Goal: Information Seeking & Learning: Check status

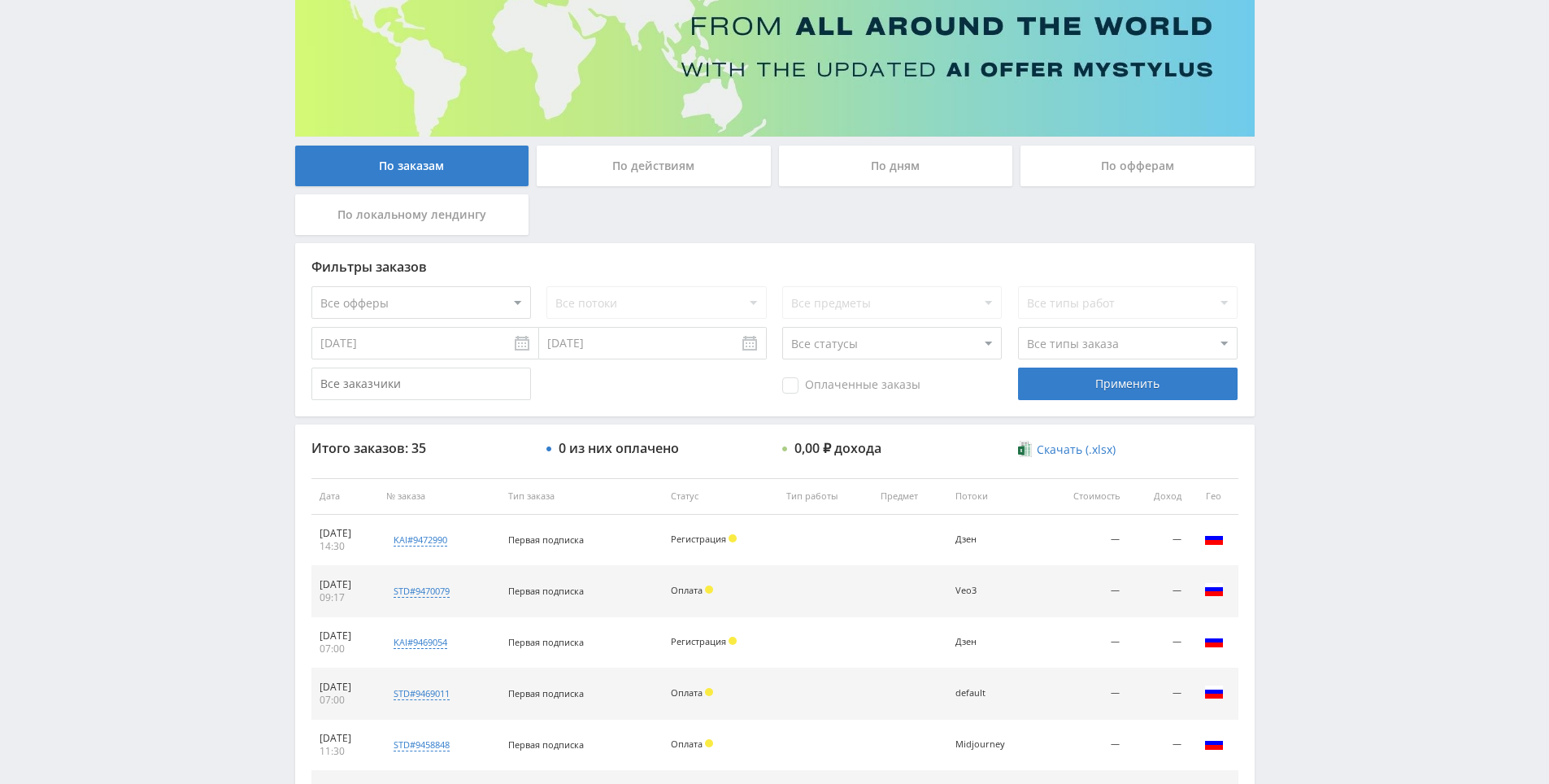
drag, startPoint x: 1316, startPoint y: 423, endPoint x: 1307, endPoint y: 367, distance: 56.7
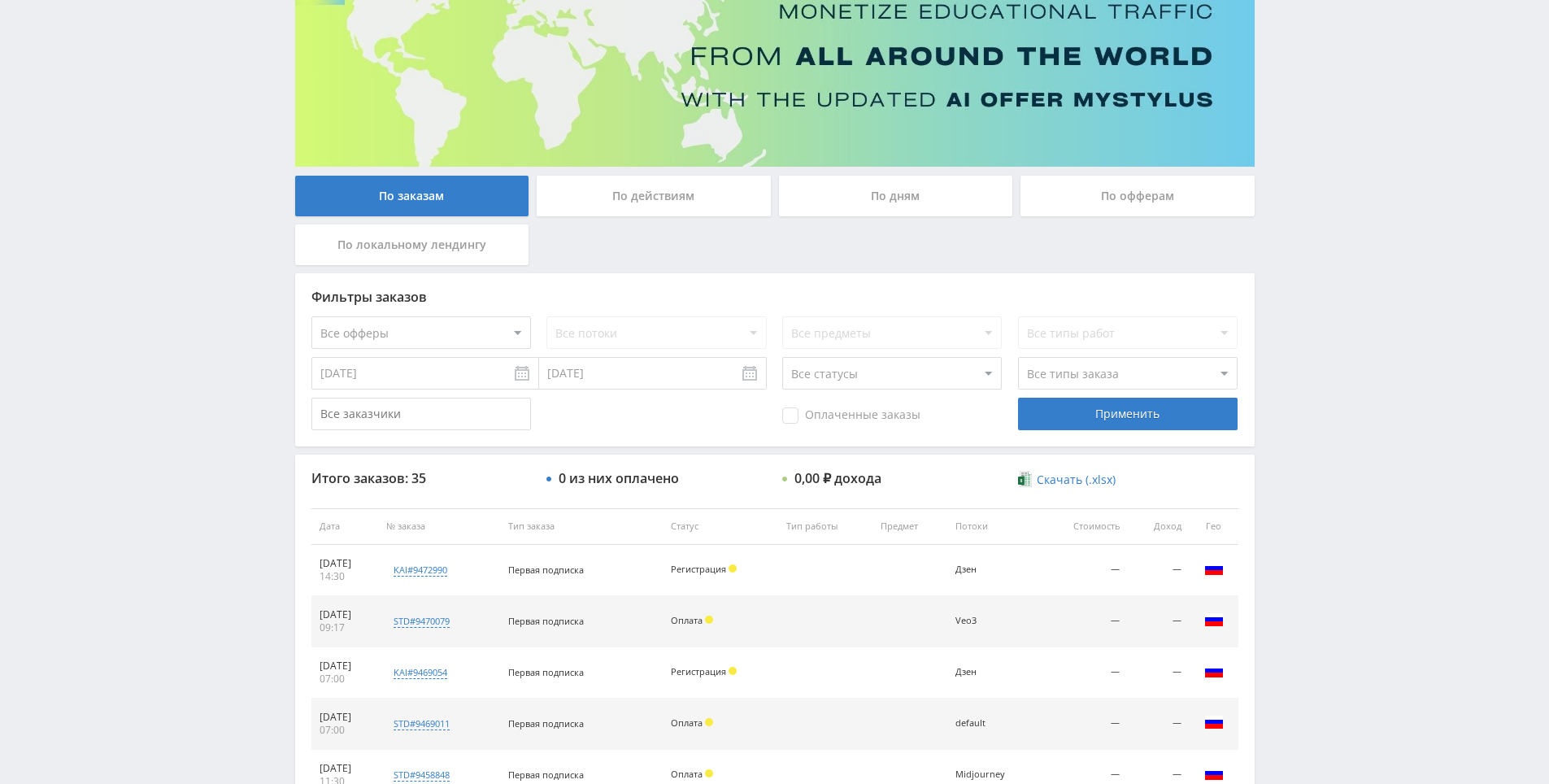
drag, startPoint x: 1307, startPoint y: 367, endPoint x: 1308, endPoint y: 316, distance: 51.0
click at [1324, 237] on div "Telegram-канал Инструменты База знаний Ваш менеджер: [PERSON_NAME] Online @edug…" at bounding box center [774, 525] width 1549 height 1364
click at [1324, 192] on div "Telegram-канал Инструменты База знаний Ваш менеджер: [PERSON_NAME] Online @edug…" at bounding box center [774, 525] width 1549 height 1364
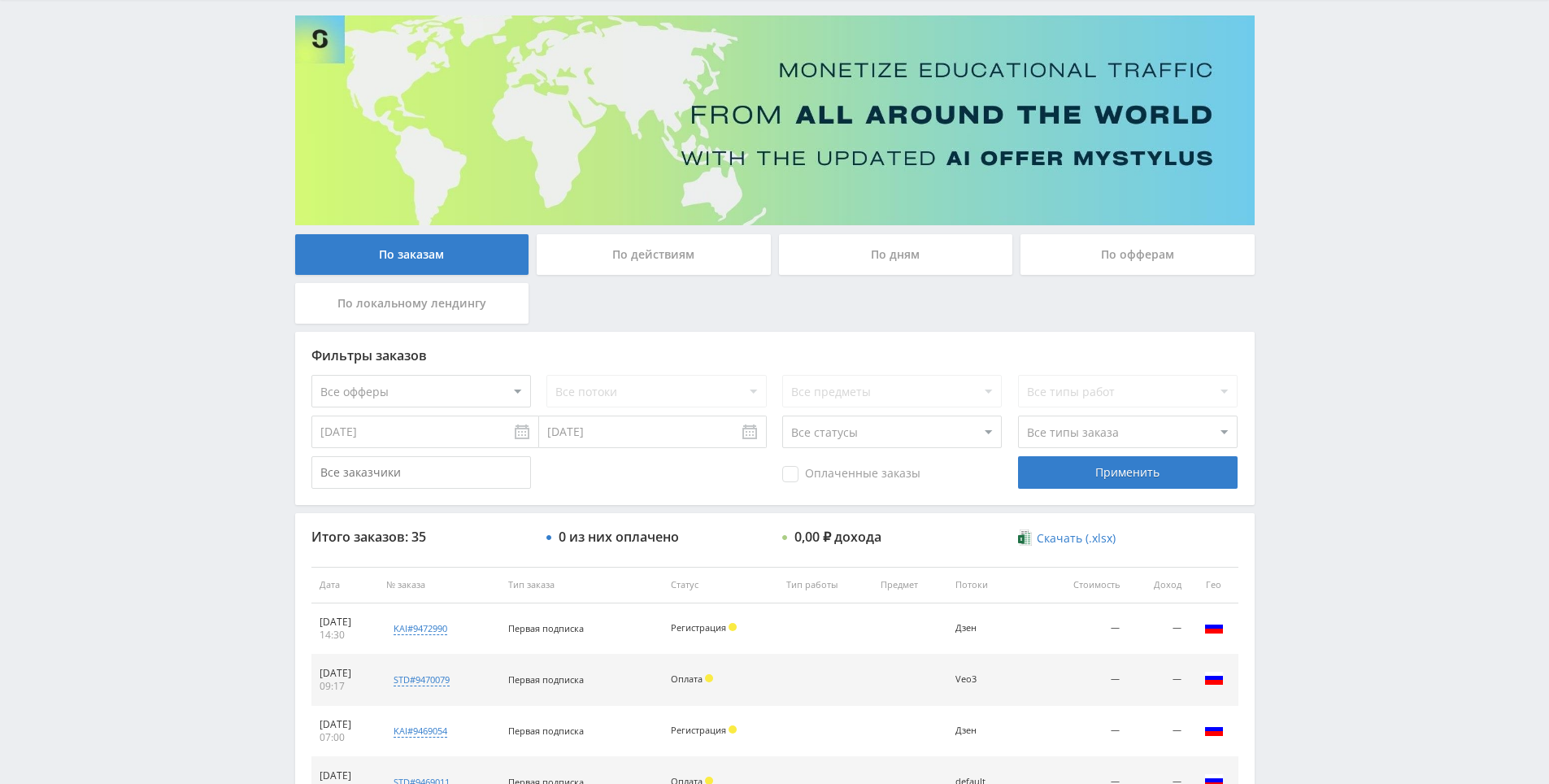
scroll to position [0, 0]
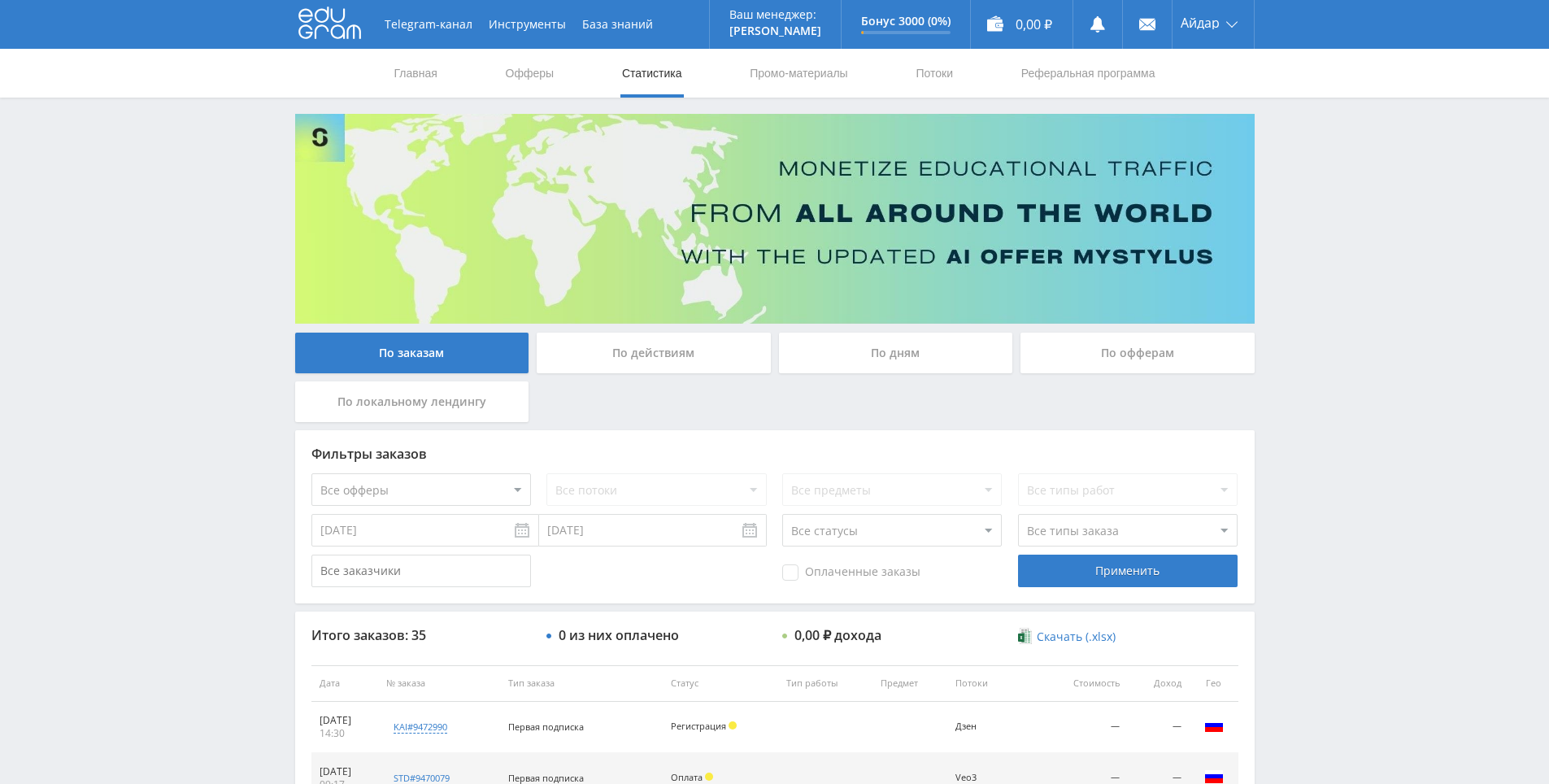
drag, startPoint x: 1291, startPoint y: 225, endPoint x: 915, endPoint y: 3, distance: 436.6
drag, startPoint x: 1353, startPoint y: 363, endPoint x: 1360, endPoint y: 326, distance: 37.7
drag, startPoint x: 1352, startPoint y: 248, endPoint x: 1343, endPoint y: 219, distance: 30.4
click at [1352, 248] on div "Telegram-канал Инструменты База знаний Ваш менеджер: Alex Alex Online @edugram_…" at bounding box center [774, 682] width 1549 height 1364
drag, startPoint x: 1169, startPoint y: 363, endPoint x: 1243, endPoint y: 336, distance: 78.8
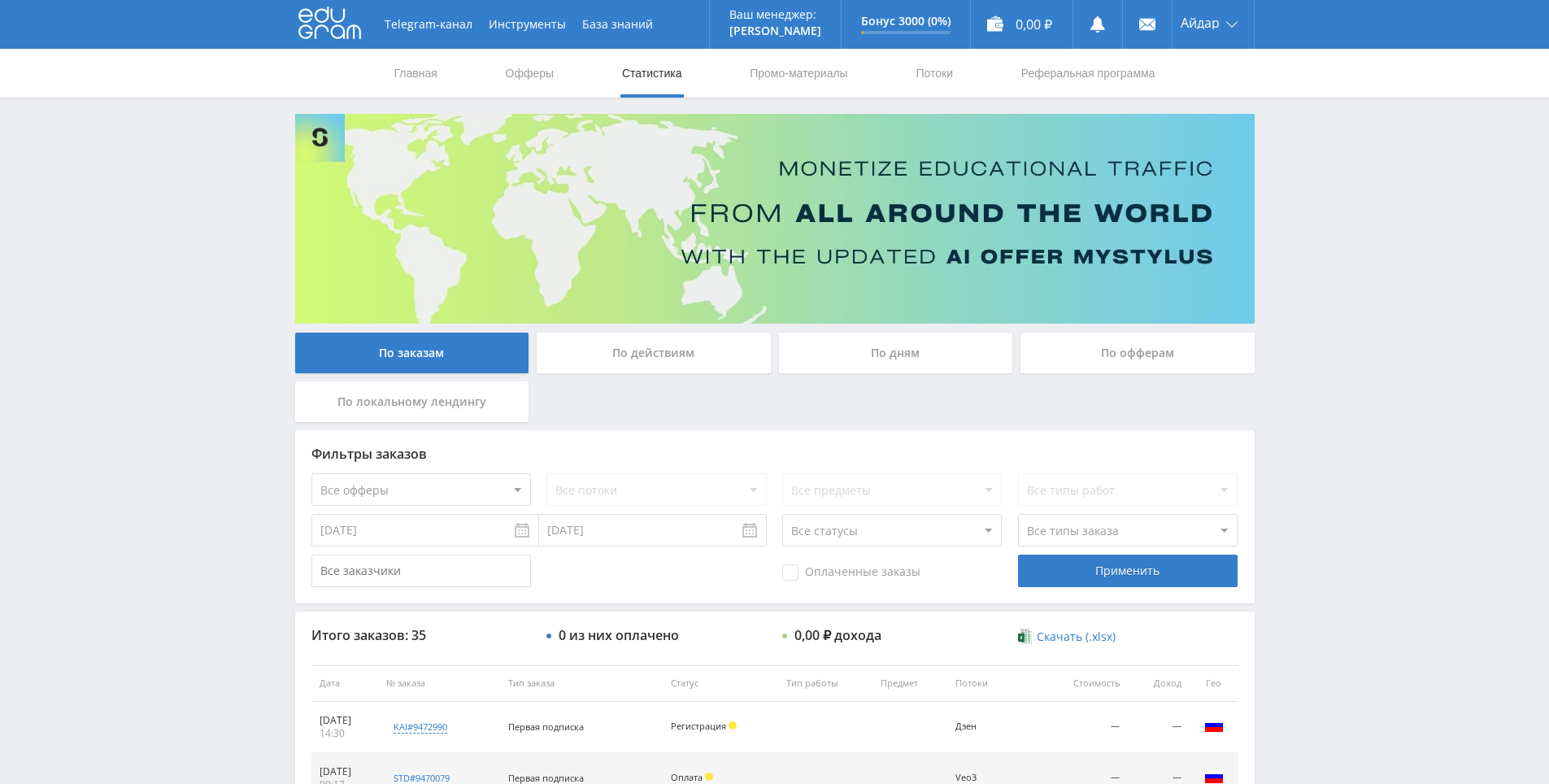
click at [1313, 246] on div "Telegram-канал Инструменты База знаний Ваш менеджер: Alex Alex Online @edugram_…" at bounding box center [774, 682] width 1549 height 1364
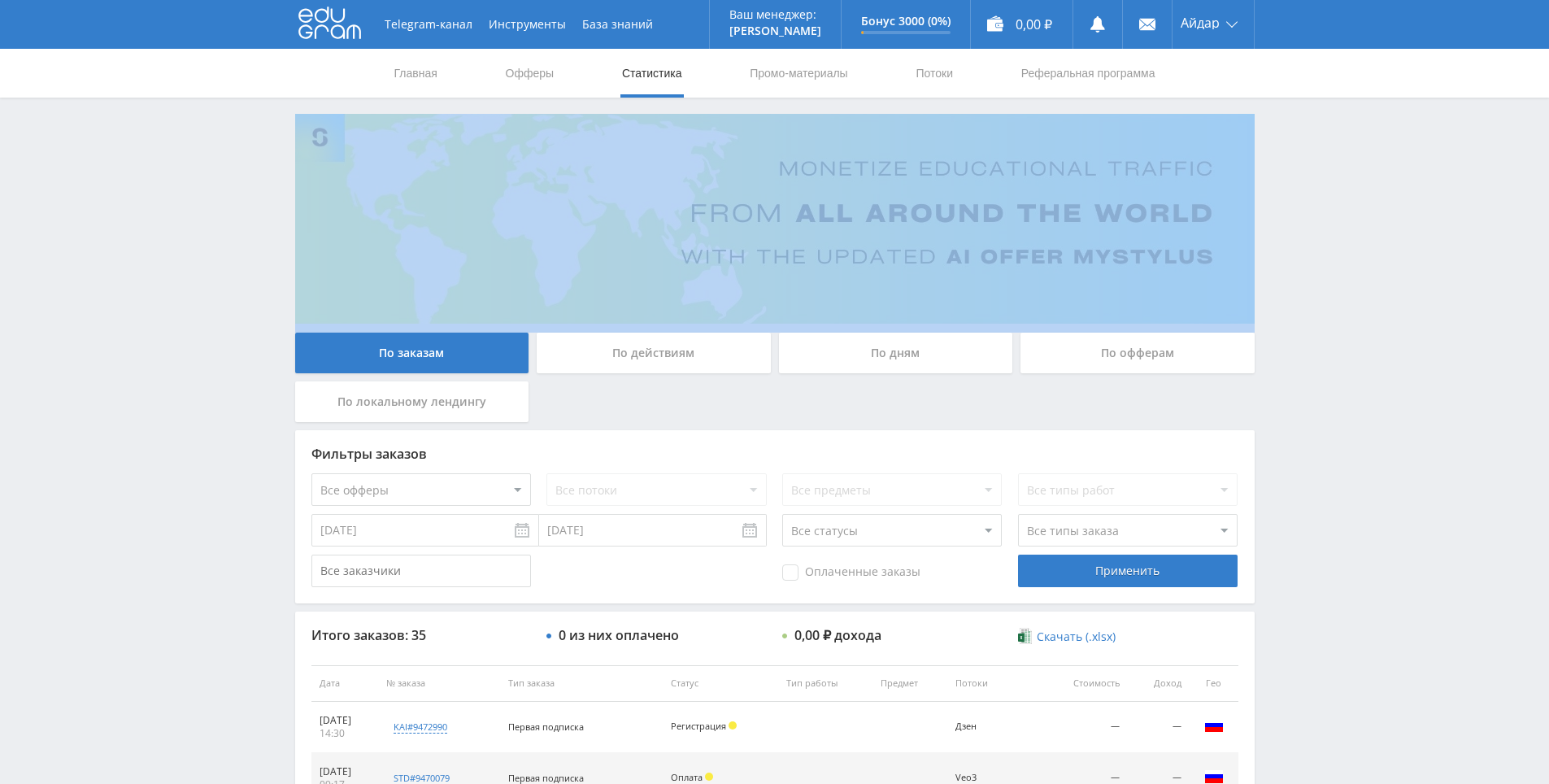
click at [1313, 246] on div "Telegram-канал Инструменты База знаний Ваш менеджер: [PERSON_NAME] Online @edug…" at bounding box center [774, 682] width 1549 height 1364
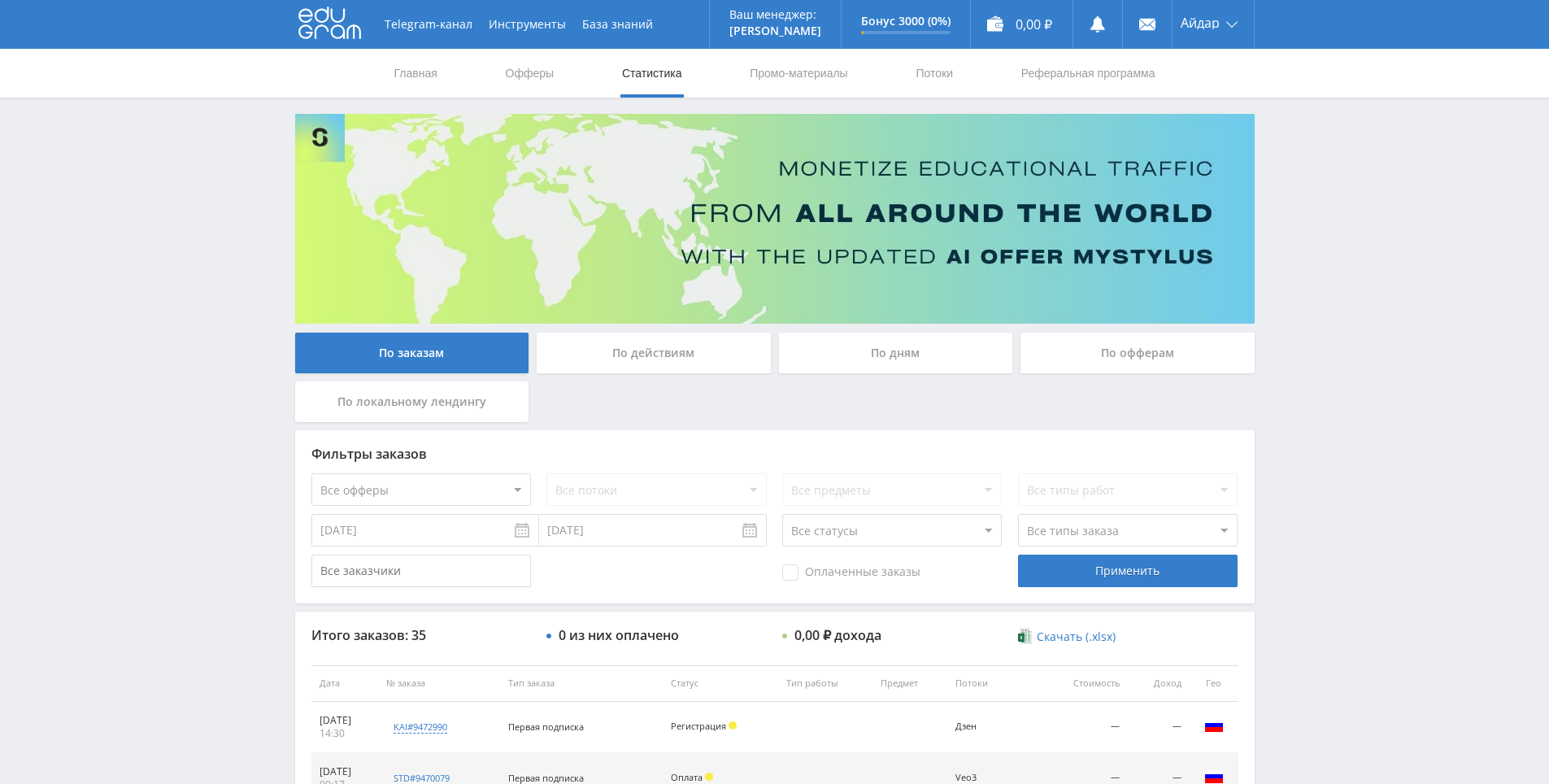
click at [1306, 172] on div "Telegram-канал Инструменты База знаний Ваш менеджер: [PERSON_NAME] Online @edug…" at bounding box center [774, 682] width 1549 height 1364
click at [1306, 171] on div "Telegram-канал Инструменты База знаний Ваш менеджер: [PERSON_NAME] Online @edug…" at bounding box center [774, 682] width 1549 height 1364
click at [1288, 128] on div "Telegram-канал Инструменты База знаний Ваш менеджер: [PERSON_NAME] Online @edug…" at bounding box center [774, 682] width 1549 height 1364
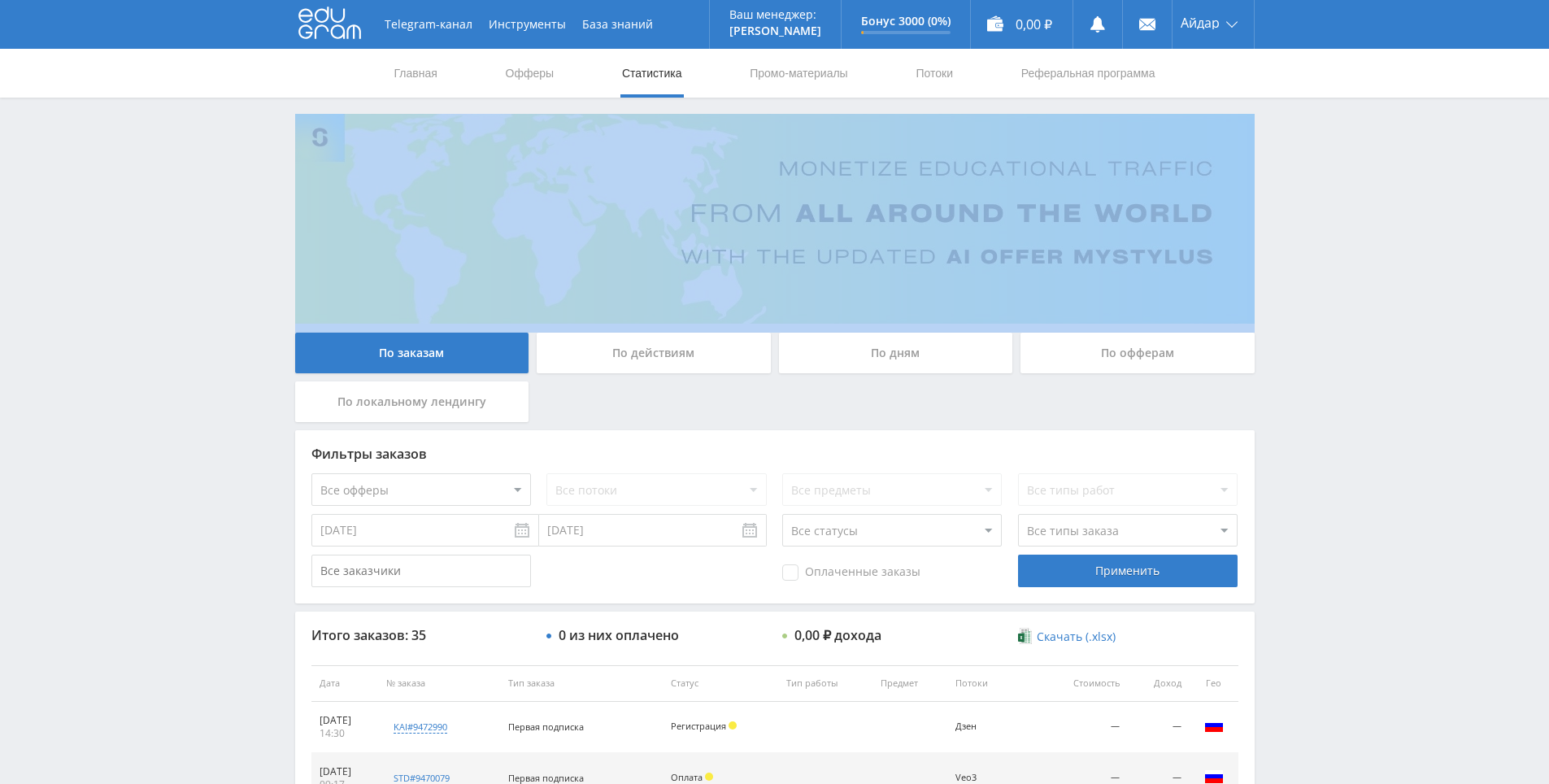
click at [1286, 128] on div "Telegram-канал Инструменты База знаний Ваш менеджер: [PERSON_NAME] Online @edug…" at bounding box center [774, 682] width 1549 height 1364
click at [1275, 122] on div "Telegram-канал Инструменты База знаний Ваш менеджер: [PERSON_NAME] Online @edug…" at bounding box center [774, 682] width 1549 height 1364
drag, startPoint x: 1275, startPoint y: 122, endPoint x: 1260, endPoint y: 116, distance: 16.2
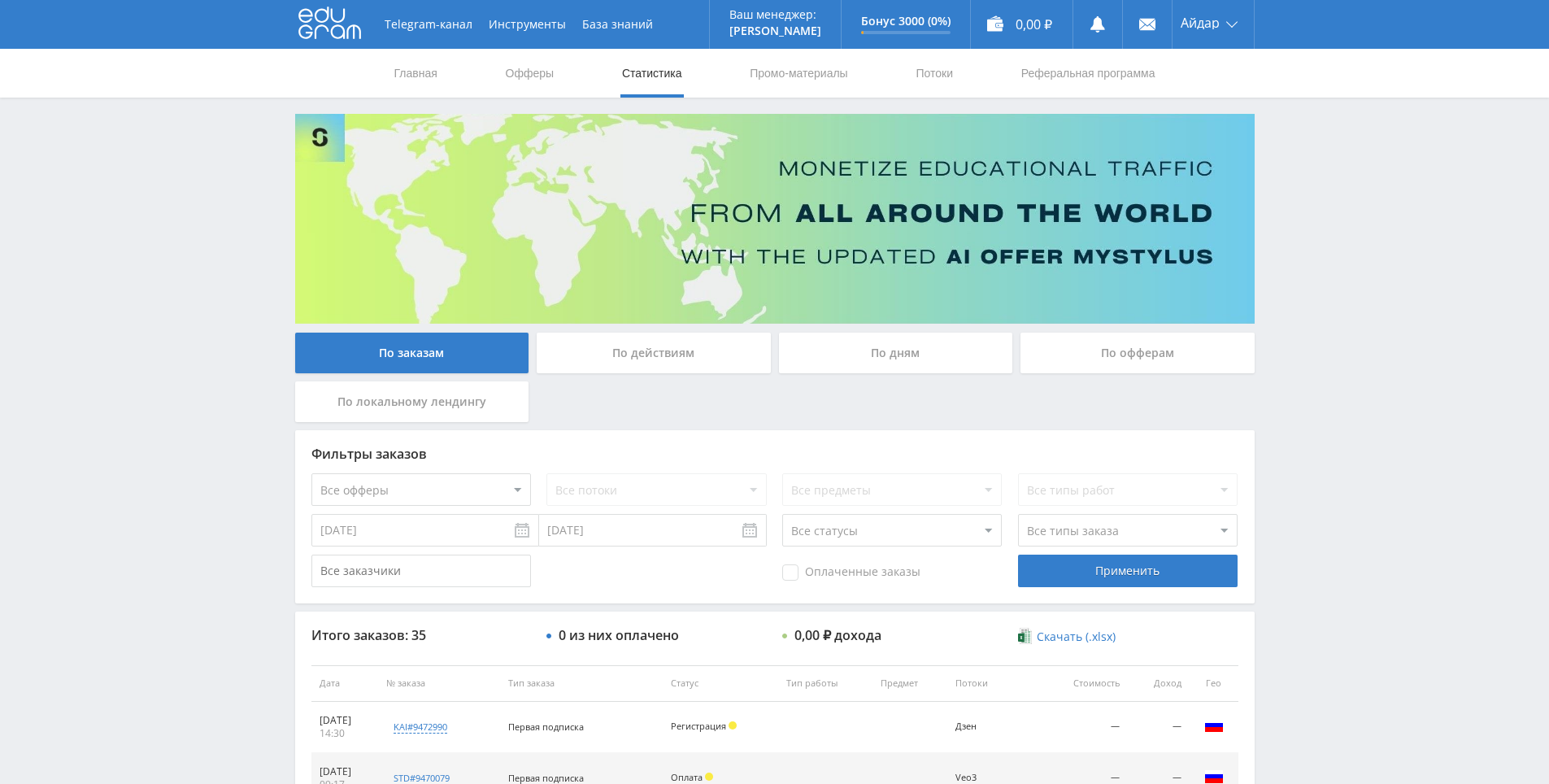
click at [1253, 110] on div "Telegram-канал Инструменты База знаний Ваш менеджер: [PERSON_NAME] Online @edug…" at bounding box center [774, 682] width 1549 height 1364
click at [1261, 104] on div "Telegram-канал Инструменты База знаний Ваш менеджер: [PERSON_NAME] Online @edug…" at bounding box center [774, 682] width 1549 height 1364
click at [836, 69] on link "Промо-материалы" at bounding box center [798, 74] width 100 height 49
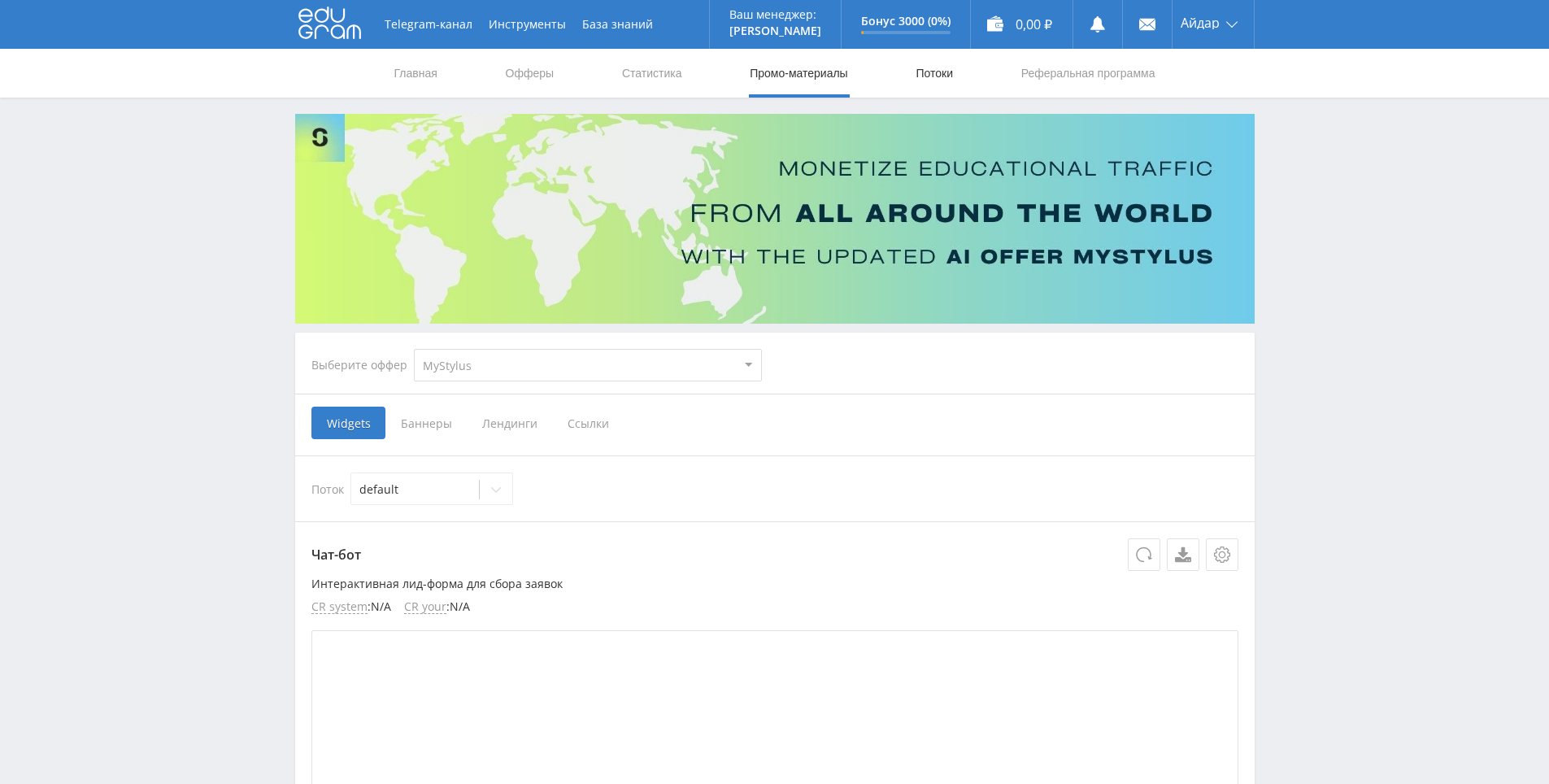
click at [942, 87] on link "Потоки" at bounding box center [934, 74] width 40 height 49
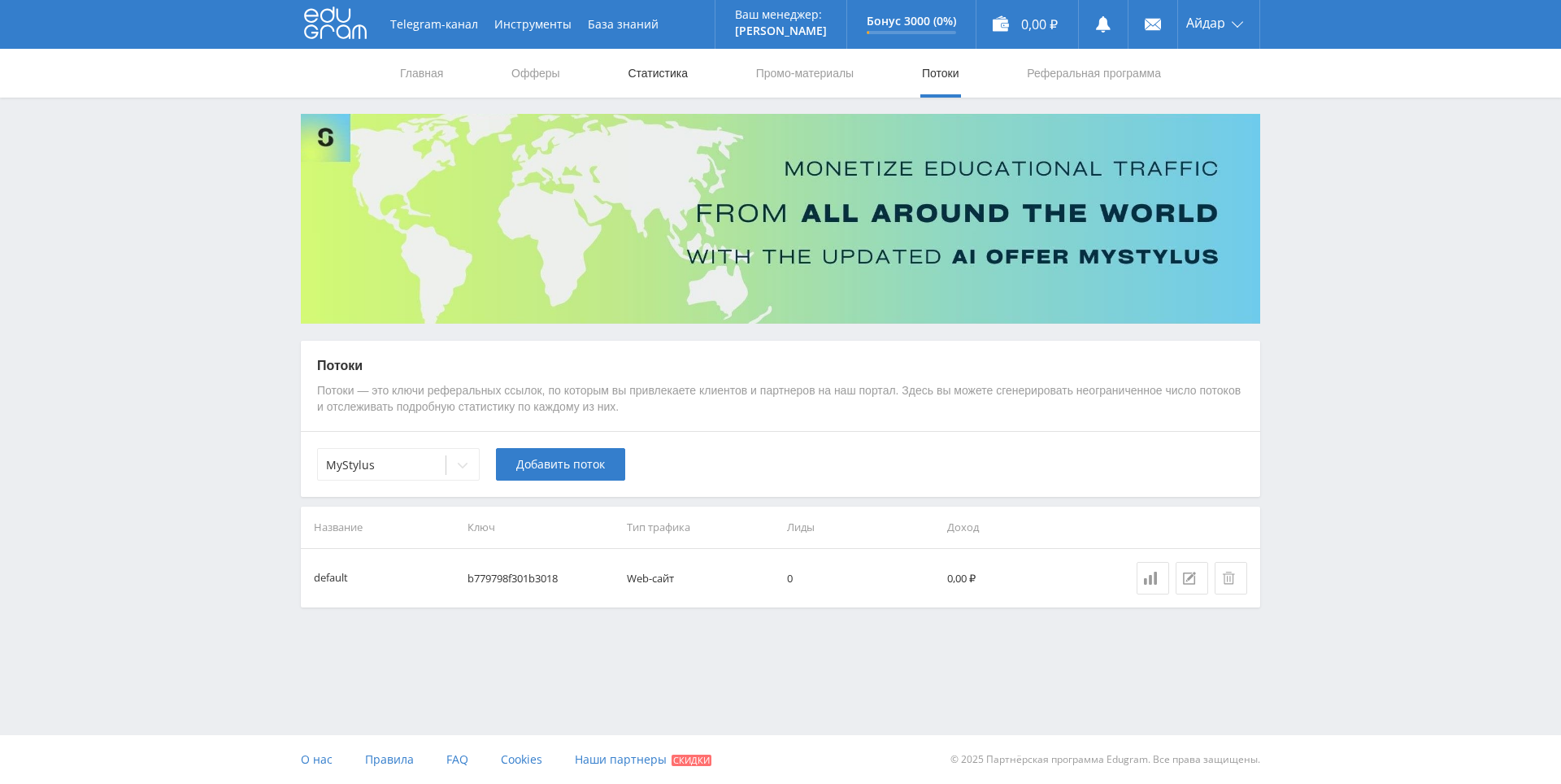
click at [652, 76] on link "Статистика" at bounding box center [657, 74] width 63 height 49
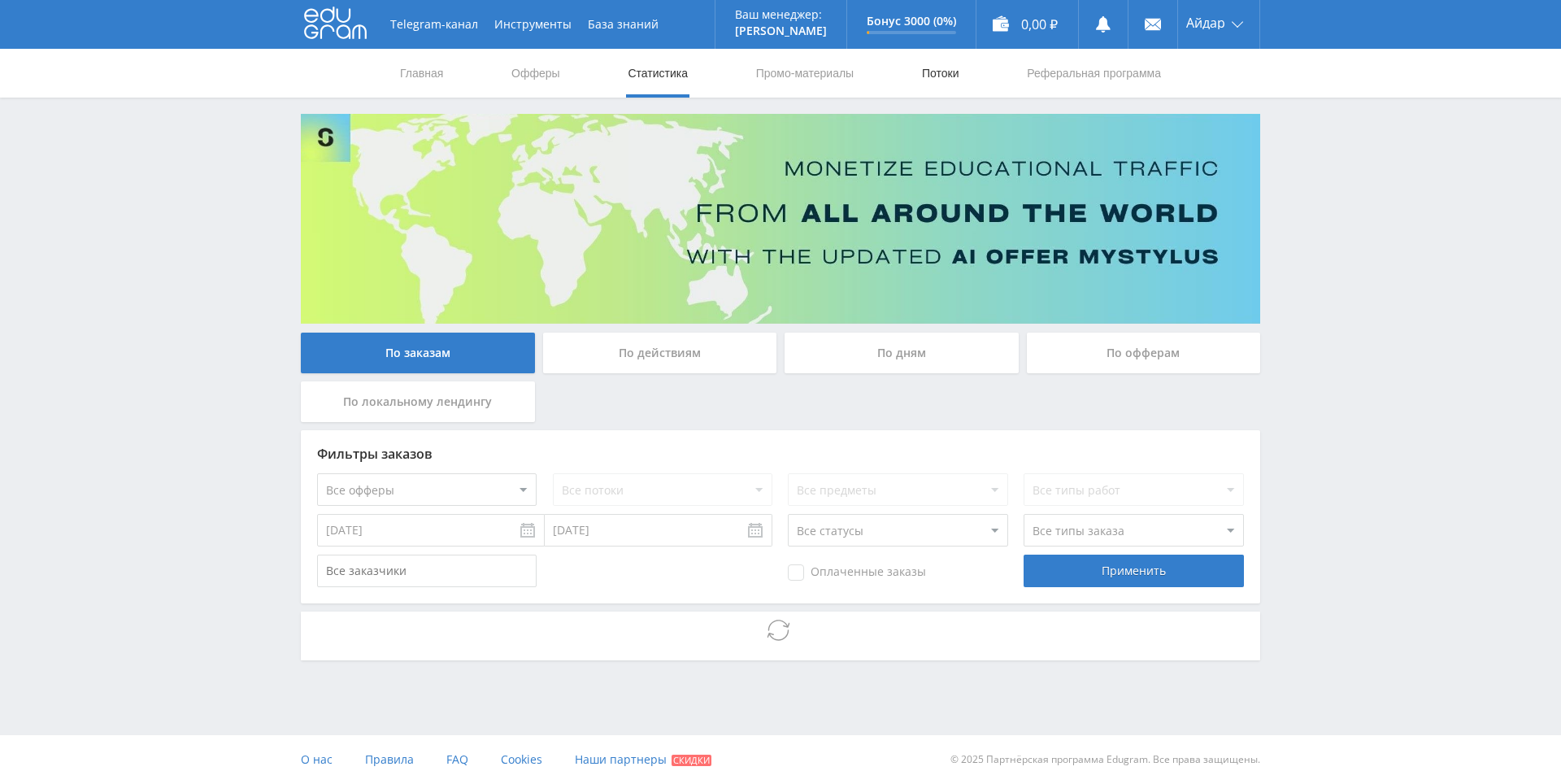
click at [929, 76] on link "Потоки" at bounding box center [940, 74] width 40 height 49
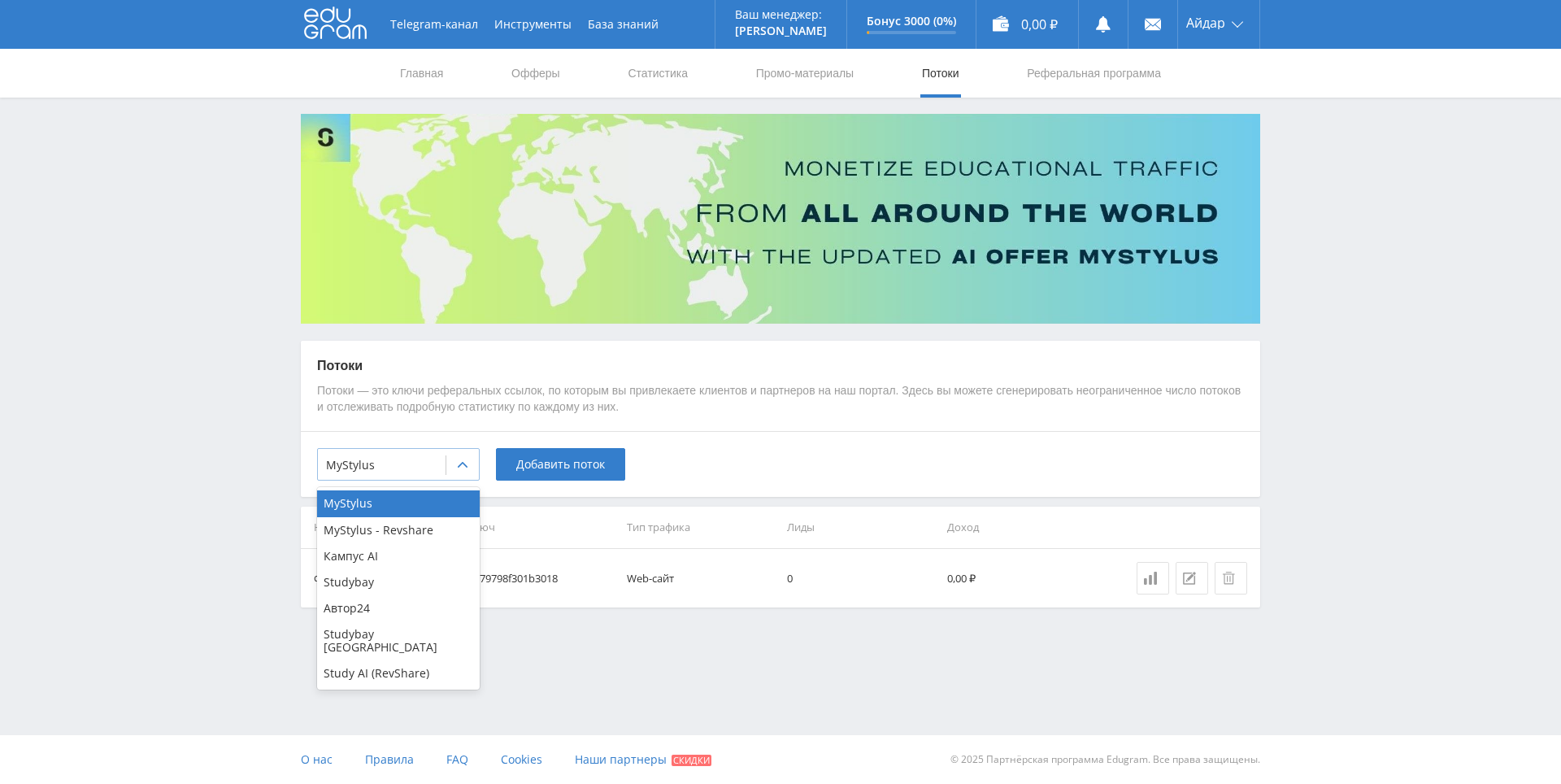
click at [443, 466] on div "MyStylus" at bounding box center [382, 464] width 128 height 23
click at [369, 660] on div "Study AI (RevShare)" at bounding box center [398, 673] width 162 height 26
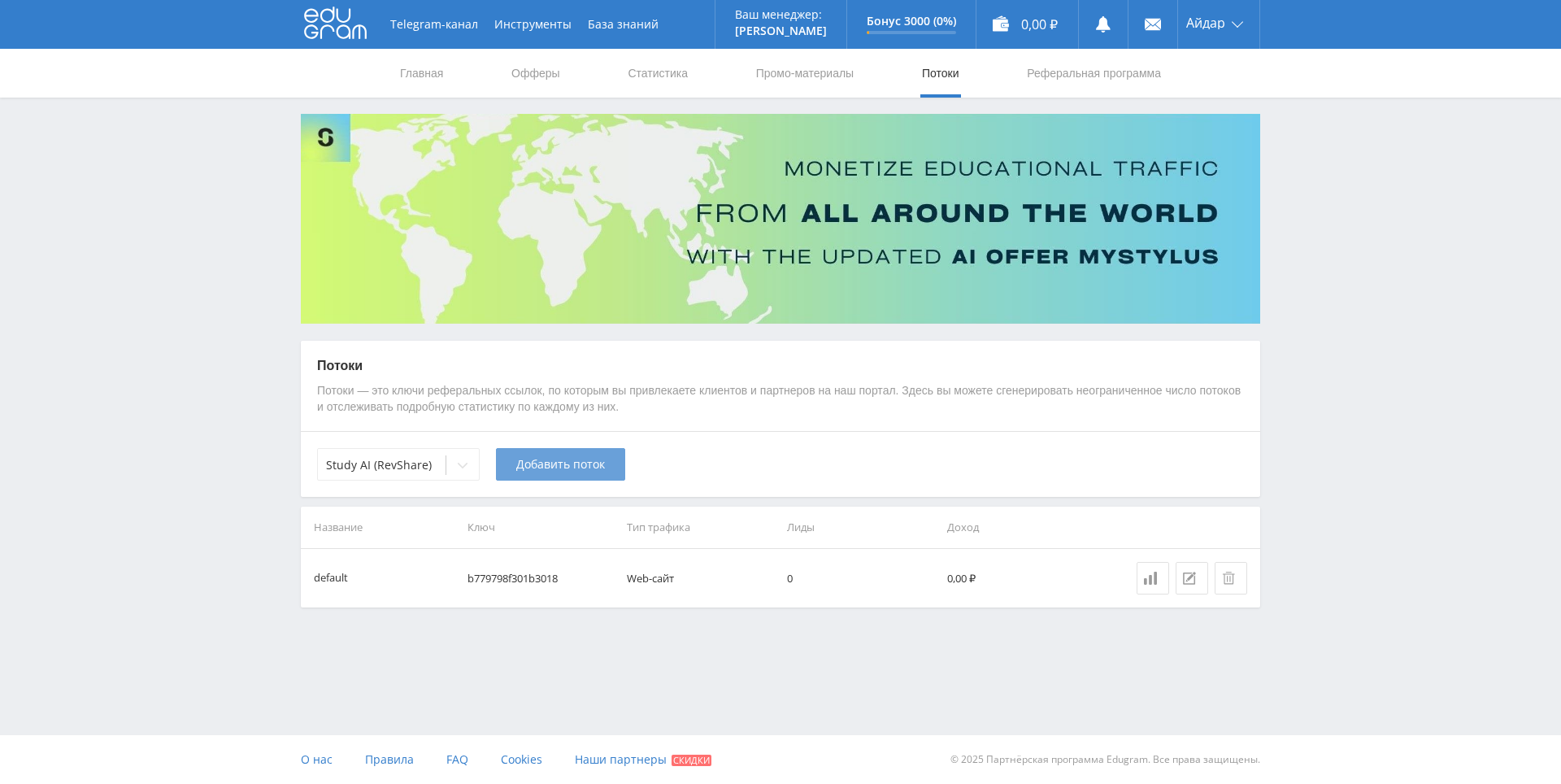
click at [583, 471] on button "Добавить поток" at bounding box center [560, 463] width 129 height 32
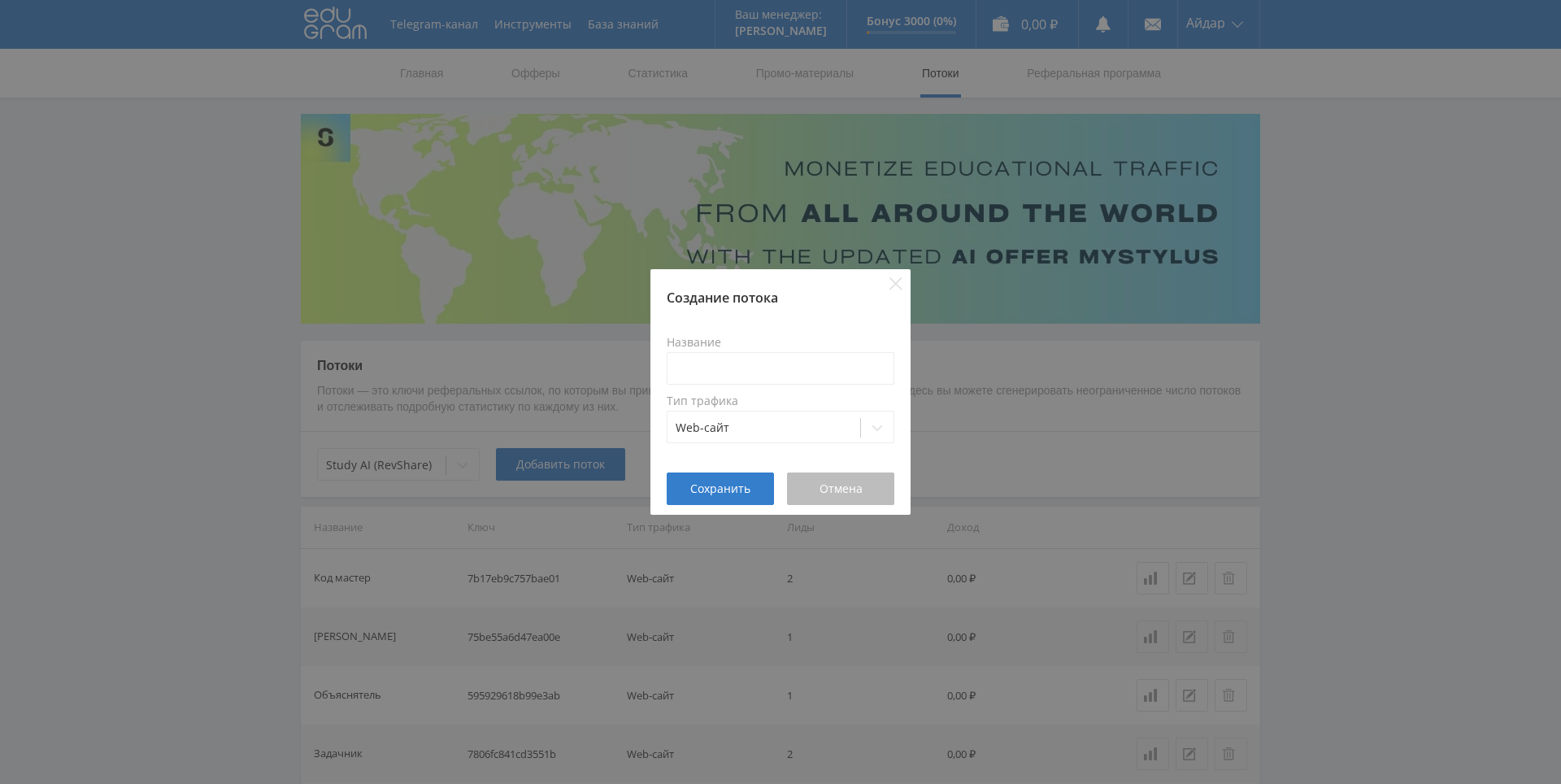
click at [852, 500] on button "Отмена" at bounding box center [841, 488] width 107 height 32
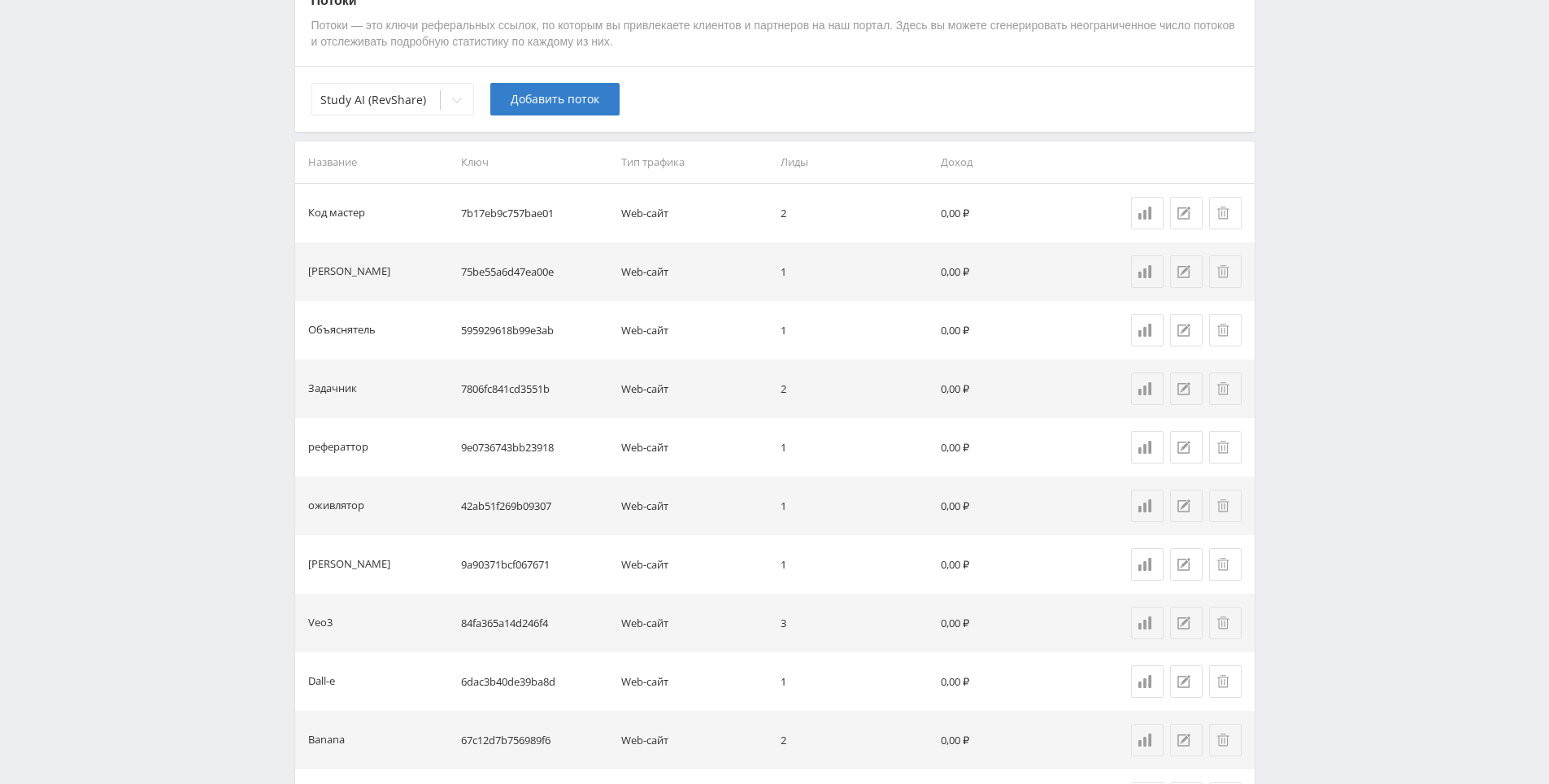
drag, startPoint x: 1328, startPoint y: 362, endPoint x: 1319, endPoint y: 430, distance: 68.6
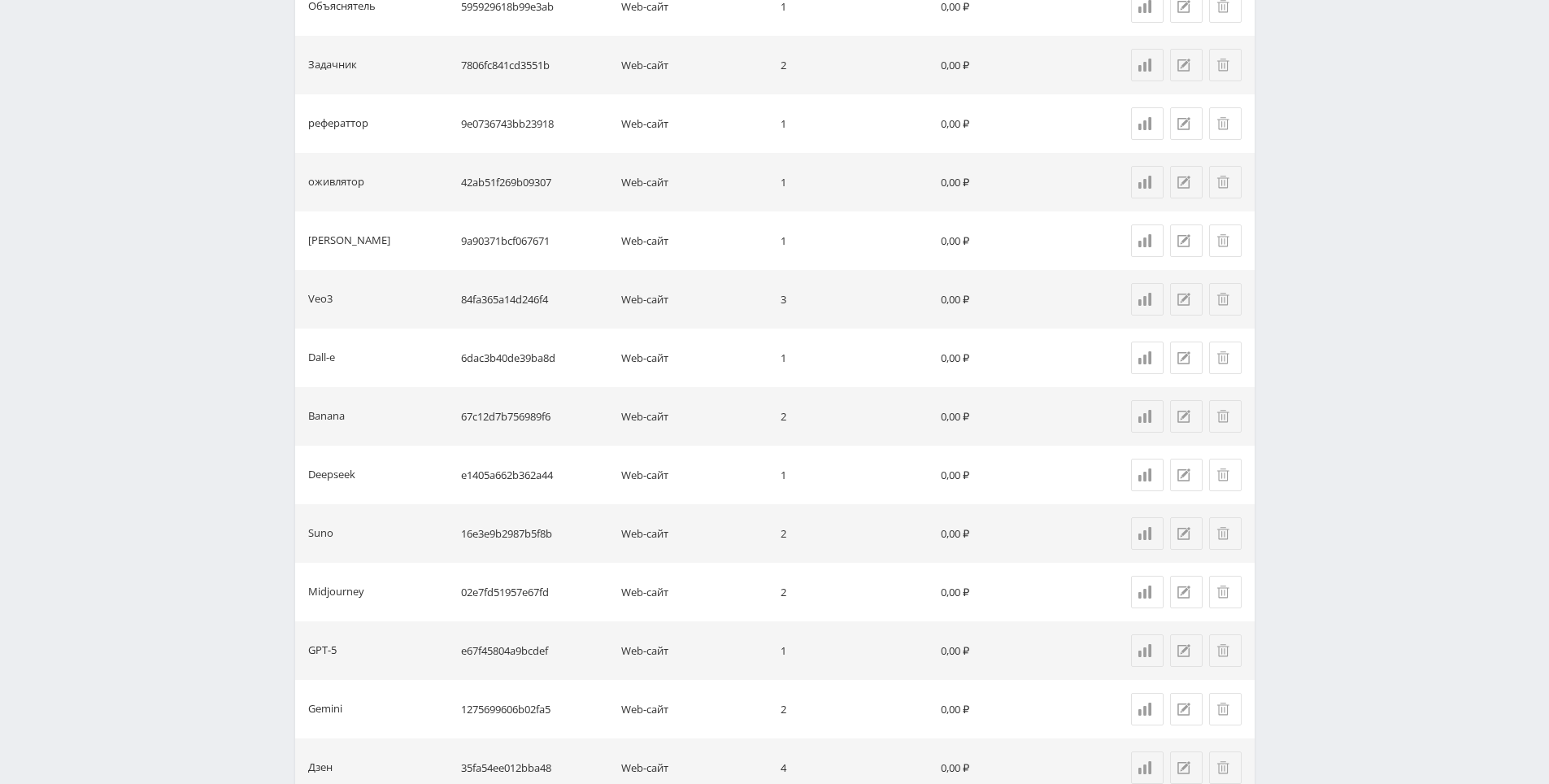
drag, startPoint x: 1313, startPoint y: 433, endPoint x: 1316, endPoint y: 496, distance: 63.1
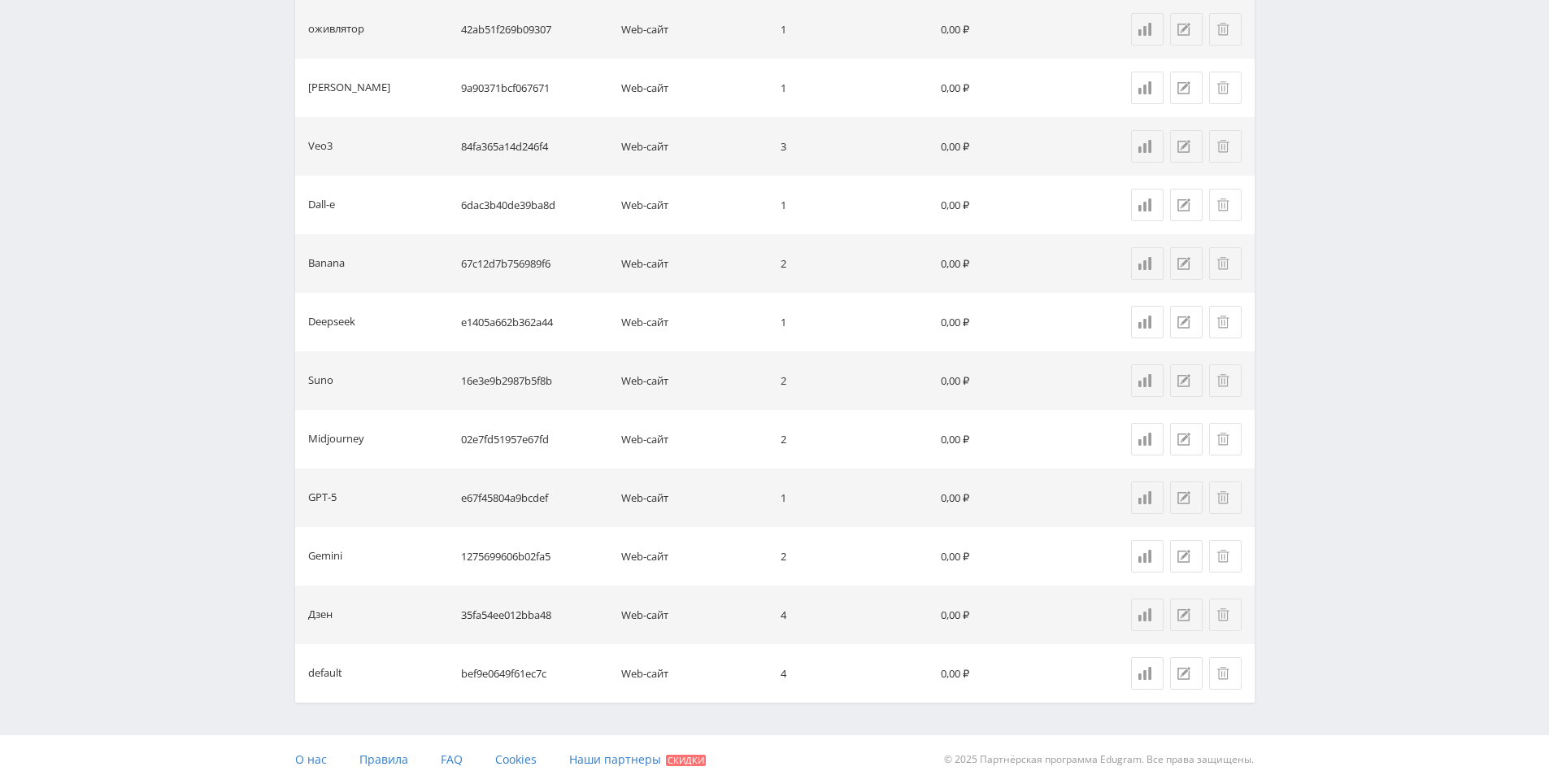
drag, startPoint x: 1313, startPoint y: 516, endPoint x: 1313, endPoint y: 599, distance: 83.0
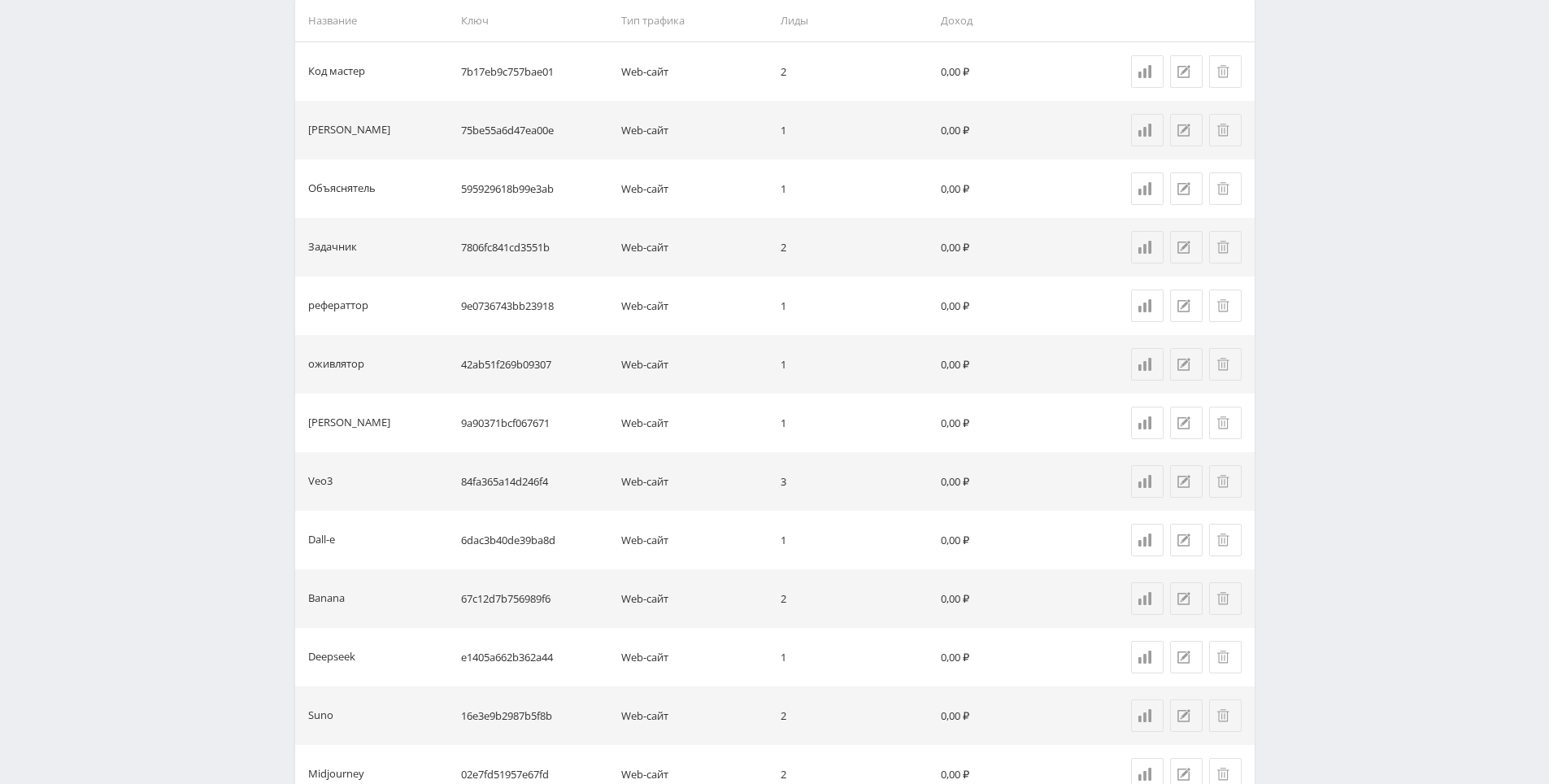
drag, startPoint x: 1311, startPoint y: 572, endPoint x: 1301, endPoint y: 471, distance: 101.5
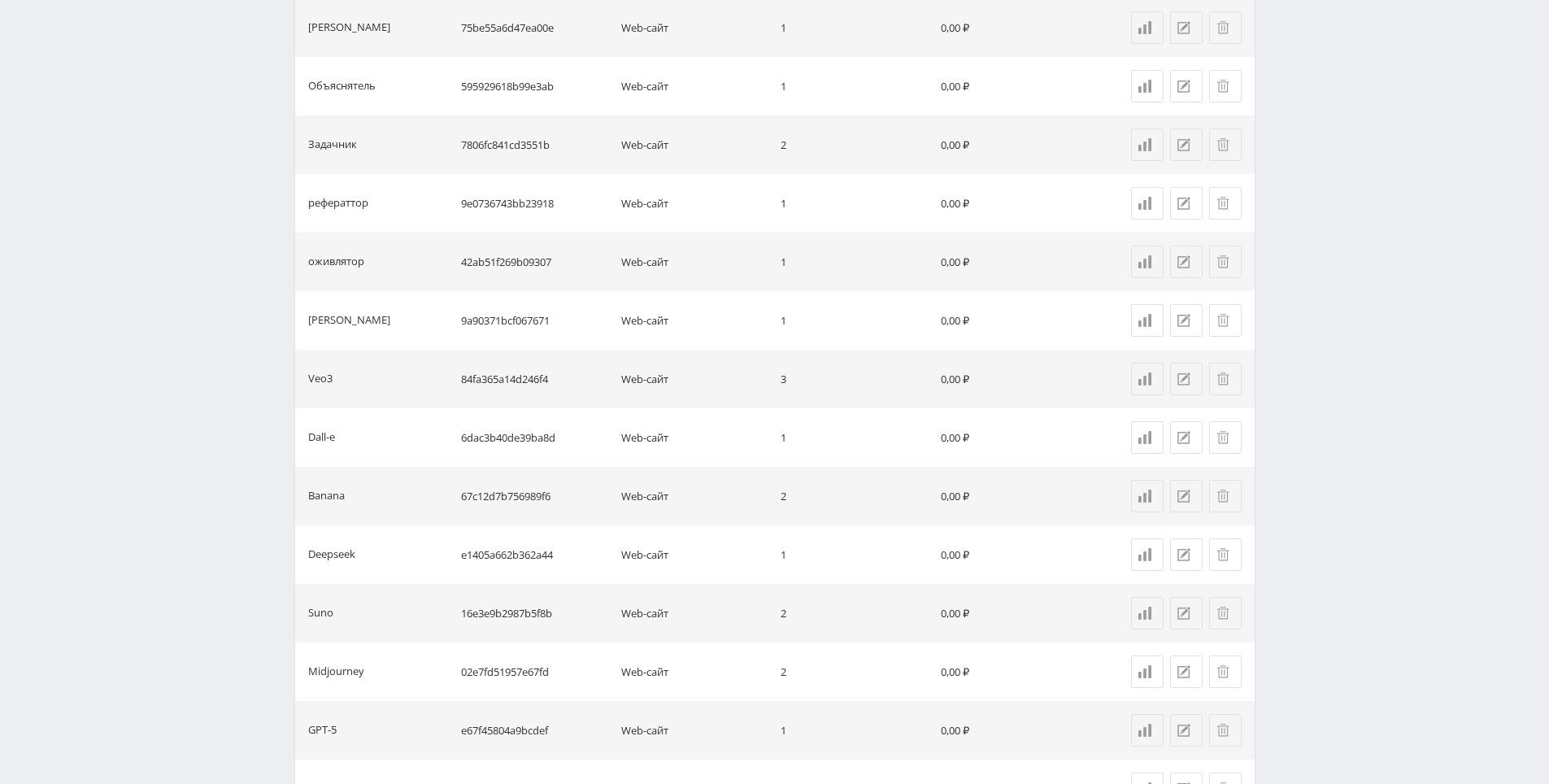
scroll to position [809, 0]
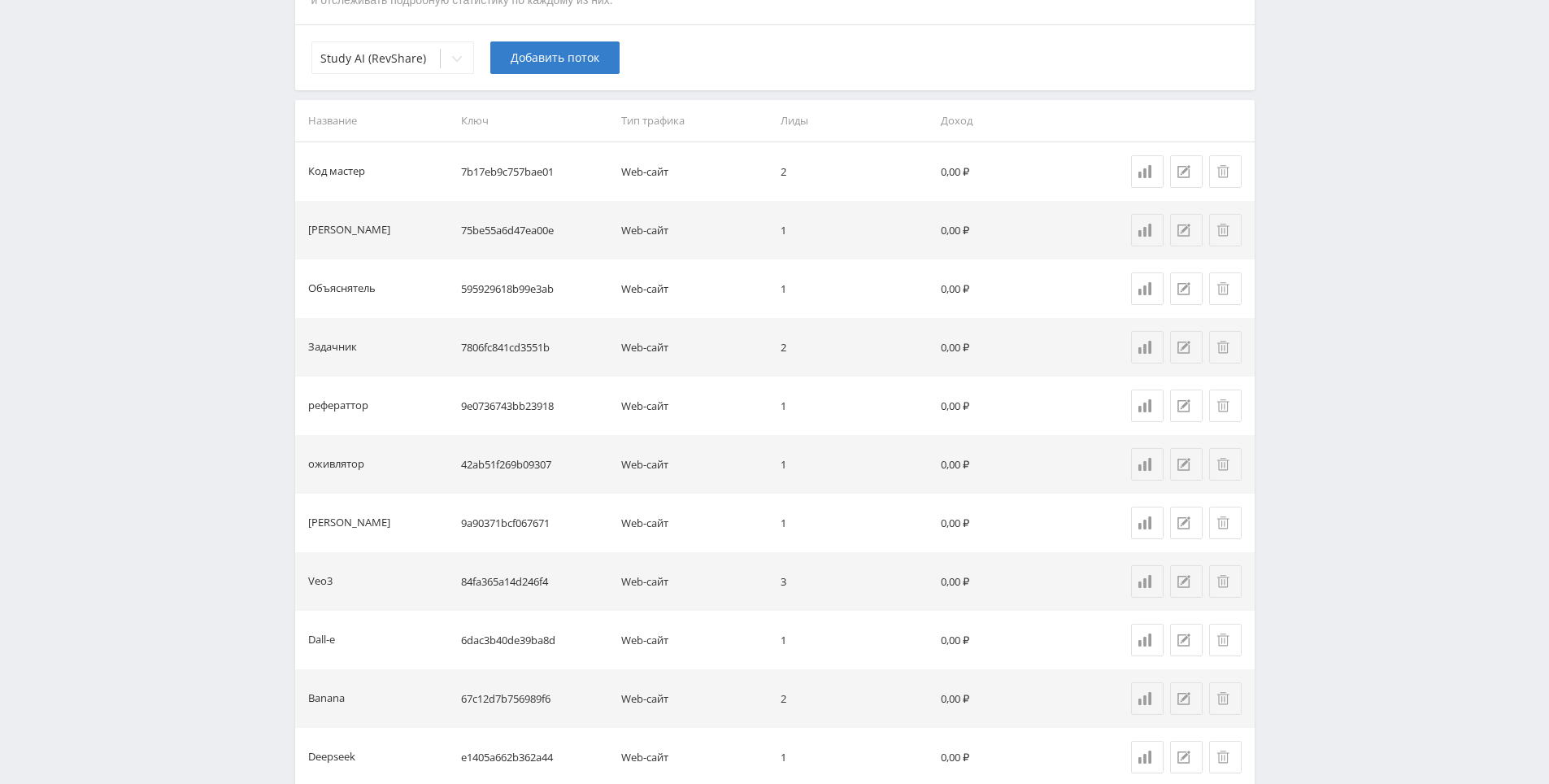
drag, startPoint x: 1105, startPoint y: 633, endPoint x: 1135, endPoint y: 487, distance: 149.1
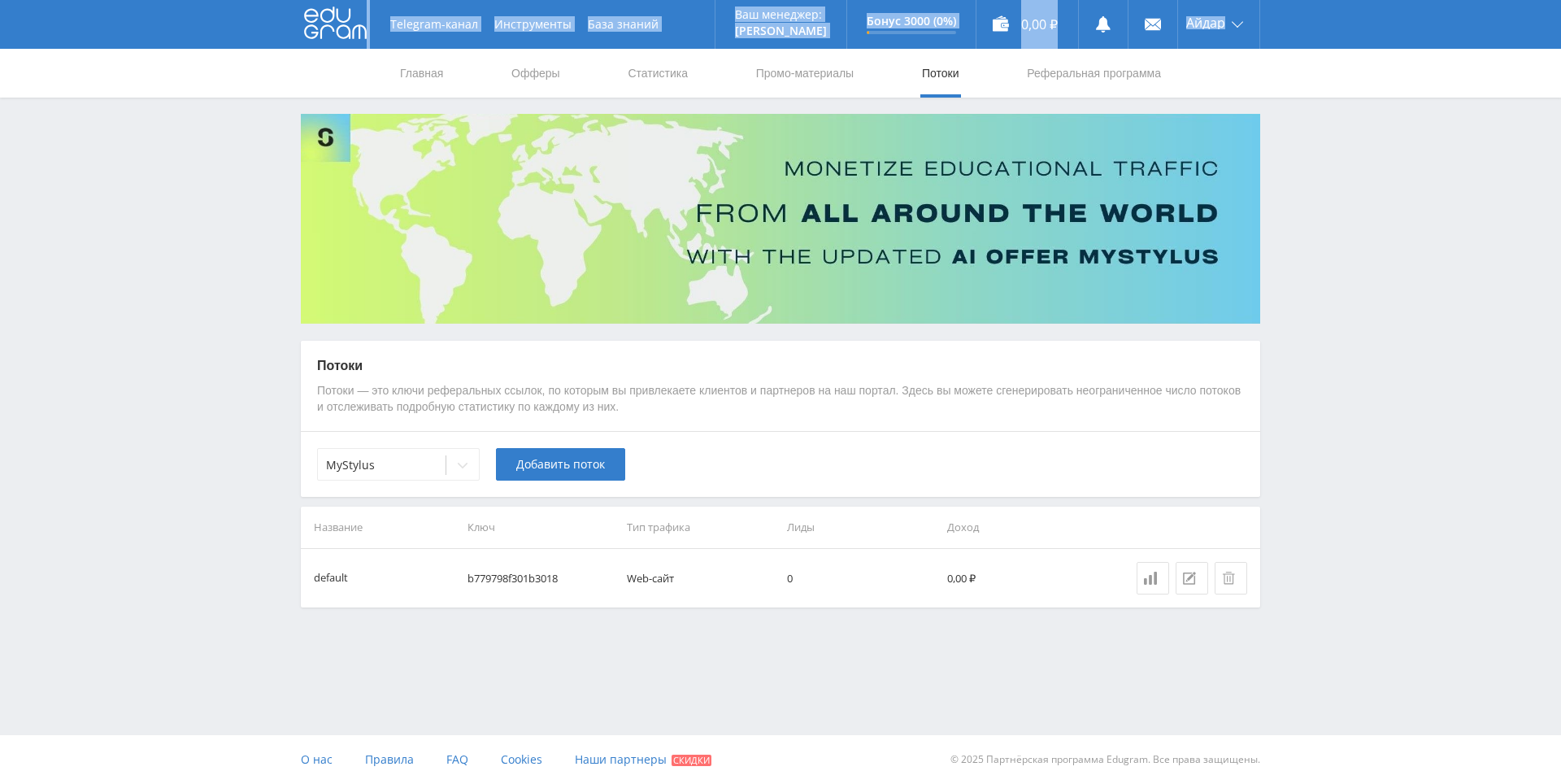
drag, startPoint x: 329, startPoint y: 55, endPoint x: 330, endPoint y: 33, distance: 22.0
click at [330, 37] on div "Telegram-канал Инструменты База знаний Ваш менеджер: [PERSON_NAME] Online @edug…" at bounding box center [780, 344] width 1561 height 689
click at [330, 33] on icon at bounding box center [336, 23] width 63 height 32
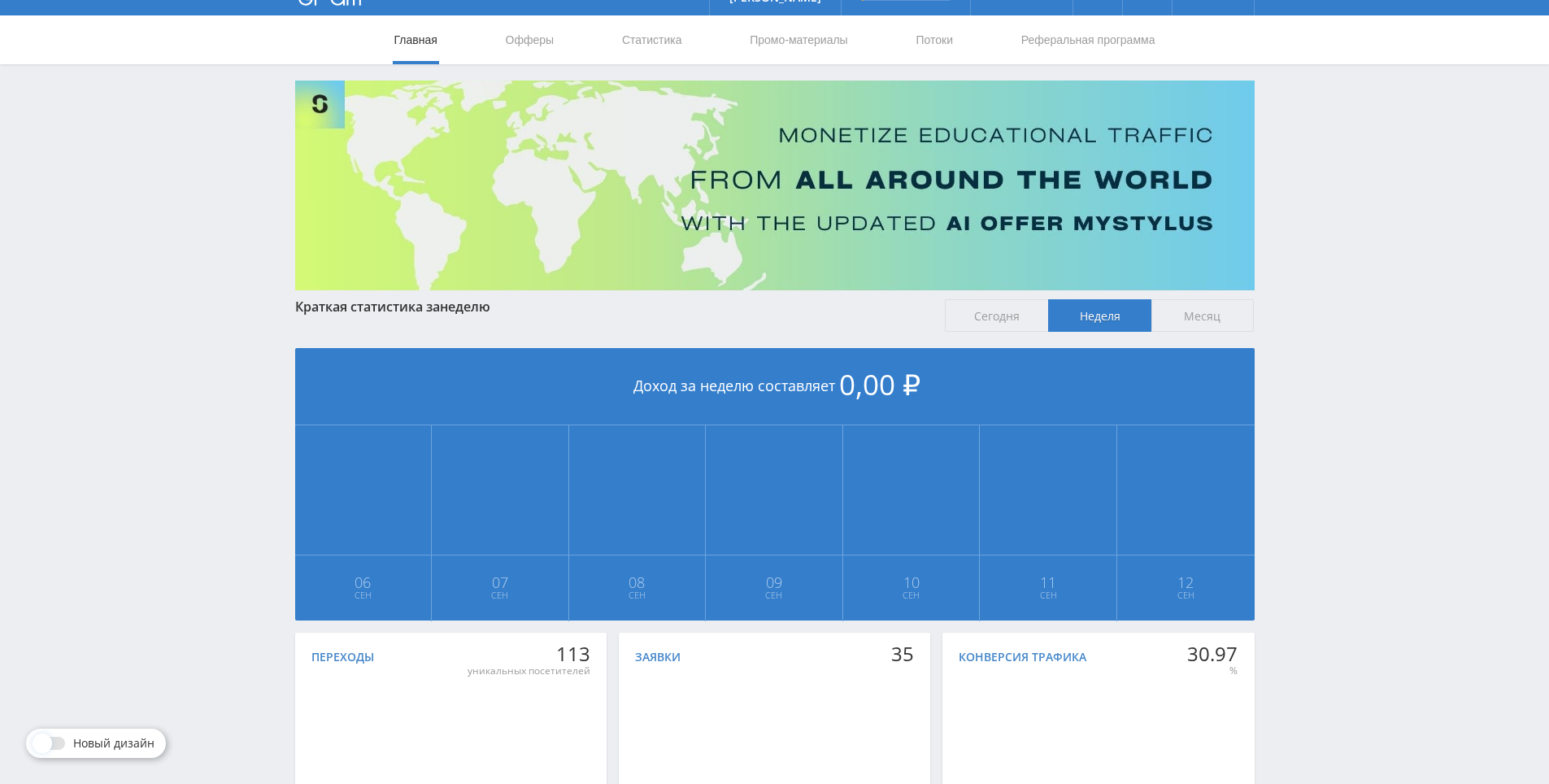
scroll to position [181, 0]
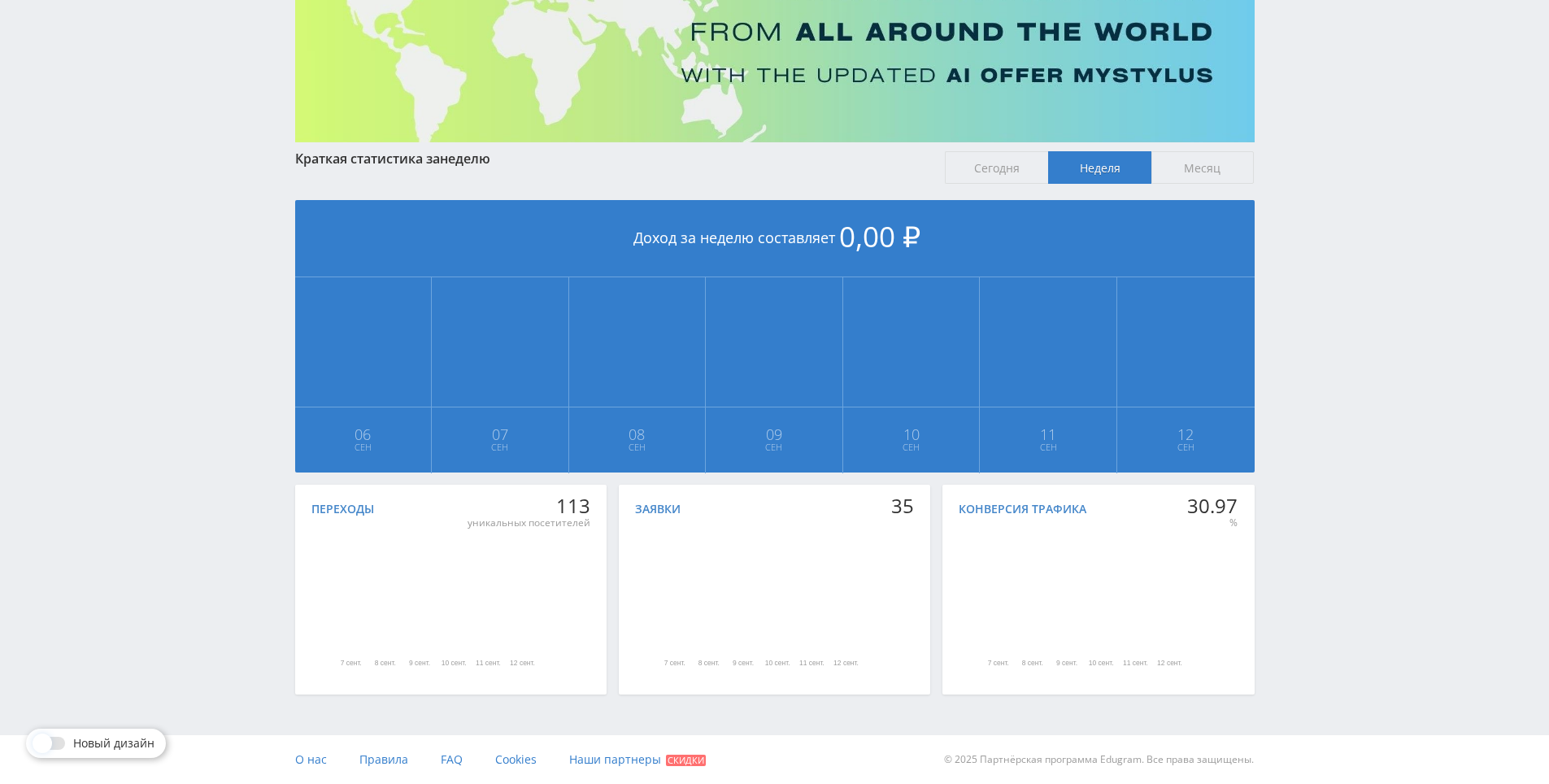
drag, startPoint x: 1326, startPoint y: 486, endPoint x: 1329, endPoint y: 601, distance: 115.0
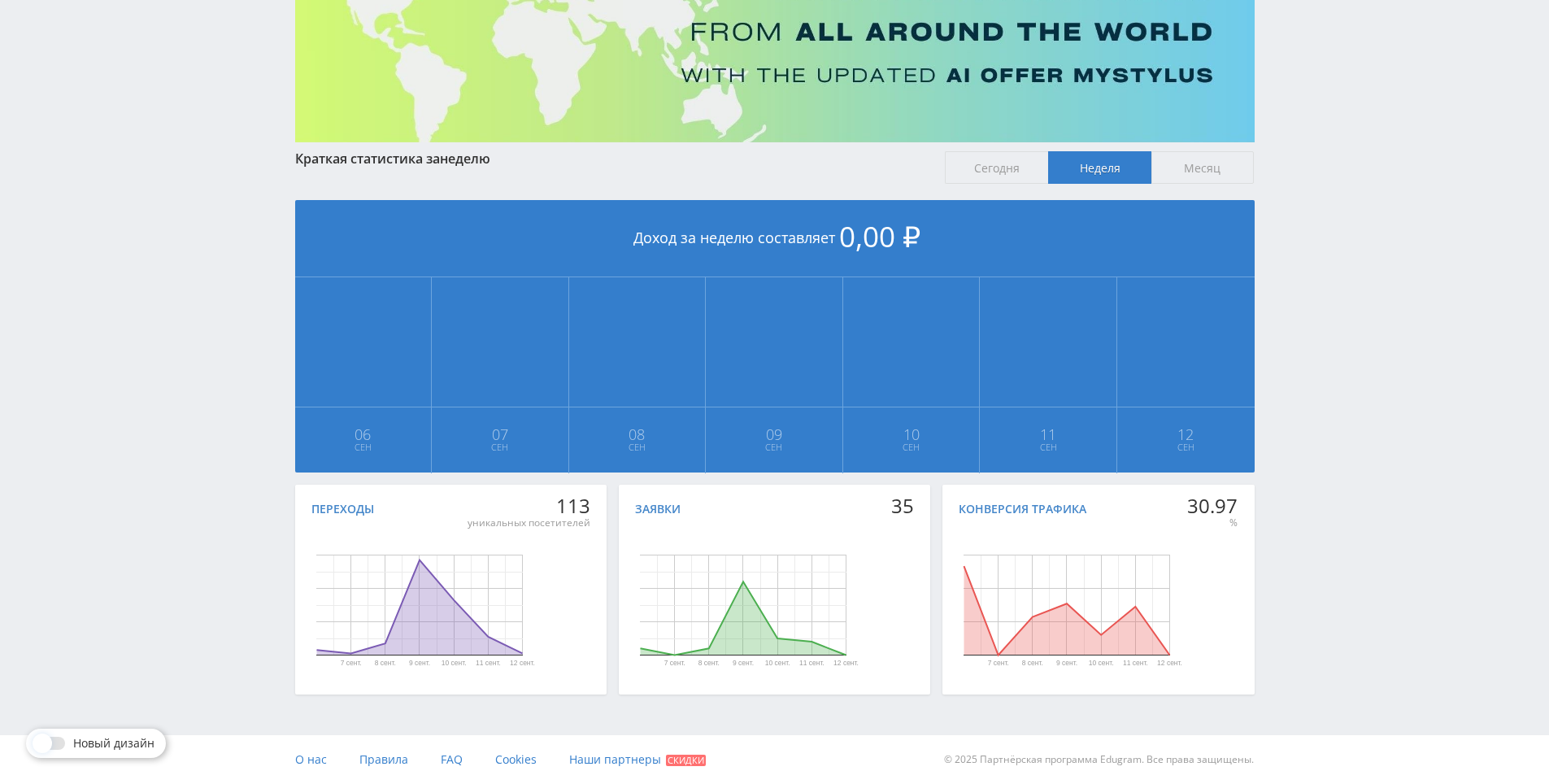
drag, startPoint x: 1337, startPoint y: 572, endPoint x: 1326, endPoint y: 486, distance: 86.7
click at [1326, 485] on div "Telegram-канал Инструменты База знаний Ваш менеджер: [PERSON_NAME] Online @edug…" at bounding box center [774, 301] width 1549 height 965
click at [1318, 450] on div "Telegram-канал Инструменты База знаний Ваш менеджер: [PERSON_NAME] Online @edug…" at bounding box center [774, 301] width 1549 height 965
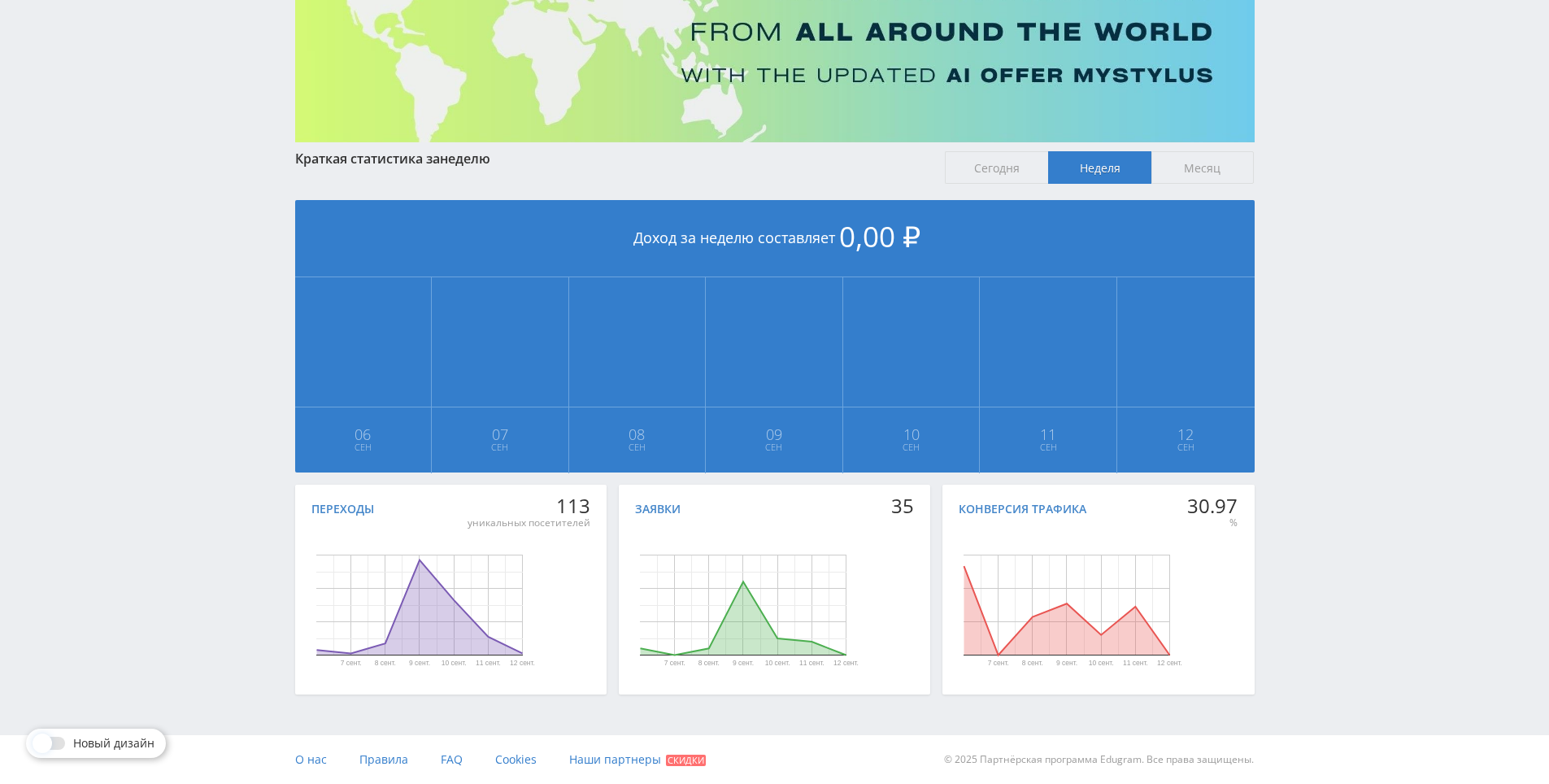
click at [1306, 433] on div "Telegram-канал Инструменты База знаний Ваш менеджер: [PERSON_NAME] Online @edug…" at bounding box center [774, 301] width 1549 height 965
drag, startPoint x: 1305, startPoint y: 433, endPoint x: 1301, endPoint y: 445, distance: 12.6
click at [1304, 438] on div "Telegram-канал Инструменты База знаний Ваш менеджер: [PERSON_NAME] Online @edug…" at bounding box center [774, 301] width 1549 height 965
click at [1301, 445] on div "Telegram-канал Инструменты База знаний Ваш менеджер: [PERSON_NAME] Online @edug…" at bounding box center [774, 301] width 1549 height 965
click at [1288, 424] on div "Telegram-канал Инструменты База знаний Ваш менеджер: [PERSON_NAME] Online @edug…" at bounding box center [774, 301] width 1549 height 965
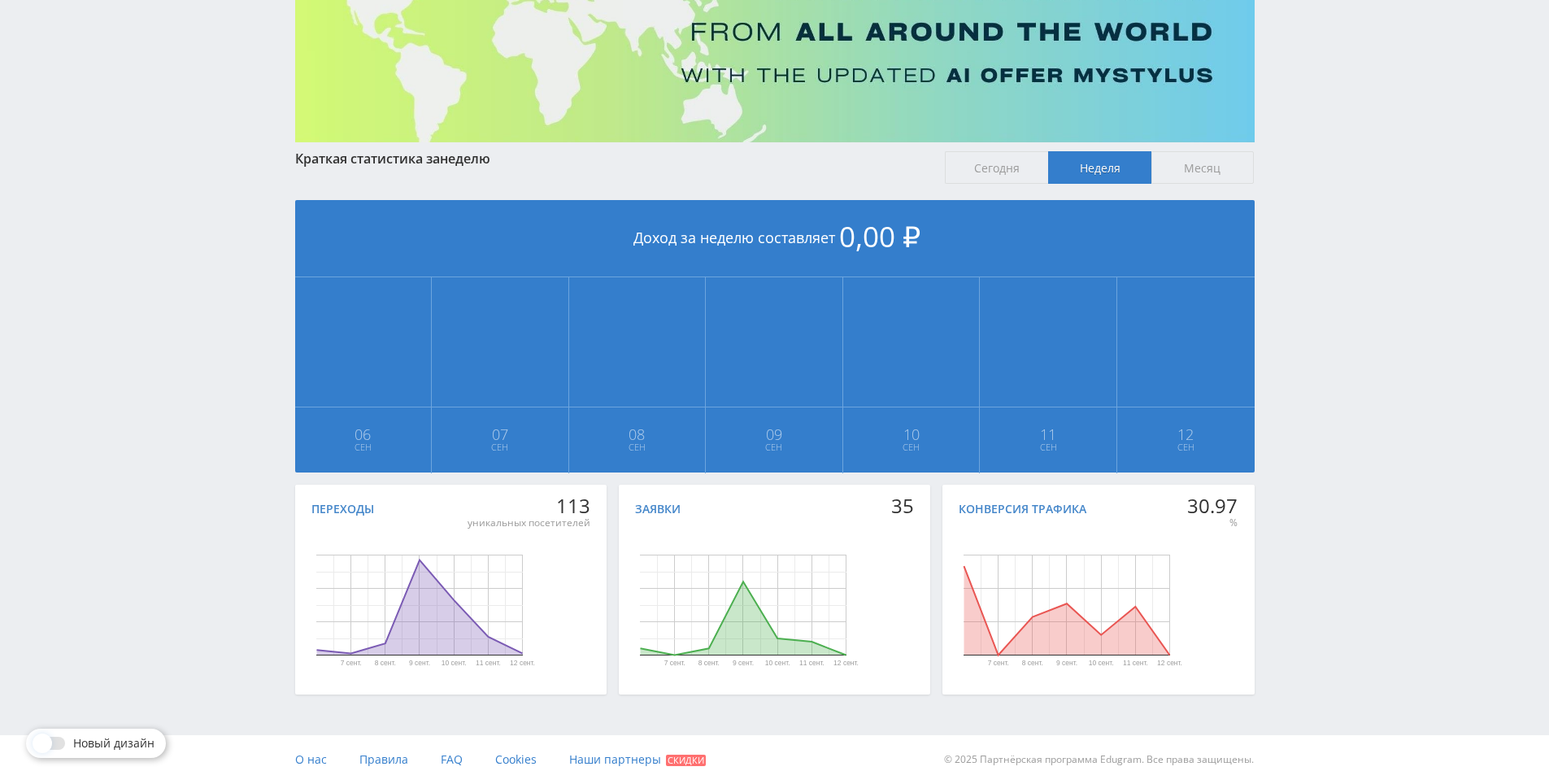
click at [1288, 424] on div "Telegram-канал Инструменты База знаний Ваш менеджер: [PERSON_NAME] Online @edug…" at bounding box center [774, 301] width 1549 height 965
click at [1282, 419] on div "Telegram-канал Инструменты База знаний Ваш менеджер: [PERSON_NAME] Online @edug…" at bounding box center [774, 301] width 1549 height 965
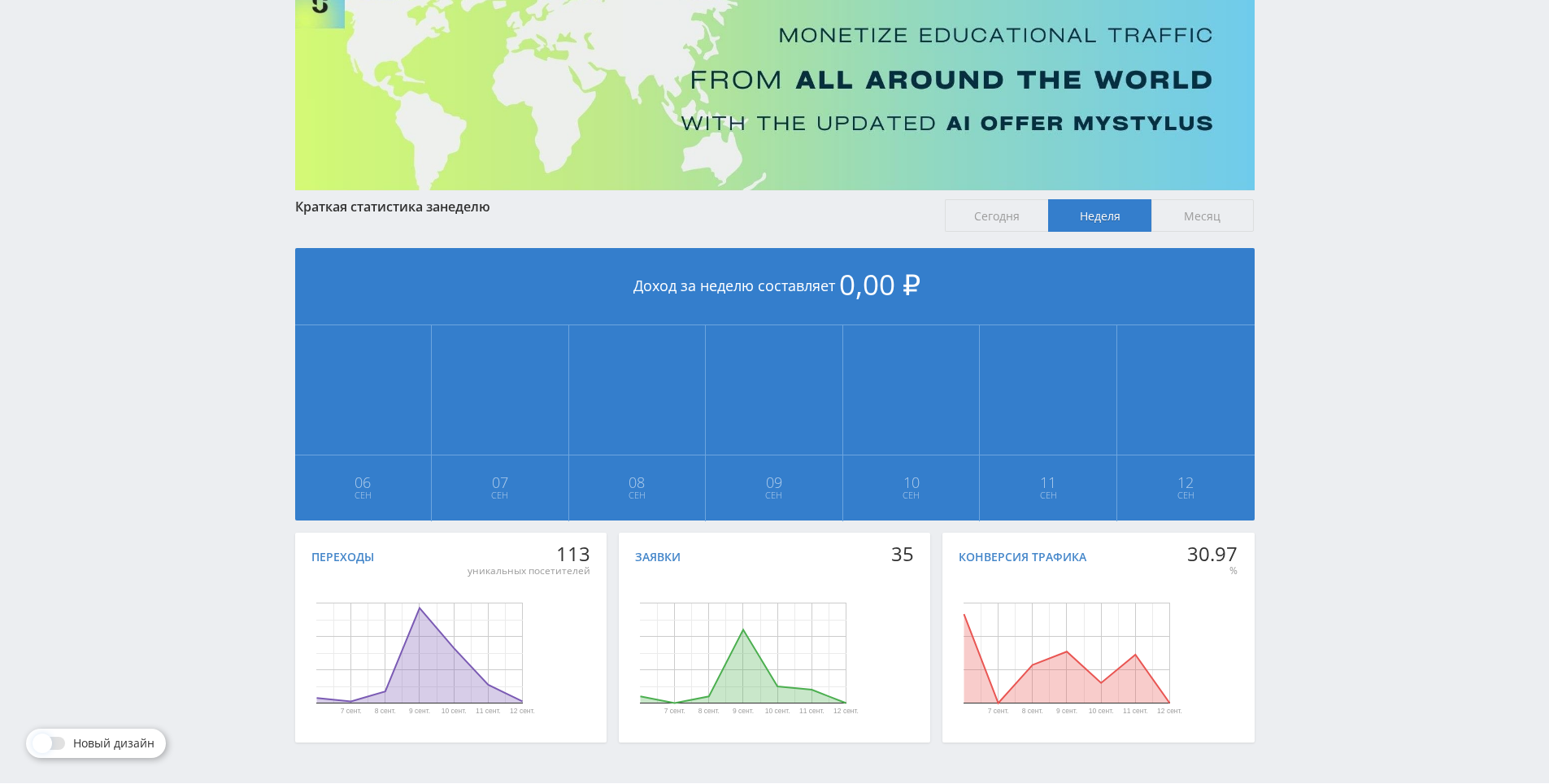
drag, startPoint x: 1411, startPoint y: 317, endPoint x: 1392, endPoint y: 253, distance: 66.8
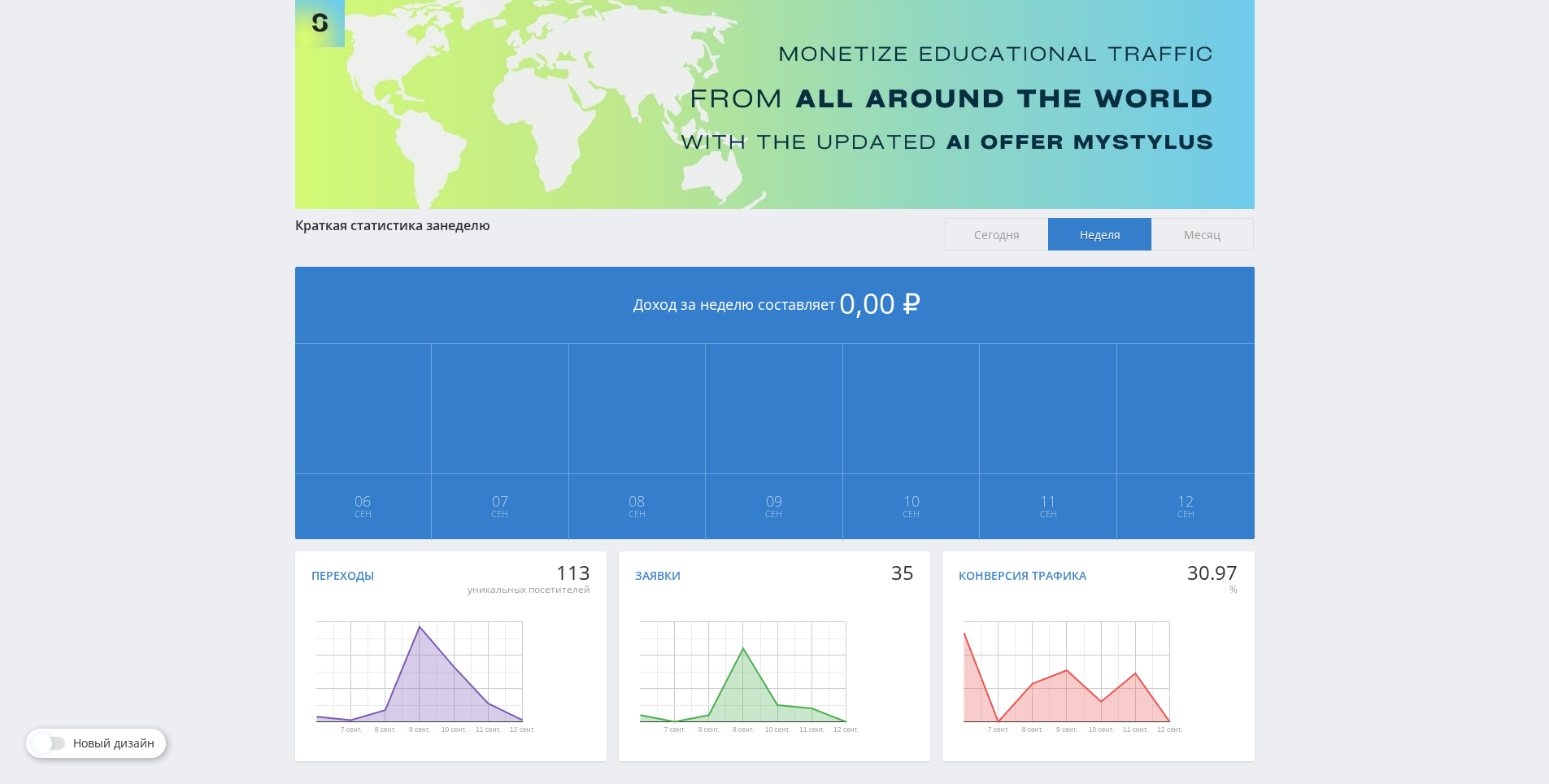
click at [1391, 253] on div "Telegram-канал Инструменты База знаний Ваш менеджер: [PERSON_NAME] Online @edug…" at bounding box center [774, 367] width 1549 height 965
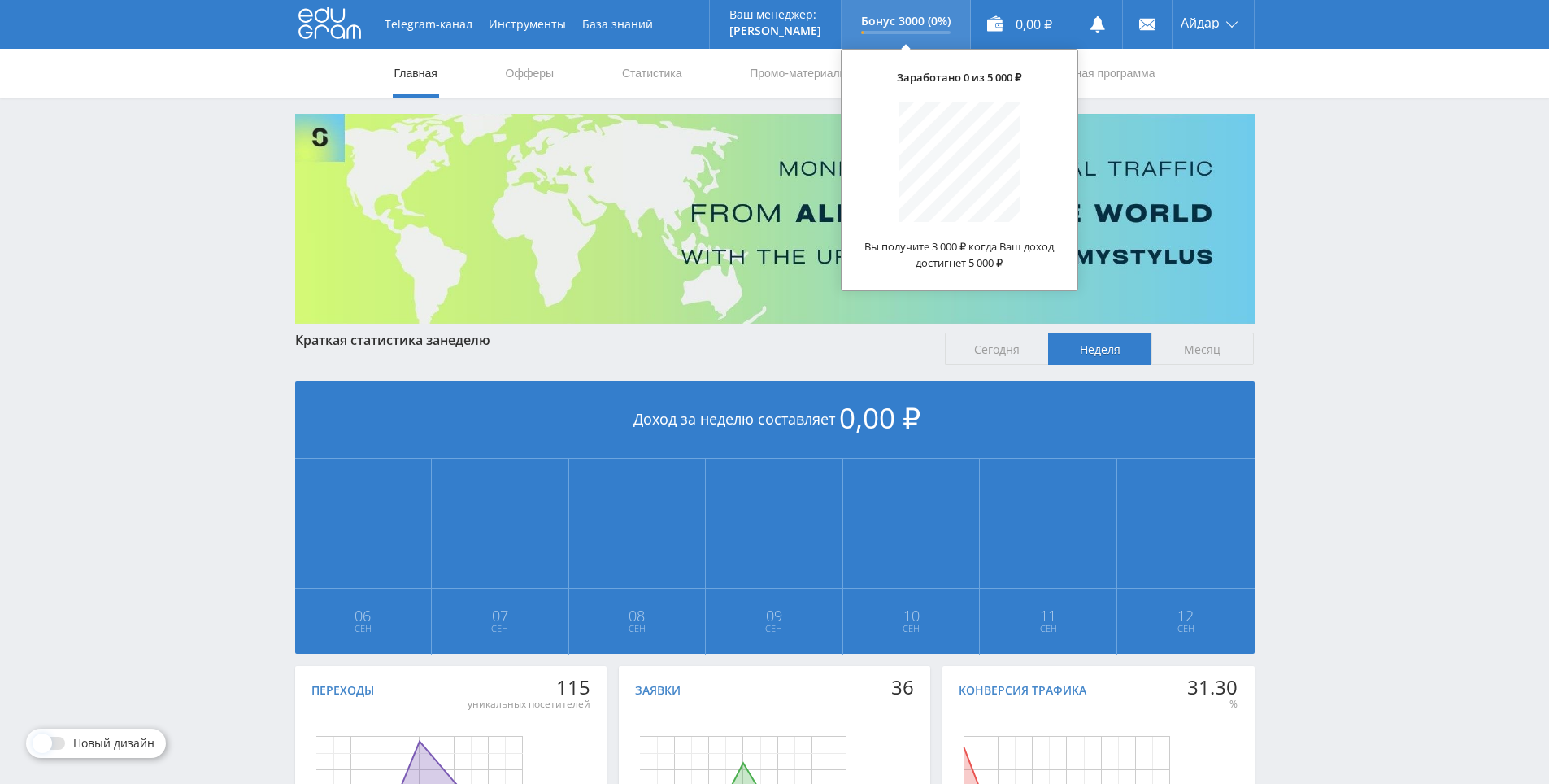
drag, startPoint x: 1369, startPoint y: 393, endPoint x: 968, endPoint y: 37, distance: 536.2
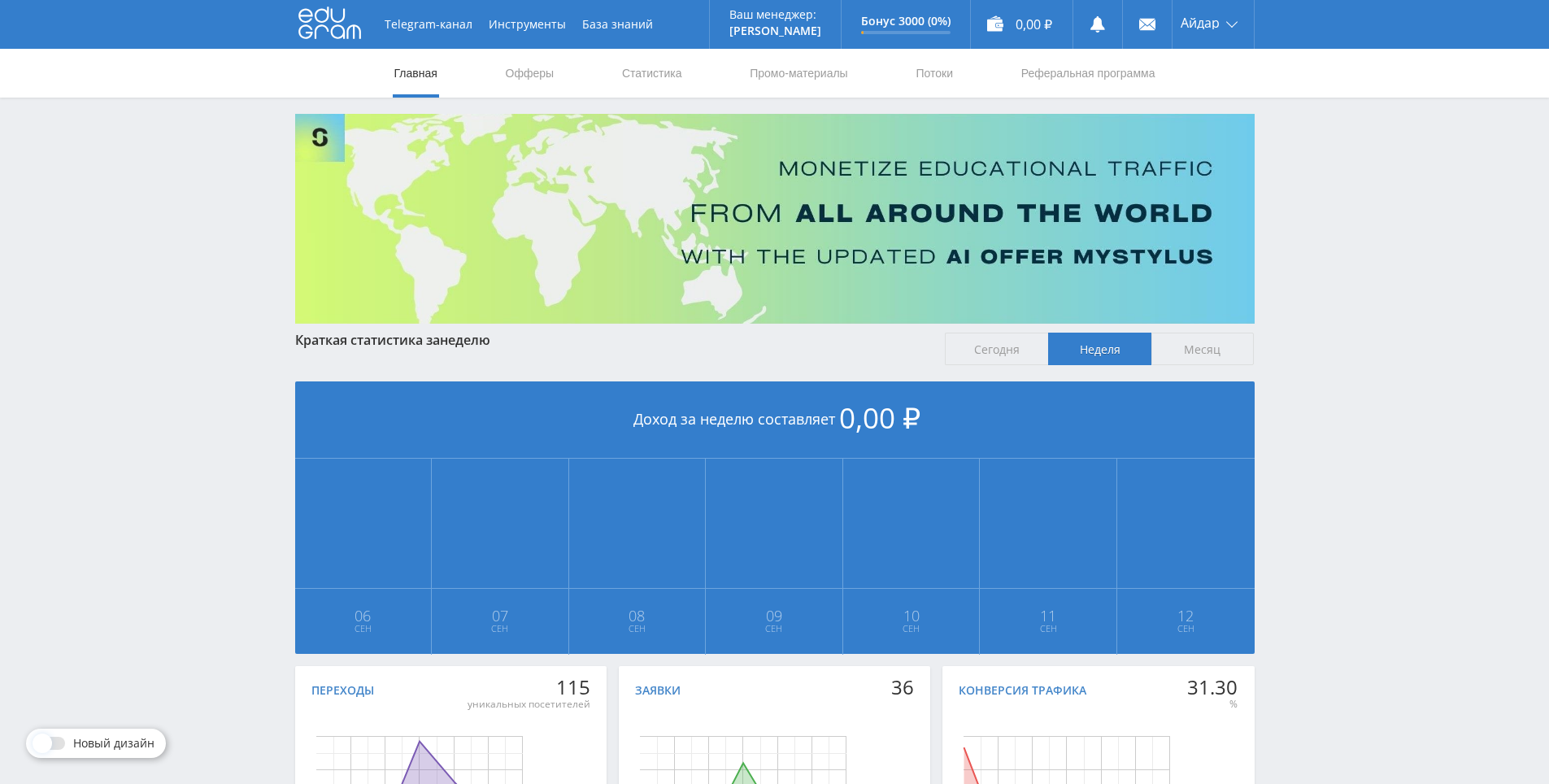
click at [966, 82] on nav "Главная Офферы Статистика Промо-материалы Потоки Реферальная программа" at bounding box center [774, 74] width 765 height 49
click at [959, 79] on nav "Главная Офферы Статистика Промо-материалы Потоки Реферальная программа" at bounding box center [774, 74] width 765 height 49
click at [931, 73] on link "Потоки" at bounding box center [934, 74] width 40 height 49
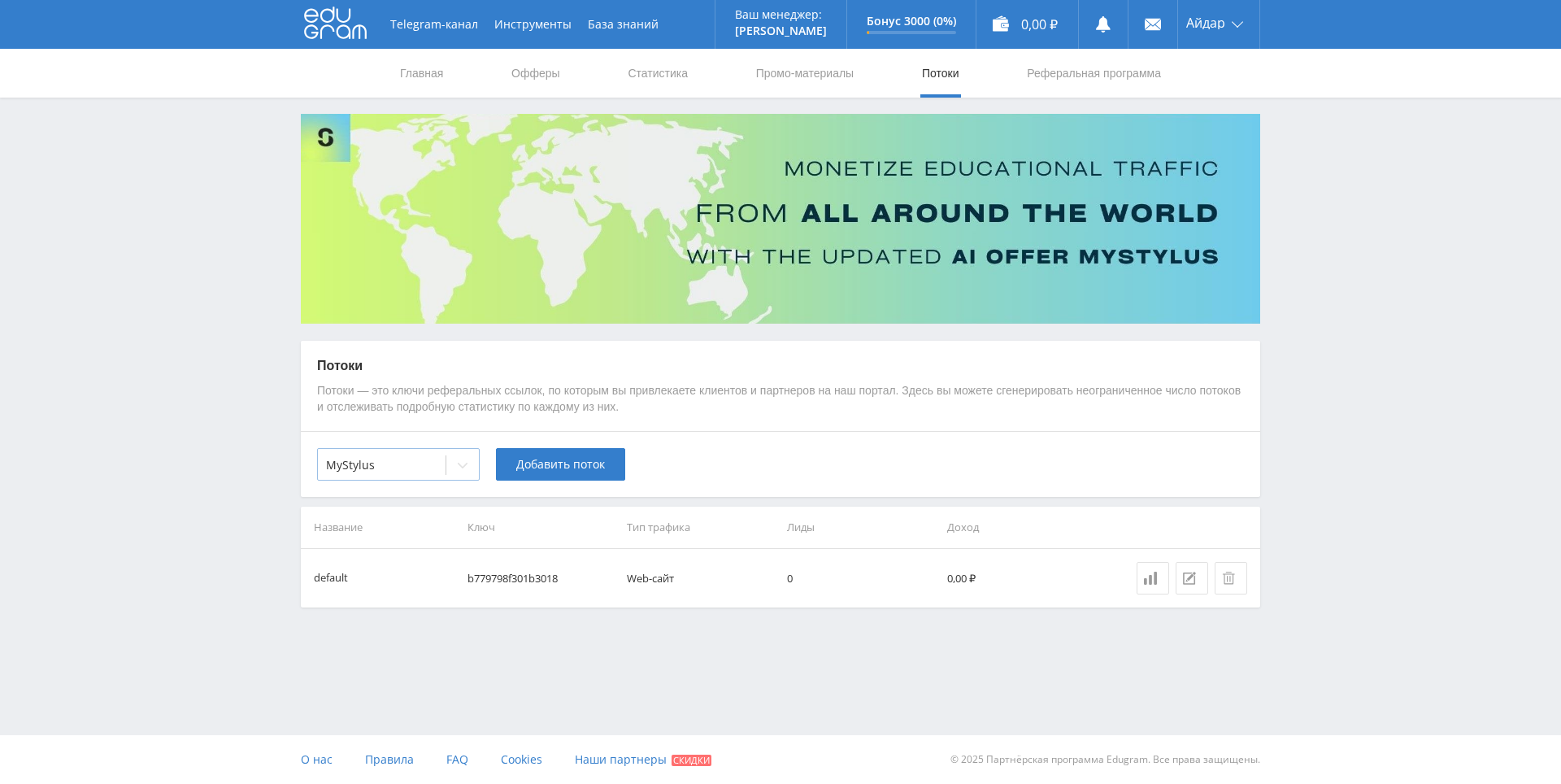
click at [442, 470] on div "MyStylus" at bounding box center [382, 464] width 128 height 23
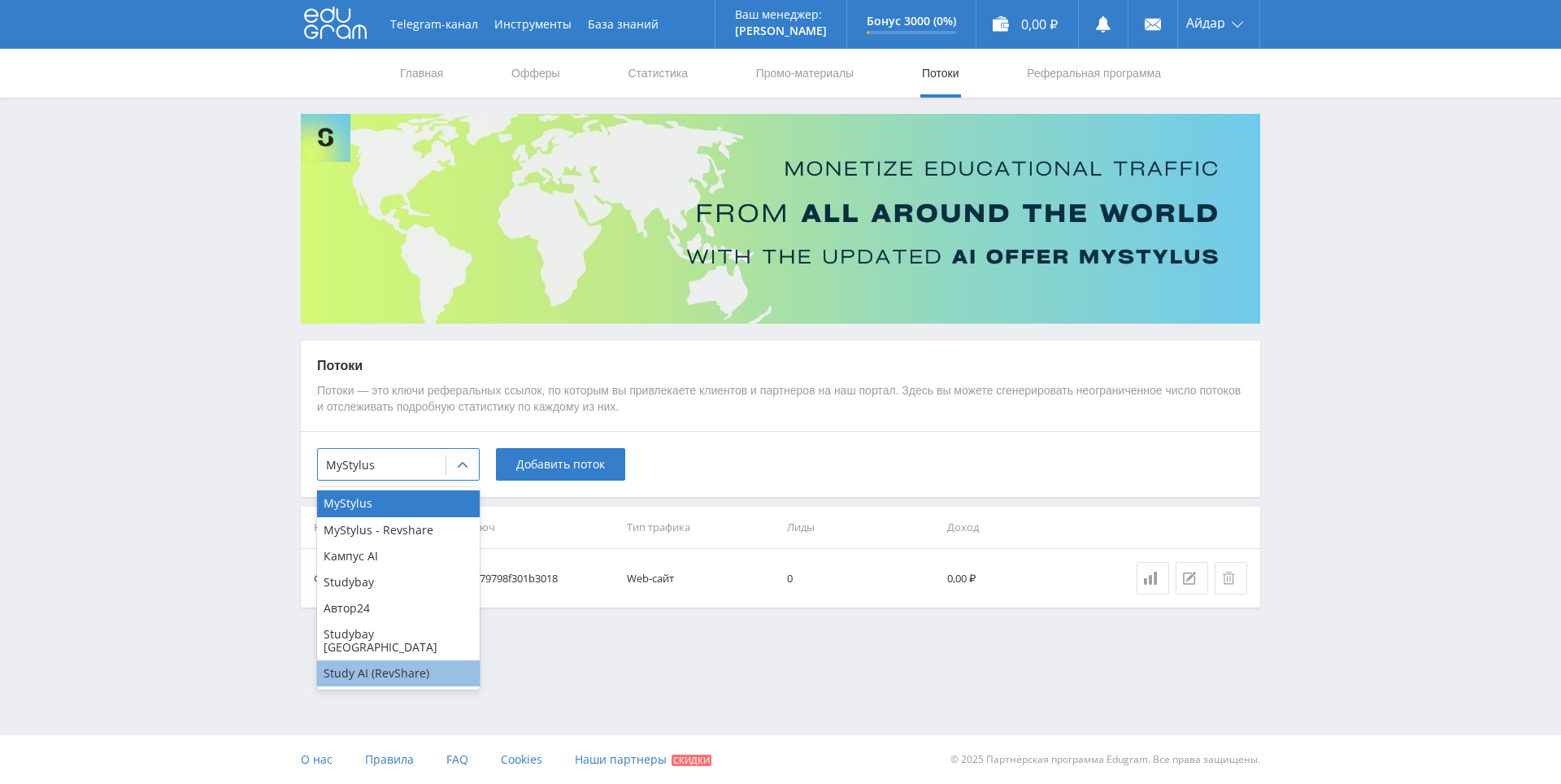
click at [398, 660] on div "Study AI (RevShare)" at bounding box center [398, 673] width 162 height 26
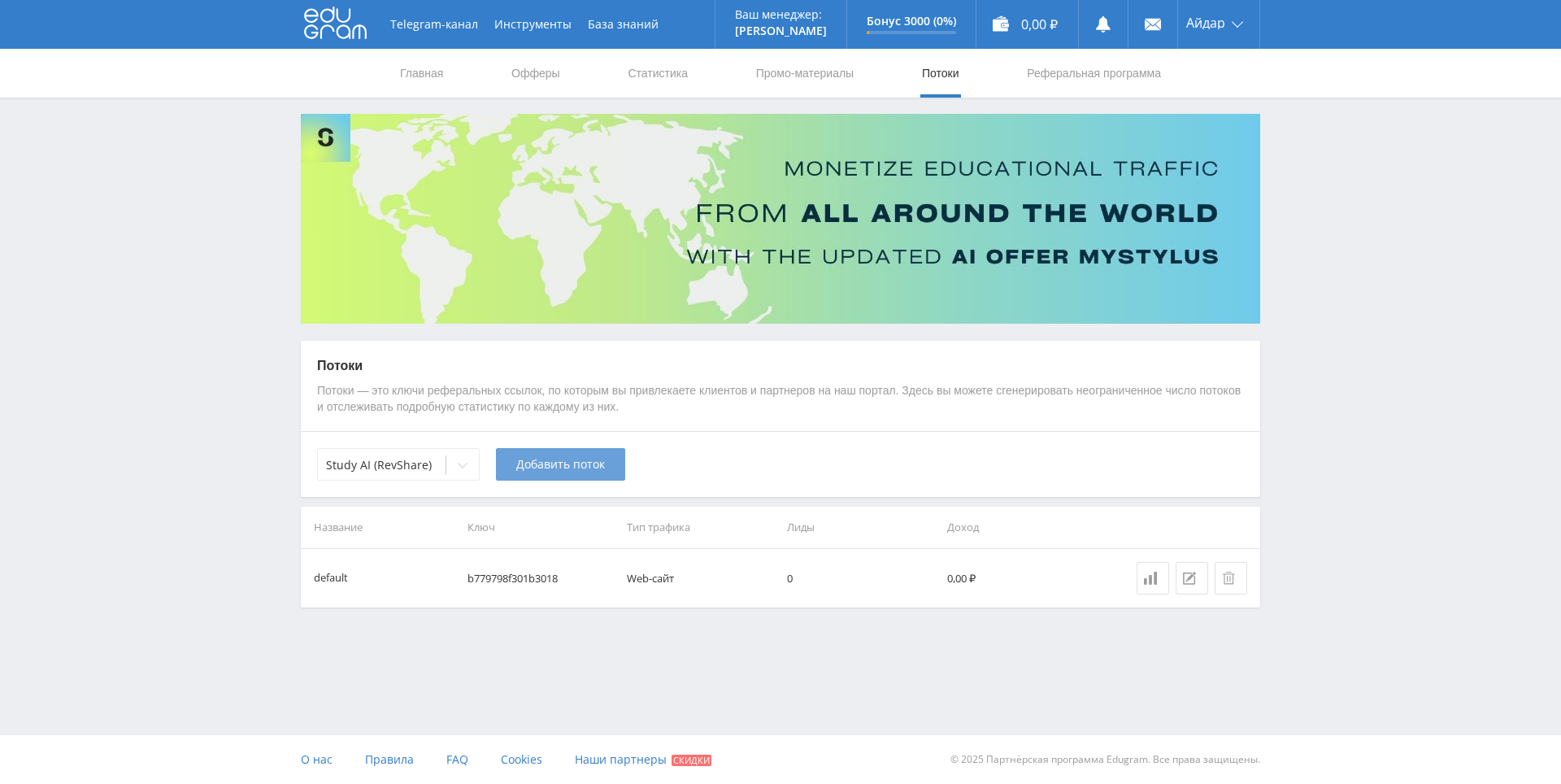
click at [557, 467] on span "Добавить поток" at bounding box center [561, 463] width 89 height 13
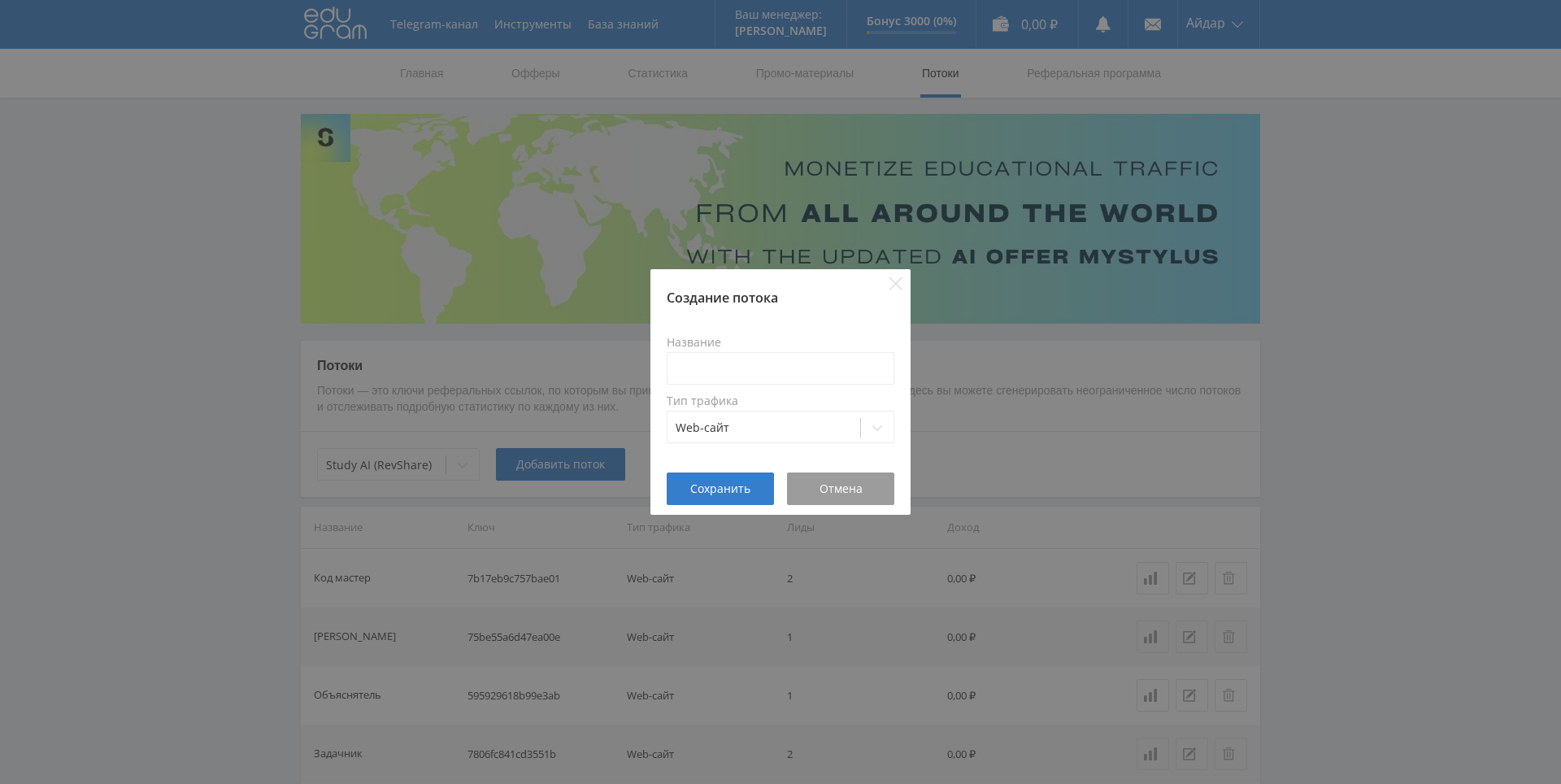
click at [888, 279] on div "Создание потока" at bounding box center [780, 287] width 260 height 37
click at [904, 279] on div "Создание потока" at bounding box center [780, 287] width 260 height 37
click at [901, 284] on icon "Close" at bounding box center [896, 283] width 13 height 13
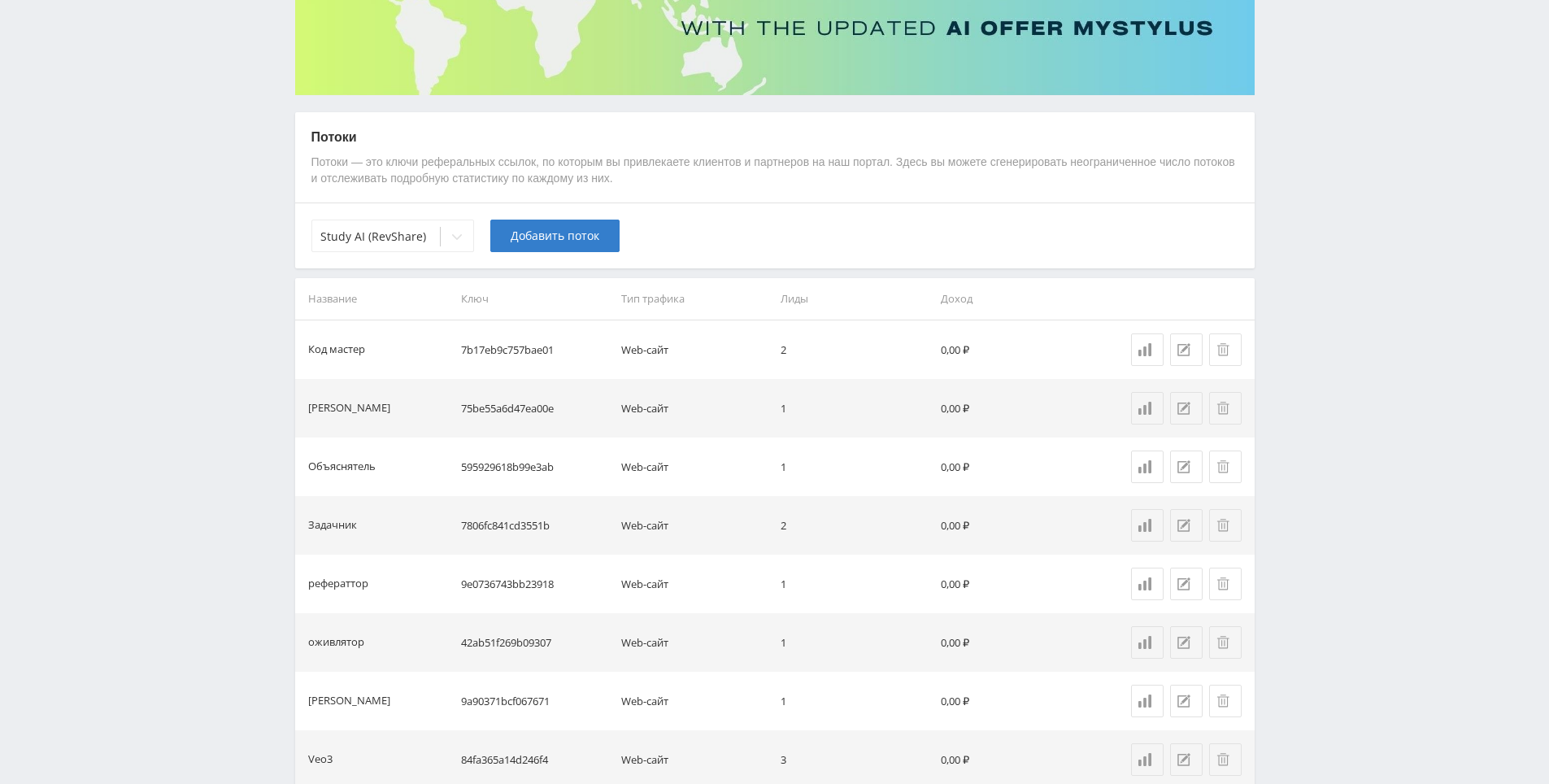
scroll to position [841, 0]
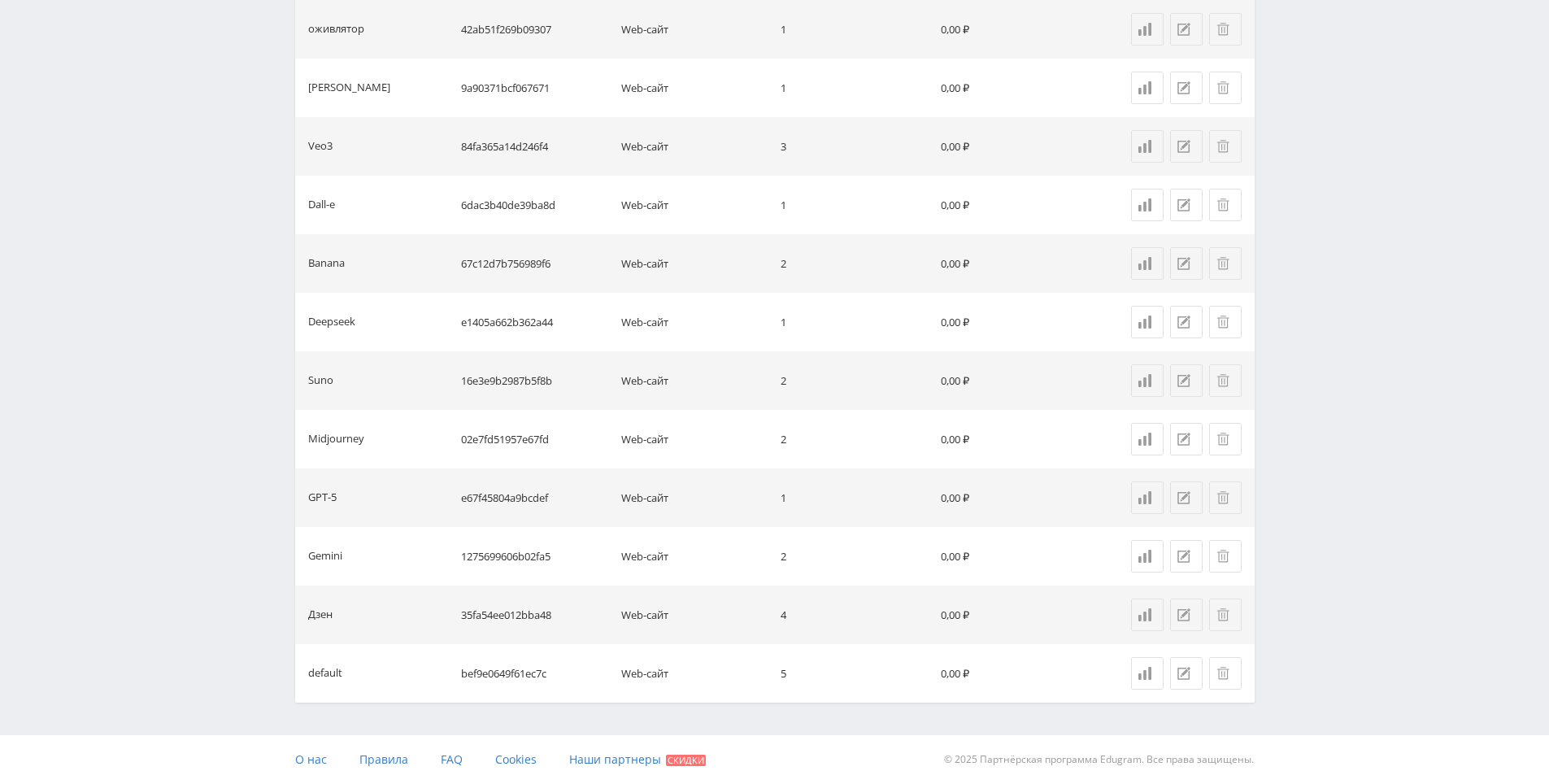
drag, startPoint x: 919, startPoint y: 305, endPoint x: 904, endPoint y: 527, distance: 222.5
click at [1180, 613] on icon at bounding box center [1183, 614] width 13 height 13
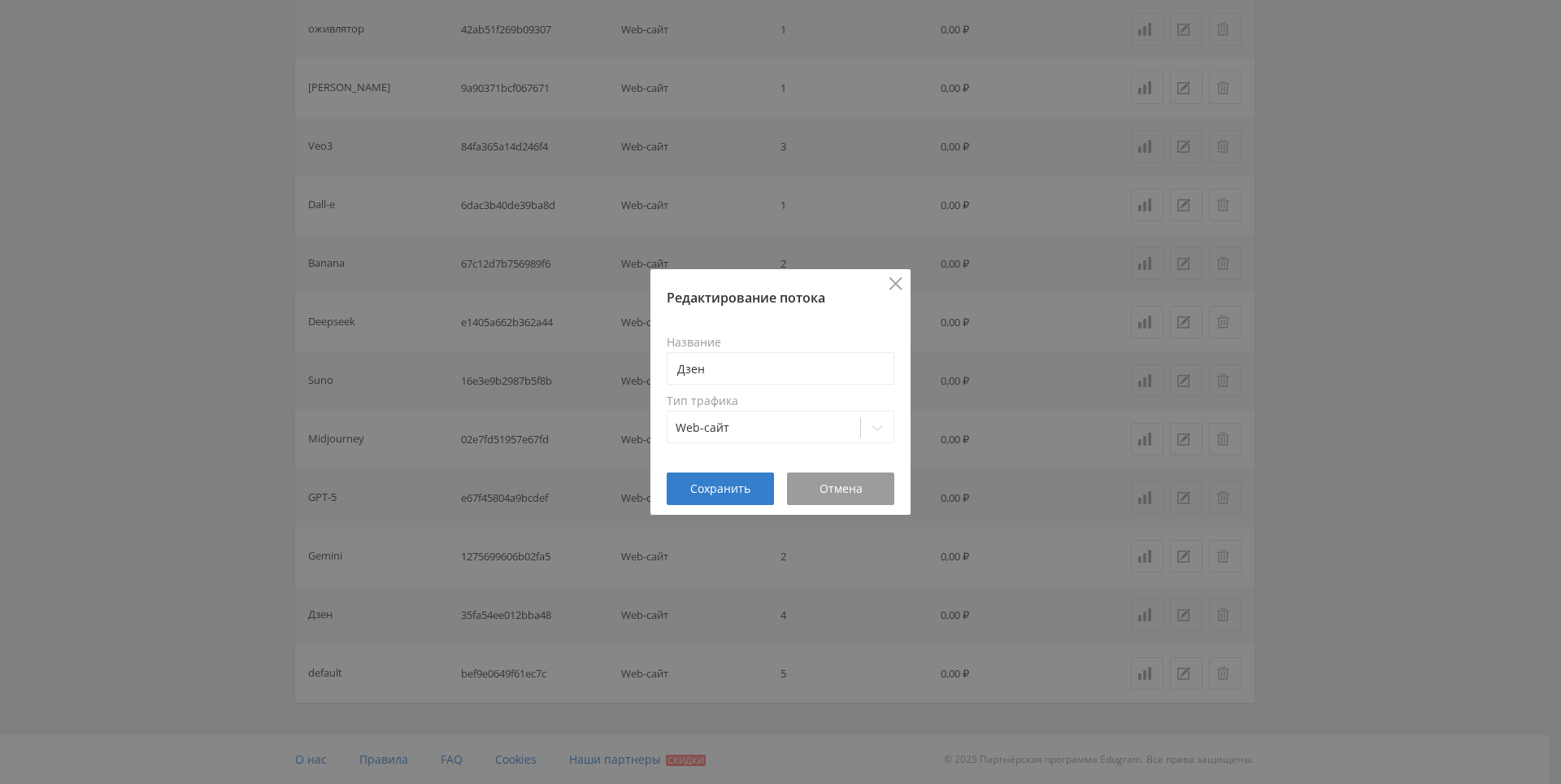
click at [892, 283] on icon "Close" at bounding box center [896, 283] width 13 height 13
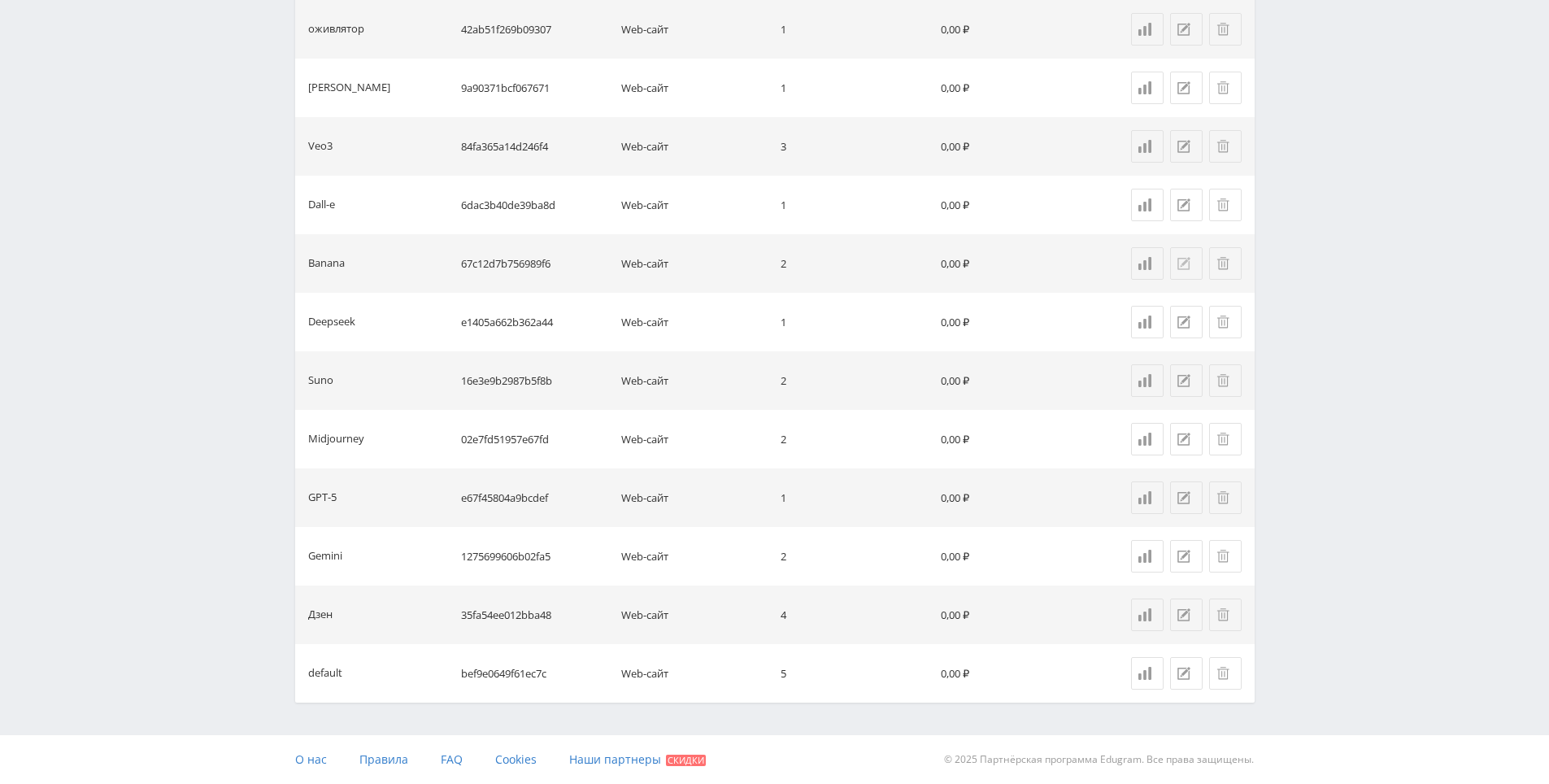
click at [1182, 263] on icon at bounding box center [1183, 263] width 13 height 13
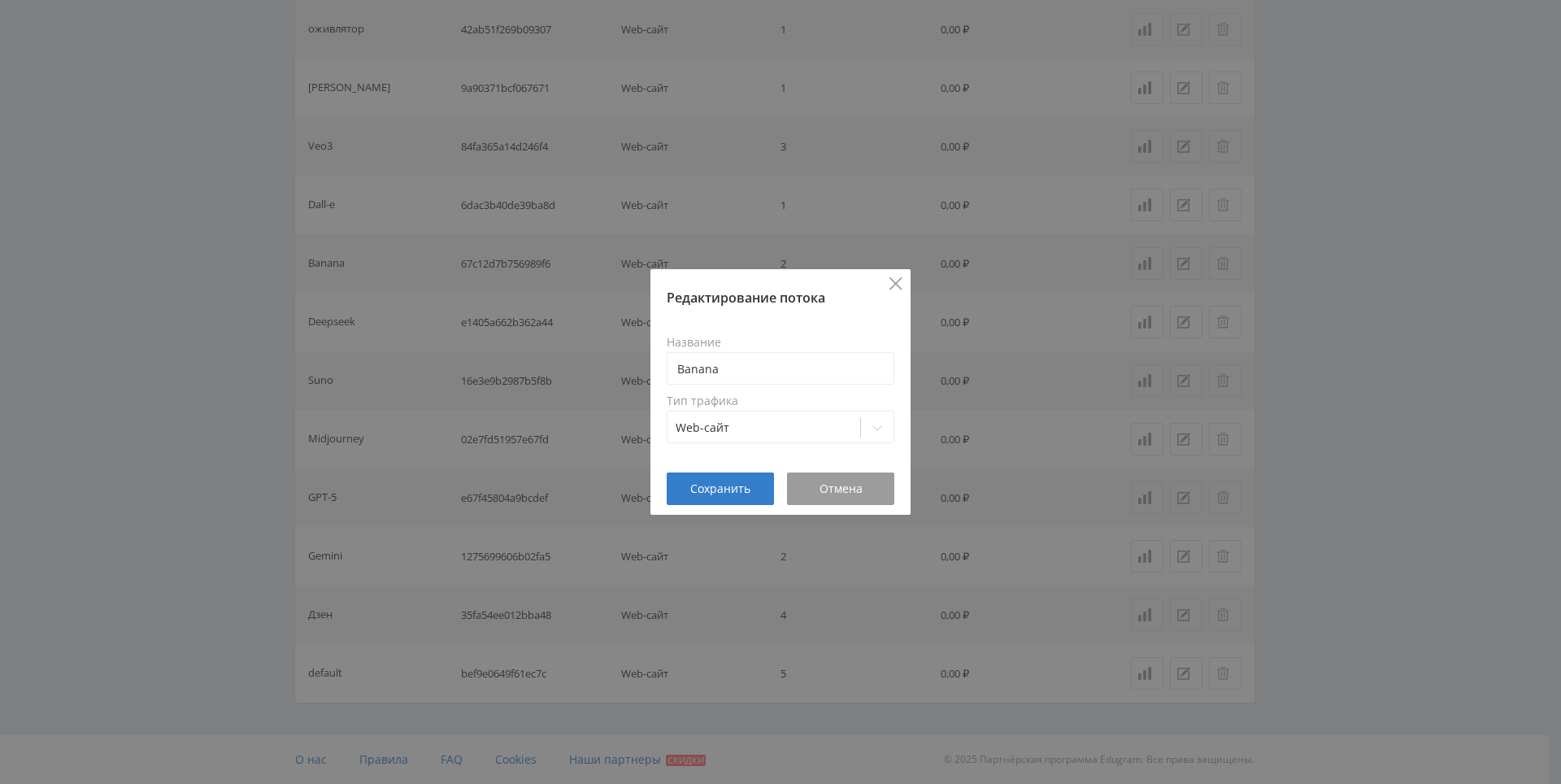
click at [895, 280] on icon "Close" at bounding box center [896, 283] width 13 height 13
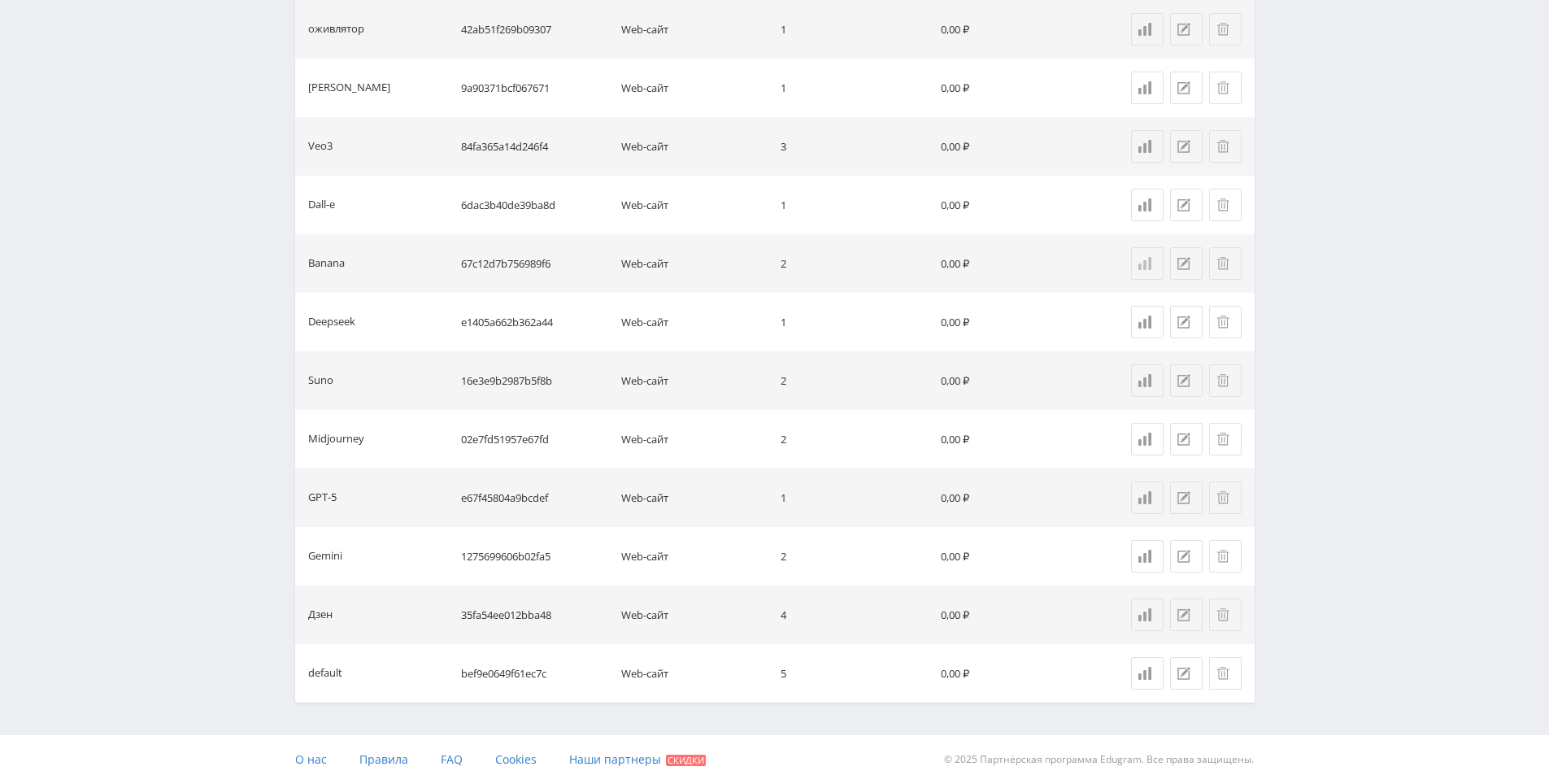
click at [1135, 260] on link at bounding box center [1146, 263] width 32 height 32
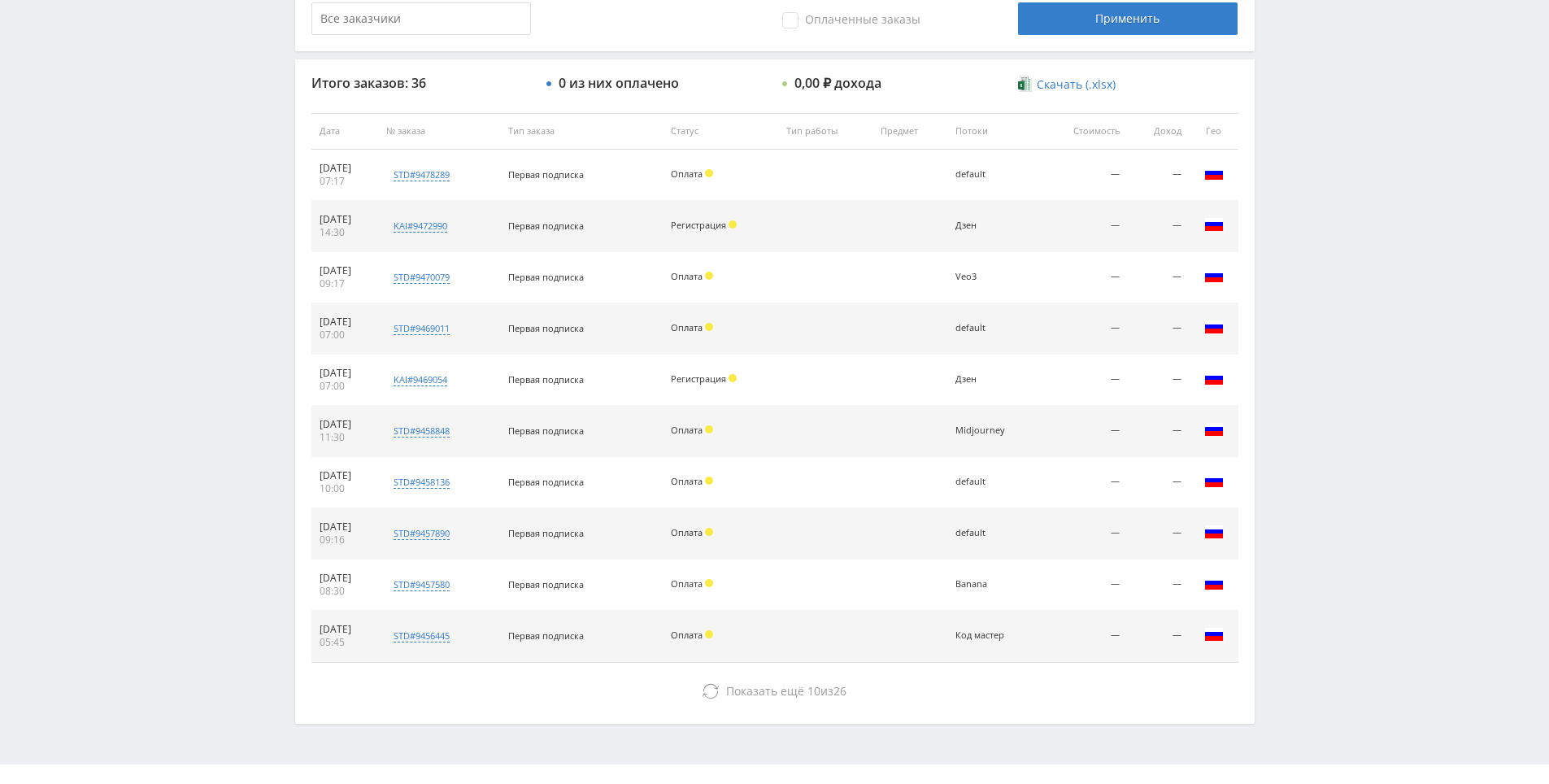
scroll to position [581, 0]
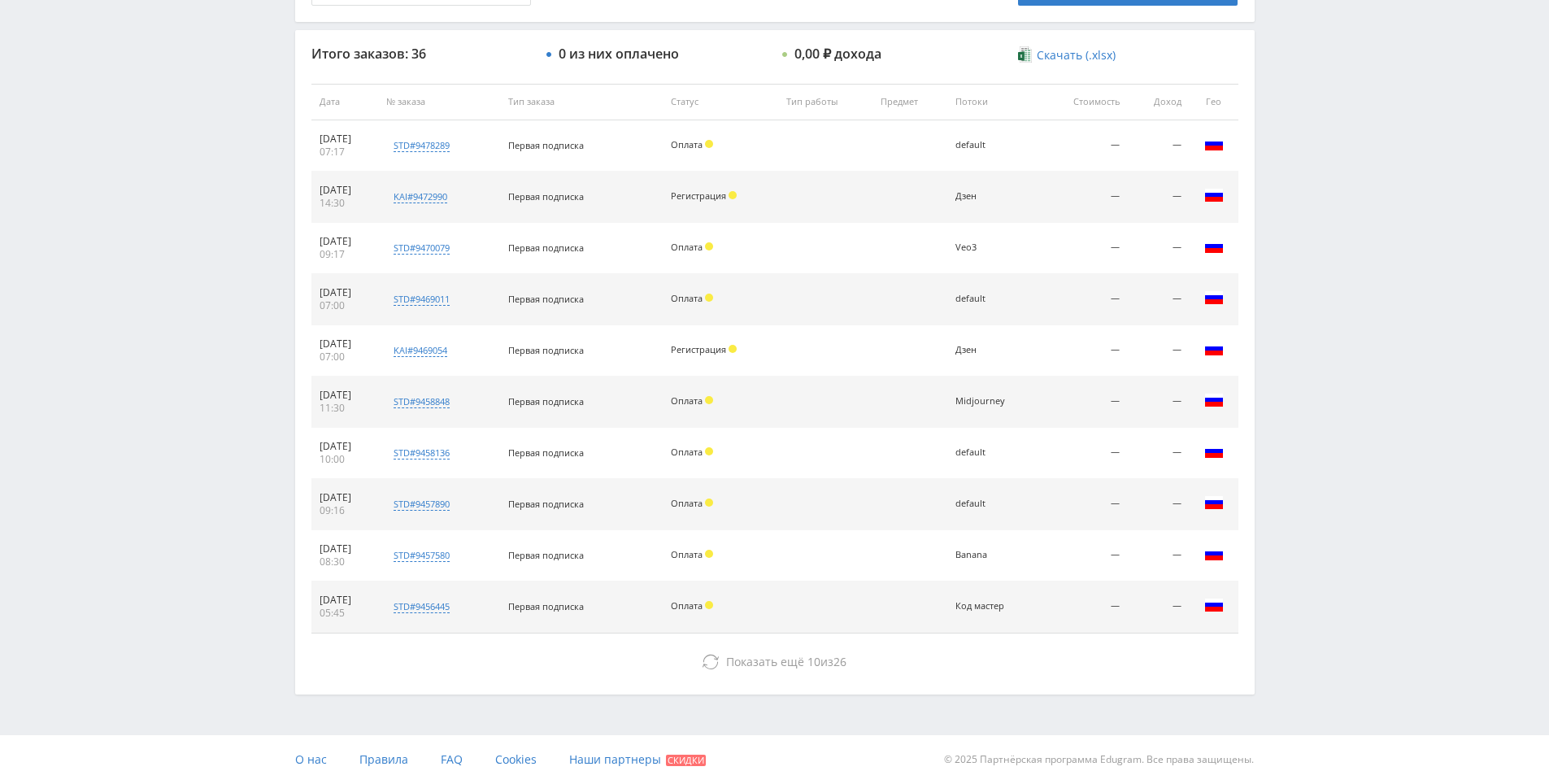
click at [1304, 211] on div "Telegram-канал Инструменты База знаний Ваш менеджер: [PERSON_NAME] Alex Online …" at bounding box center [774, 100] width 1549 height 1364
click at [1301, 215] on div "Telegram-канал Инструменты База знаний Ваш менеджер: [PERSON_NAME] Online @edug…" at bounding box center [774, 100] width 1549 height 1364
click at [1308, 175] on div "Telegram-канал Инструменты База знаний Ваш менеджер: [PERSON_NAME] Online @edug…" at bounding box center [774, 100] width 1549 height 1364
click at [1297, 128] on div "Telegram-канал Инструменты База знаний Ваш менеджер: Alex Alex Online @edugram_…" at bounding box center [774, 100] width 1549 height 1364
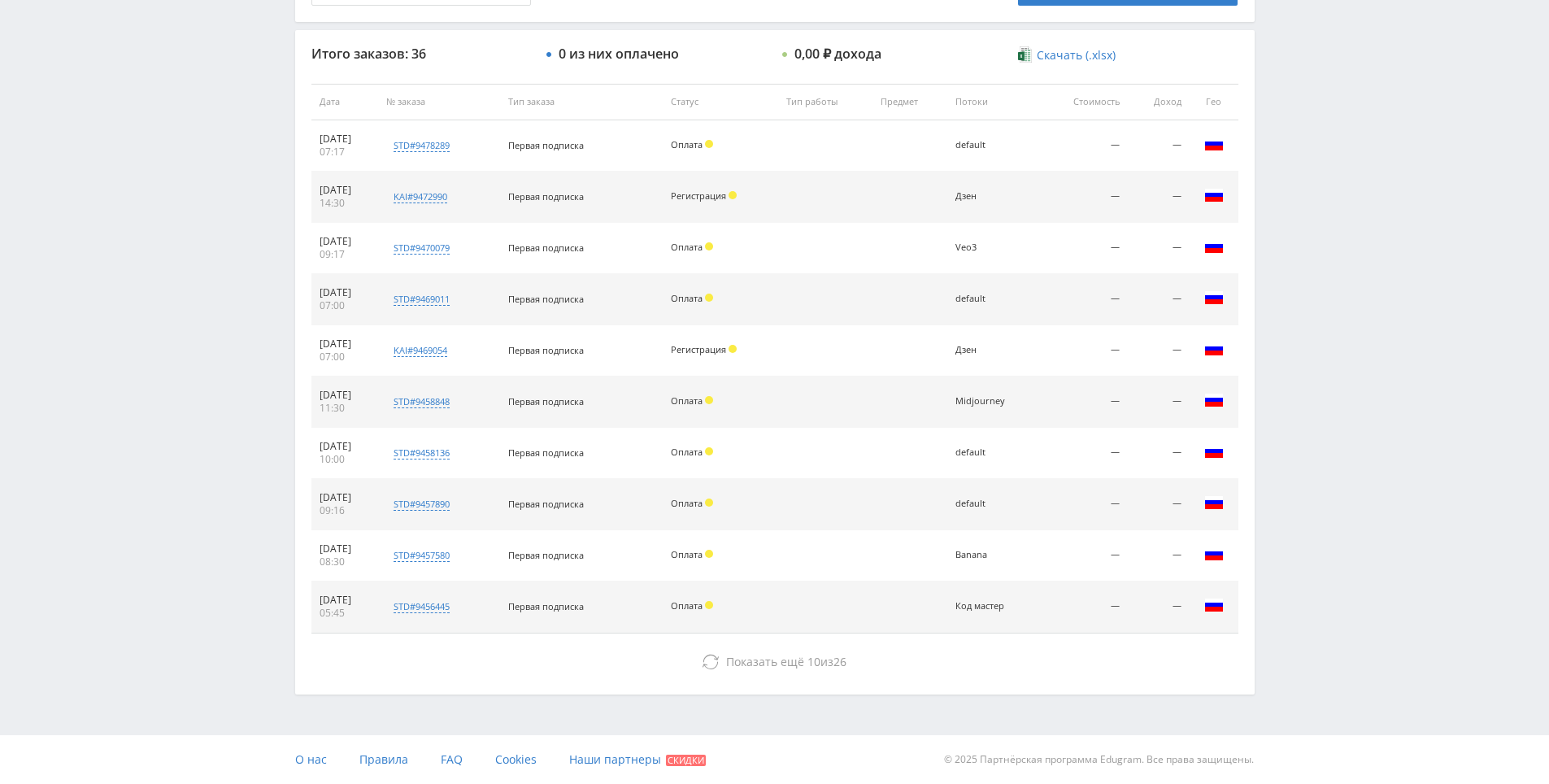
click at [1297, 128] on div "Telegram-канал Инструменты База знаний Ваш менеджер: Alex Alex Online @edugram_…" at bounding box center [774, 100] width 1549 height 1364
drag, startPoint x: 1297, startPoint y: 128, endPoint x: 1295, endPoint y: 109, distance: 19.1
click at [1295, 109] on div "Telegram-канал Инструменты База знаний Ваш менеджер: Alex Alex Online @edugram_…" at bounding box center [774, 100] width 1549 height 1364
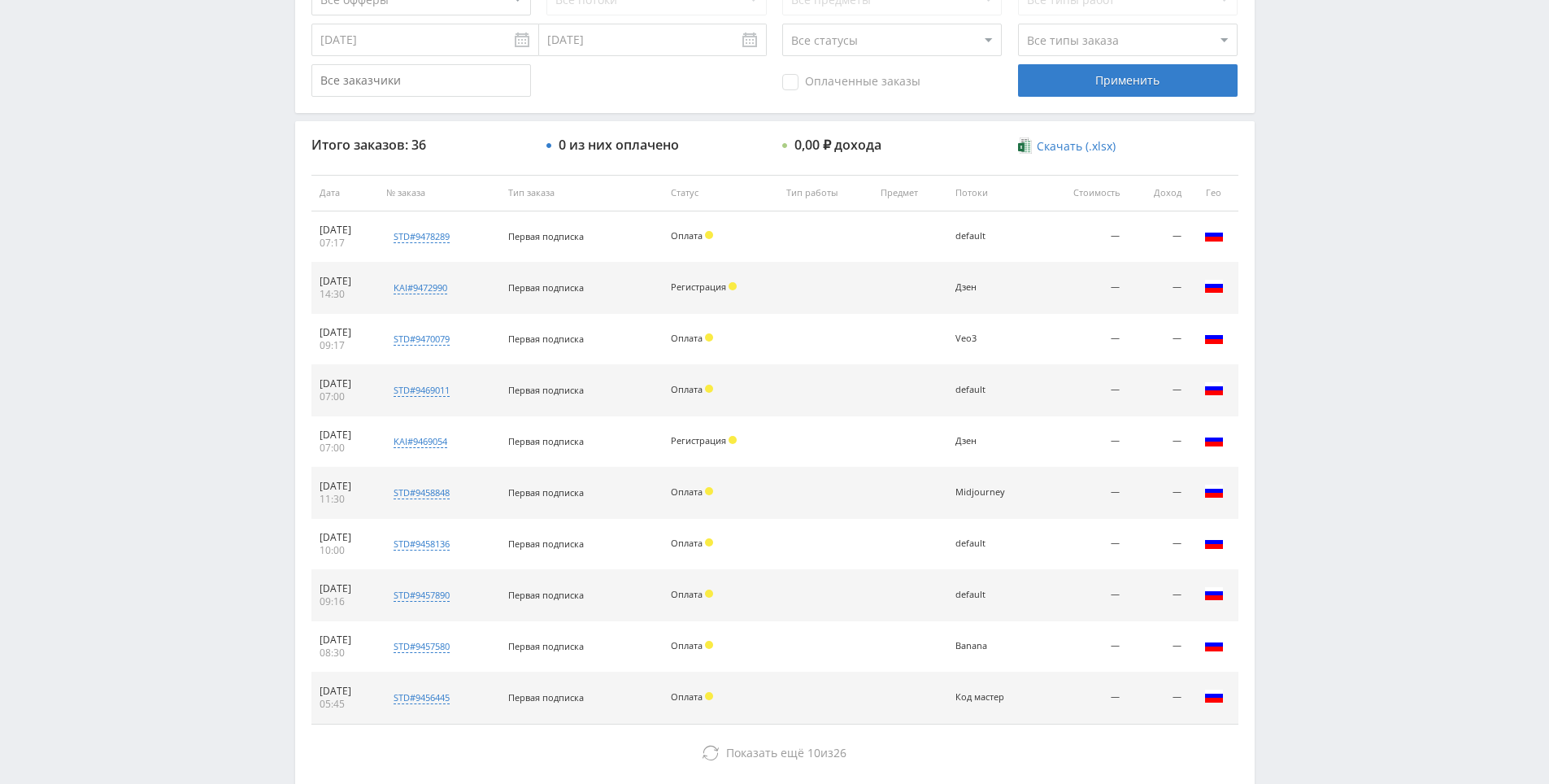
drag, startPoint x: 976, startPoint y: 478, endPoint x: 868, endPoint y: 618, distance: 176.8
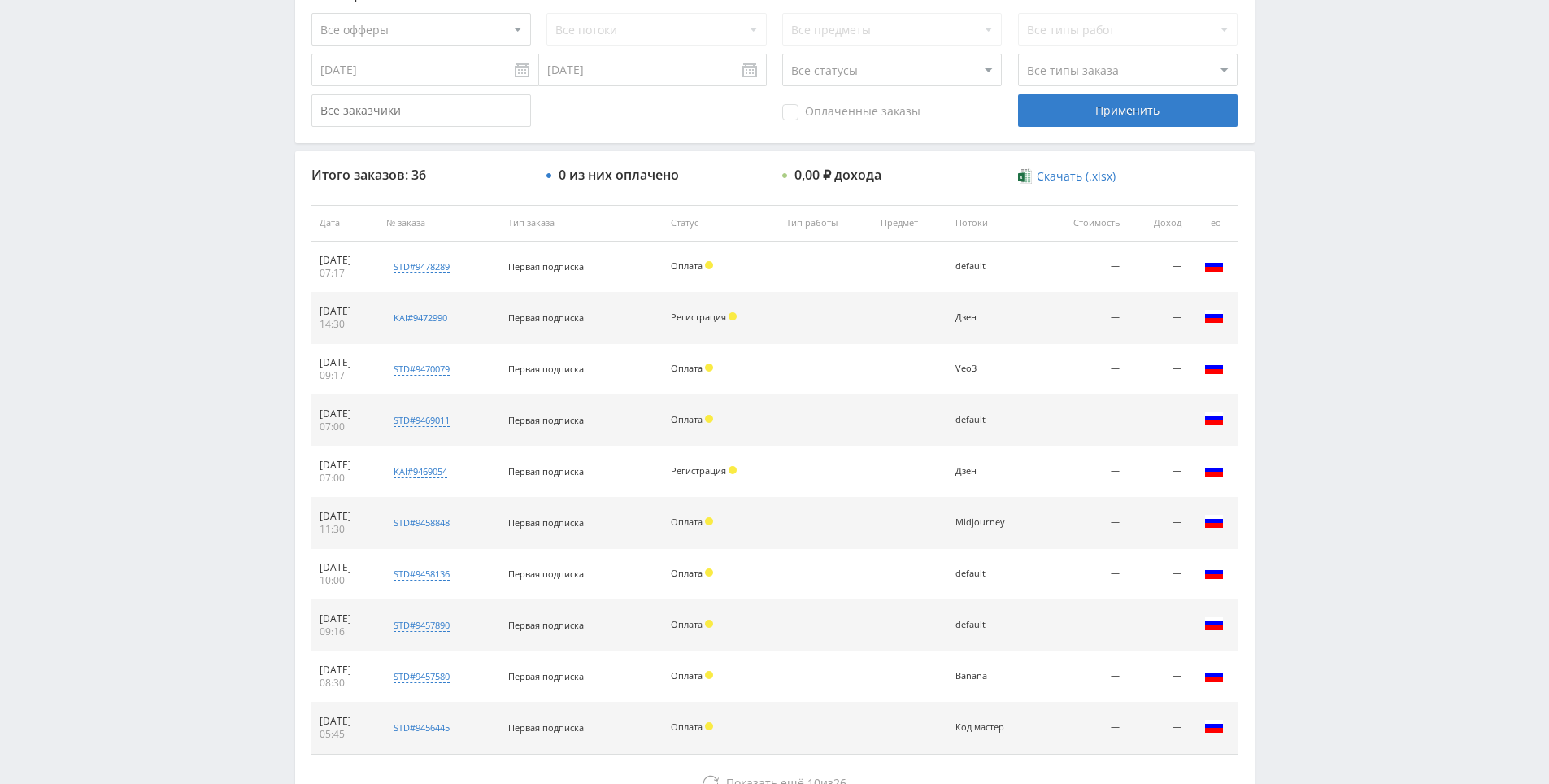
scroll to position [209, 0]
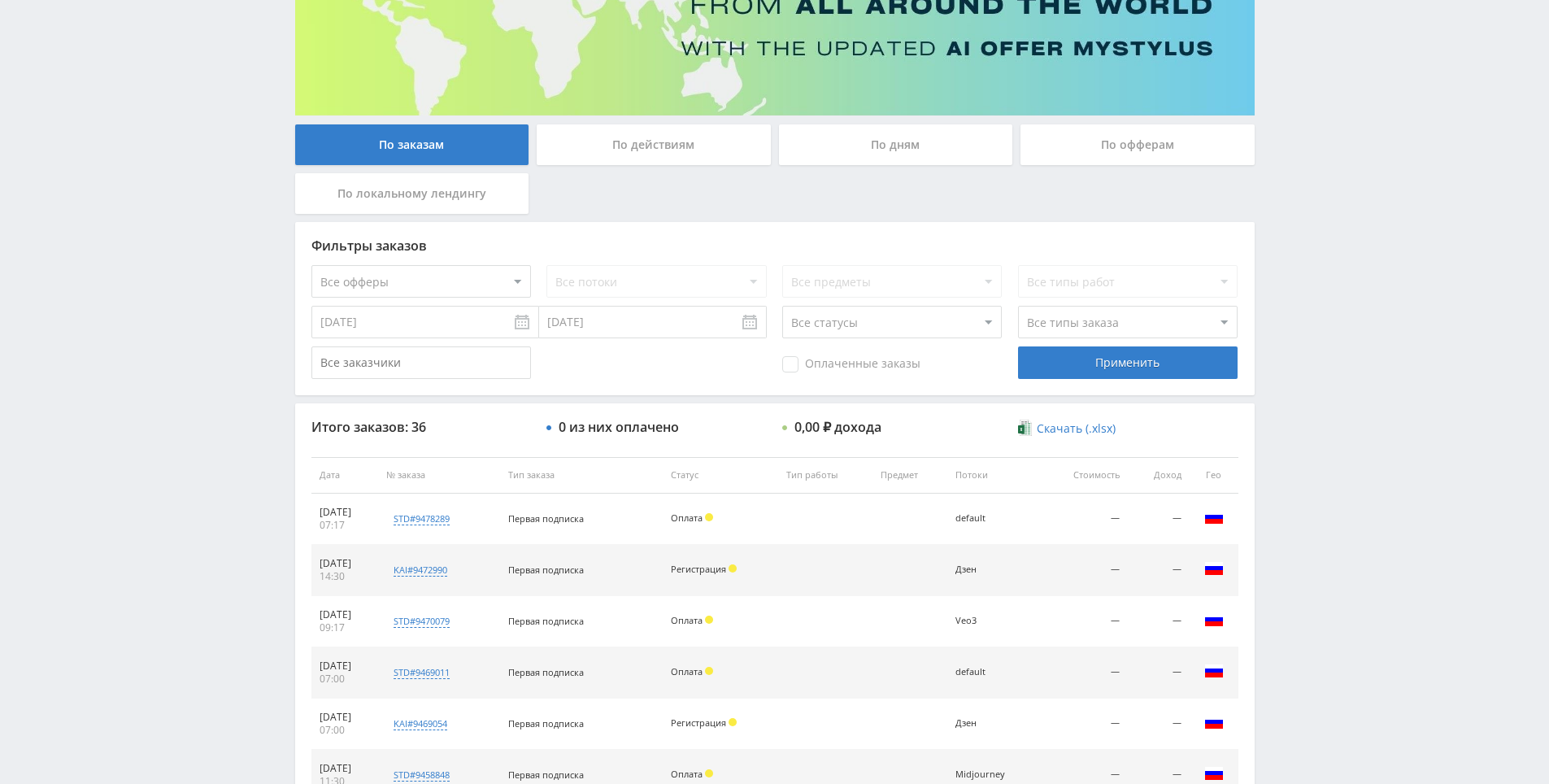
drag, startPoint x: 857, startPoint y: 558, endPoint x: 889, endPoint y: 417, distance: 144.6
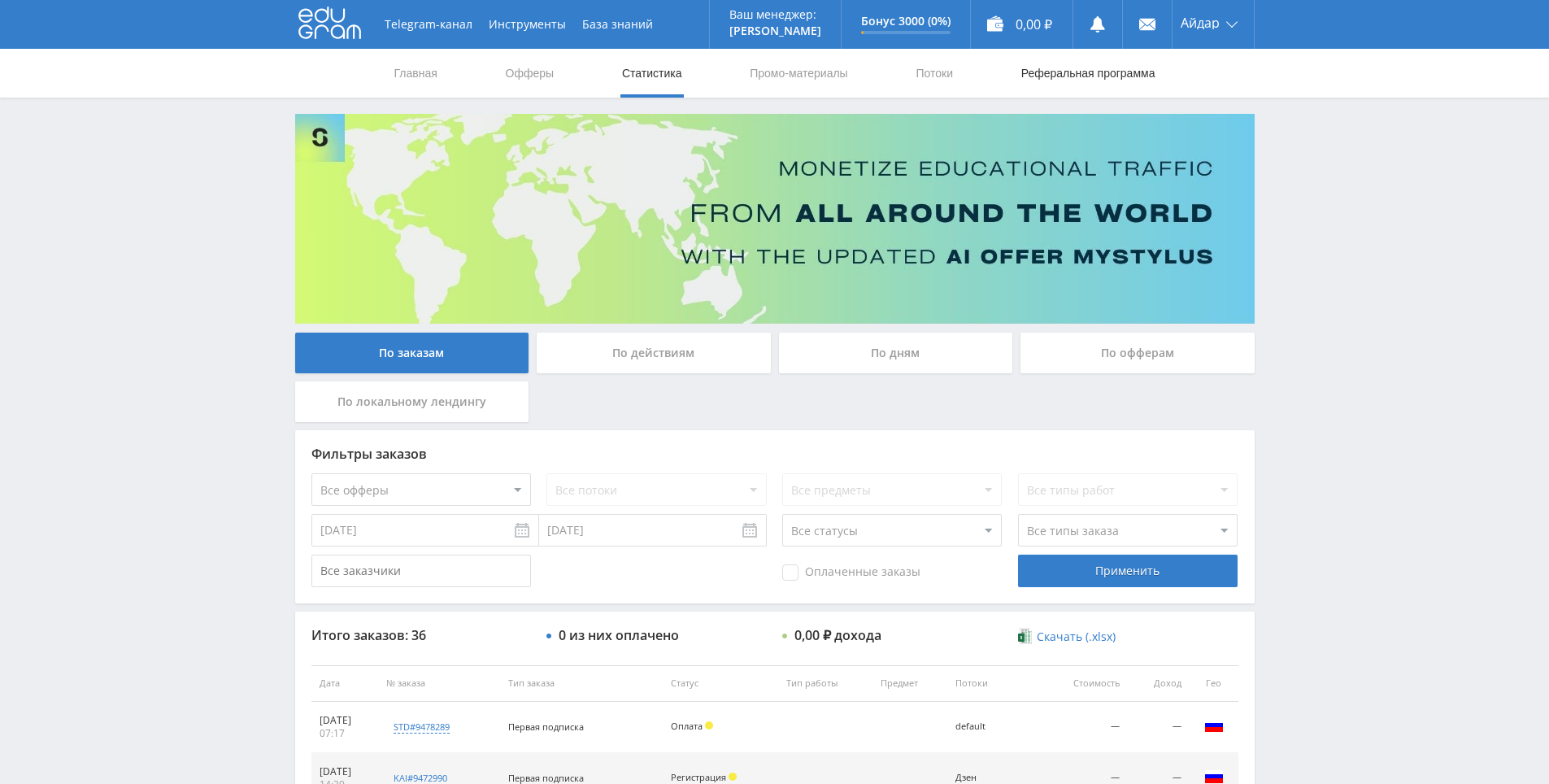
click at [1053, 69] on link "Реферальная программа" at bounding box center [1088, 74] width 138 height 49
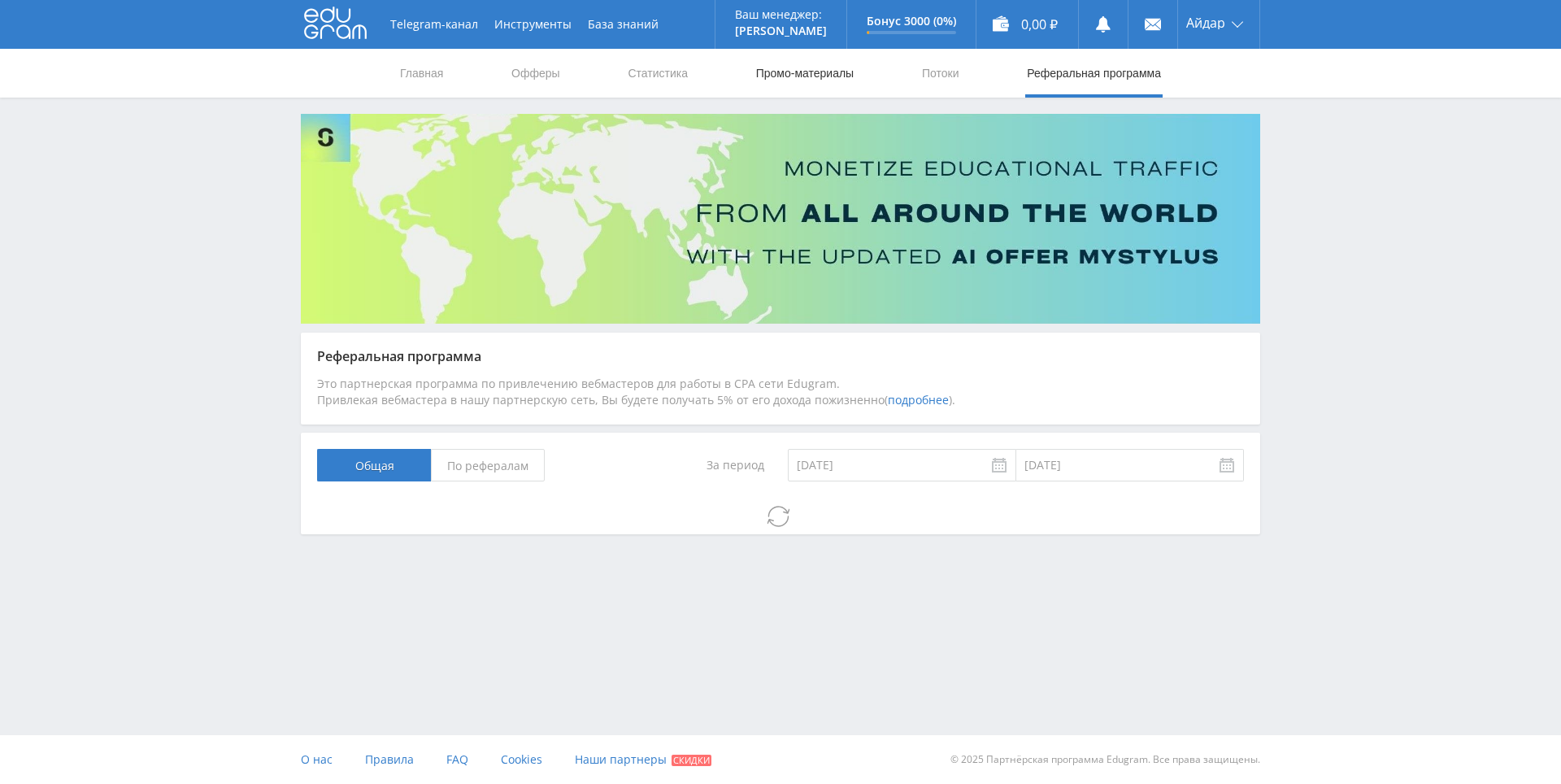
click at [852, 68] on link "Промо-материалы" at bounding box center [805, 74] width 100 height 49
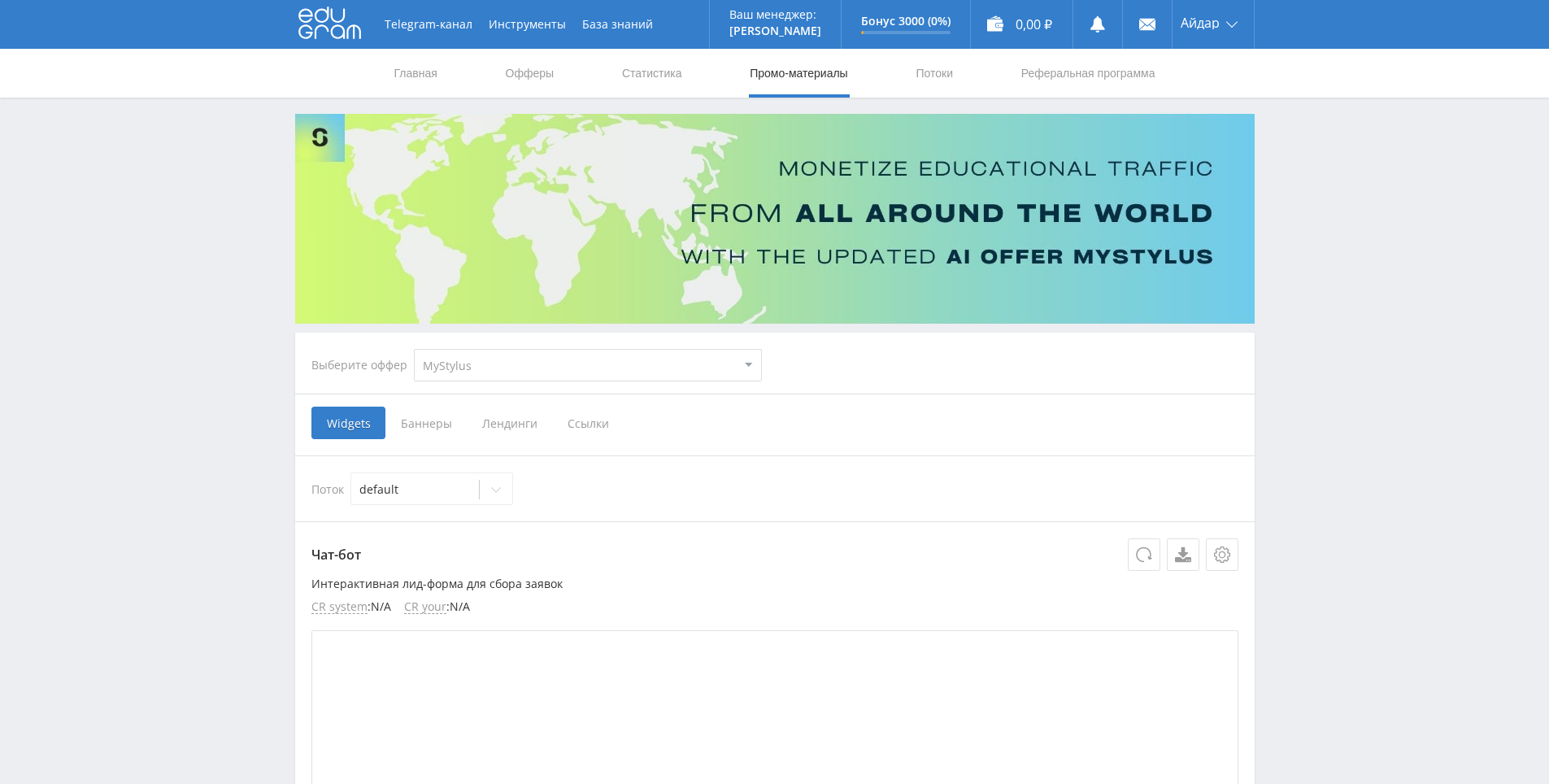
click at [490, 379] on select "MyStylus MyStylus - Revshare Кампус AI Studybay Автор24 Studybay Brazil Study A…" at bounding box center [589, 364] width 348 height 32
select select "376"
click at [414, 348] on select "MyStylus MyStylus - Revshare Кампус AI Studybay Автор24 Studybay Brazil Study A…" at bounding box center [589, 364] width 348 height 32
select select "376"
click at [660, 86] on link "Статистика" at bounding box center [651, 74] width 63 height 49
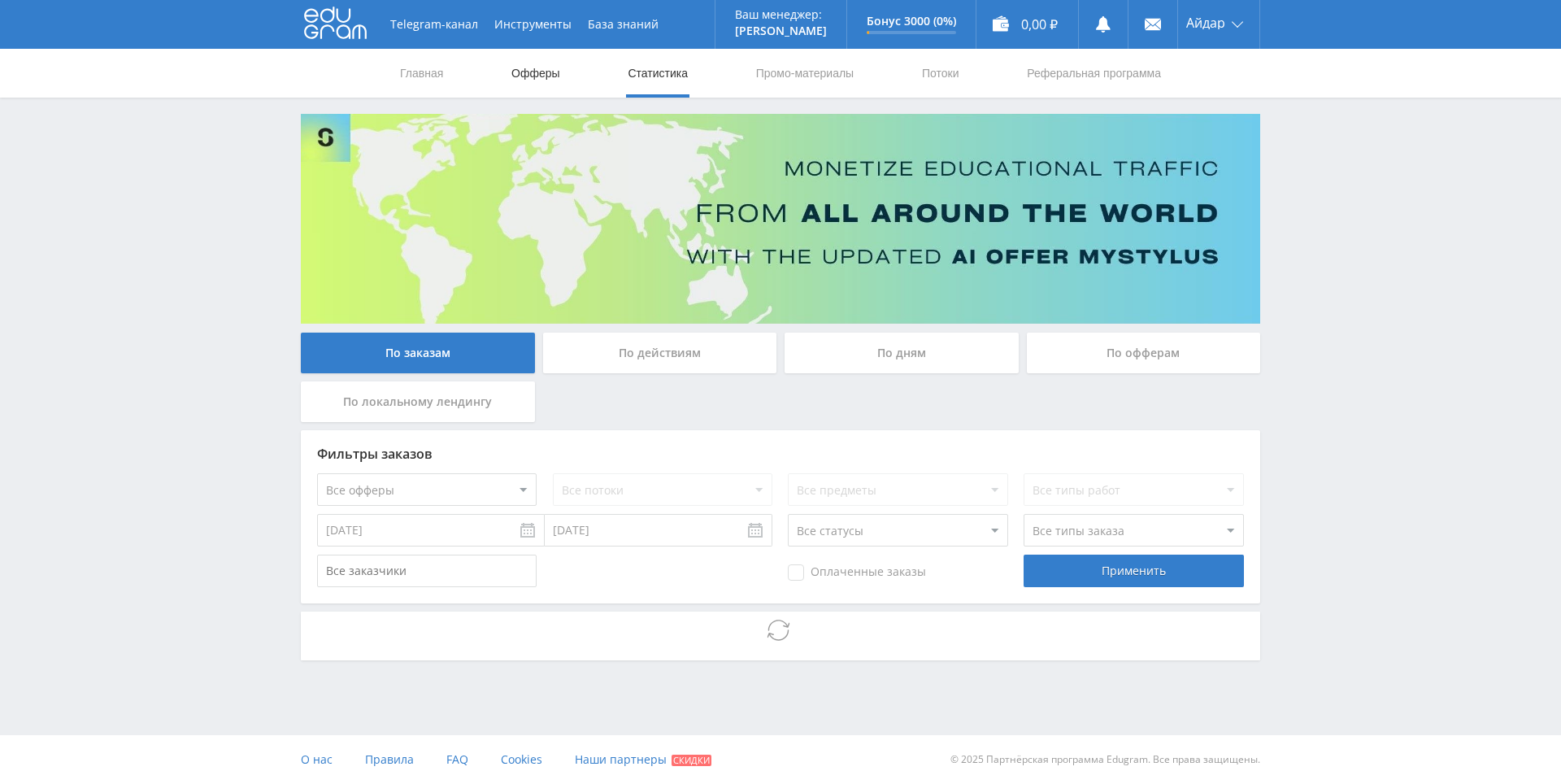
click at [522, 75] on link "Офферы" at bounding box center [535, 74] width 52 height 49
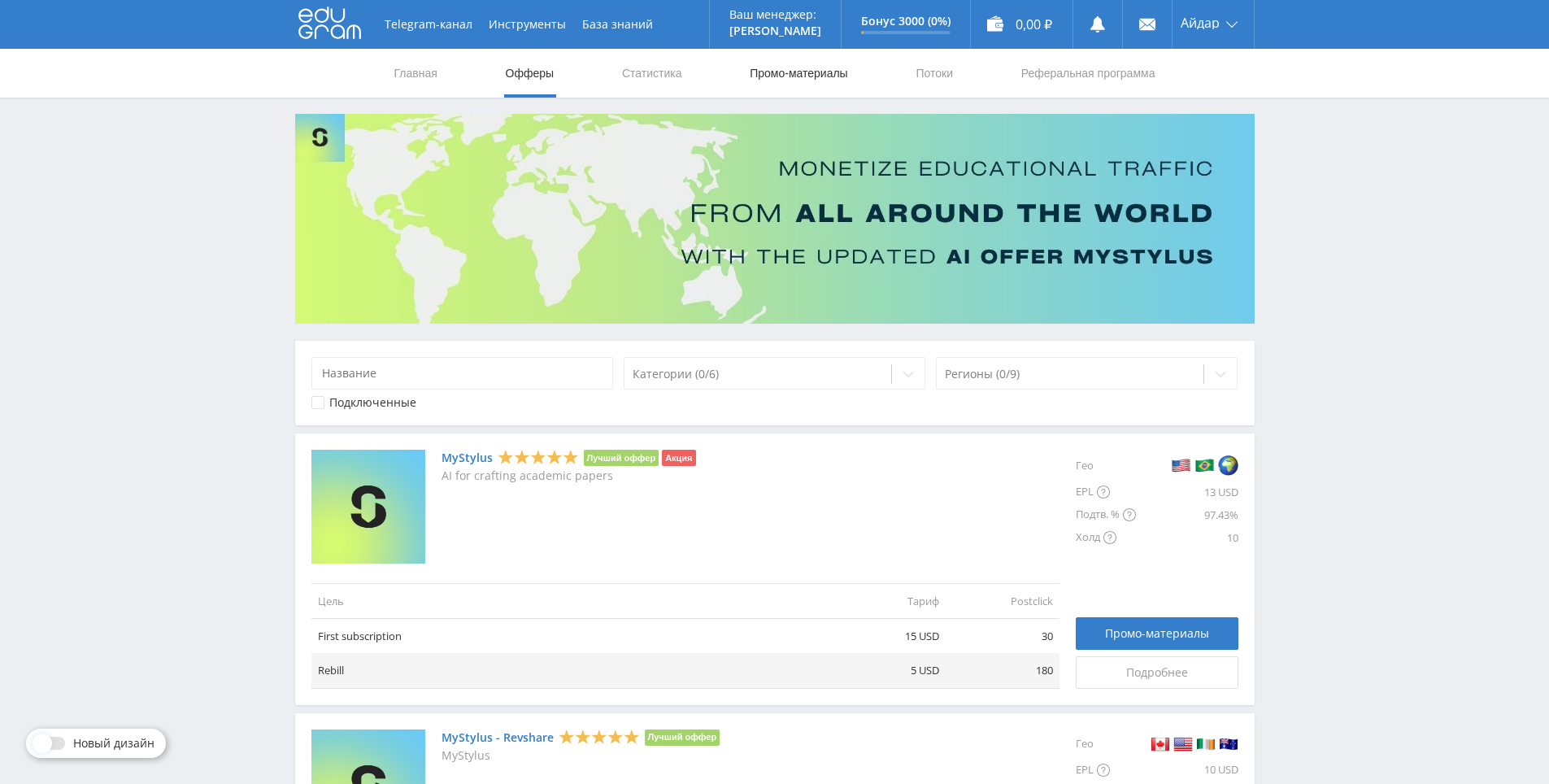
click at [778, 84] on link "Промо-материалы" at bounding box center [798, 74] width 100 height 49
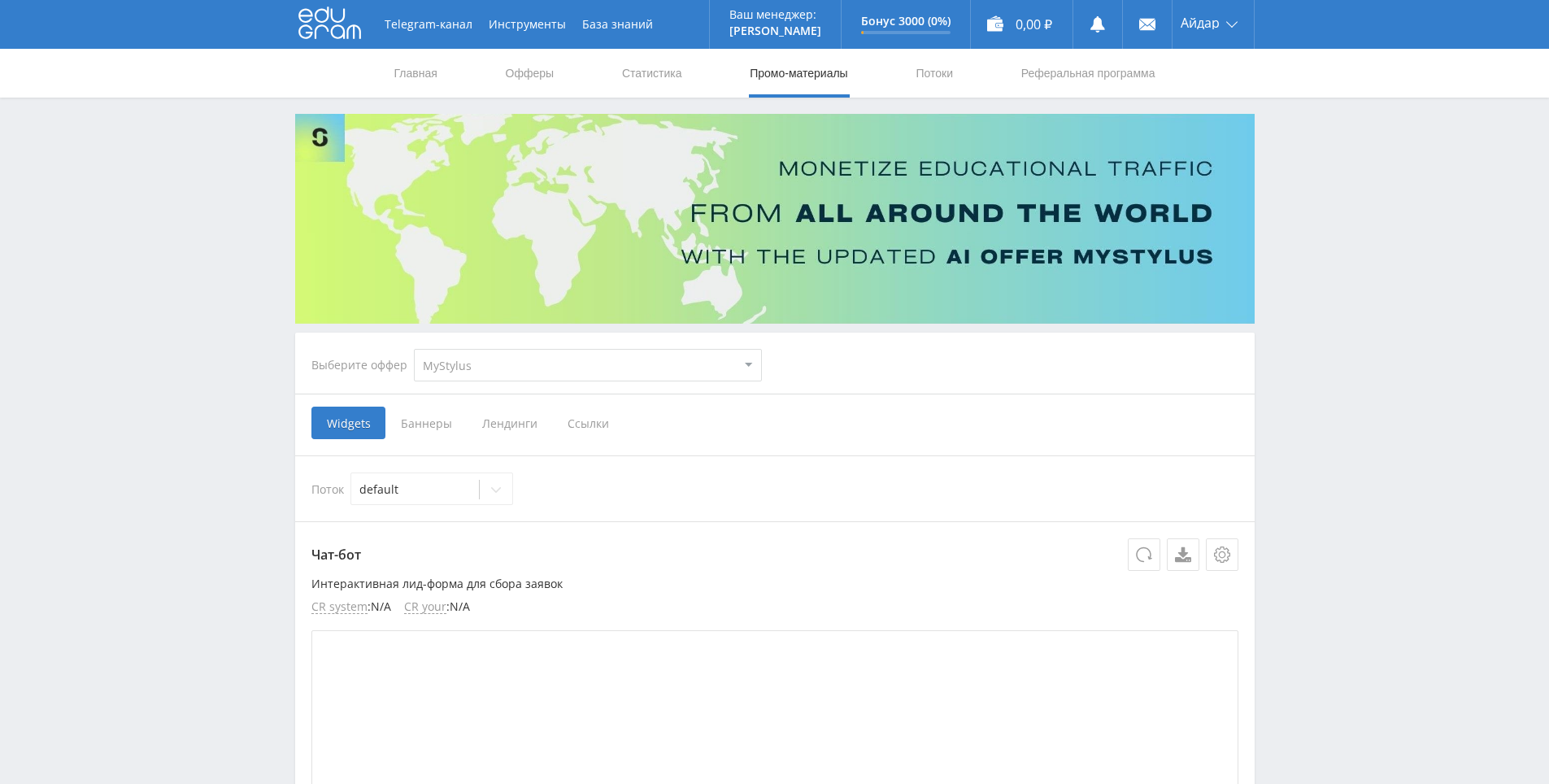
click at [624, 350] on select "MyStylus MyStylus - Revshare Кампус AI Studybay Автор24 Studybay Brazil Study A…" at bounding box center [589, 364] width 348 height 32
select select "376"
click at [414, 348] on select "MyStylus MyStylus - Revshare Кампус AI Studybay Автор24 Studybay Brazil Study A…" at bounding box center [589, 364] width 348 height 32
select select "376"
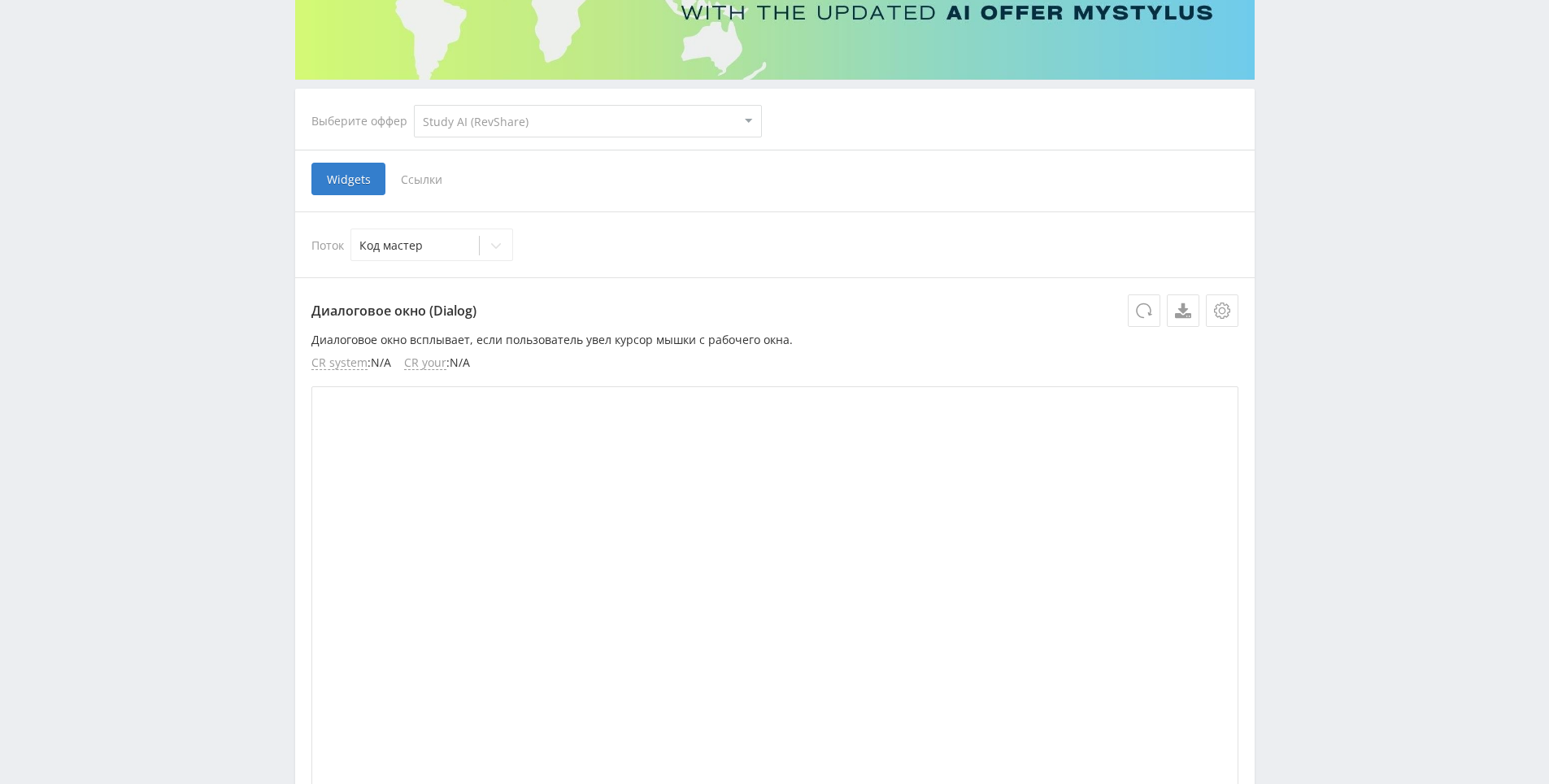
click at [426, 162] on span "Ссылки" at bounding box center [422, 178] width 73 height 32
click at [0, 0] on input "Ссылки" at bounding box center [0, 0] width 0 height 0
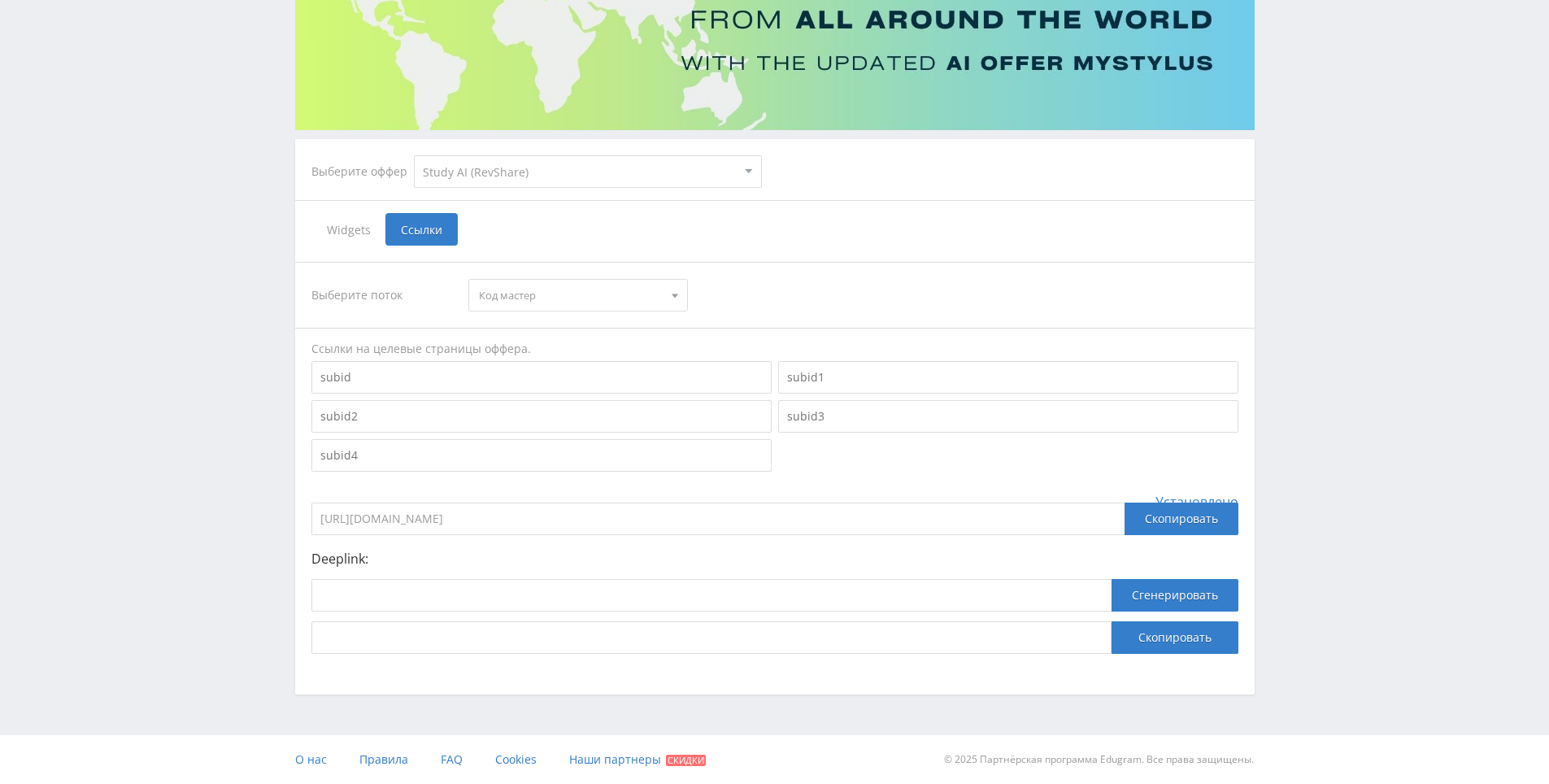
scroll to position [194, 0]
click at [598, 294] on span "Код мастер" at bounding box center [571, 294] width 184 height 30
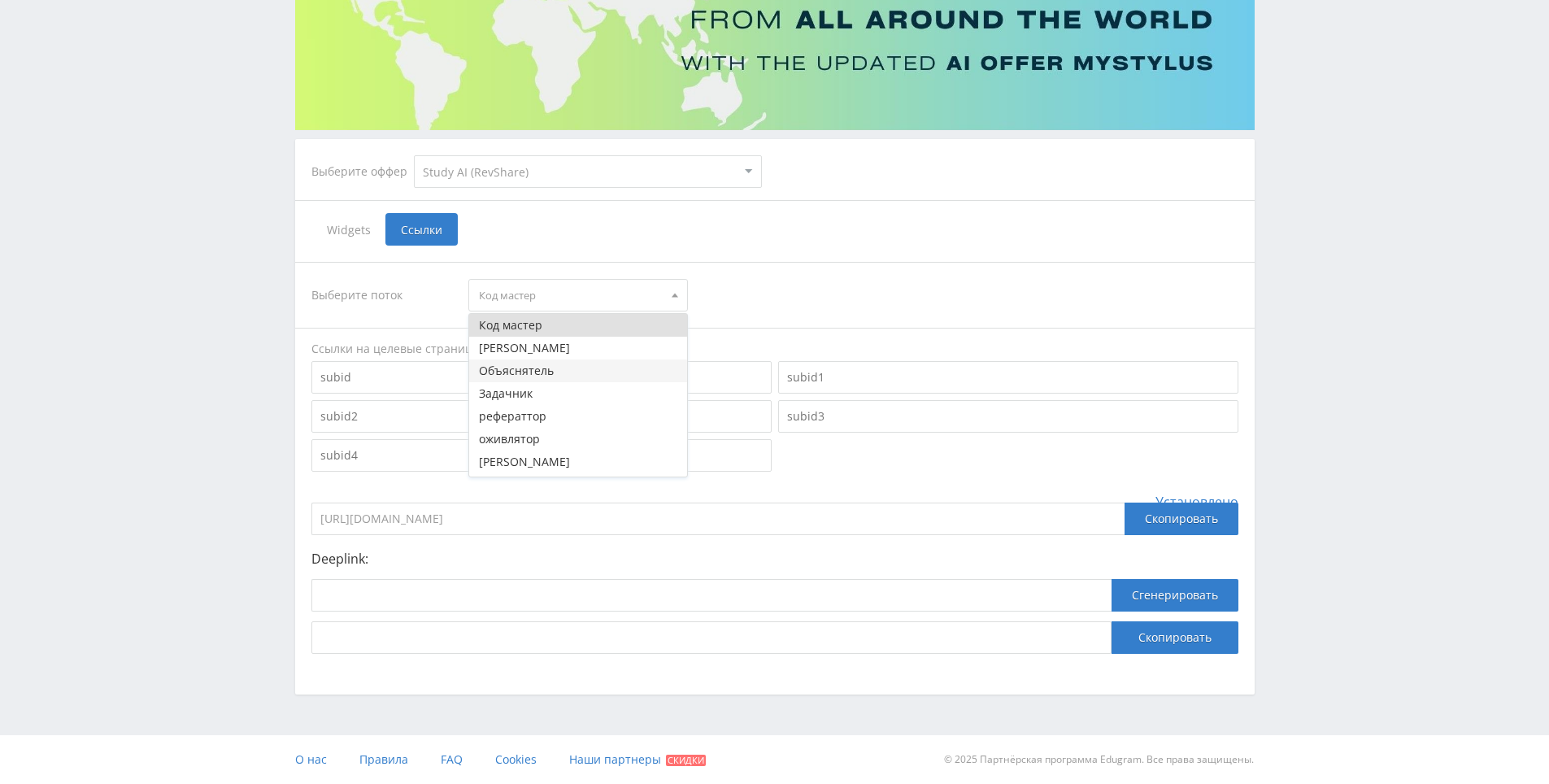
click at [571, 372] on button "Объяснятель" at bounding box center [578, 370] width 217 height 23
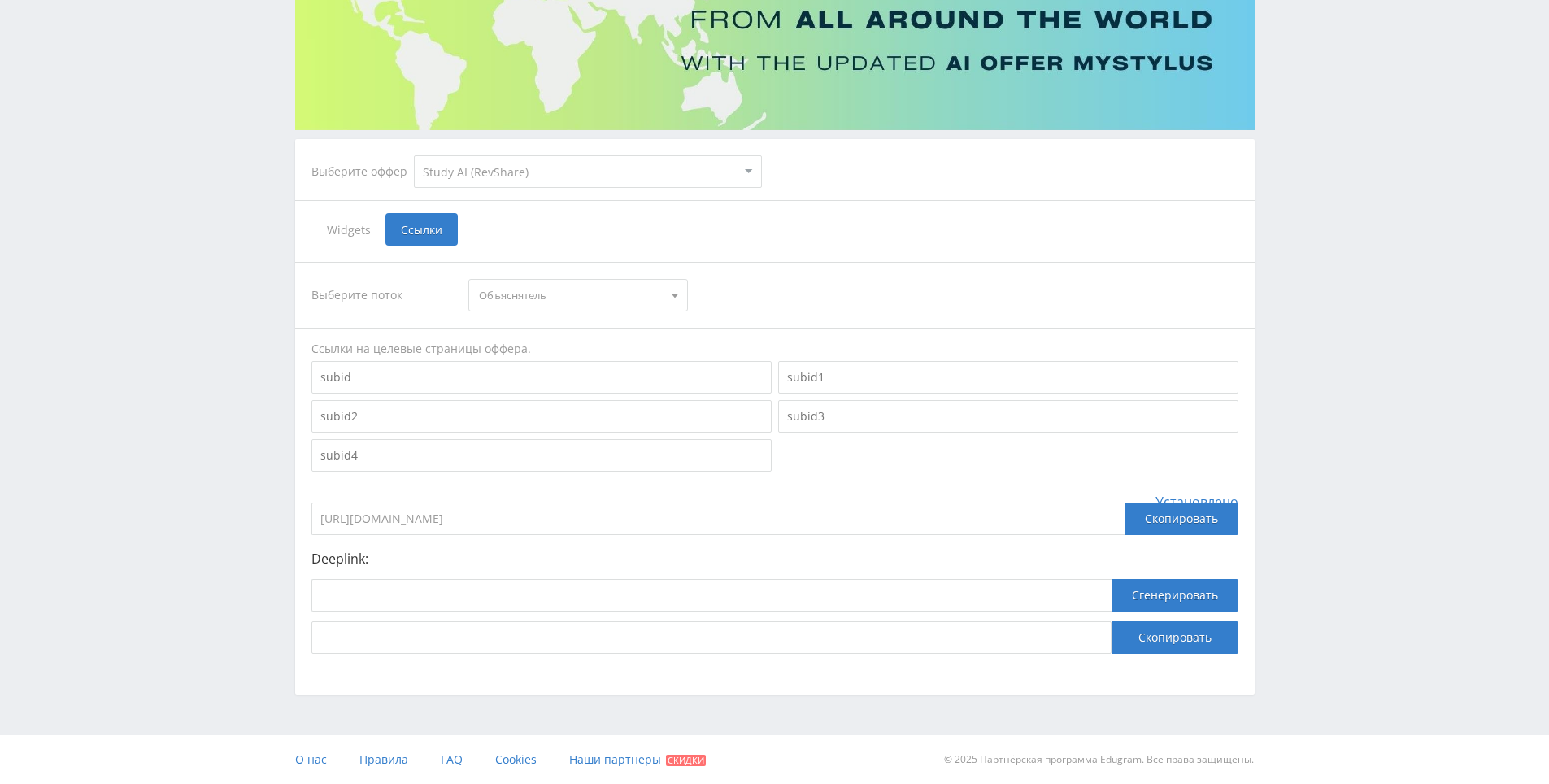
click at [793, 511] on input "https://eduforms.org/?rid=595929618b99e3ab" at bounding box center [717, 518] width 813 height 32
click at [554, 294] on span "Объяснятель" at bounding box center [571, 294] width 184 height 30
click at [592, 371] on button "Объяснятель" at bounding box center [578, 370] width 217 height 23
click at [582, 294] on span "Объяснятель" at bounding box center [571, 294] width 184 height 30
click at [582, 426] on button "рефераттор" at bounding box center [578, 415] width 217 height 23
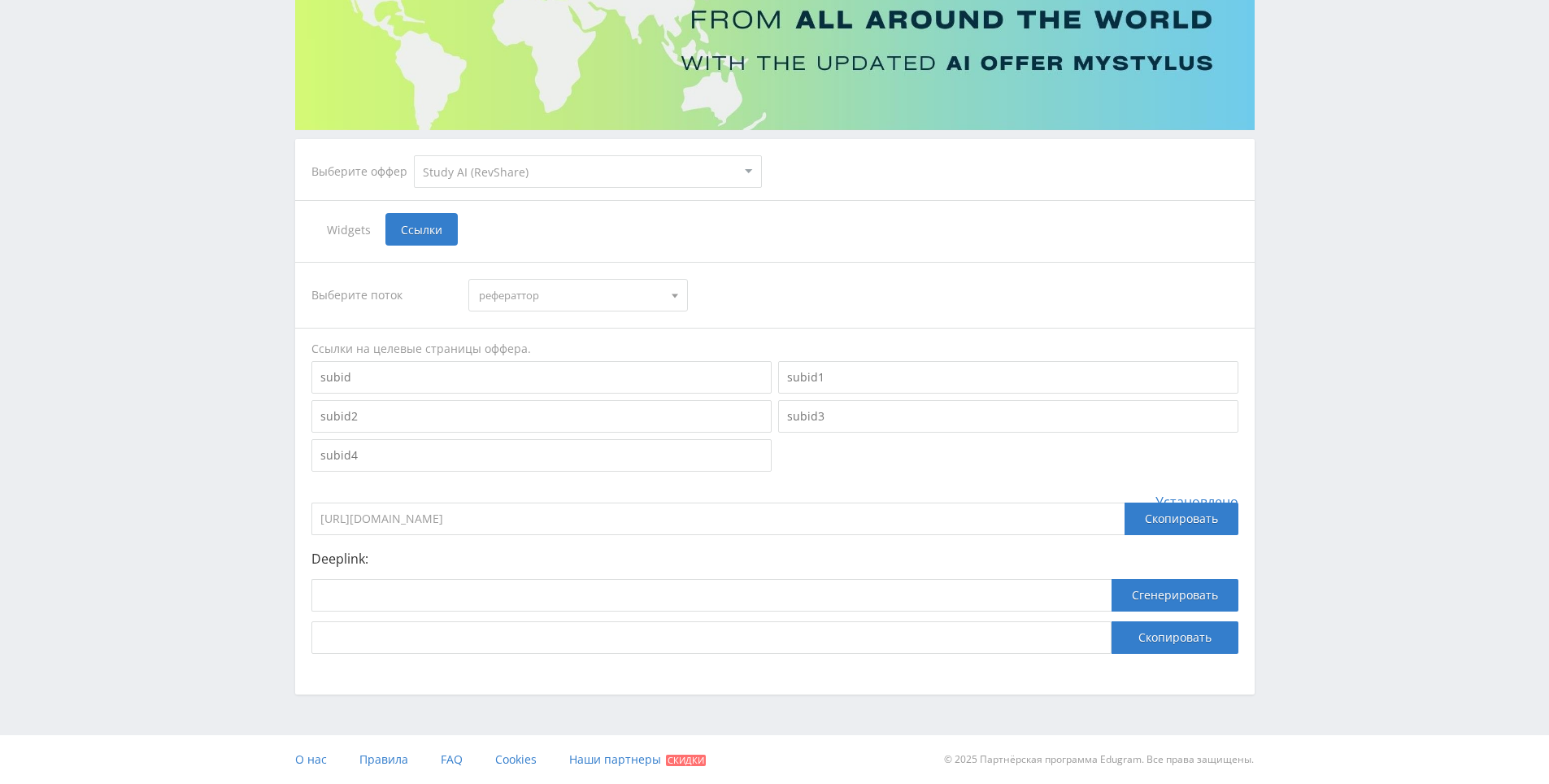
click at [562, 307] on span "рефераттор" at bounding box center [571, 294] width 184 height 30
click at [1278, 221] on div "Telegram-канал Инструменты База знаний Ваш менеджер: Alex Alex Online @edugram_…" at bounding box center [774, 294] width 1549 height 977
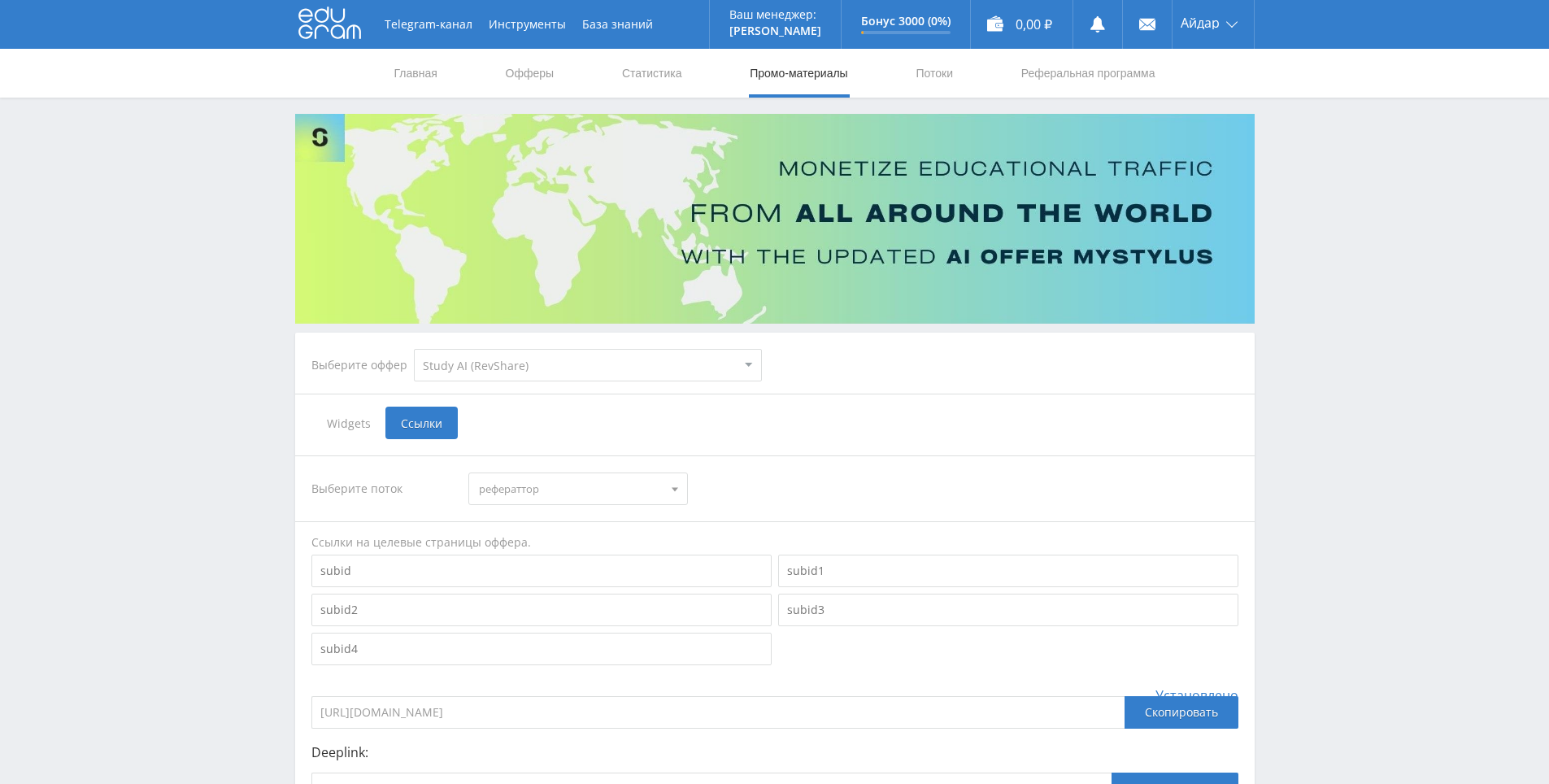
click at [334, 36] on use at bounding box center [330, 23] width 63 height 31
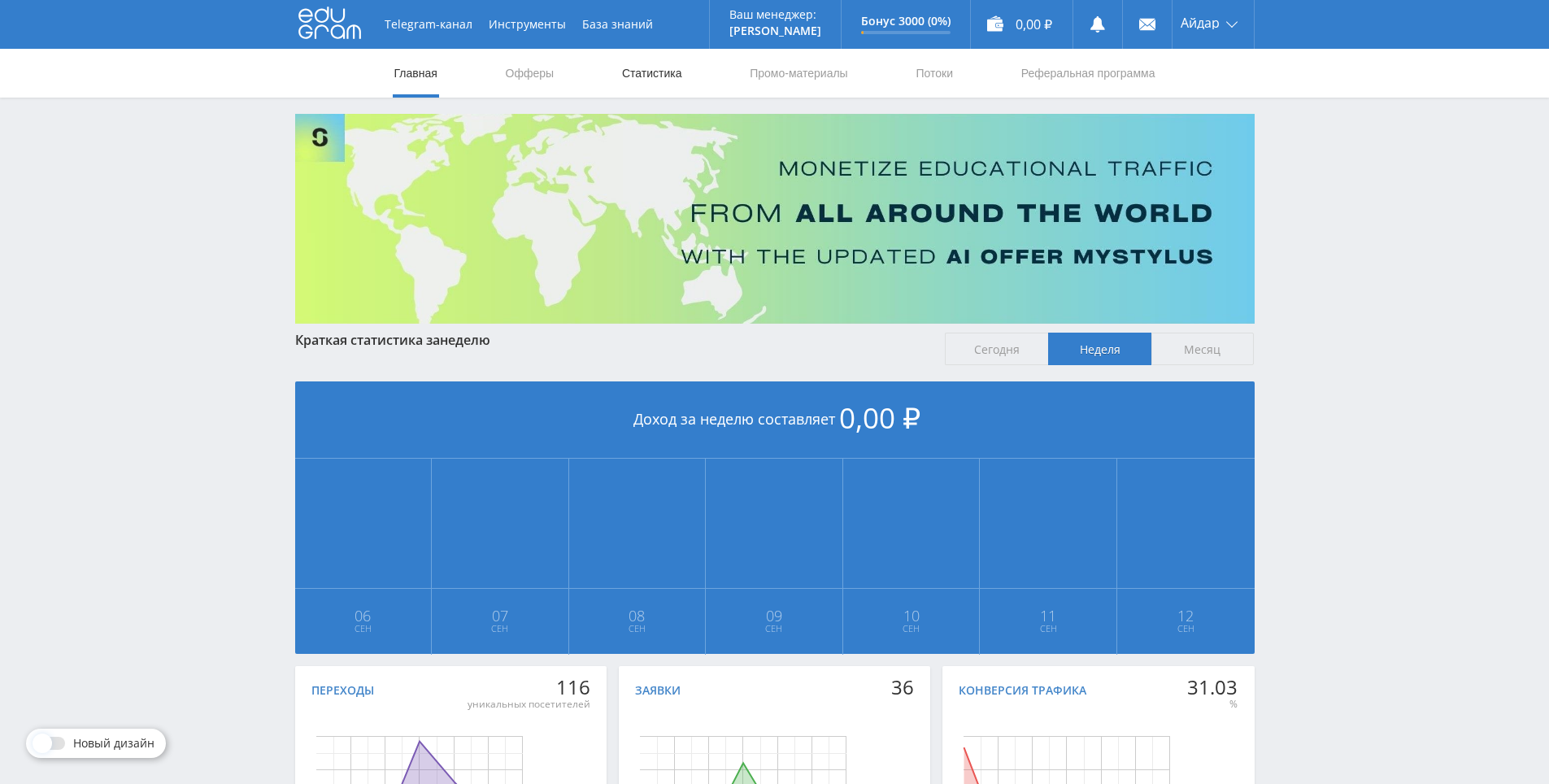
click at [673, 73] on link "Статистика" at bounding box center [651, 74] width 63 height 49
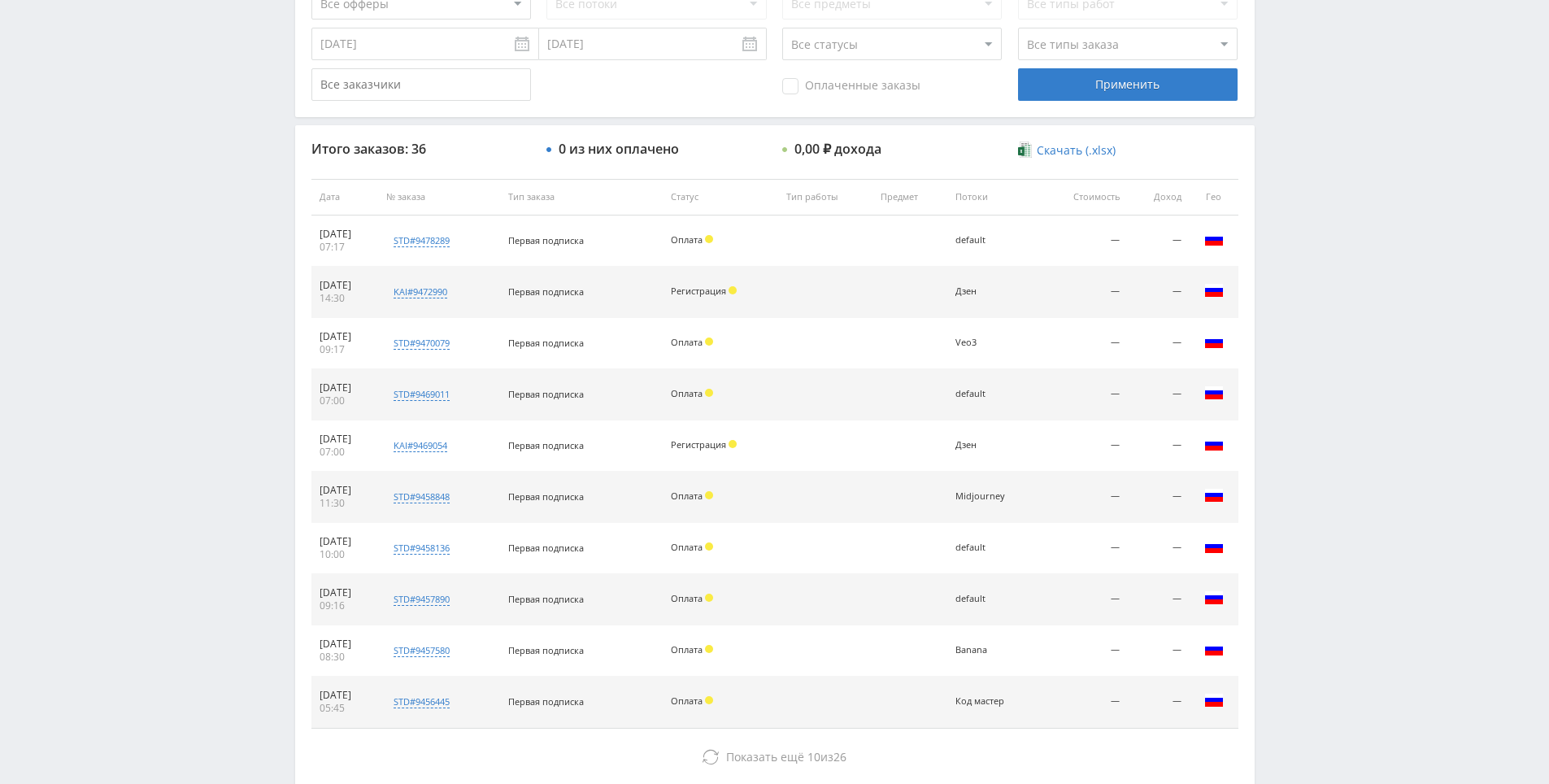
scroll to position [488, 0]
drag, startPoint x: 1336, startPoint y: 183, endPoint x: 1330, endPoint y: 175, distance: 10.0
click at [1335, 182] on div "Telegram-канал Инструменты База знаний Ваш менеджер: Alex Alex Online @edugram_…" at bounding box center [774, 194] width 1549 height 1364
click at [1330, 175] on div "Telegram-канал Инструменты База знаний Ваш менеджер: Alex Alex Online @edugram_…" at bounding box center [774, 194] width 1549 height 1364
click at [1318, 147] on div "Telegram-канал Инструменты База знаний Ваш менеджер: Alex Alex Online @edugram_…" at bounding box center [774, 194] width 1549 height 1364
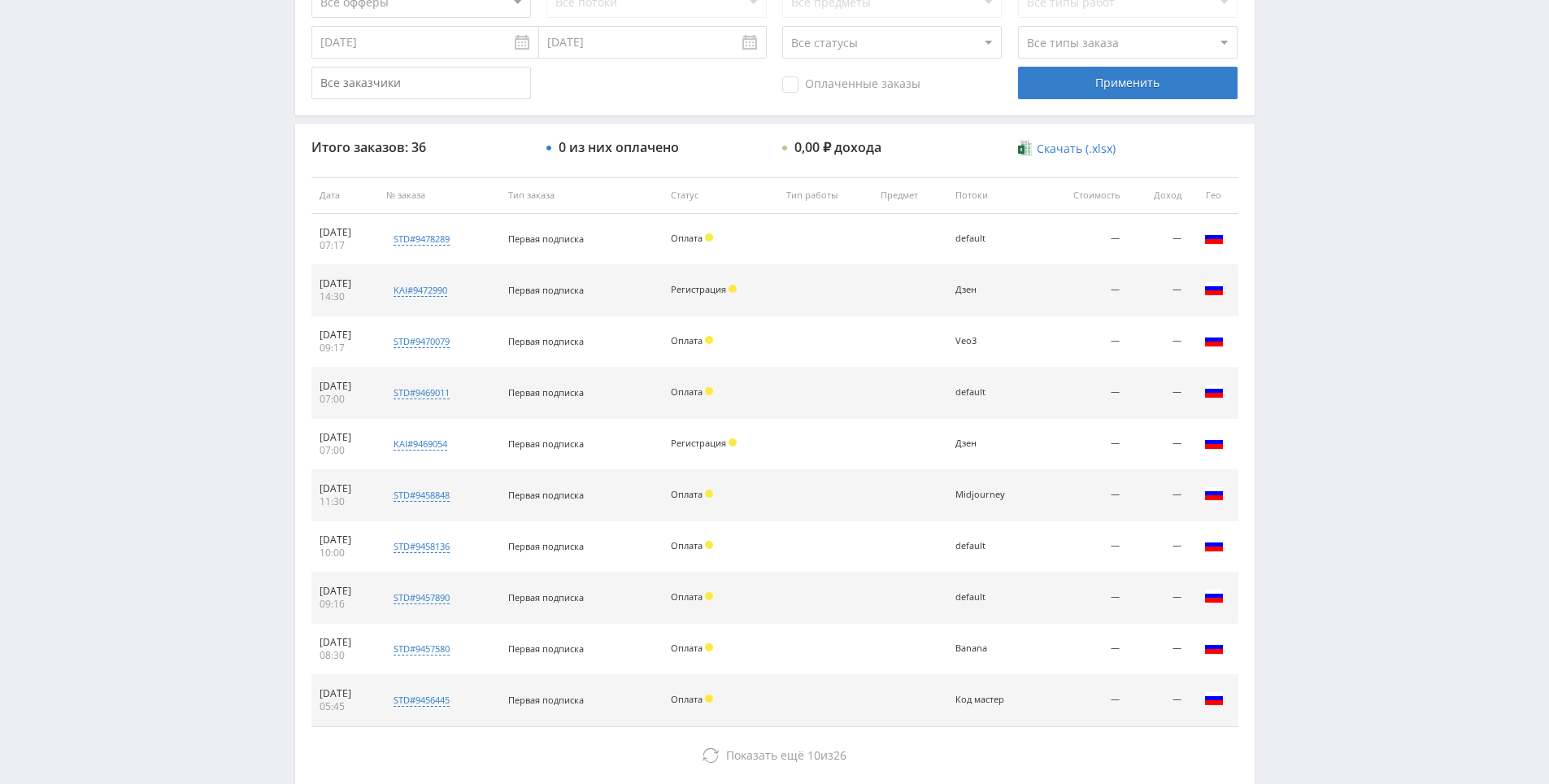
click at [1318, 147] on div "Telegram-канал Инструменты База знаний Ваш менеджер: Alex Alex Online @edugram_…" at bounding box center [774, 194] width 1549 height 1364
click at [1275, 77] on div "Telegram-канал Инструменты База знаний Ваш менеджер: Alex Alex Online @edugram_…" at bounding box center [774, 194] width 1549 height 1364
click at [1277, 95] on div "Telegram-канал Инструменты База знаний Ваш менеджер: Alex Alex Online @edugram_…" at bounding box center [774, 194] width 1549 height 1364
click at [1274, 77] on div "Telegram-канал Инструменты База знаний Ваш менеджер: [PERSON_NAME] Online @edug…" at bounding box center [774, 194] width 1549 height 1364
drag, startPoint x: 1337, startPoint y: 135, endPoint x: 1306, endPoint y: 61, distance: 80.2
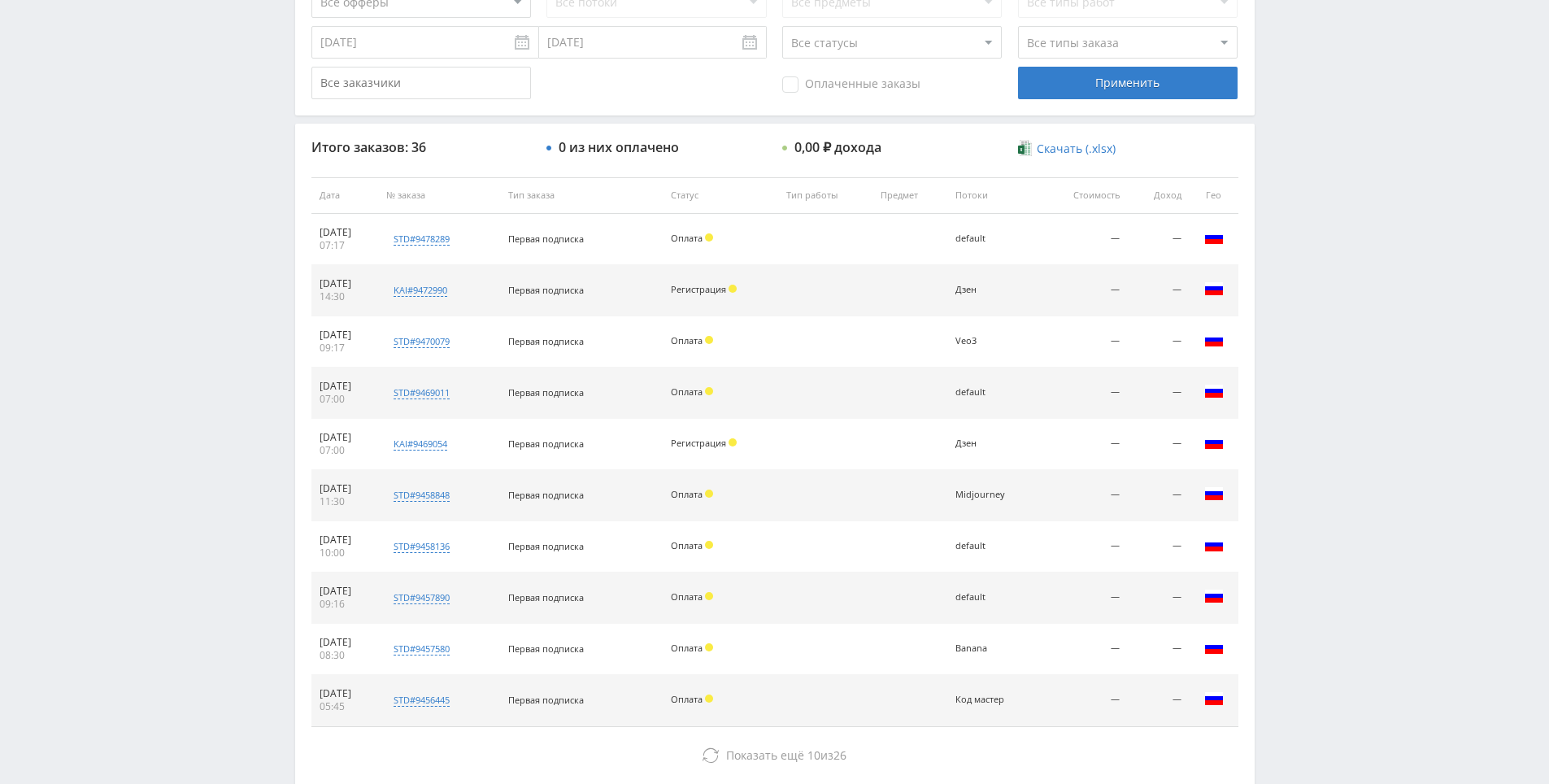
click at [1306, 61] on div "Telegram-канал Инструменты База знаний Ваш менеджер: [PERSON_NAME] Online @edug…" at bounding box center [774, 194] width 1549 height 1364
drag, startPoint x: 1323, startPoint y: 100, endPoint x: 1336, endPoint y: 118, distance: 22.2
click at [1332, 110] on div "Telegram-канал Инструменты База знаний Ваш менеджер: [PERSON_NAME] Online @edug…" at bounding box center [774, 194] width 1549 height 1364
click at [1337, 121] on div "Telegram-канал Инструменты База знаний Ваш менеджер: [PERSON_NAME] Online @edug…" at bounding box center [774, 194] width 1549 height 1364
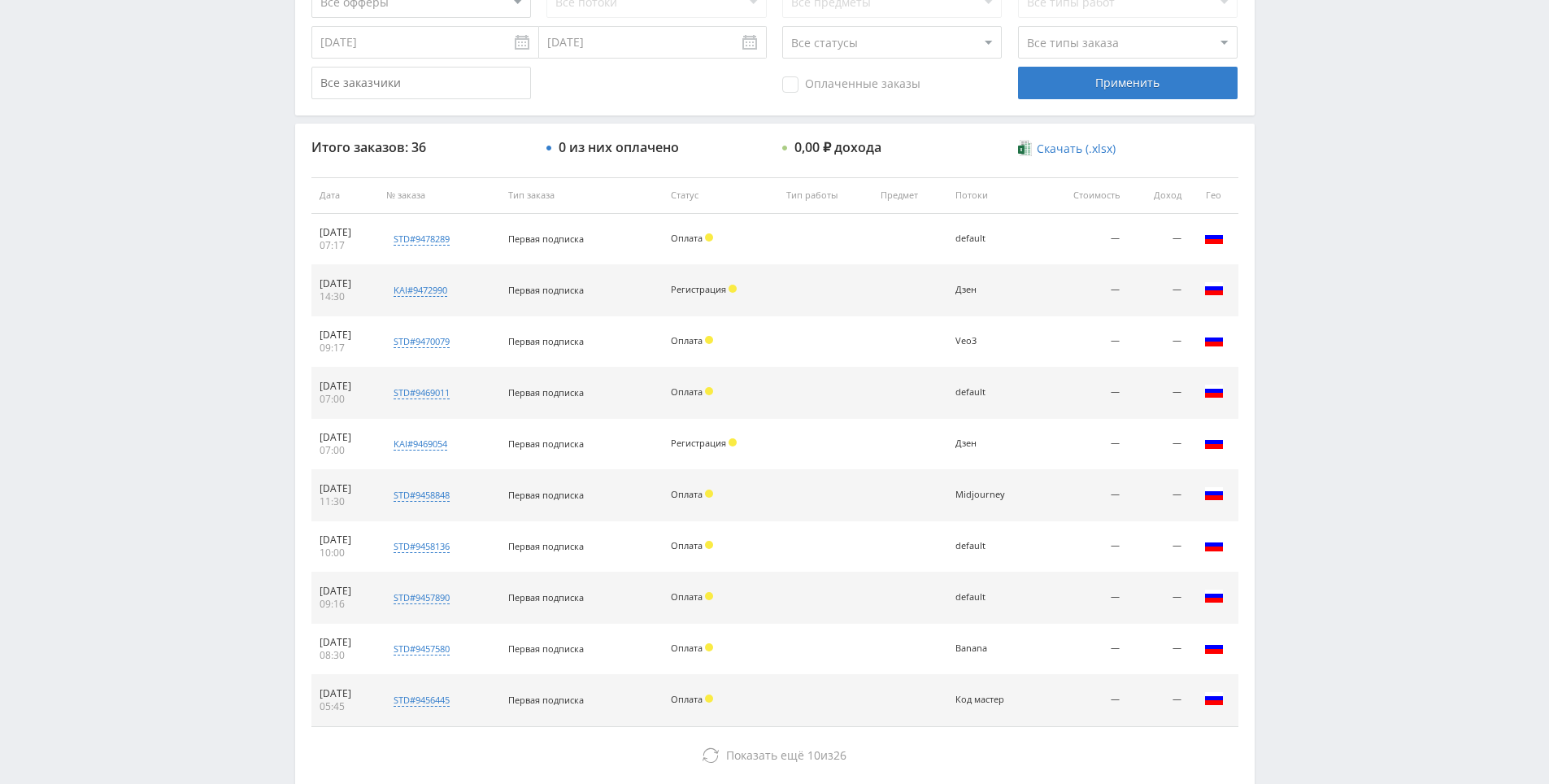
click at [1327, 68] on div "Telegram-канал Инструменты База знаний Ваш менеджер: Alex Alex Online @edugram_…" at bounding box center [774, 194] width 1549 height 1364
click at [1327, 87] on div "Telegram-канал Инструменты База знаний Ваш менеджер: Alex Alex Online @edugram_…" at bounding box center [774, 194] width 1549 height 1364
click at [1322, 70] on div "Telegram-канал Инструменты База знаний Ваш менеджер: Alex Alex Online @edugram_…" at bounding box center [774, 194] width 1549 height 1364
click at [1322, 90] on div "Telegram-канал Инструменты База знаний Ваш менеджер: Alex Alex Online @edugram_…" at bounding box center [774, 194] width 1549 height 1364
click at [1323, 91] on div "Telegram-канал Инструменты База знаний Ваш менеджер: Alex Alex Online @edugram_…" at bounding box center [774, 194] width 1549 height 1364
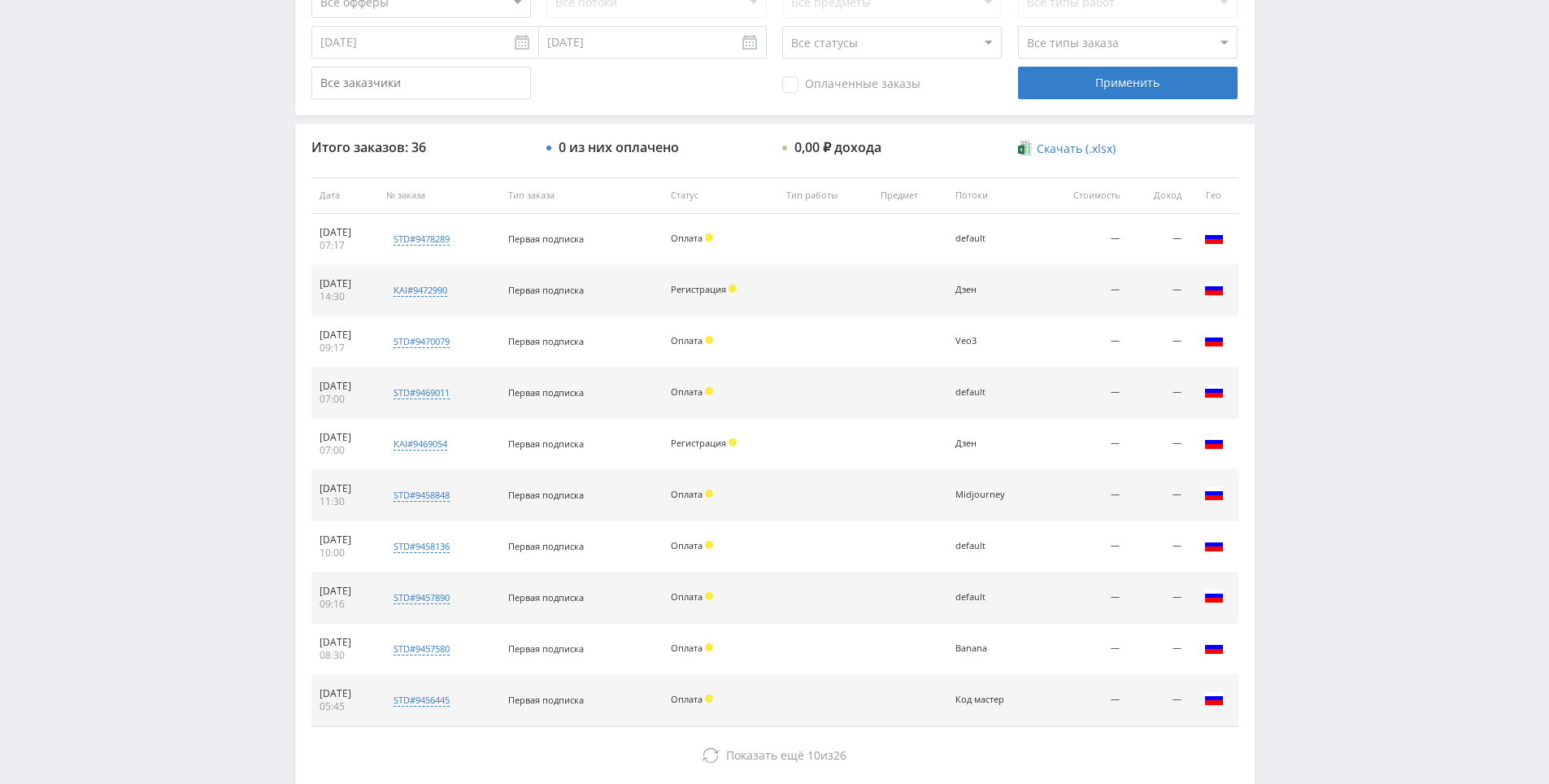
click at [1323, 92] on div "Telegram-канал Инструменты База знаний Ваш менеджер: Alex Alex Online @edugram_…" at bounding box center [774, 194] width 1549 height 1364
click at [1318, 68] on div "Telegram-канал Инструменты База знаний Ваш менеджер: Alex Alex Online @edugram_…" at bounding box center [774, 194] width 1549 height 1364
click at [1305, 54] on div "Telegram-канал Инструменты База знаний Ваш менеджер: Alex Alex Online @edugram_…" at bounding box center [774, 194] width 1549 height 1364
click at [1318, 93] on div "Telegram-канал Инструменты База знаний Ваш менеджер: Alex Alex Online @edugram_…" at bounding box center [774, 194] width 1549 height 1364
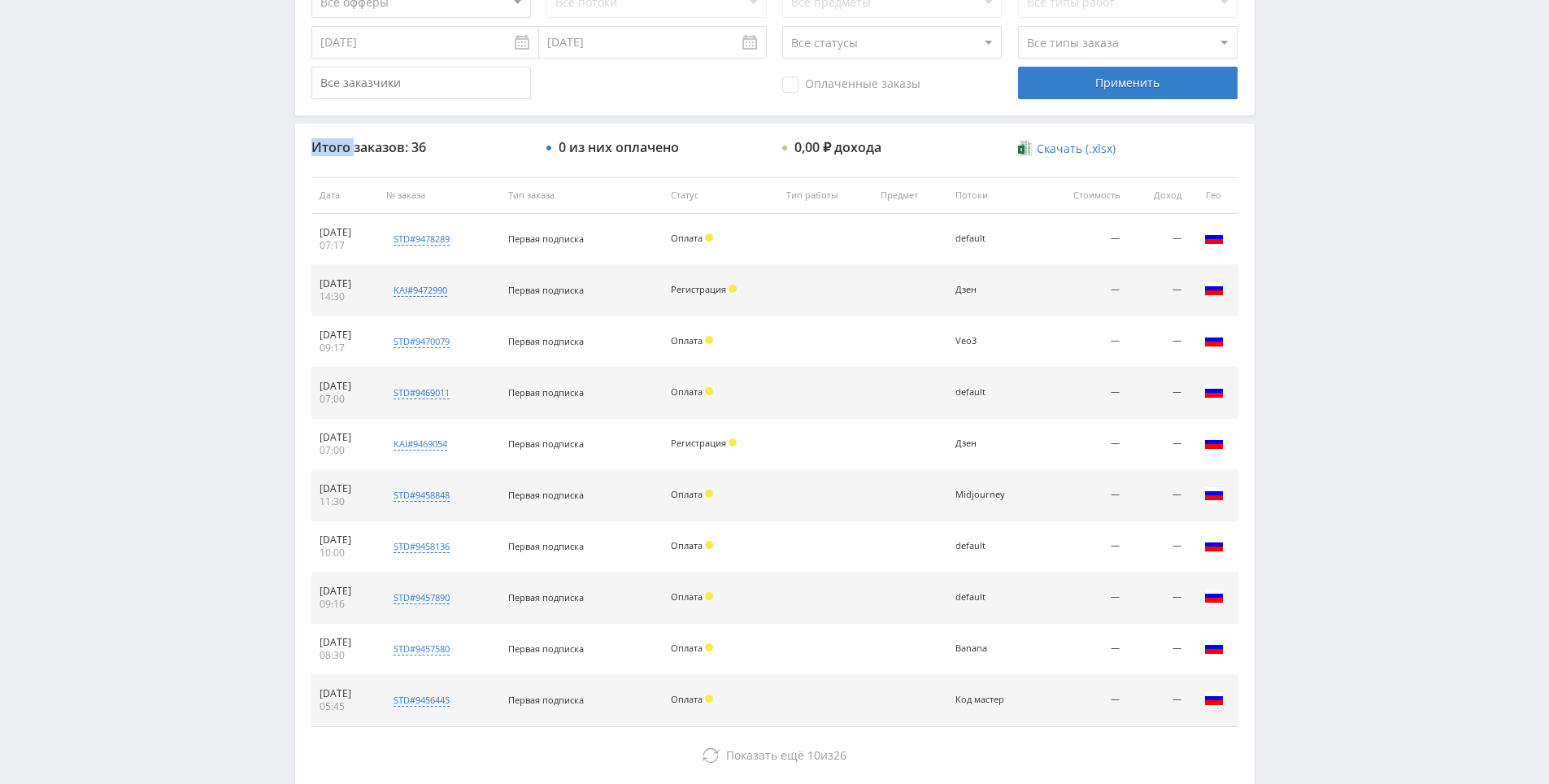
click at [1318, 93] on div "Telegram-канал Инструменты База знаний Ваш менеджер: Alex Alex Online @edugram_…" at bounding box center [774, 194] width 1549 height 1364
click at [1308, 71] on div "Telegram-канал Инструменты База знаний Ваш менеджер: Alex Alex Online @edugram_…" at bounding box center [774, 194] width 1549 height 1364
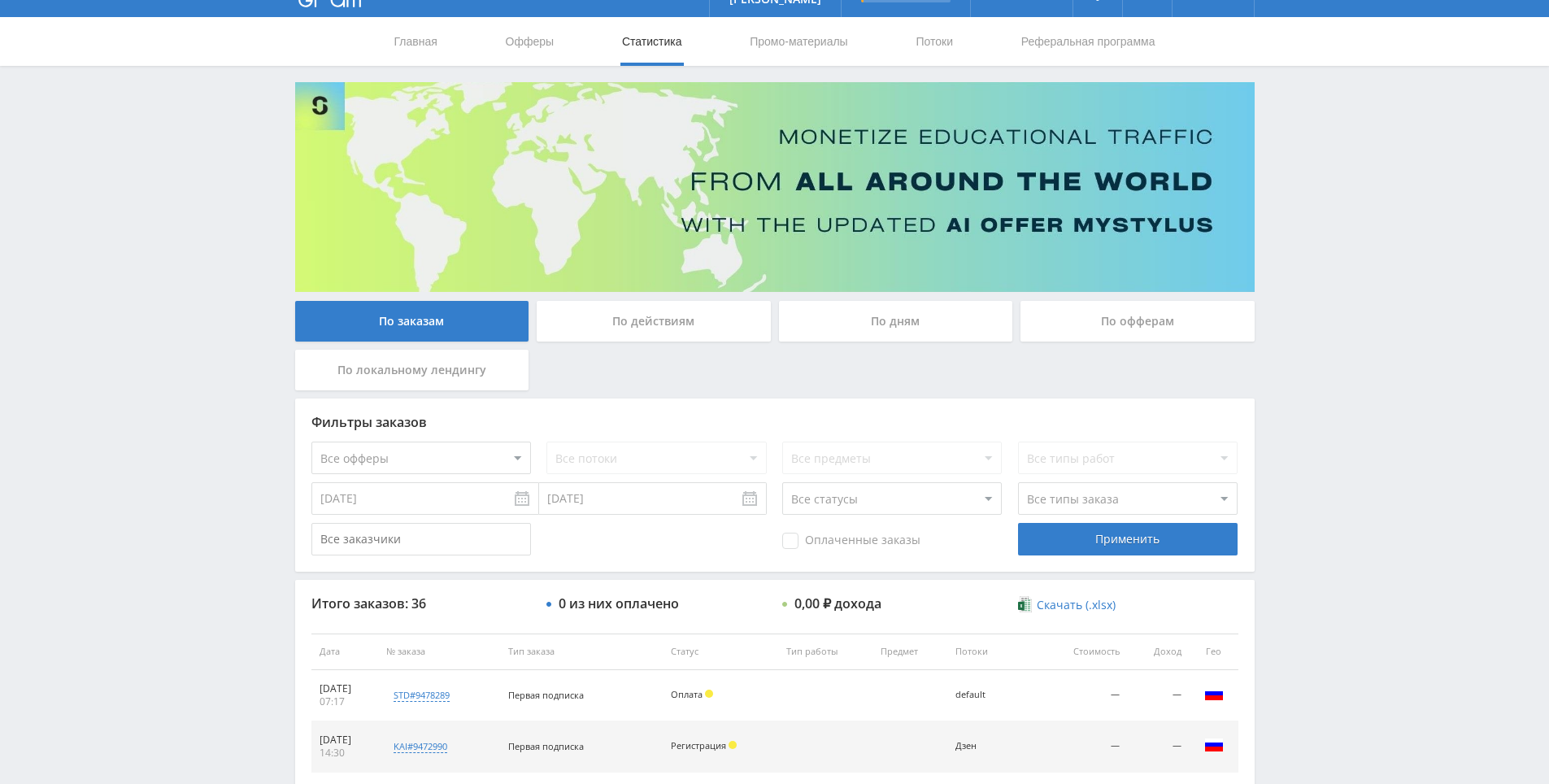
scroll to position [0, 0]
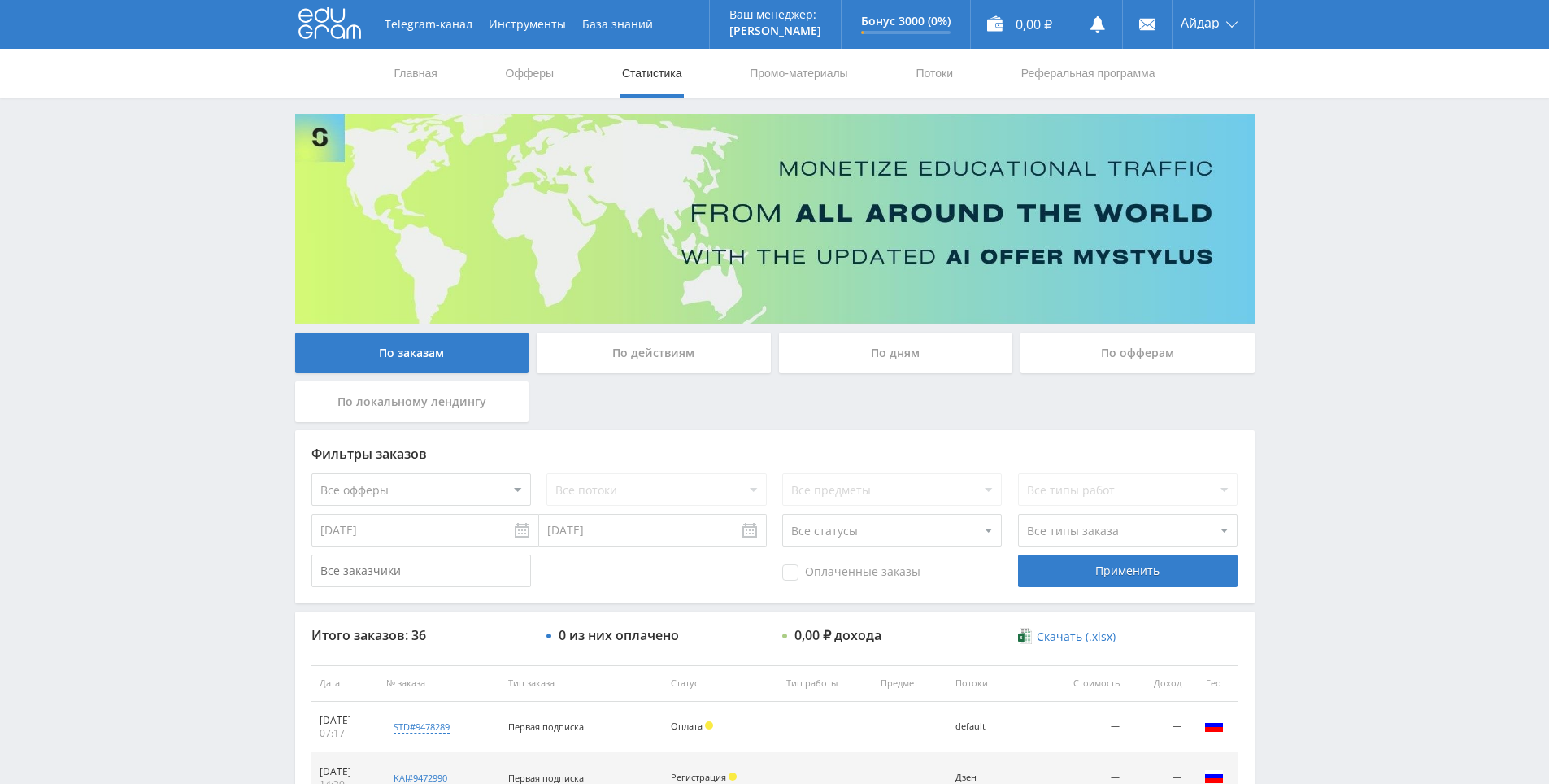
drag, startPoint x: 1311, startPoint y: 211, endPoint x: 1309, endPoint y: 90, distance: 121.0
click at [340, 32] on icon at bounding box center [330, 23] width 63 height 32
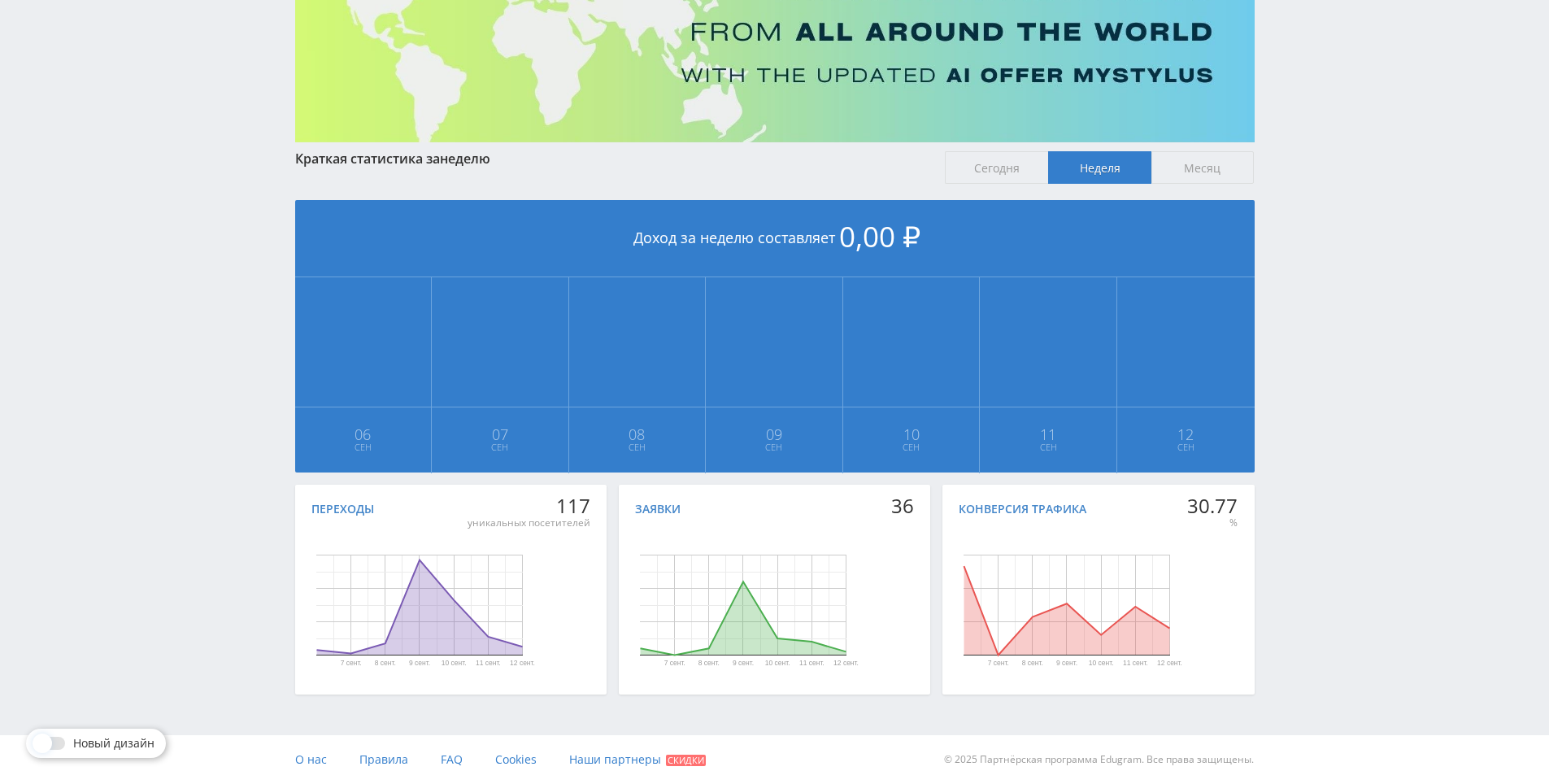
scroll to position [181, 0]
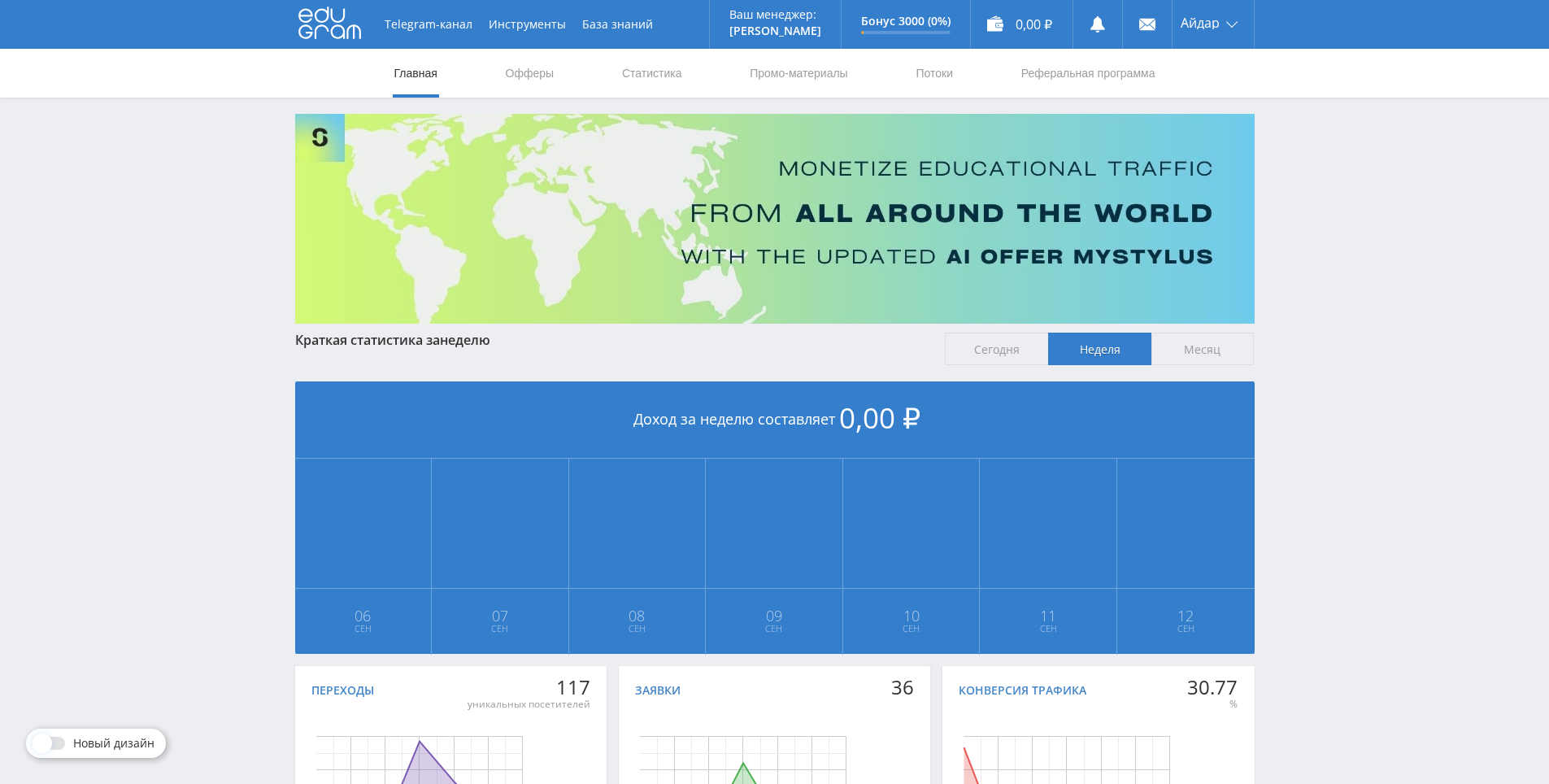
scroll to position [181, 0]
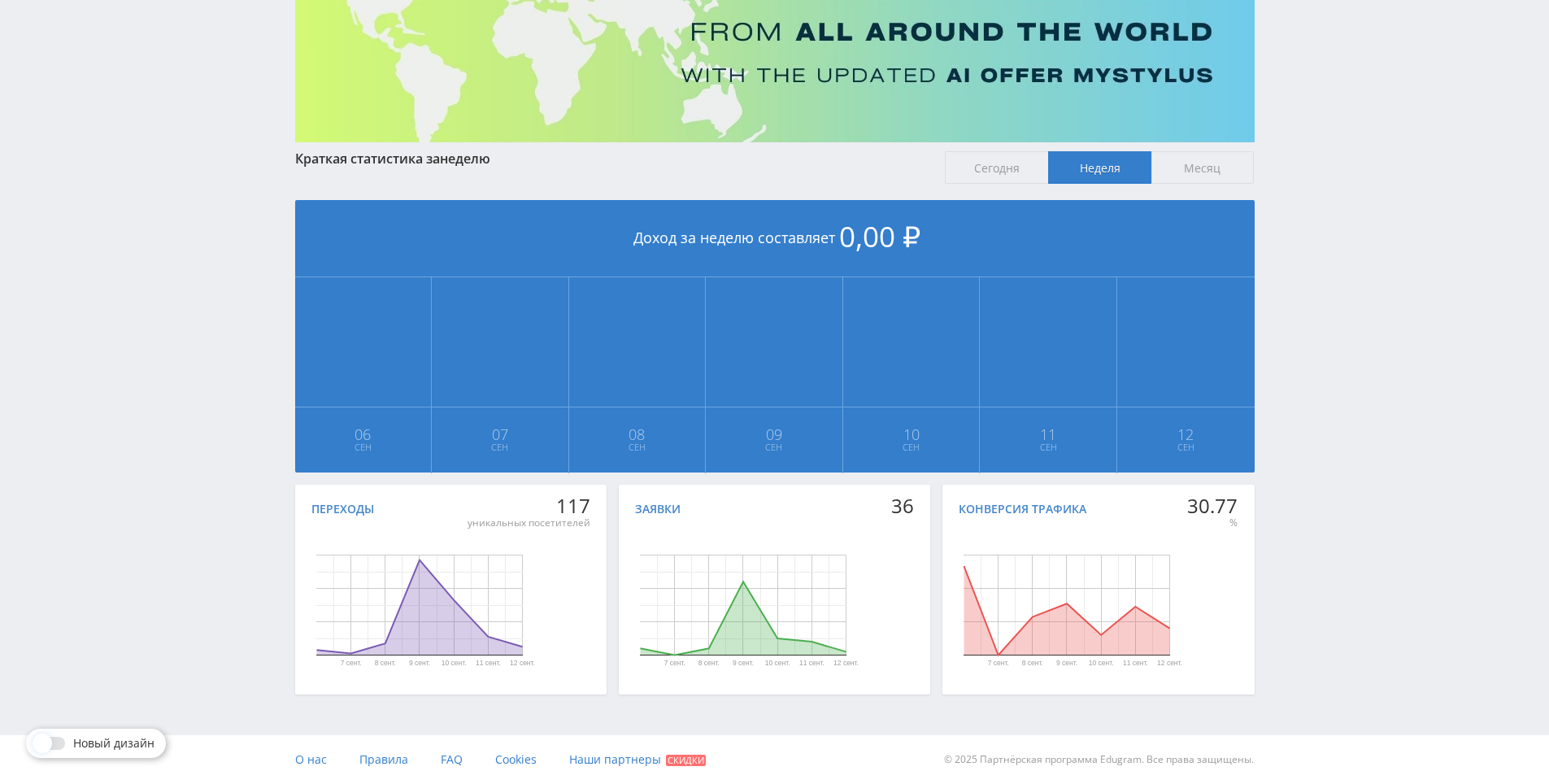
click at [1330, 452] on div "Telegram-канал Инструменты База знаний Ваш менеджер: Alex Alex Online @edugram_…" at bounding box center [774, 301] width 1549 height 965
click at [1323, 389] on div "Telegram-канал Инструменты База знаний Ваш менеджер: Alex Alex Online @edugram_…" at bounding box center [774, 301] width 1549 height 965
click at [1304, 350] on div "Telegram-канал Инструменты База знаний Ваш менеджер: Alex Alex Online @edugram_…" at bounding box center [774, 301] width 1549 height 965
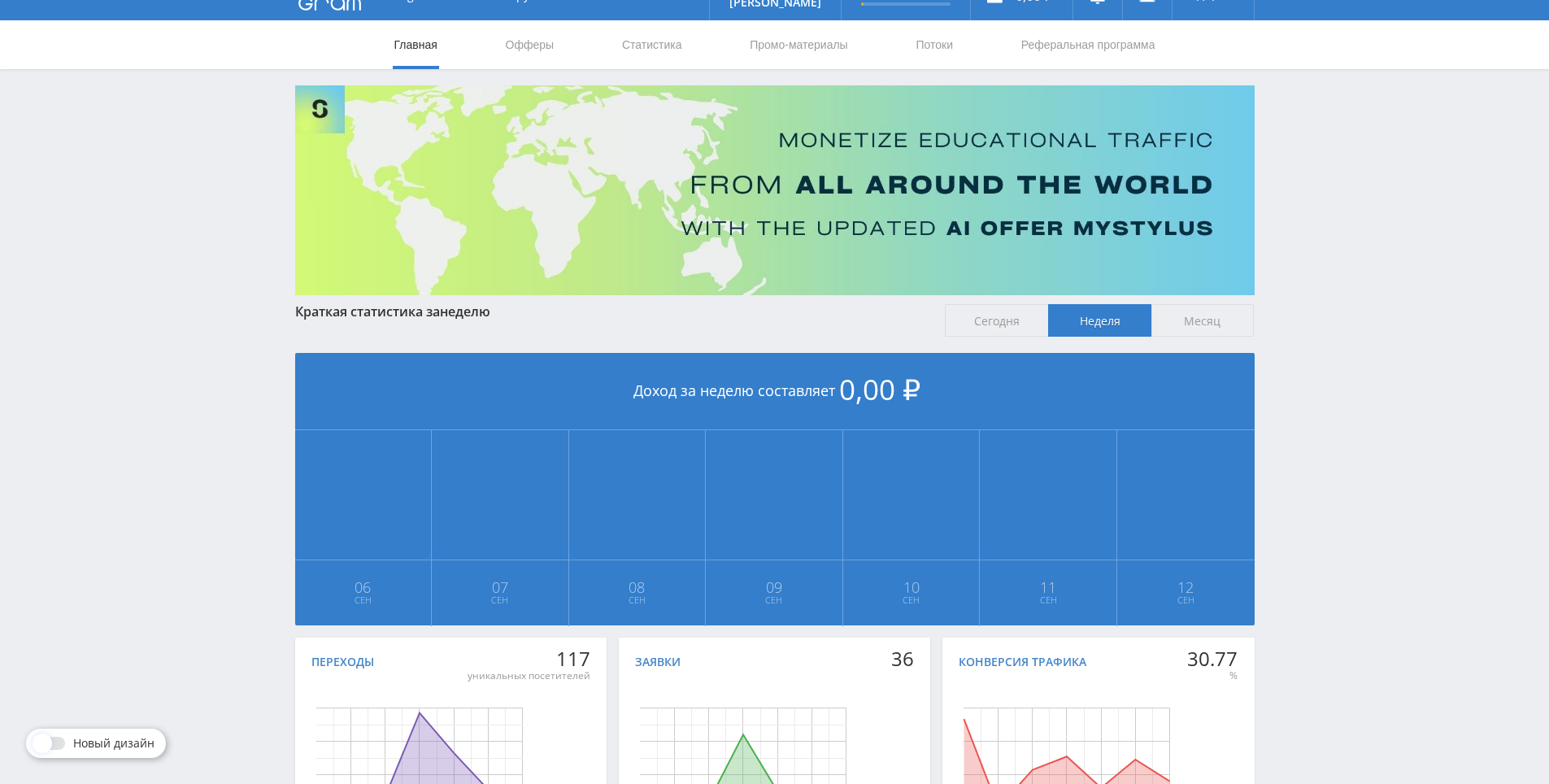
scroll to position [0, 0]
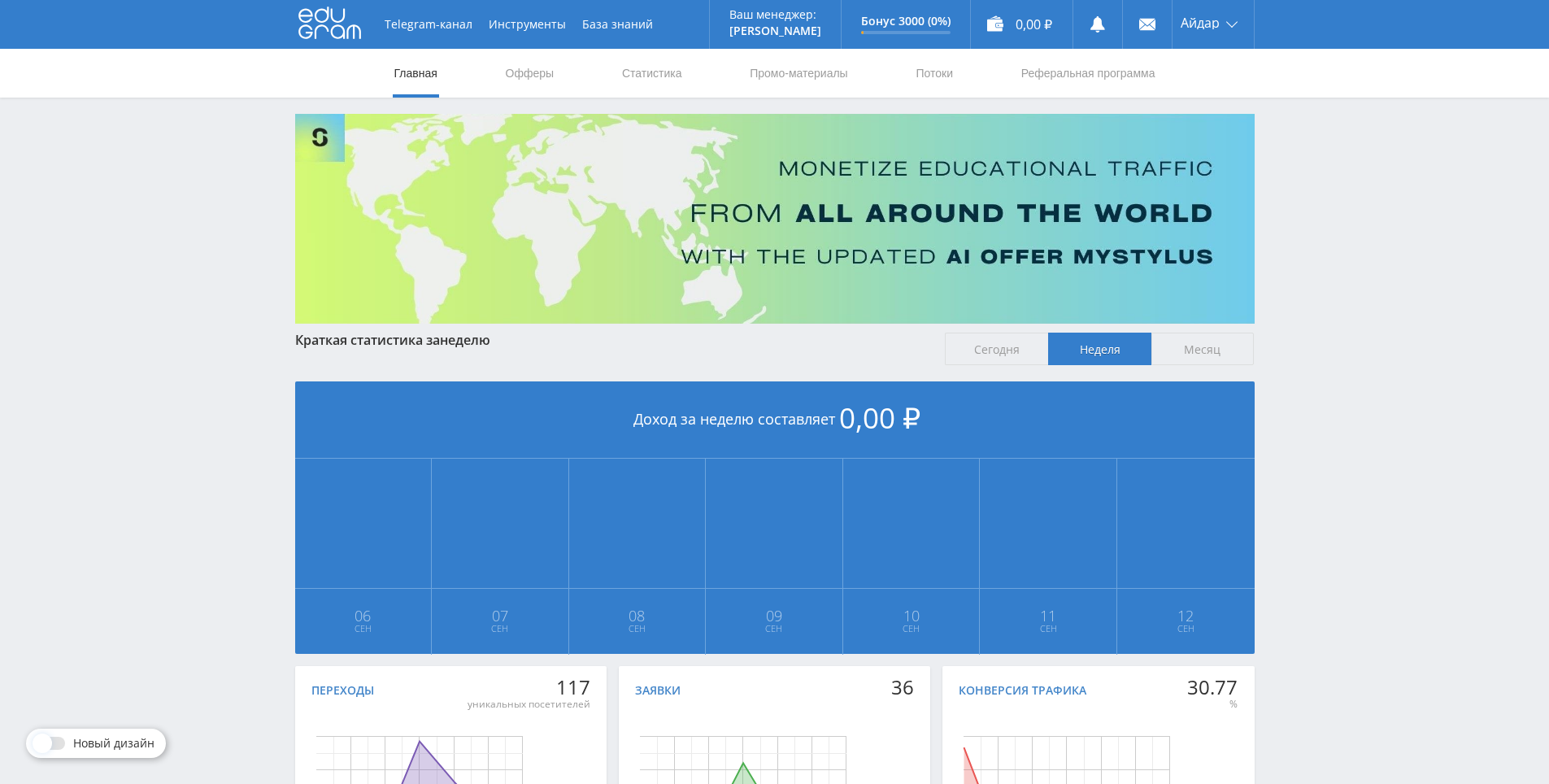
drag, startPoint x: 1291, startPoint y: 374, endPoint x: 1302, endPoint y: 301, distance: 73.8
click at [1285, 104] on div "Telegram-канал Инструменты База знаний Ваш менеджер: [PERSON_NAME] Online @edug…" at bounding box center [774, 482] width 1549 height 965
drag, startPoint x: 1270, startPoint y: 87, endPoint x: 1278, endPoint y: 103, distance: 17.9
click at [1270, 93] on div "Главная Офферы Статистика Промо-материалы Потоки Реферальная программа" at bounding box center [774, 74] width 1549 height 49
click at [1281, 105] on div "Telegram-канал Инструменты База знаний Ваш менеджер: Alex Alex Online @edugram_…" at bounding box center [774, 482] width 1549 height 965
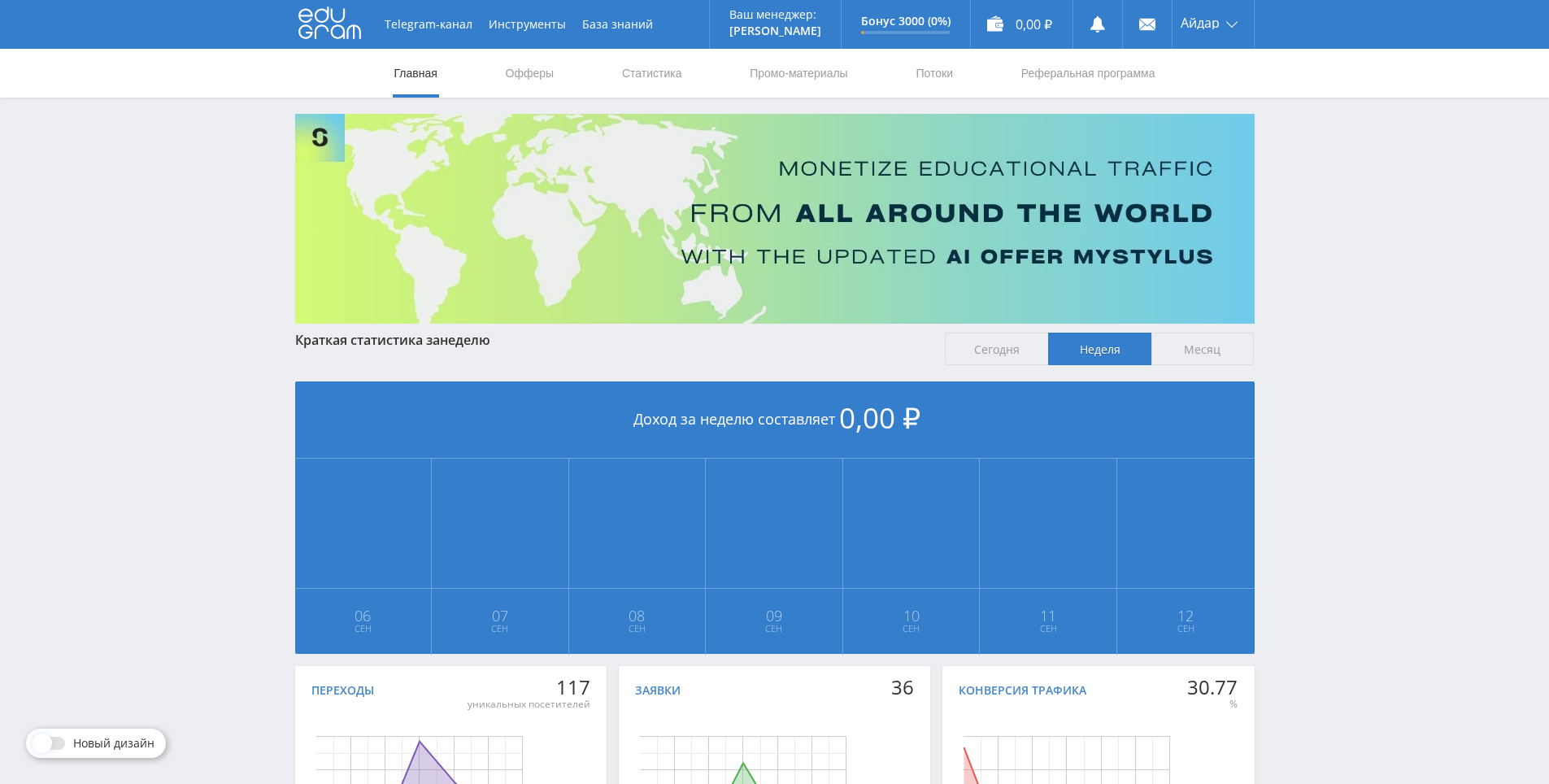
click at [1270, 97] on div "Telegram-канал Инструменты База знаний Ваш менеджер: Alex Alex Online @edugram_…" at bounding box center [774, 482] width 1549 height 965
click at [662, 72] on link "Статистика" at bounding box center [651, 74] width 63 height 49
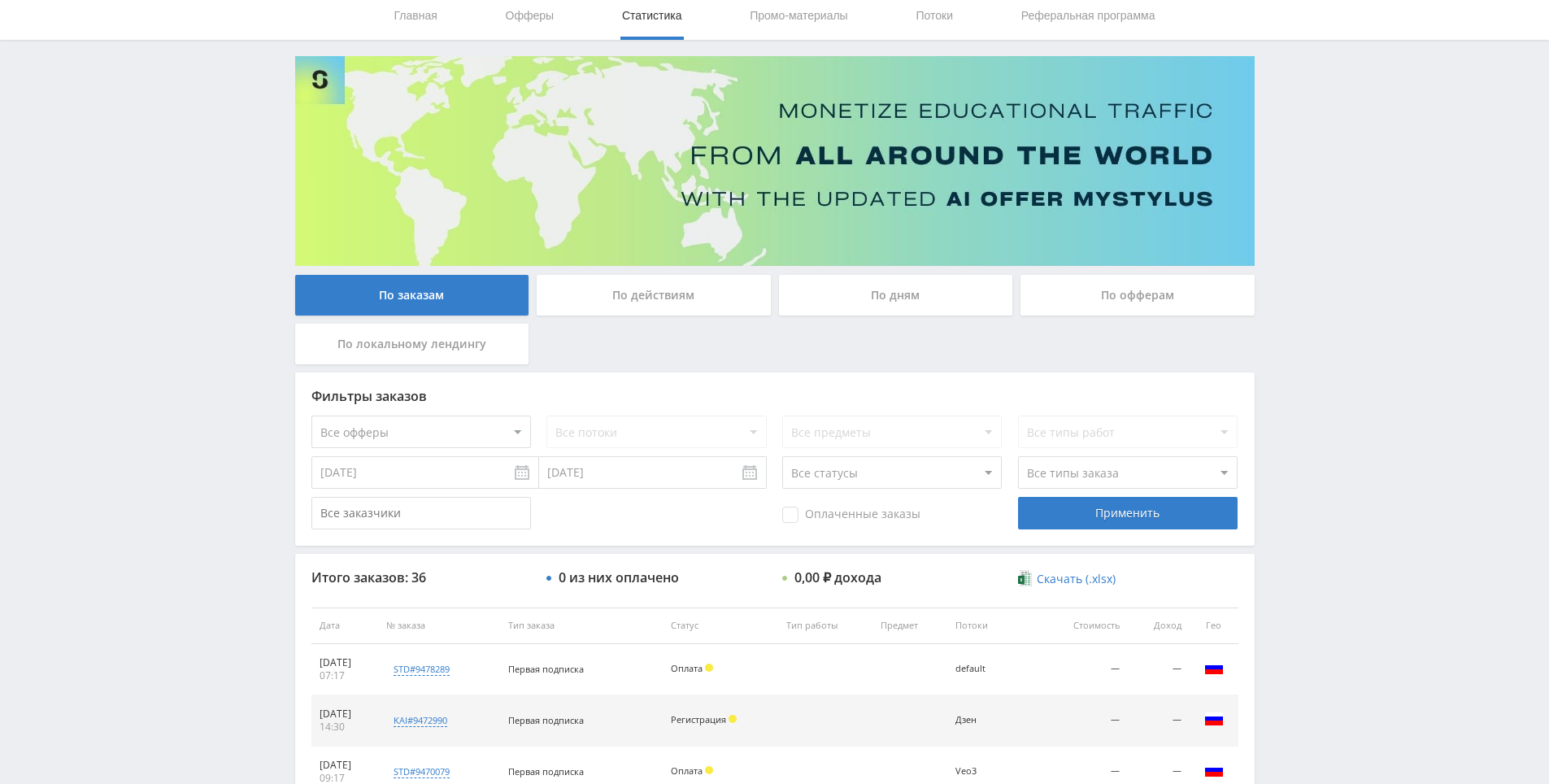
drag, startPoint x: 1437, startPoint y: 424, endPoint x: 1430, endPoint y: 469, distance: 45.5
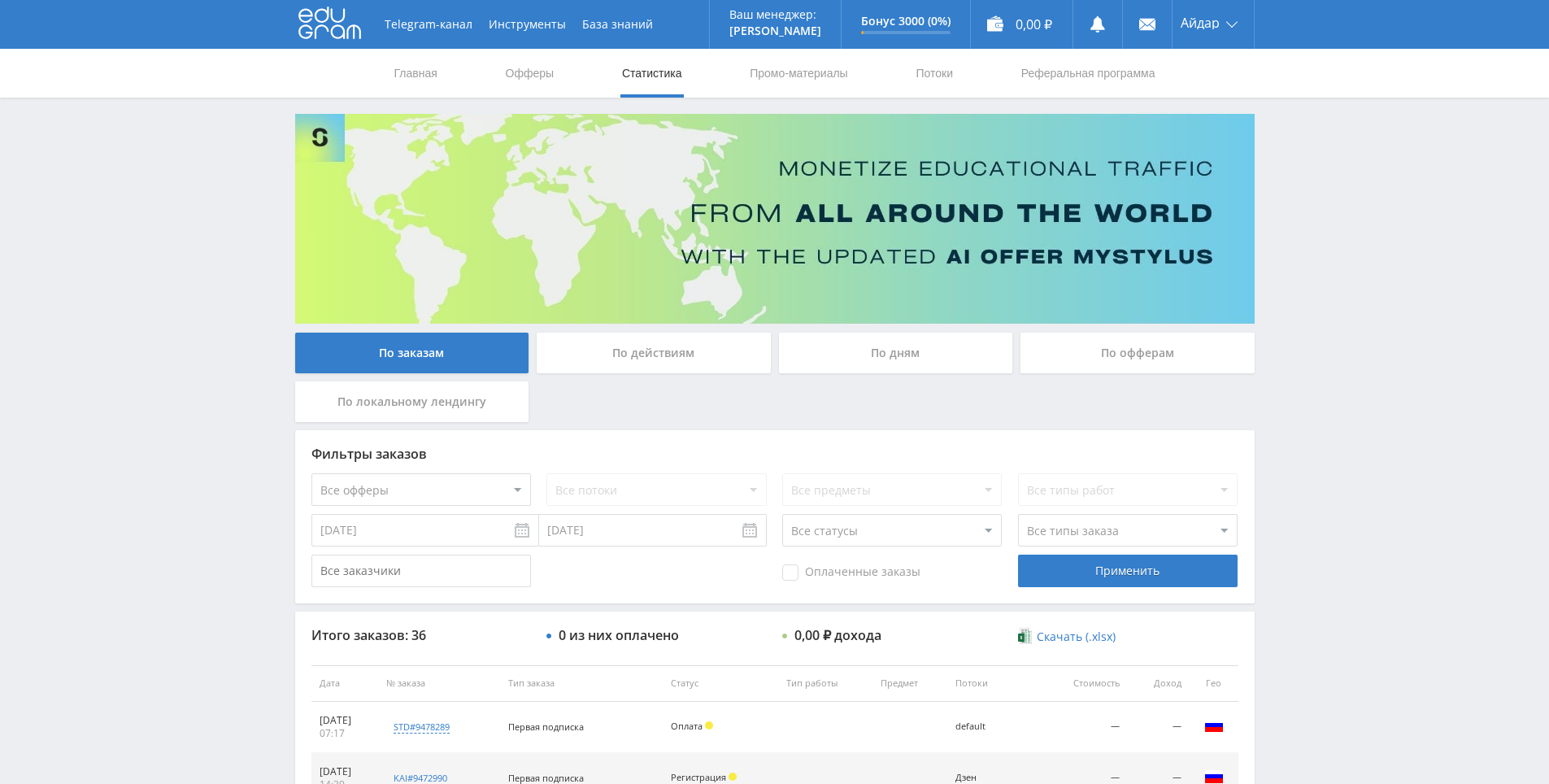
drag, startPoint x: 1427, startPoint y: 461, endPoint x: 1296, endPoint y: 186, distance: 304.6
click at [325, 31] on icon at bounding box center [330, 23] width 63 height 32
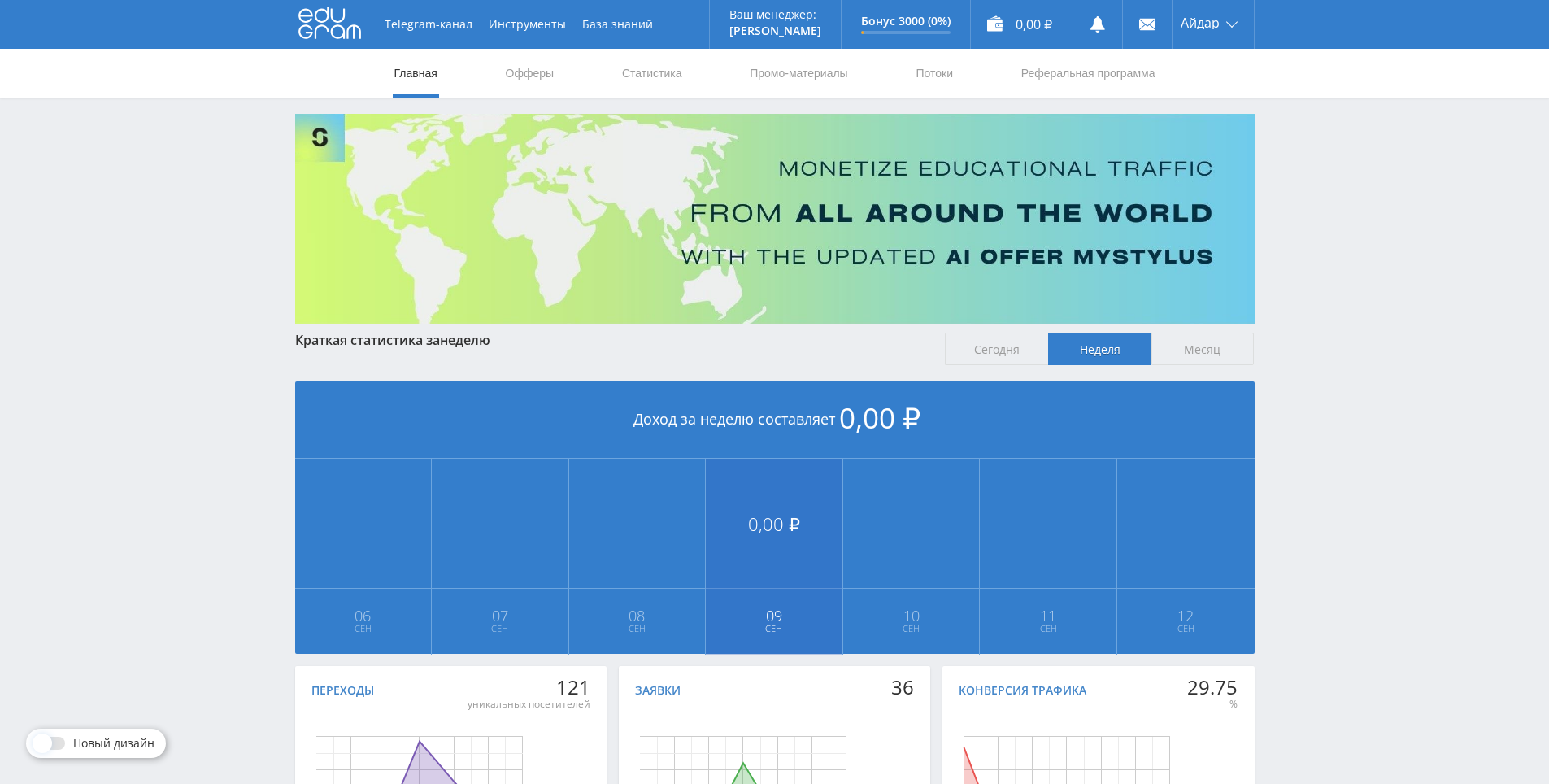
drag, startPoint x: 790, startPoint y: 732, endPoint x: 766, endPoint y: 484, distance: 249.2
click at [934, 87] on link "Потоки" at bounding box center [934, 74] width 40 height 49
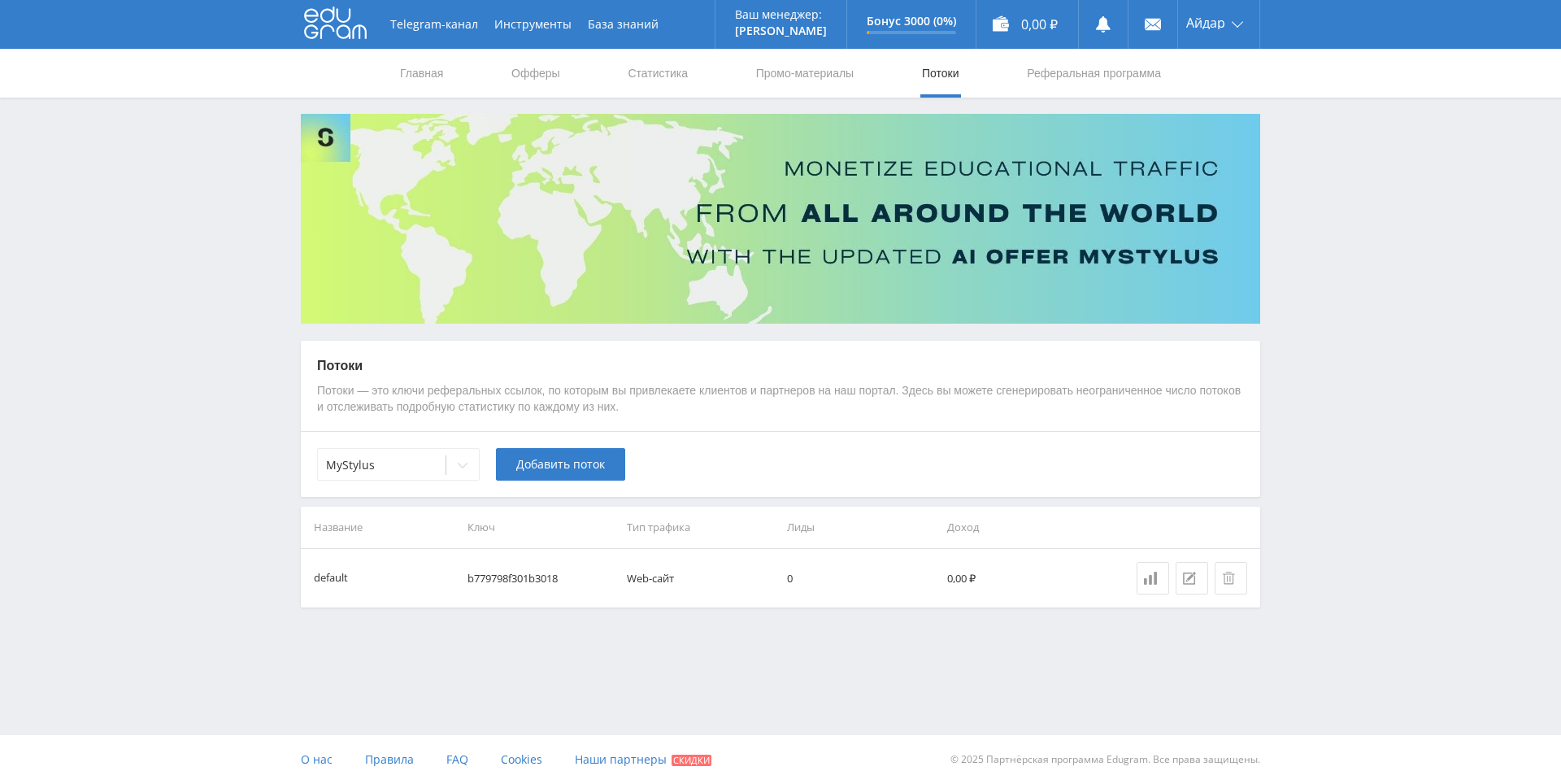
click at [424, 426] on div "Потоки Потоки — это ключи реферальных ссылок, по которым вы привлекаете клиенто…" at bounding box center [780, 386] width 960 height 91
click at [420, 452] on div "MyStylus" at bounding box center [398, 463] width 162 height 32
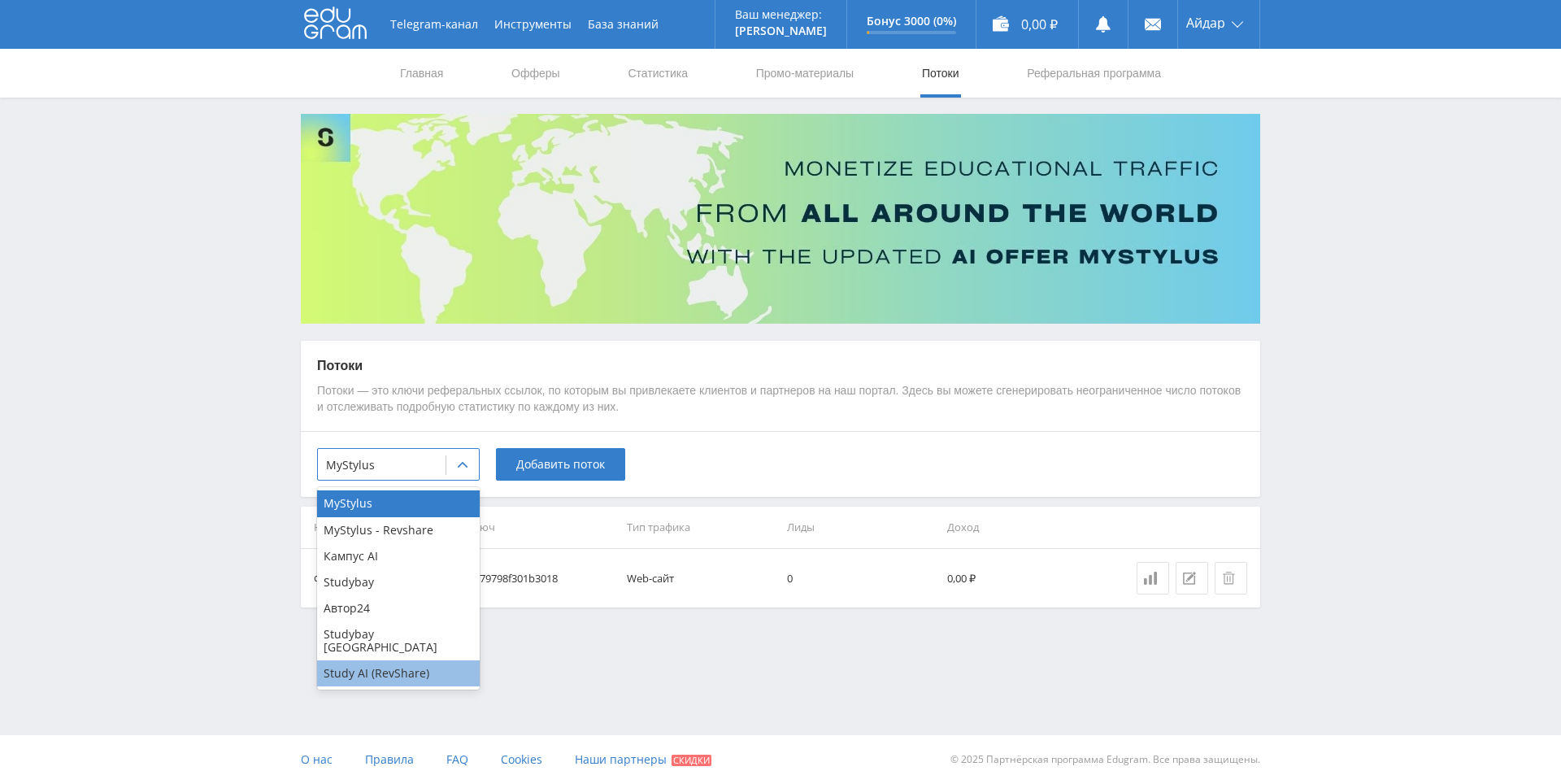
click at [396, 662] on div "Study AI (RevShare)" at bounding box center [398, 673] width 162 height 26
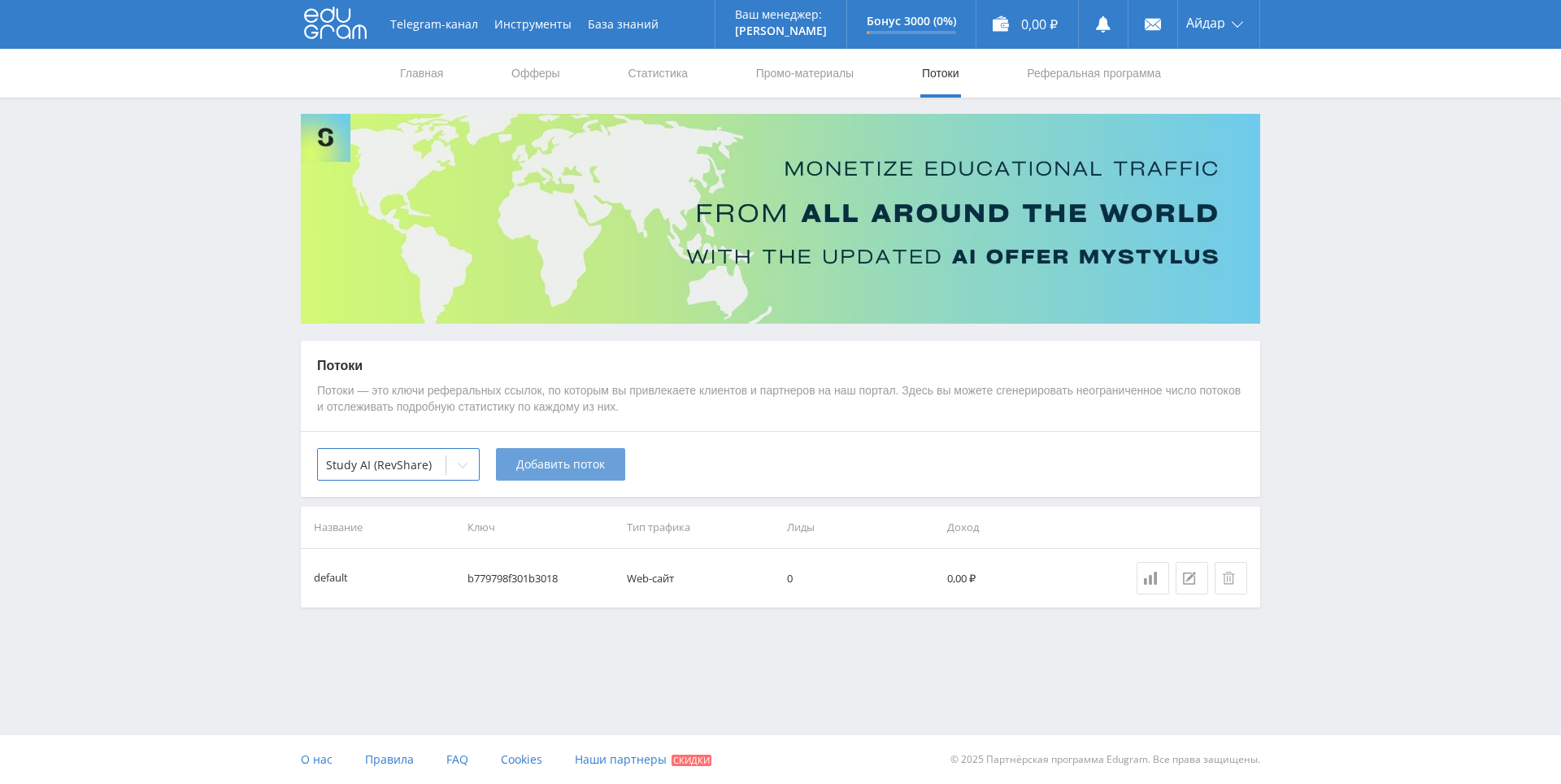
click at [592, 470] on span "Добавить поток" at bounding box center [561, 463] width 89 height 13
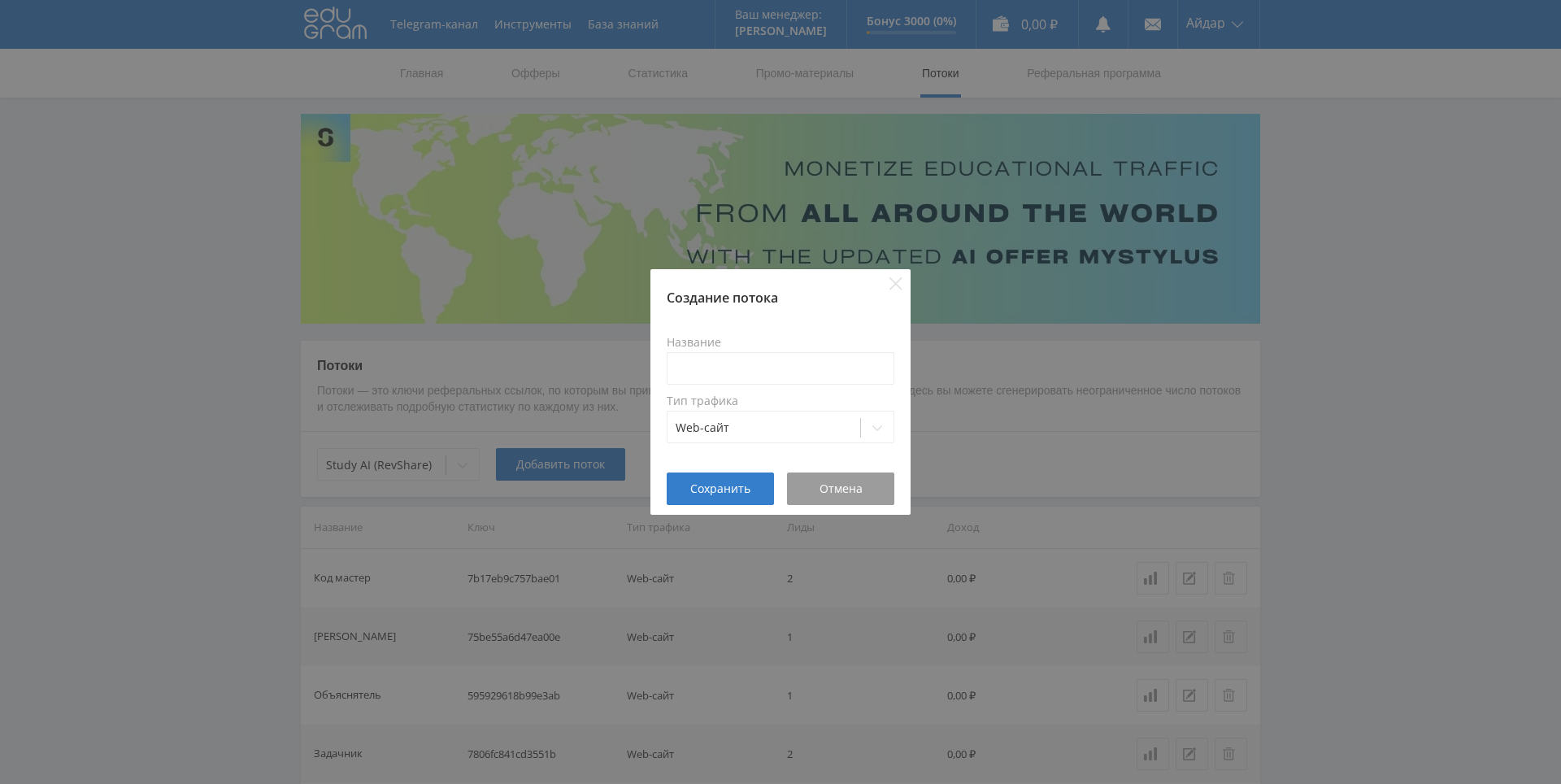
click at [939, 363] on div "Создание потока Название Тип трафика Web-сайт Сохранить Отмена" at bounding box center [780, 392] width 1561 height 784
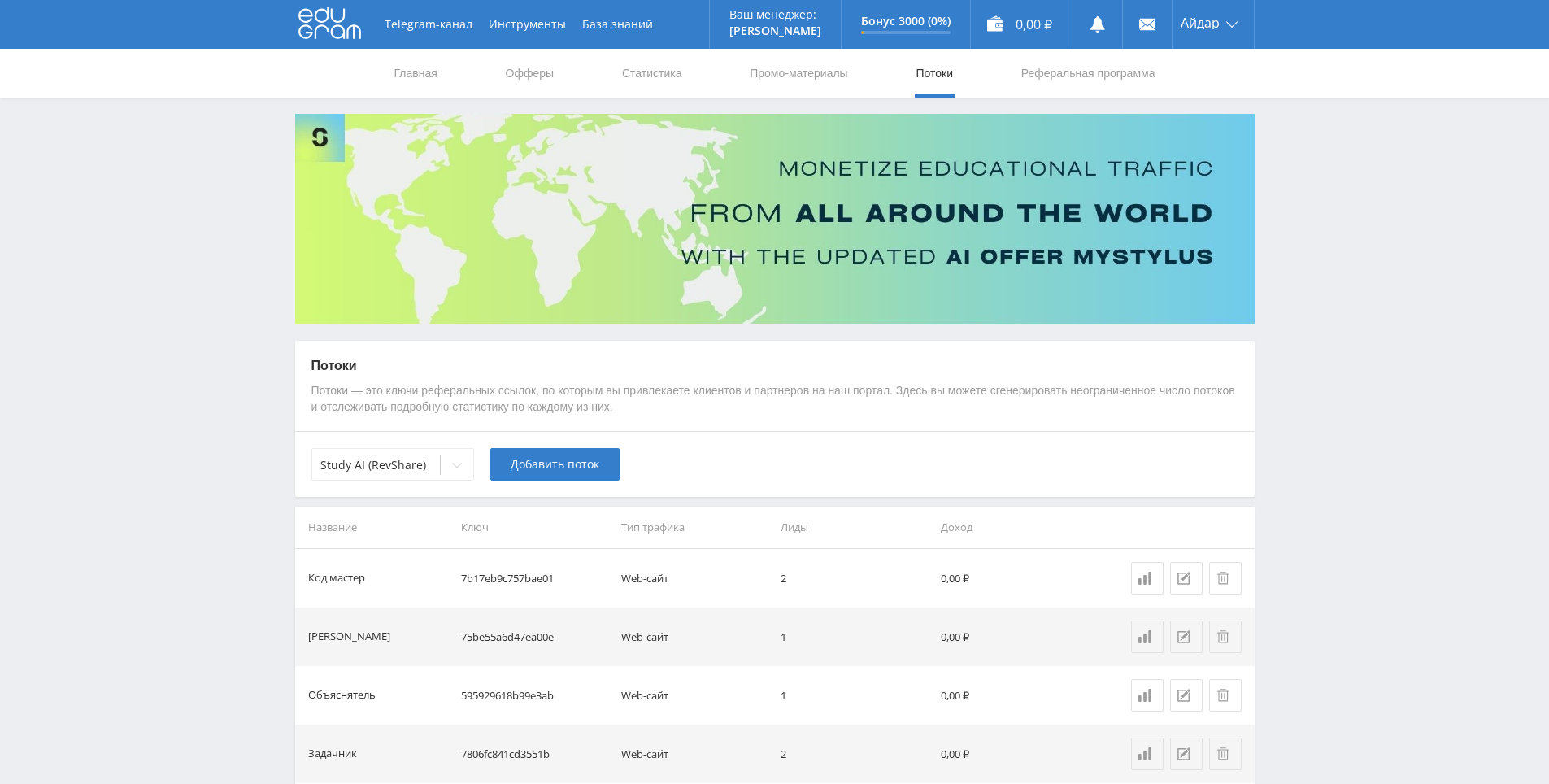
drag, startPoint x: 905, startPoint y: 375, endPoint x: 877, endPoint y: 353, distance: 35.6
click at [639, 68] on link "Статистика" at bounding box center [651, 74] width 63 height 49
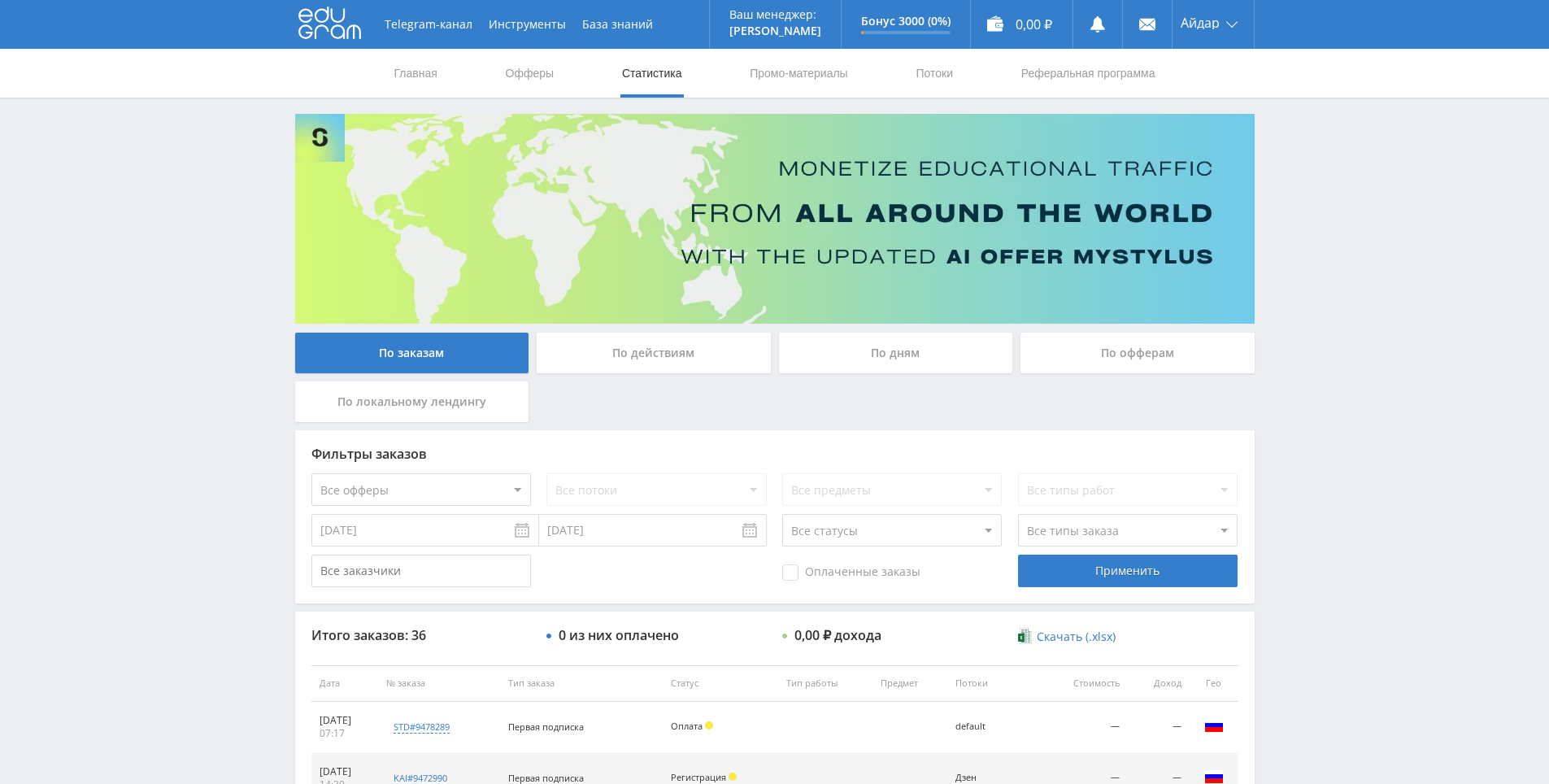
drag, startPoint x: 1285, startPoint y: 344, endPoint x: 1248, endPoint y: 138, distance: 209.3
click at [339, 30] on icon at bounding box center [330, 23] width 63 height 32
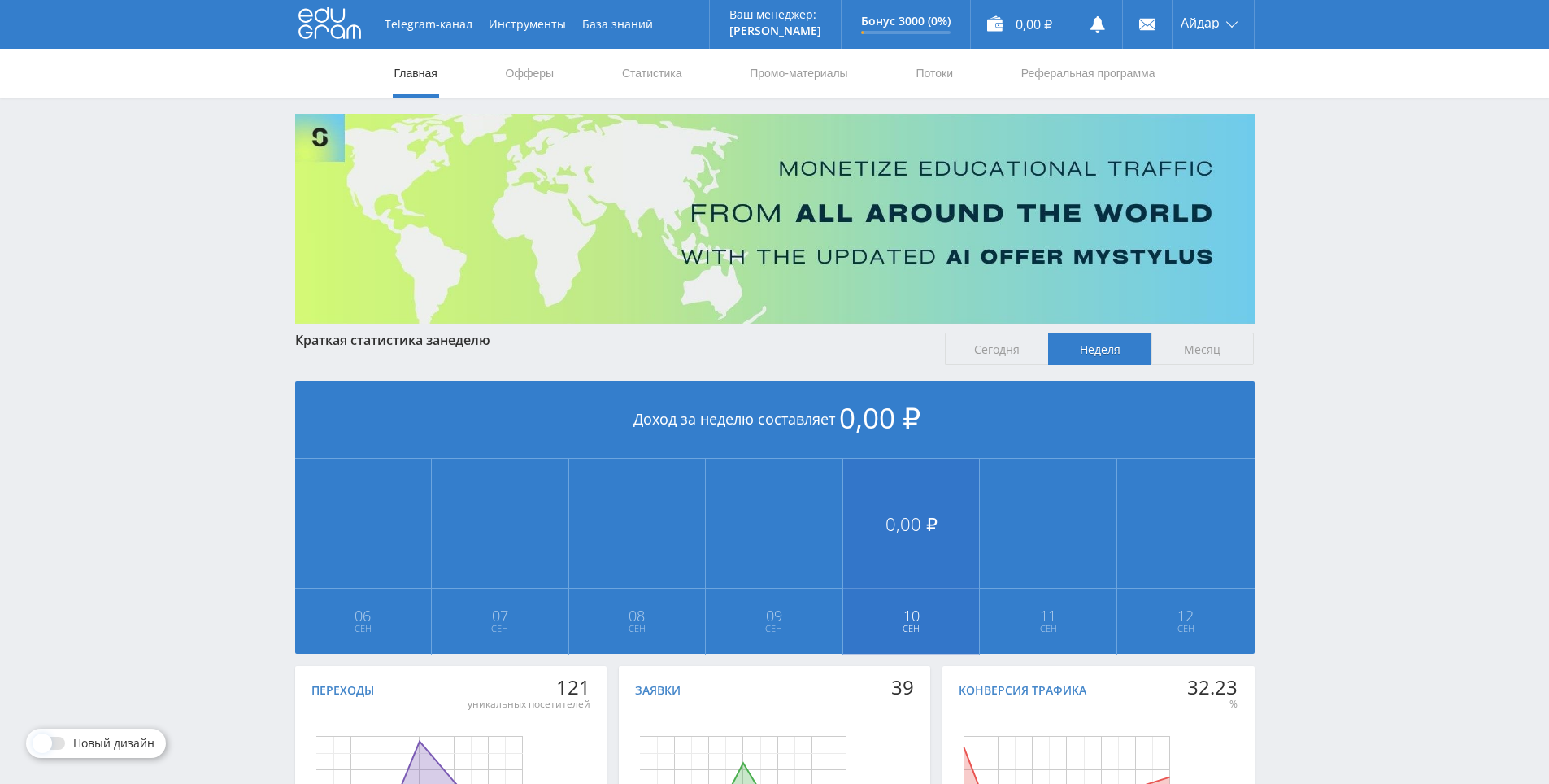
drag, startPoint x: 918, startPoint y: 732, endPoint x: 908, endPoint y: 559, distance: 173.3
click at [545, 74] on link "Офферы" at bounding box center [529, 74] width 52 height 49
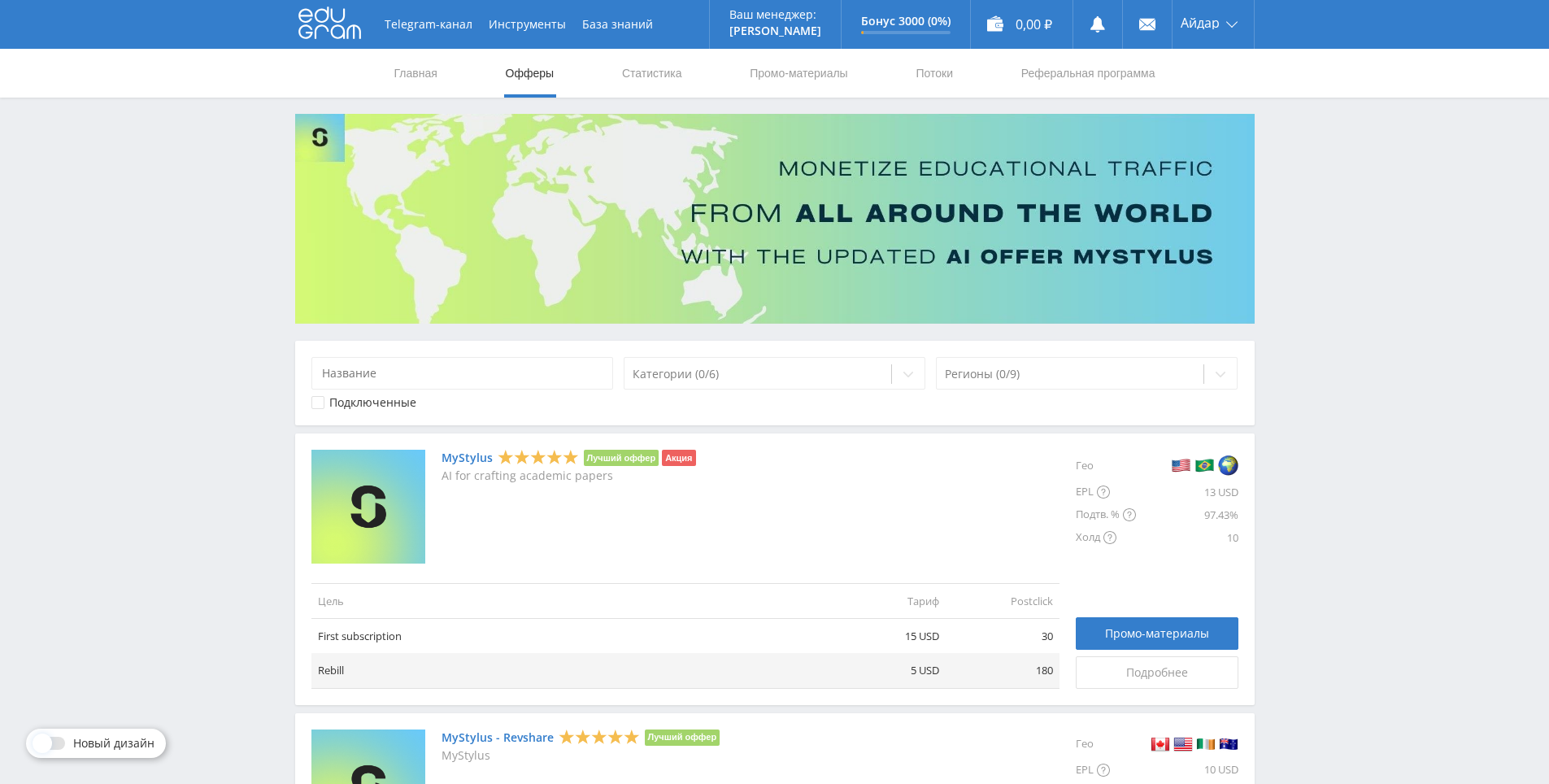
click at [326, 8] on icon at bounding box center [330, 23] width 63 height 32
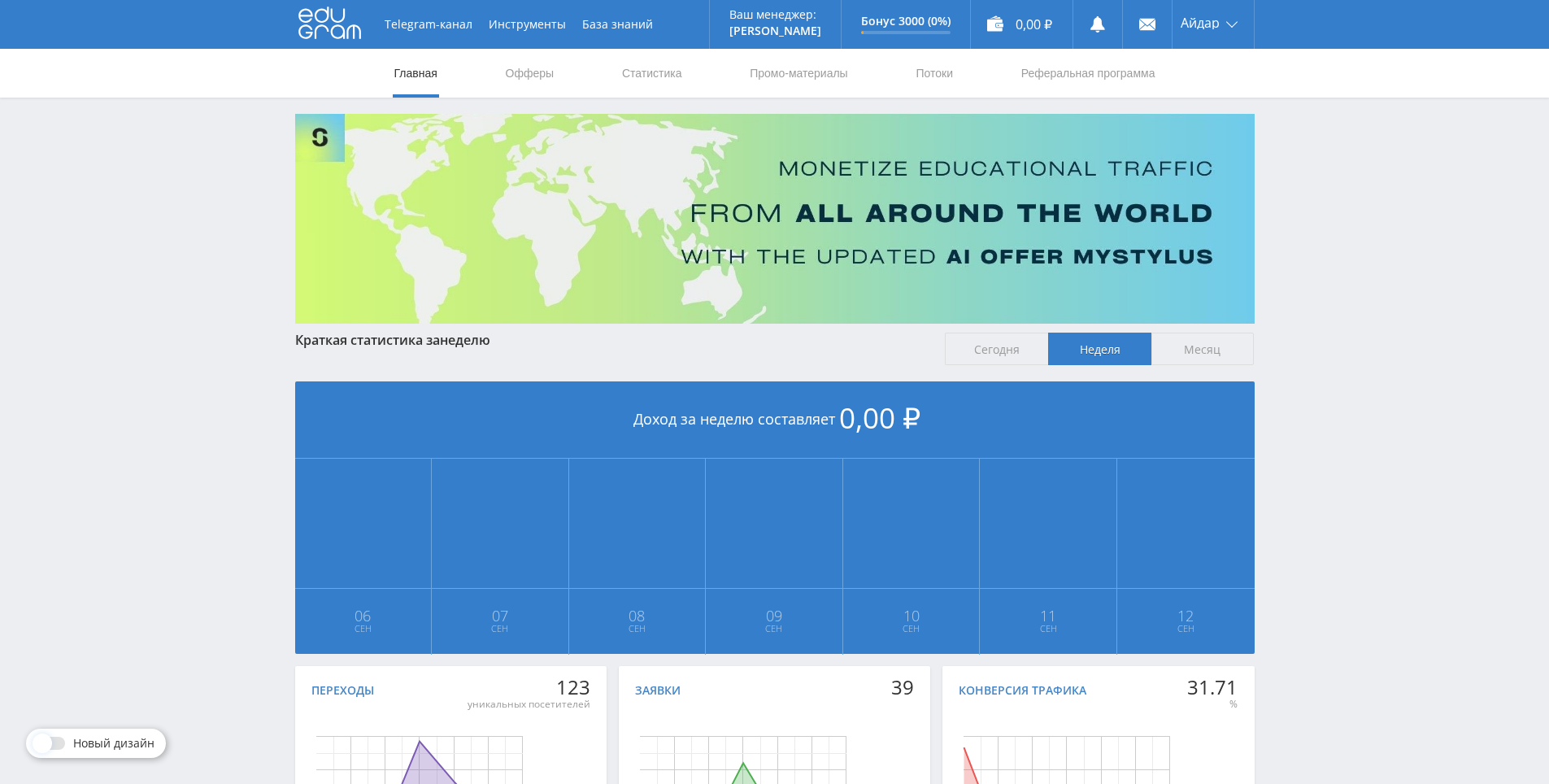
drag, startPoint x: 1341, startPoint y: 396, endPoint x: 1267, endPoint y: 164, distance: 243.5
drag, startPoint x: 1328, startPoint y: 366, endPoint x: 1305, endPoint y: 215, distance: 152.7
click at [917, 69] on link "Потоки" at bounding box center [934, 74] width 40 height 49
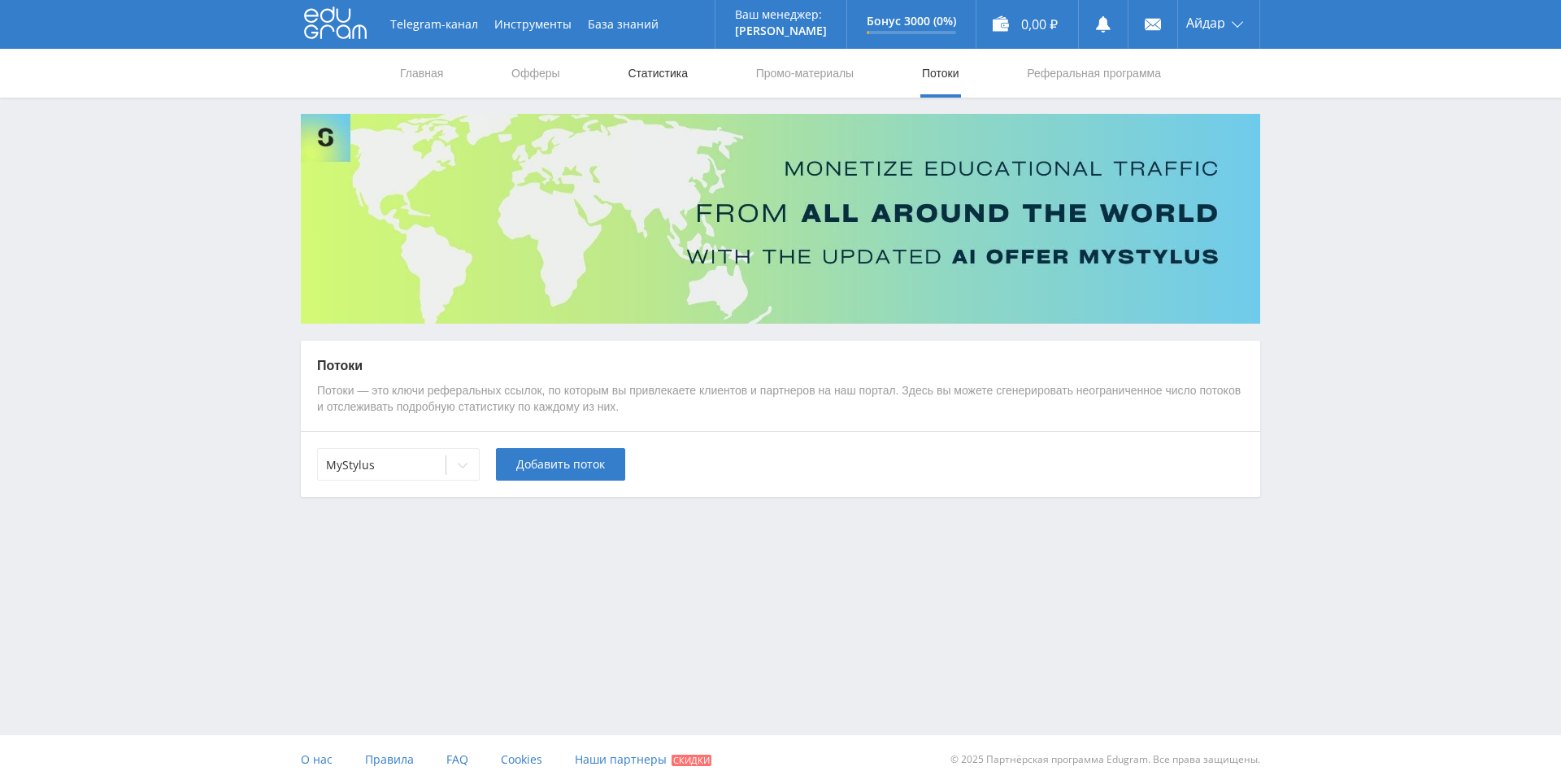
click at [671, 70] on link "Статистика" at bounding box center [657, 74] width 63 height 49
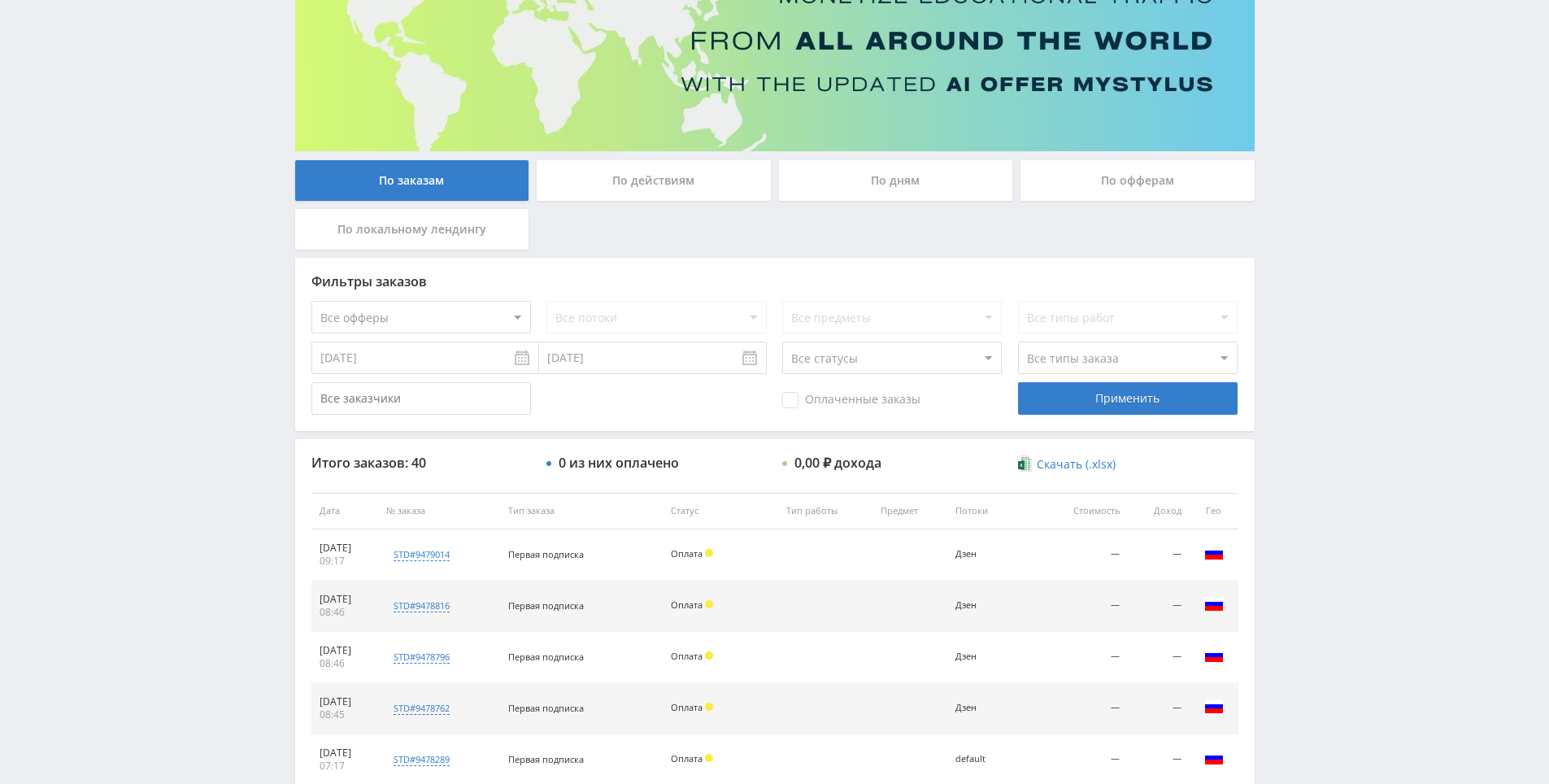
drag, startPoint x: 1438, startPoint y: 360, endPoint x: 1424, endPoint y: 459, distance: 100.0
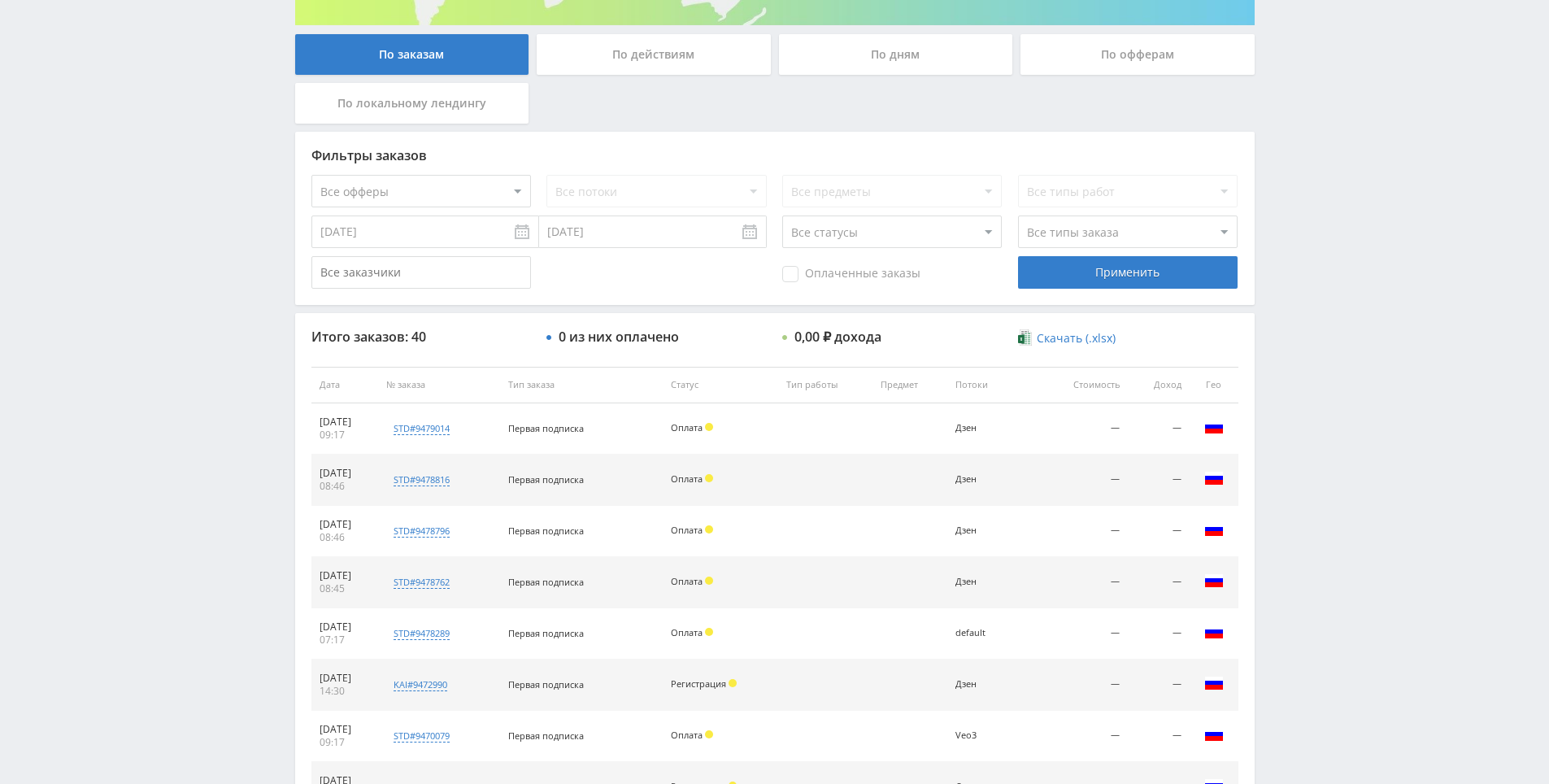
drag, startPoint x: 1347, startPoint y: 404, endPoint x: 1346, endPoint y: 376, distance: 28.0
click at [1341, 305] on div "Telegram-канал Инструменты База знаний Ваш менеджер: Alex Alex Online @edugram_…" at bounding box center [774, 384] width 1549 height 1364
click at [1340, 304] on div "Telegram-канал Инструменты База знаний Ваш менеджер: Alex Alex Online @edugram_…" at bounding box center [774, 384] width 1549 height 1364
click at [1326, 247] on div "Telegram-канал Инструменты База знаний Ваш менеджер: Alex Alex Online @edugram_…" at bounding box center [774, 384] width 1549 height 1364
click at [1320, 283] on div "Telegram-канал Инструменты База знаний Ваш менеджер: Alex Alex Online @edugram_…" at bounding box center [774, 384] width 1549 height 1364
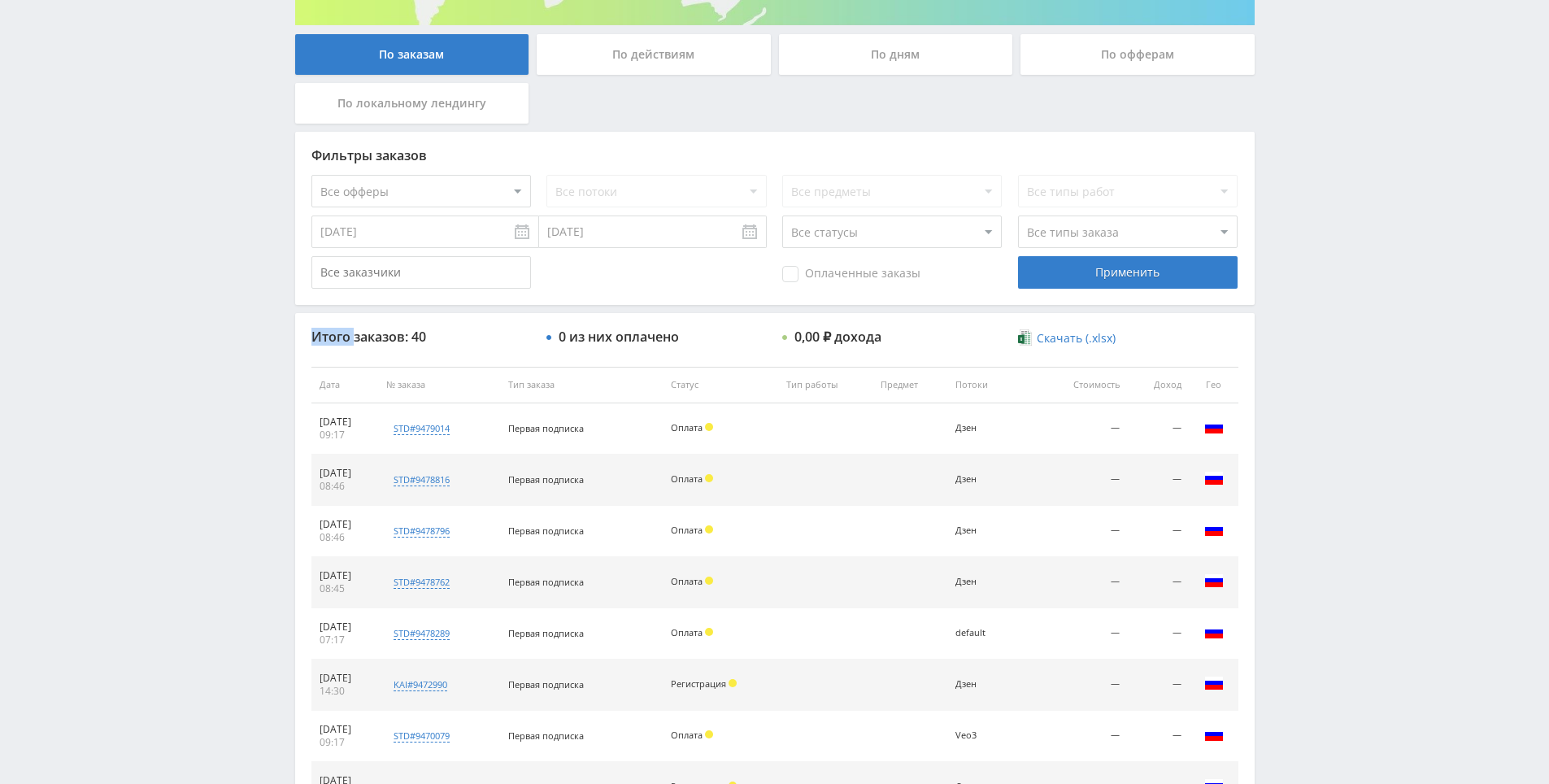
click at [1320, 283] on div "Telegram-канал Инструменты База знаний Ваш менеджер: Alex Alex Online @edugram_…" at bounding box center [774, 384] width 1549 height 1364
drag, startPoint x: 1320, startPoint y: 283, endPoint x: 1307, endPoint y: 229, distance: 55.5
click at [1306, 229] on div "Telegram-канал Инструменты База знаний Ваш менеджер: Alex Alex Online @edugram_…" at bounding box center [774, 384] width 1549 height 1364
click at [1305, 199] on div "Telegram-канал Инструменты База знаний Ваш менеджер: Alex Alex Online @edugram_…" at bounding box center [774, 384] width 1549 height 1364
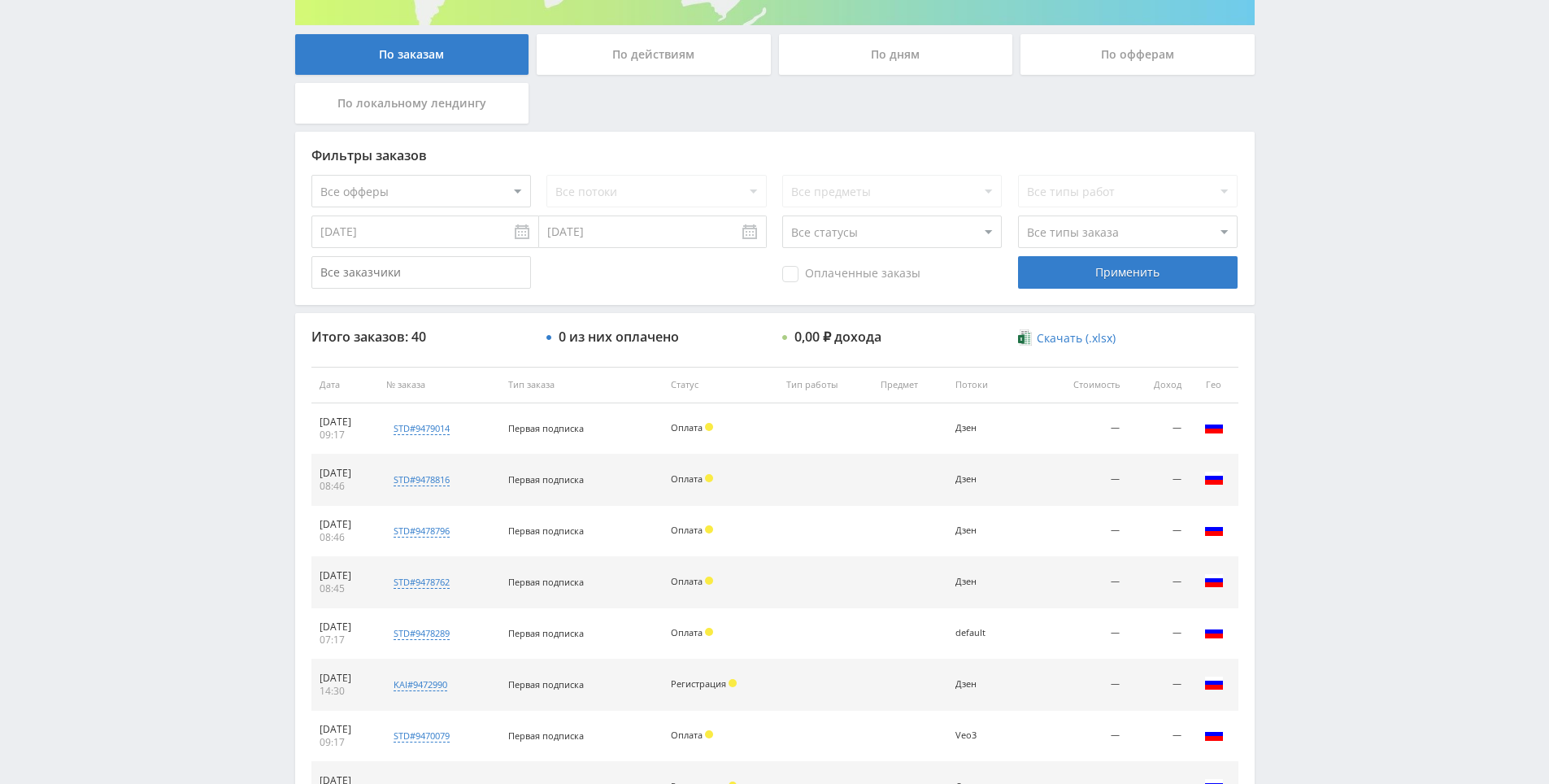
click at [1305, 199] on div "Telegram-канал Инструменты База знаний Ваш менеджер: Alex Alex Online @edugram_…" at bounding box center [774, 384] width 1549 height 1364
drag, startPoint x: 1305, startPoint y: 199, endPoint x: 1293, endPoint y: 162, distance: 38.9
click at [1293, 162] on div "Telegram-канал Инструменты База знаний Ваш менеджер: Alex Alex Online @edugram_…" at bounding box center [774, 384] width 1549 height 1364
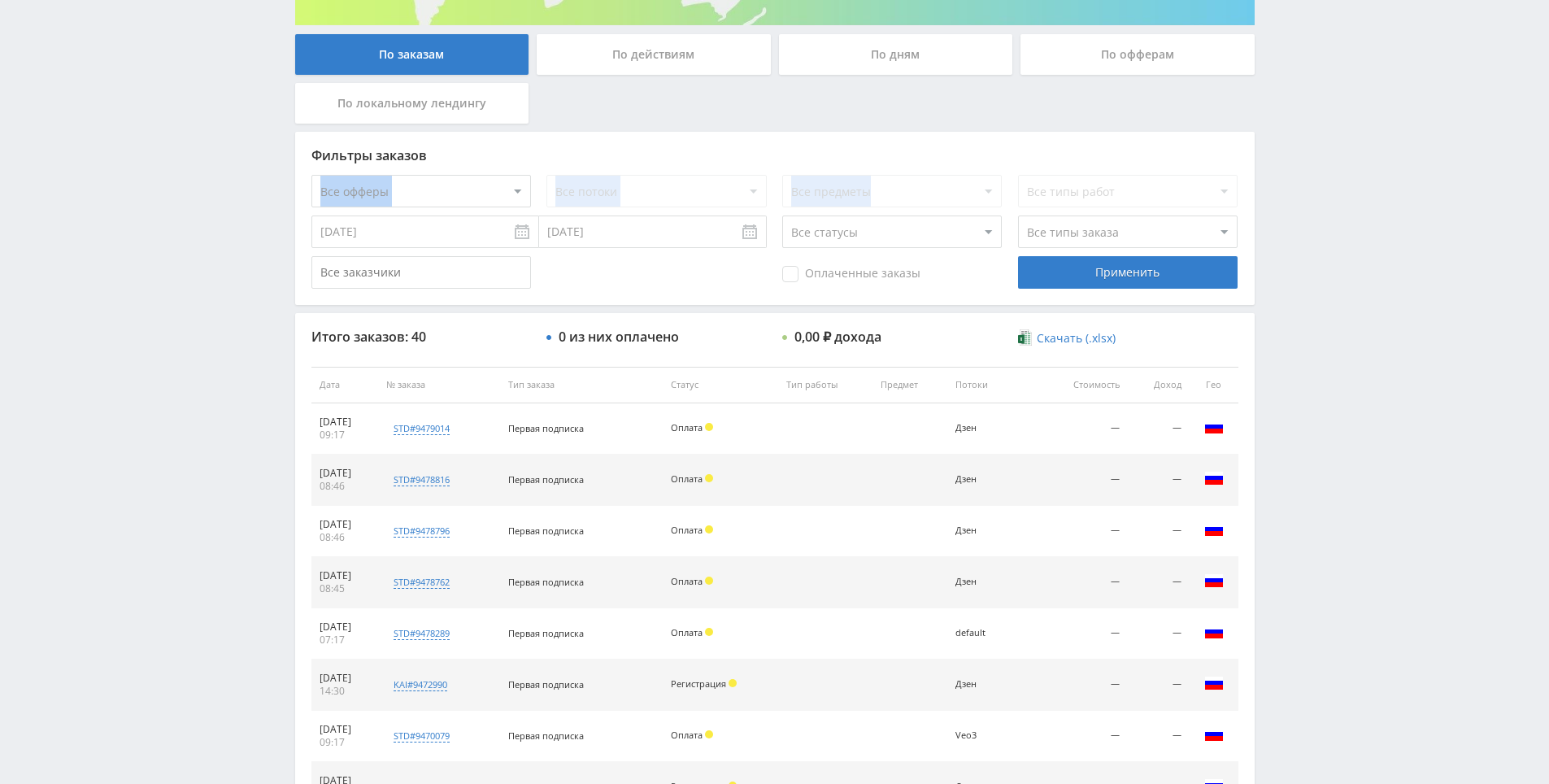
click at [1293, 166] on div "Telegram-канал Инструменты База знаний Ваш менеджер: Alex Alex Online @edugram_…" at bounding box center [774, 384] width 1549 height 1364
click at [1289, 154] on div "Telegram-канал Инструменты База знаний Ваш менеджер: Alex Alex Online @edugram_…" at bounding box center [774, 384] width 1549 height 1364
click at [1288, 148] on div "Telegram-канал Инструменты База знаний Ваш менеджер: Alex Alex Online @edugram_…" at bounding box center [774, 384] width 1549 height 1364
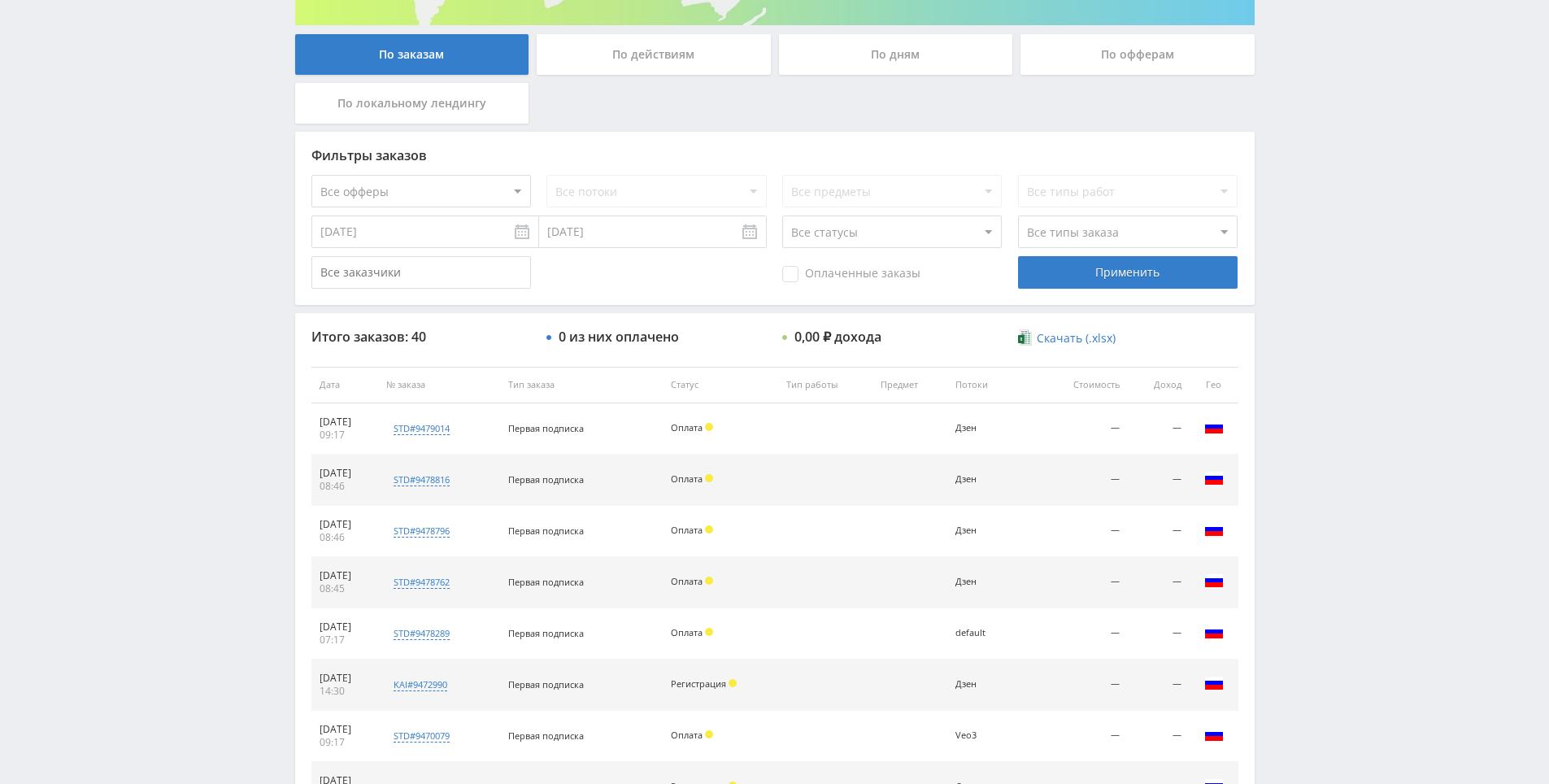
click at [1288, 148] on div "Telegram-канал Инструменты База знаний Ваш менеджер: [PERSON_NAME] Online @edug…" at bounding box center [774, 384] width 1549 height 1364
click at [1318, 312] on div "Telegram-канал Инструменты База знаний Ваш менеджер: [PERSON_NAME] Online @edug…" at bounding box center [774, 384] width 1549 height 1364
click at [1318, 257] on div "Telegram-канал Инструменты База знаний Ваш менеджер: [PERSON_NAME] Online @edug…" at bounding box center [774, 384] width 1549 height 1364
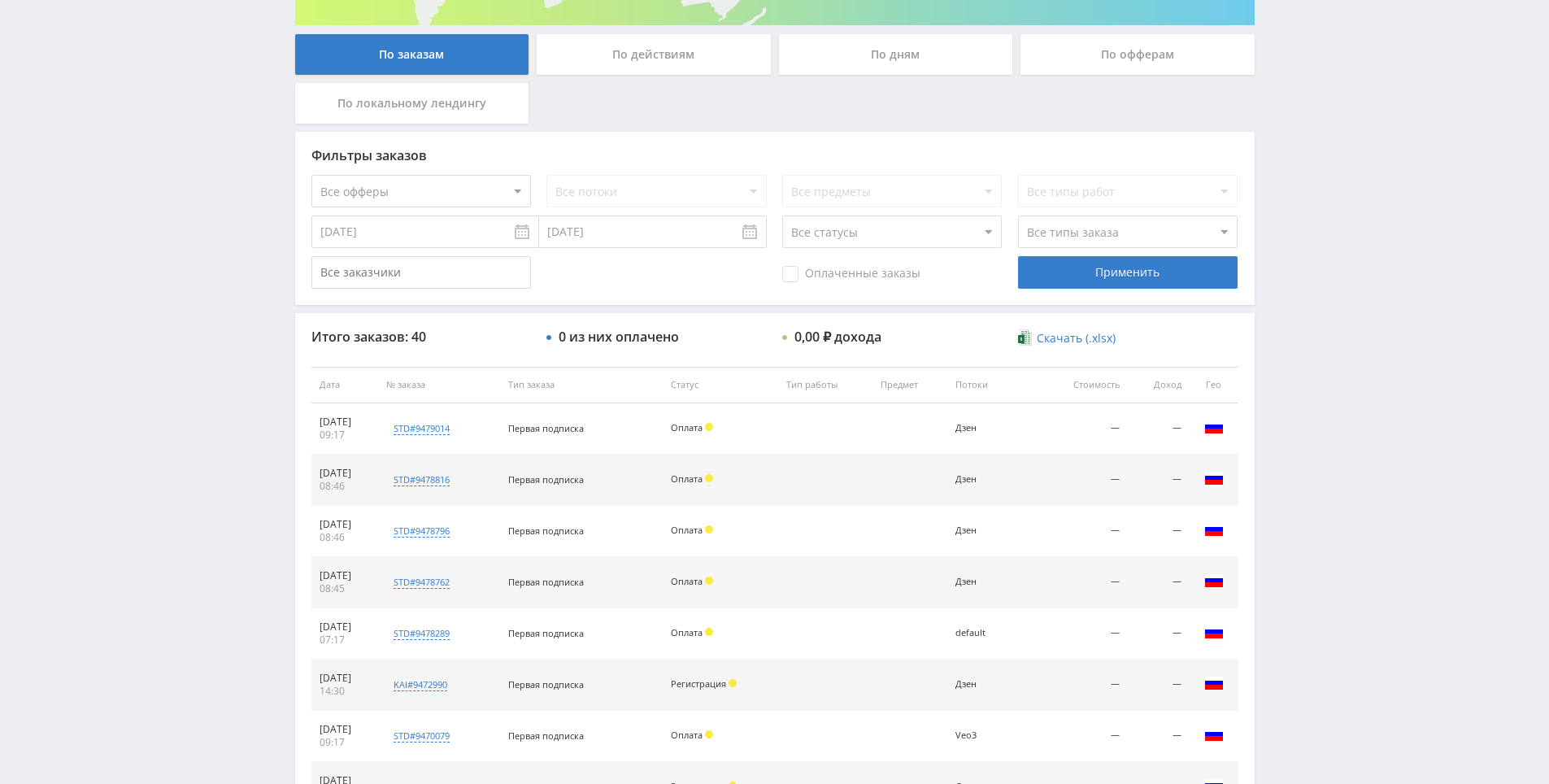
drag, startPoint x: 1318, startPoint y: 257, endPoint x: 1315, endPoint y: 211, distance: 46.1
click at [1315, 211] on div "Telegram-канал Инструменты База знаний Ваш менеджер: [PERSON_NAME] Online @edug…" at bounding box center [774, 384] width 1549 height 1364
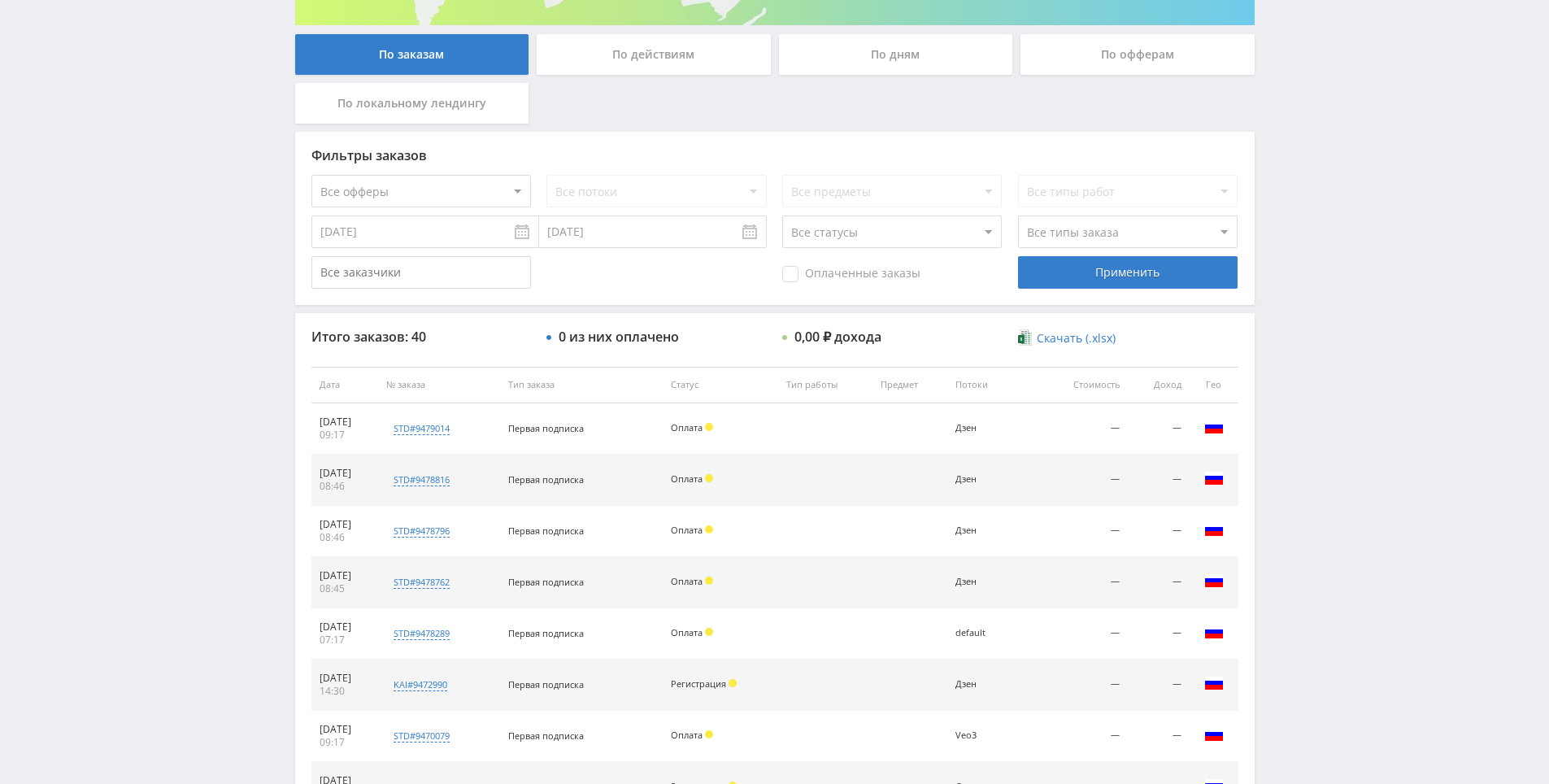
drag, startPoint x: 1315, startPoint y: 211, endPoint x: 1304, endPoint y: 161, distance: 51.2
click at [1304, 161] on div "Telegram-канал Инструменты База знаний Ваш менеджер: [PERSON_NAME] Online @edug…" at bounding box center [774, 384] width 1549 height 1364
click at [1304, 166] on div "Telegram-канал Инструменты База знаний Ваш менеджер: [PERSON_NAME] Online @edug…" at bounding box center [774, 384] width 1549 height 1364
click at [1304, 145] on div "Telegram-канал Инструменты База знаний Ваш менеджер: [PERSON_NAME] Online @edug…" at bounding box center [774, 384] width 1549 height 1364
click at [1308, 159] on div "Telegram-канал Инструменты База знаний Ваш менеджер: [PERSON_NAME] Online @edug…" at bounding box center [774, 384] width 1549 height 1364
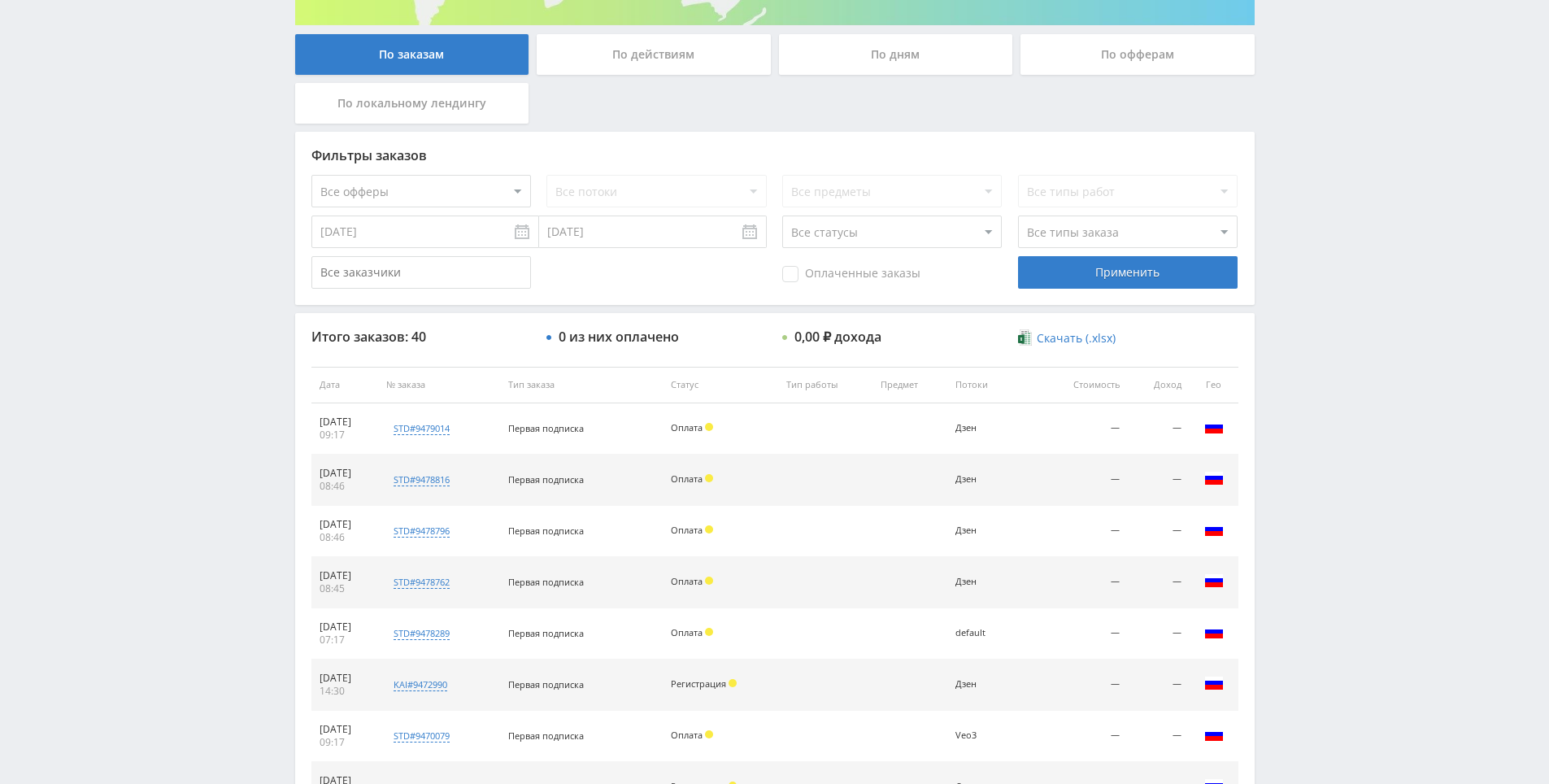
drag, startPoint x: 1308, startPoint y: 159, endPoint x: 1306, endPoint y: 145, distance: 14.1
click at [1306, 145] on div "Telegram-канал Инструменты База знаний Ваш менеджер: [PERSON_NAME] Online @edug…" at bounding box center [774, 384] width 1549 height 1364
click at [1302, 119] on div "Telegram-канал Инструменты База знаний Ваш менеджер: [PERSON_NAME] Online @edug…" at bounding box center [774, 384] width 1549 height 1364
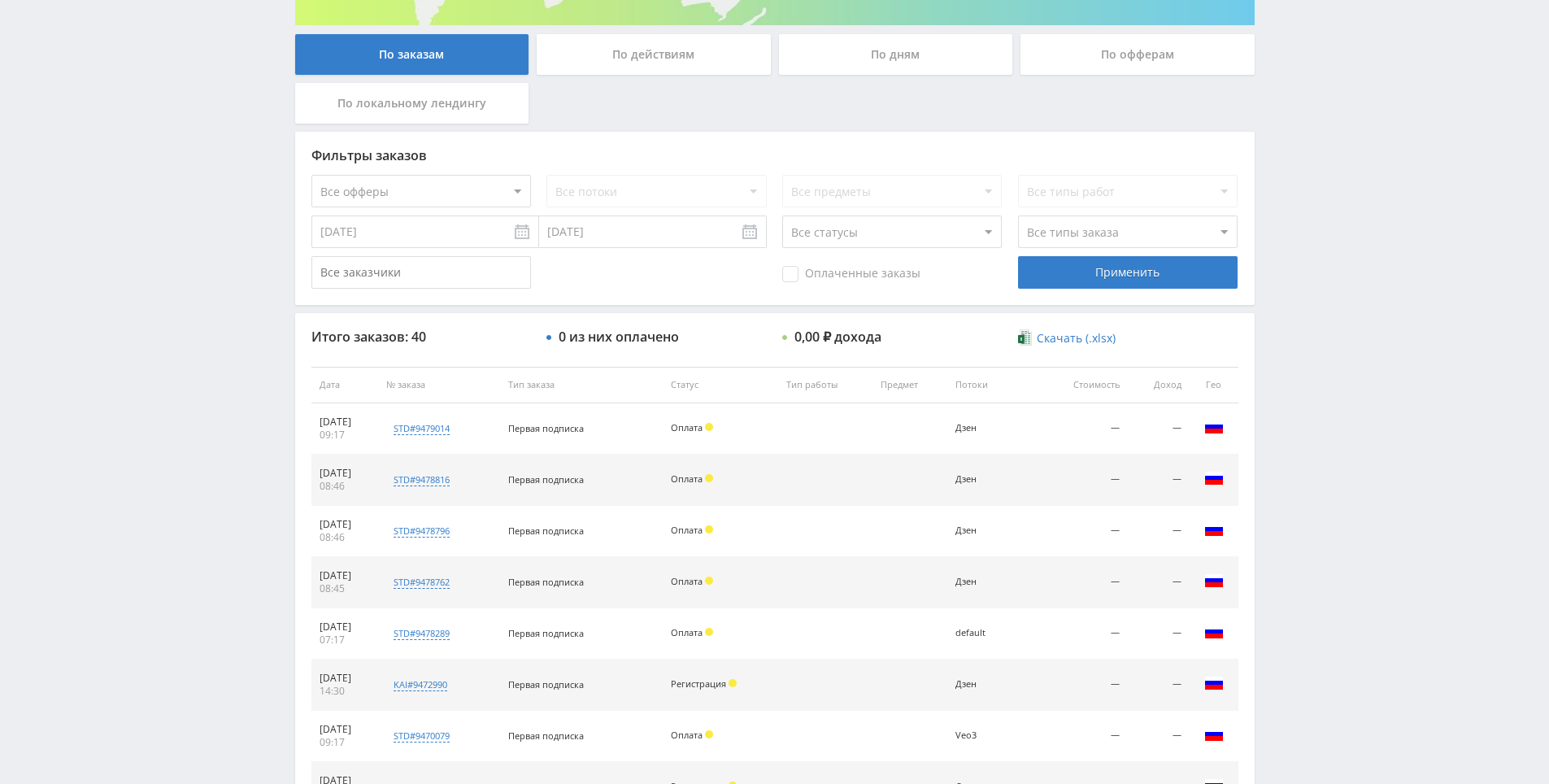
click at [1328, 210] on div "Telegram-канал Инструменты База знаний Ваш менеджер: [PERSON_NAME] Online @edug…" at bounding box center [774, 384] width 1549 height 1364
drag, startPoint x: 1328, startPoint y: 210, endPoint x: 1321, endPoint y: 176, distance: 34.7
click at [1318, 168] on div "Telegram-канал Инструменты База знаний Ваш менеджер: [PERSON_NAME] Online @edug…" at bounding box center [774, 384] width 1549 height 1364
click at [1310, 152] on div "Telegram-канал Инструменты База знаний Ваш менеджер: [PERSON_NAME] Online @edug…" at bounding box center [774, 384] width 1549 height 1364
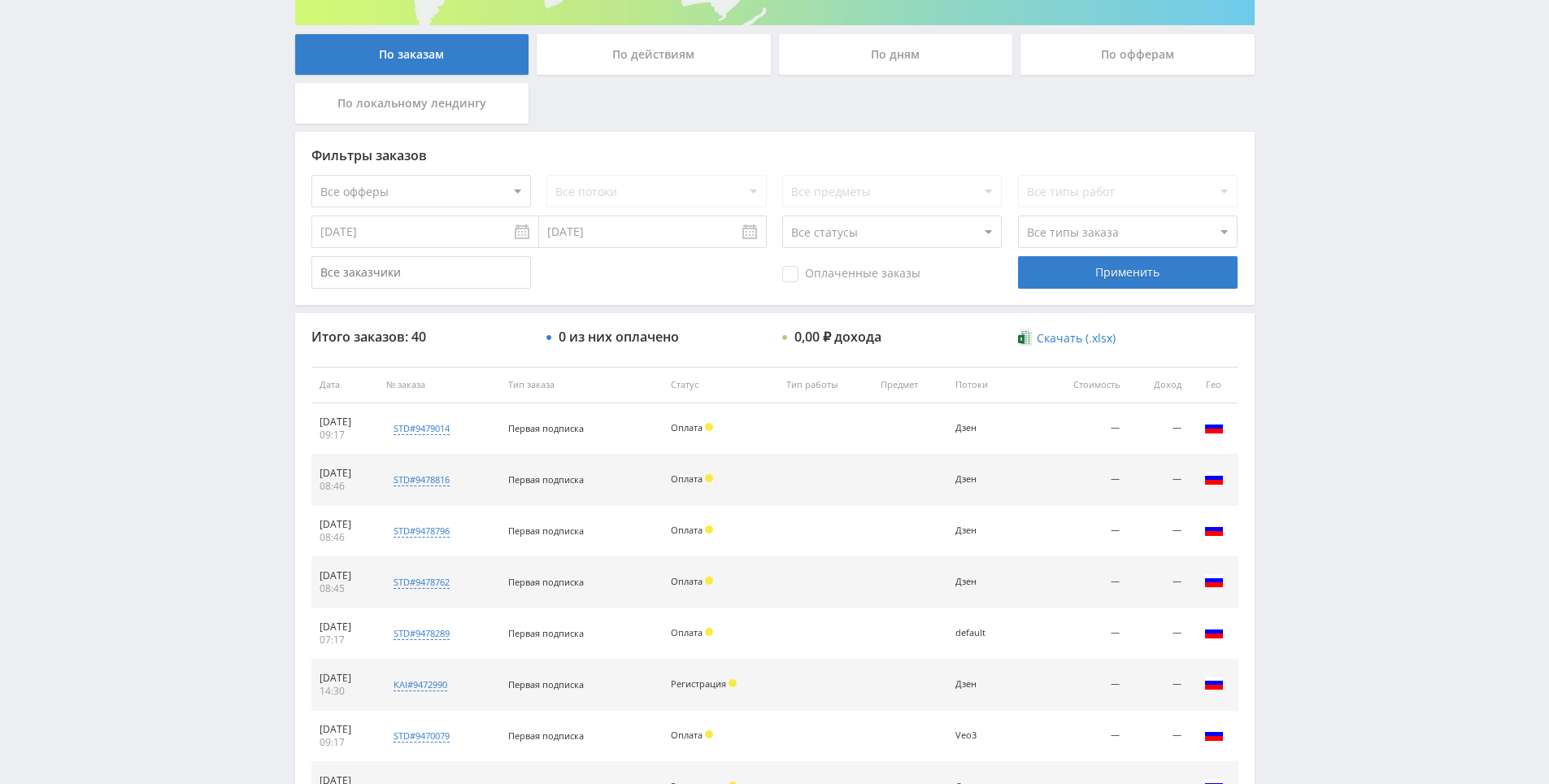
click at [1310, 163] on div "Telegram-канал Инструменты База знаний Ваш менеджер: [PERSON_NAME] Online @edug…" at bounding box center [774, 384] width 1549 height 1364
drag, startPoint x: 1310, startPoint y: 163, endPoint x: 1306, endPoint y: 155, distance: 8.9
click at [1306, 155] on div "Telegram-канал Инструменты База знаний Ваш менеджер: [PERSON_NAME] Online @edug…" at bounding box center [774, 384] width 1549 height 1364
click at [1305, 145] on div "Telegram-канал Инструменты База знаний Ваш менеджер: [PERSON_NAME] Online @edug…" at bounding box center [774, 384] width 1549 height 1364
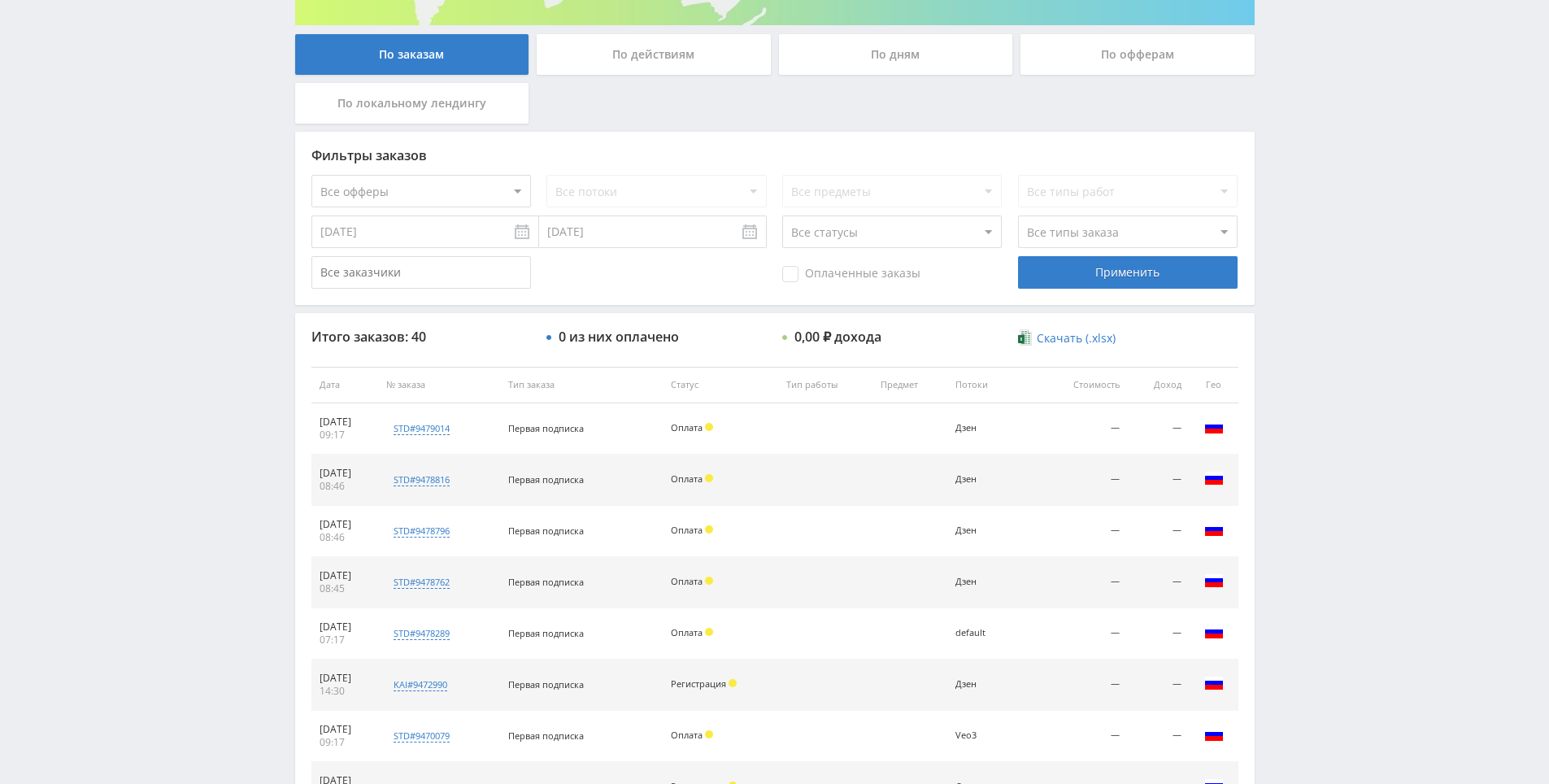
click at [1303, 127] on div "Telegram-канал Инструменты База знаний Ваш менеджер: [PERSON_NAME] Online @edug…" at bounding box center [774, 384] width 1549 height 1364
click at [1301, 121] on div "Telegram-канал Инструменты База знаний Ваш менеджер: [PERSON_NAME] Online @edug…" at bounding box center [774, 384] width 1549 height 1364
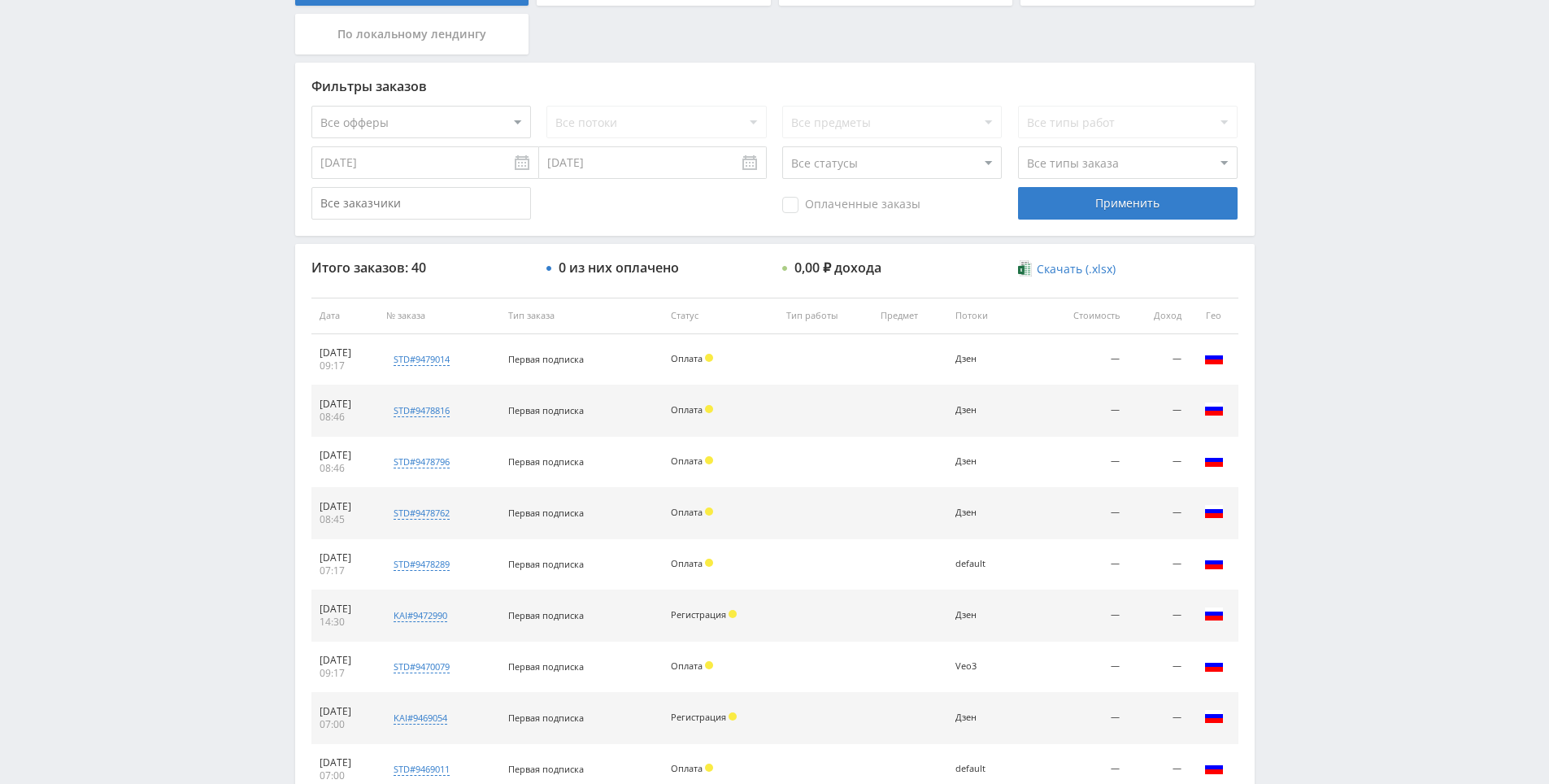
scroll to position [387, 0]
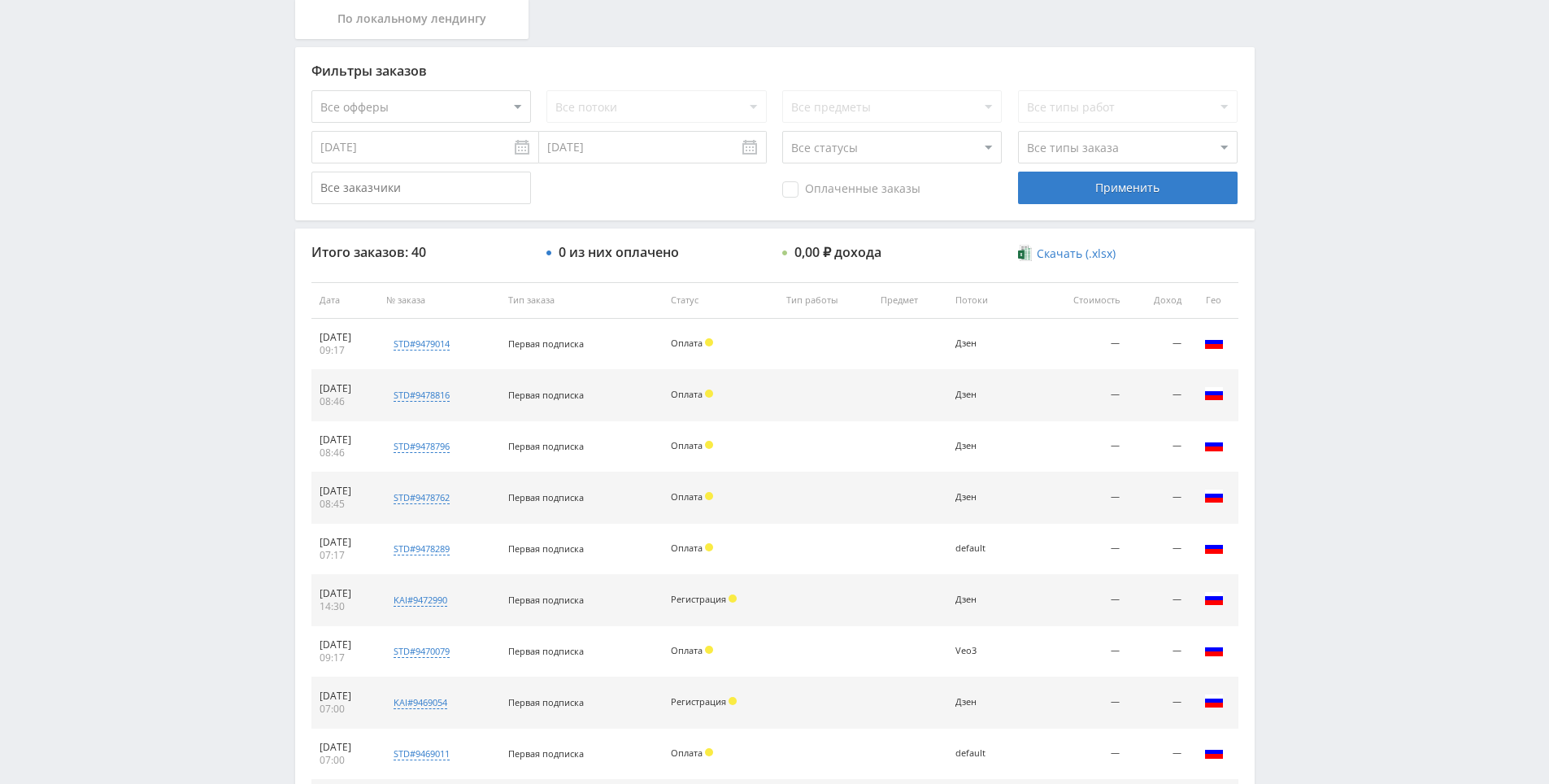
drag, startPoint x: 1303, startPoint y: 160, endPoint x: 1304, endPoint y: 190, distance: 30.0
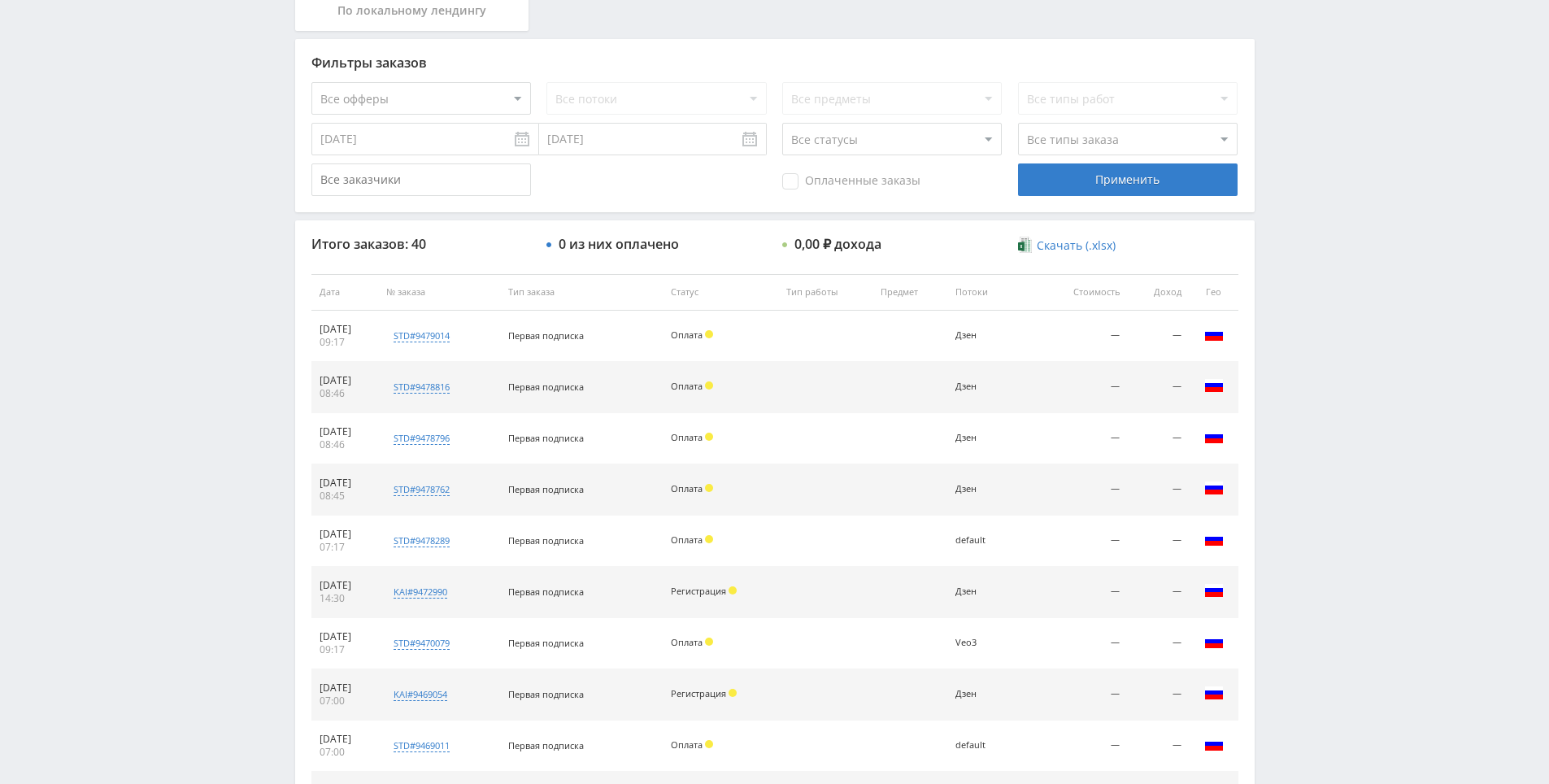
drag, startPoint x: 1356, startPoint y: 312, endPoint x: 1351, endPoint y: 336, distance: 24.5
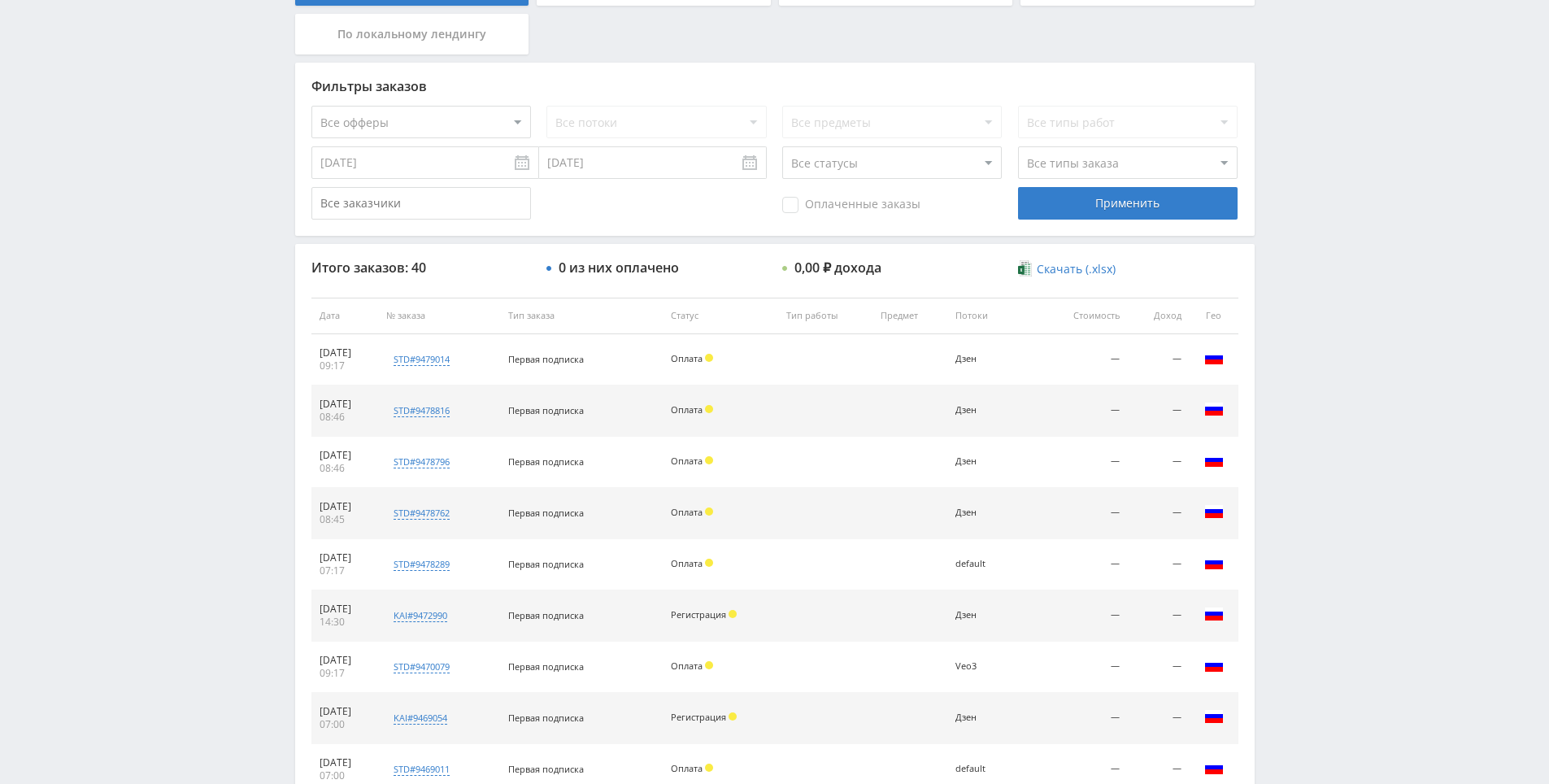
scroll to position [271, 0]
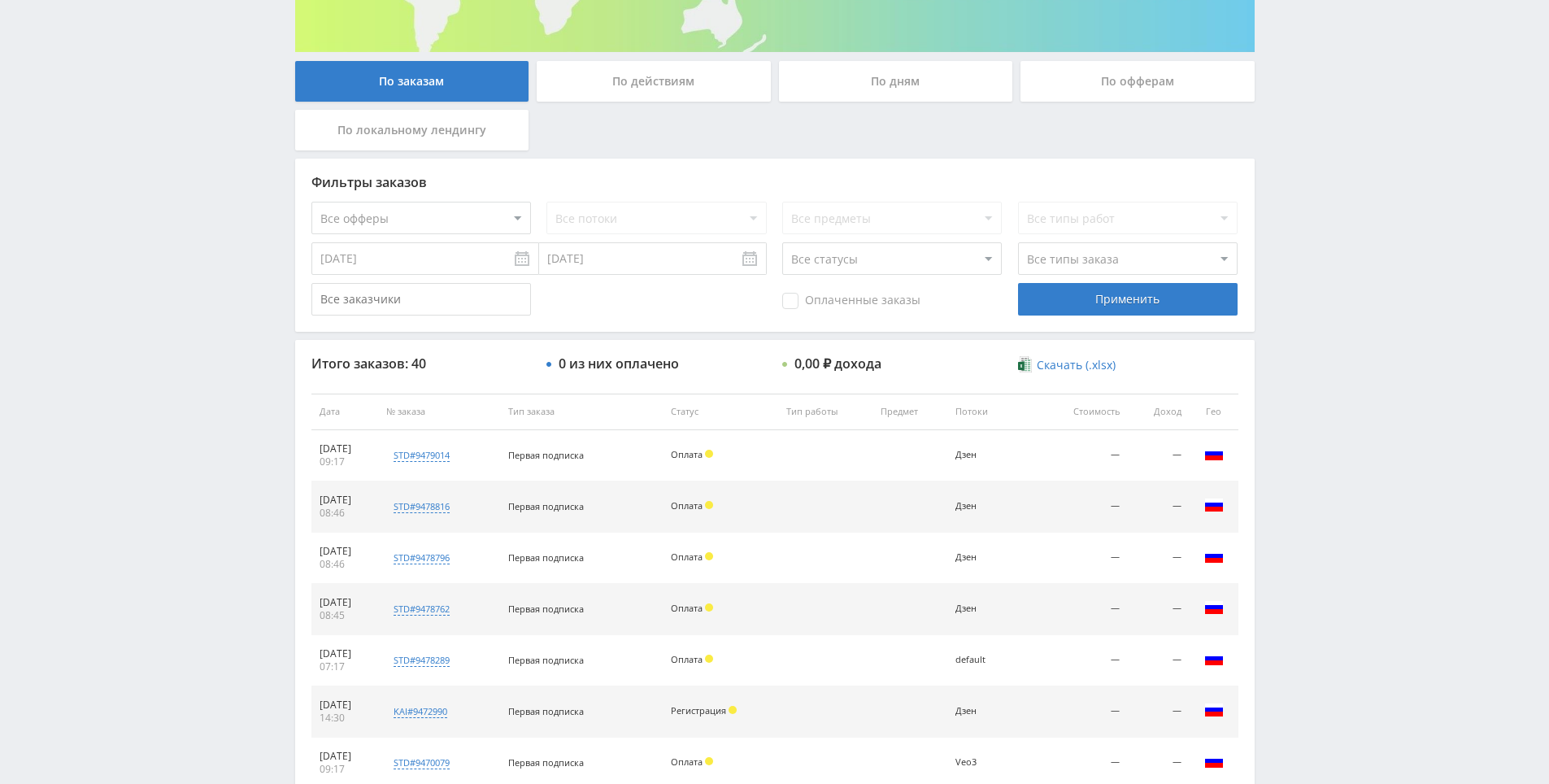
drag, startPoint x: 1351, startPoint y: 336, endPoint x: 1360, endPoint y: 119, distance: 217.2
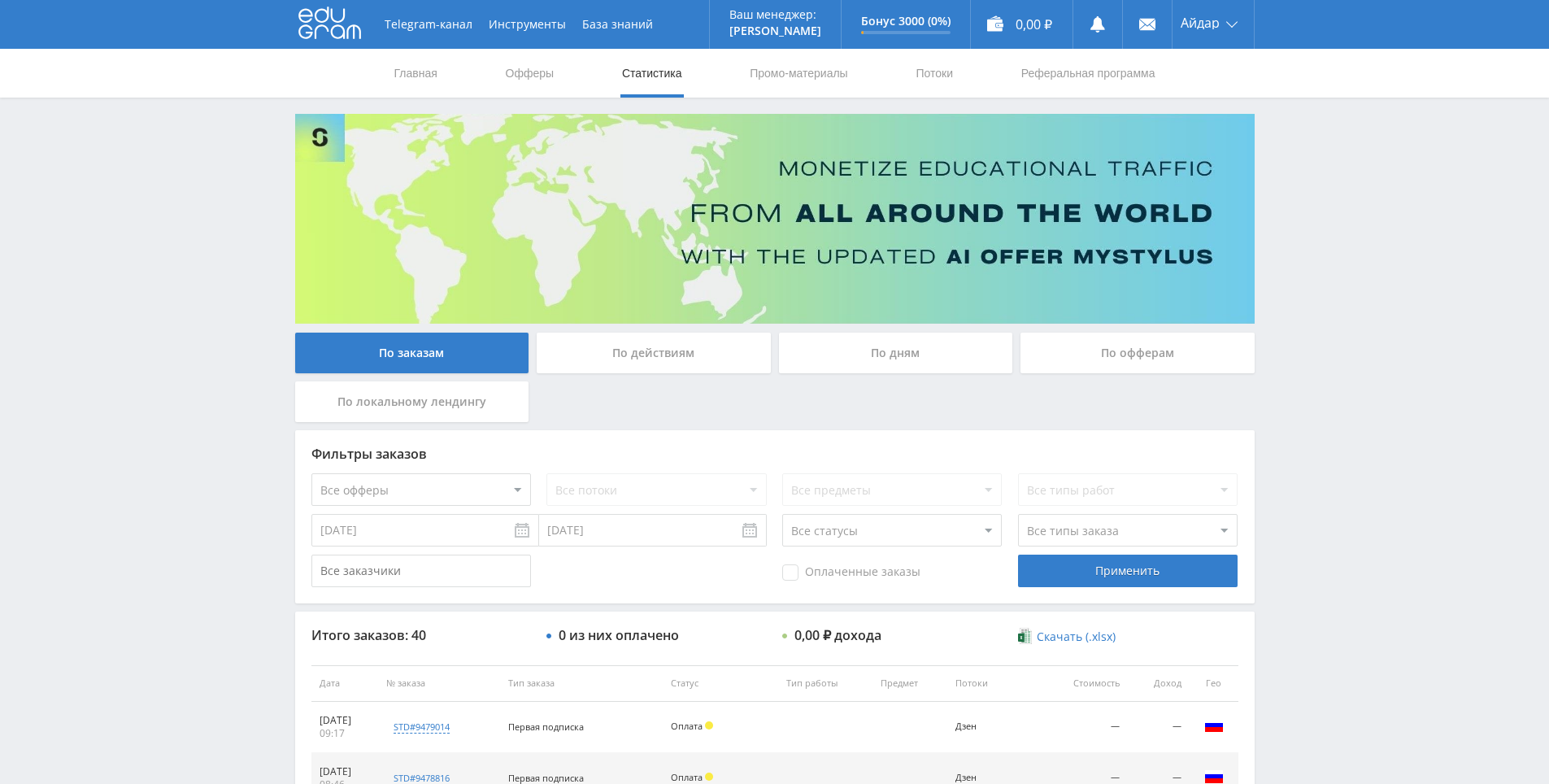
click at [1336, 95] on div "Главная Офферы Статистика Промо-материалы Потоки Реферальная программа" at bounding box center [774, 74] width 1549 height 49
click at [1330, 87] on div "Главная Офферы Статистика Промо-материалы Потоки Реферальная программа" at bounding box center [774, 74] width 1549 height 49
click at [725, 394] on div "По заказам По действиям По дням По офферам По локальному лендингу" at bounding box center [774, 381] width 967 height 97
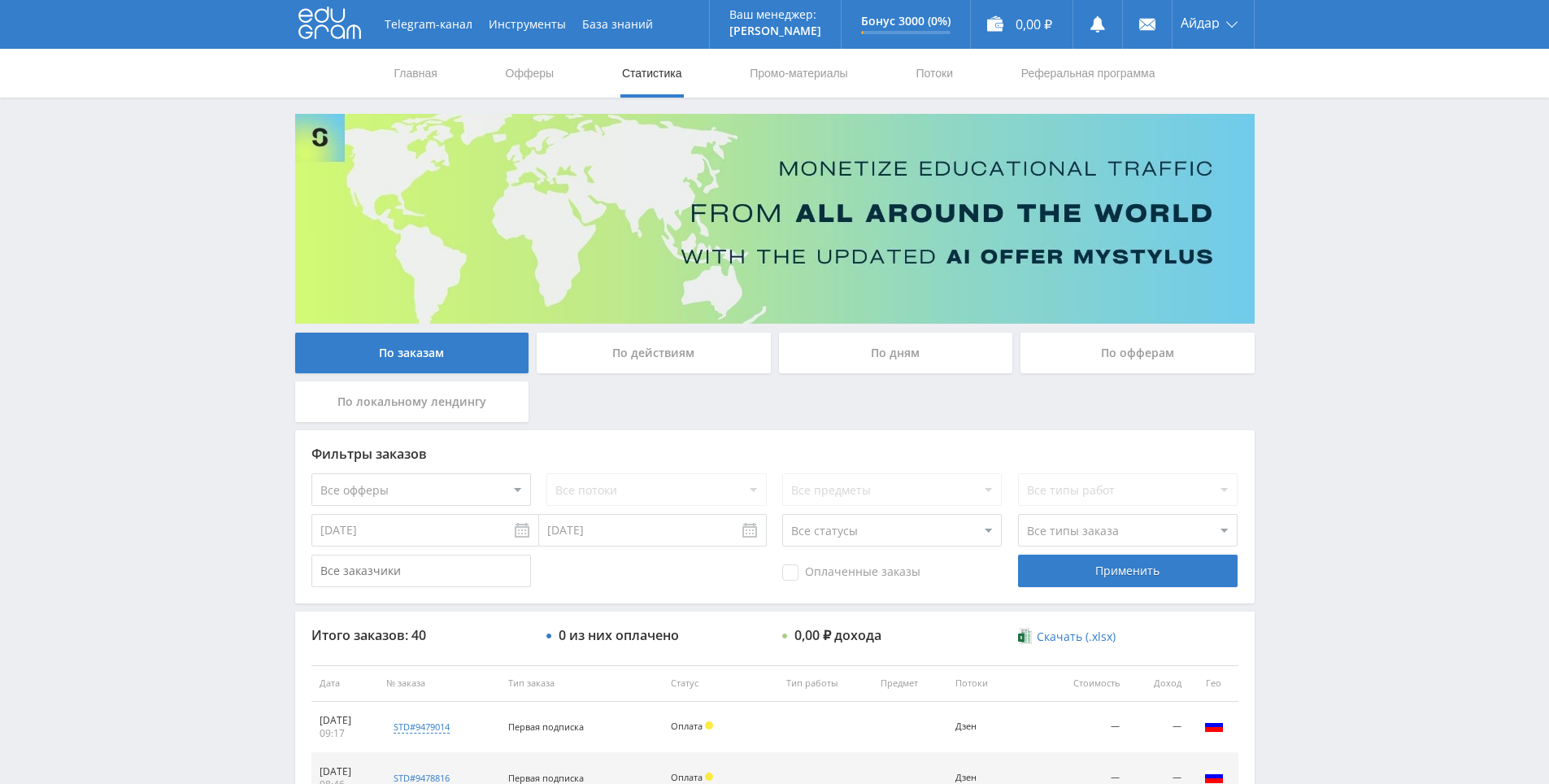
click at [700, 394] on div "По заказам По действиям По дням По офферам По локальному лендингу" at bounding box center [774, 381] width 967 height 97
click at [663, 392] on div "По заказам По действиям По дням По офферам По локальному лендингу" at bounding box center [774, 381] width 967 height 97
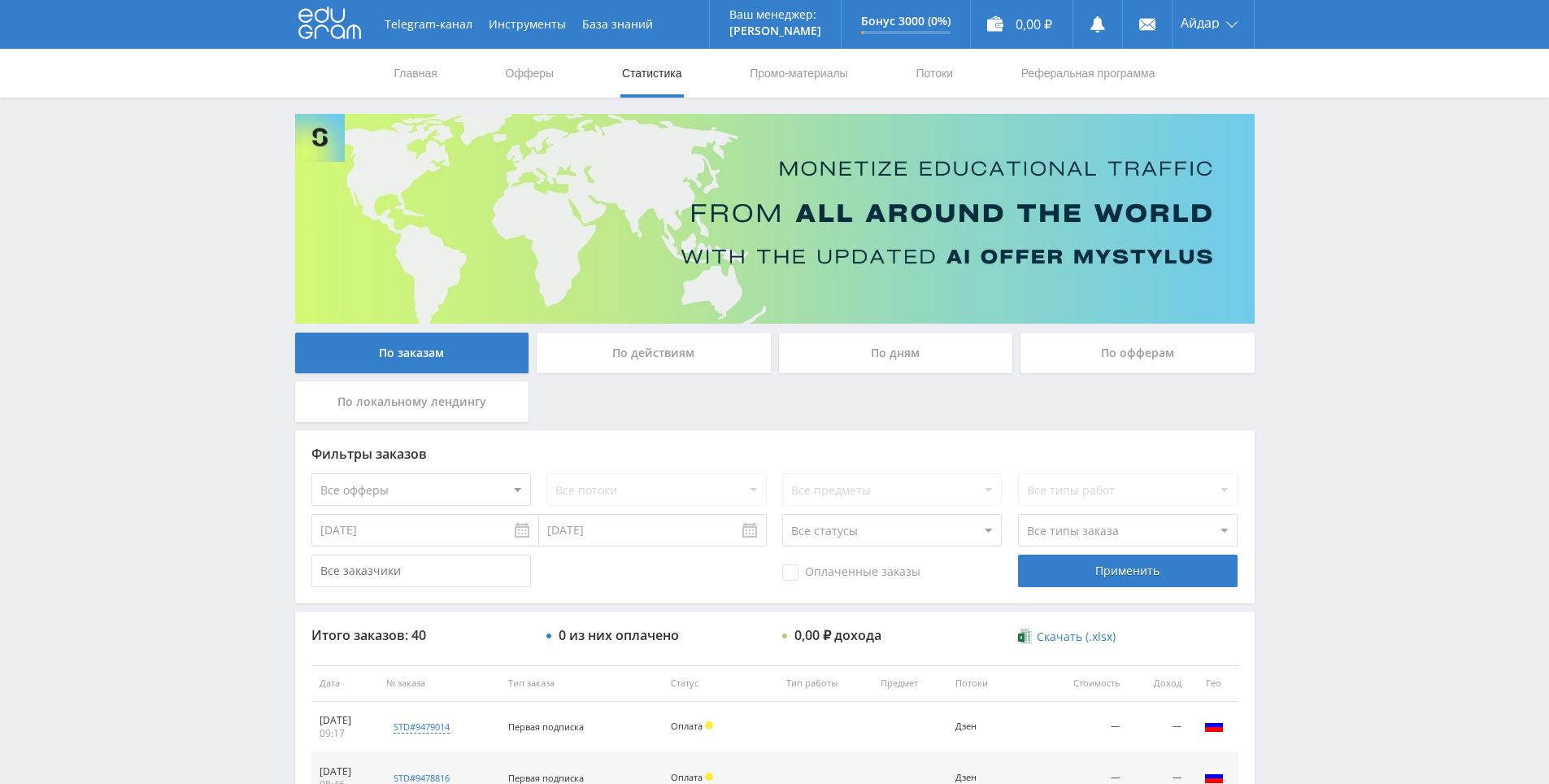
click at [666, 392] on div "По заказам По действиям По дням По офферам По локальному лендингу" at bounding box center [774, 381] width 967 height 97
drag, startPoint x: 666, startPoint y: 392, endPoint x: 655, endPoint y: 396, distance: 11.7
click at [634, 398] on div "По заказам По действиям По дням По офферам По локальному лендингу" at bounding box center [774, 381] width 967 height 97
click at [634, 399] on div "По заказам По действиям По дням По офферам По локальному лендингу" at bounding box center [774, 381] width 967 height 97
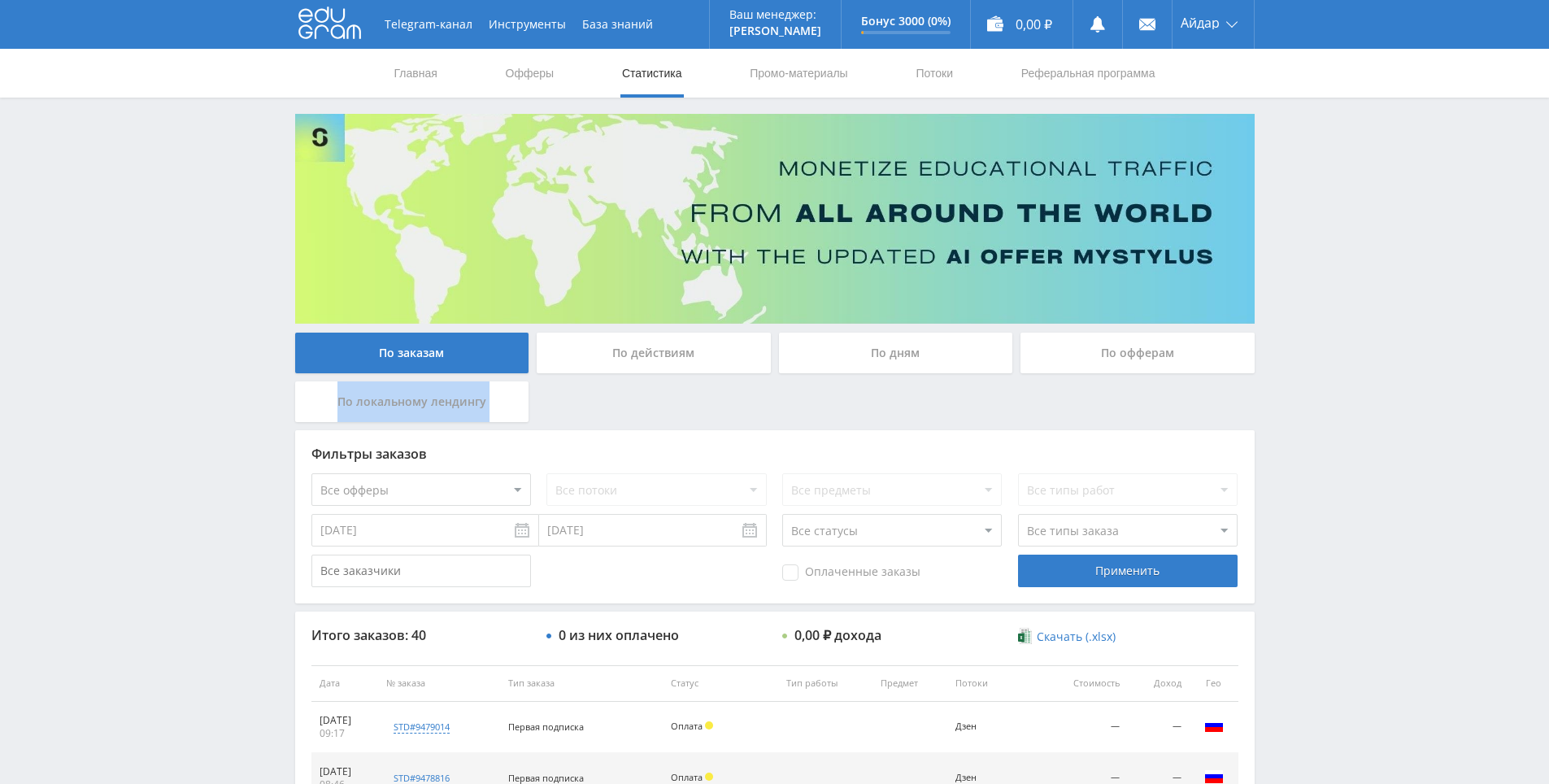
click at [634, 399] on div "По заказам По действиям По дням По офферам По локальному лендингу" at bounding box center [774, 381] width 967 height 97
click at [630, 398] on div "По заказам По действиям По дням По офферам По локальному лендингу" at bounding box center [774, 381] width 967 height 97
click at [620, 397] on div "По заказам По действиям По дням По офферам По локальному лендингу" at bounding box center [774, 381] width 967 height 97
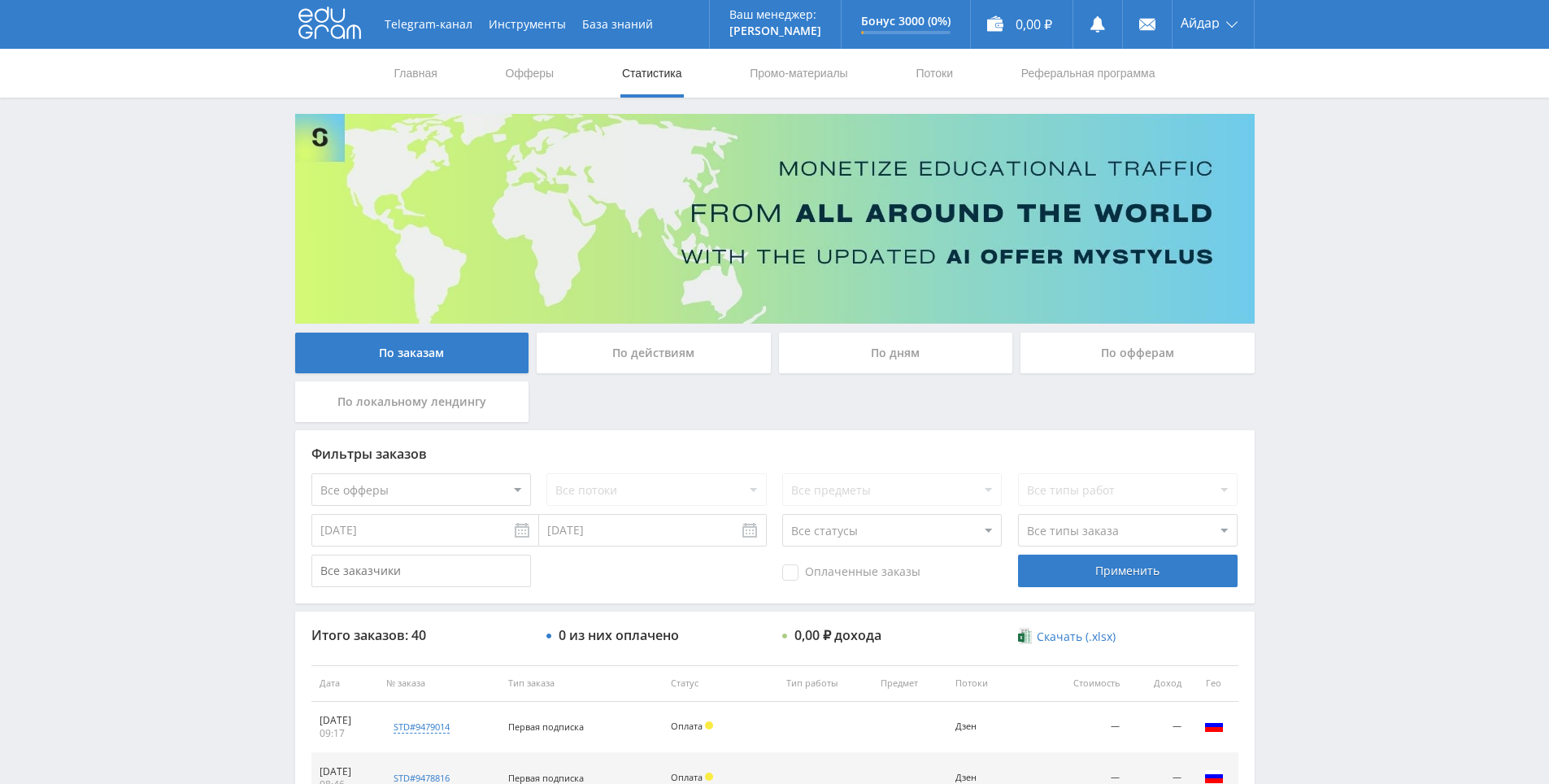
click at [631, 396] on div "По заказам По действиям По дням По офферам По локальному лендингу" at bounding box center [774, 381] width 967 height 97
click at [625, 395] on div "По заказам По действиям По дням По офферам По локальному лендингу" at bounding box center [774, 381] width 967 height 97
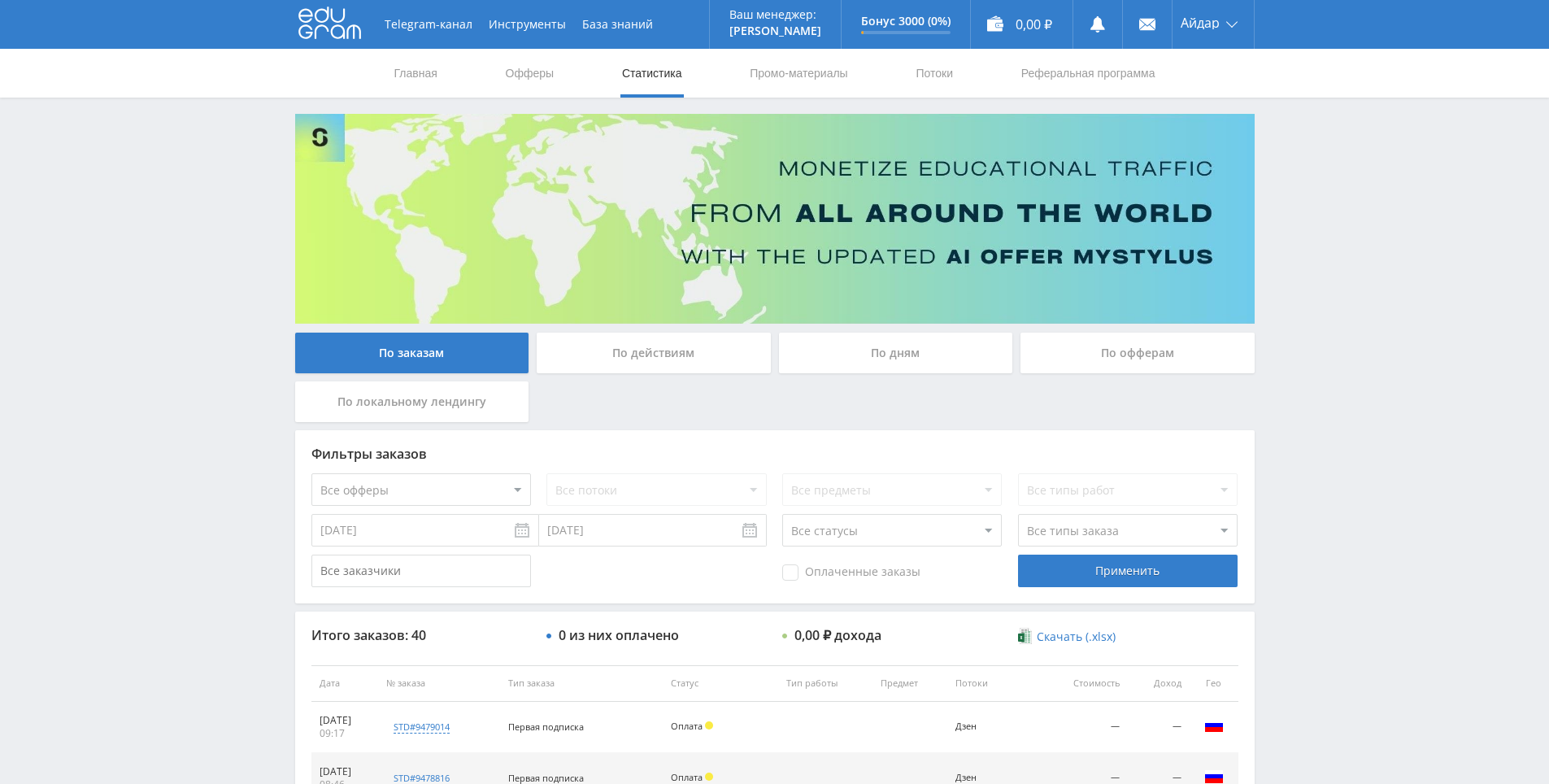
click at [330, 35] on icon at bounding box center [330, 23] width 63 height 32
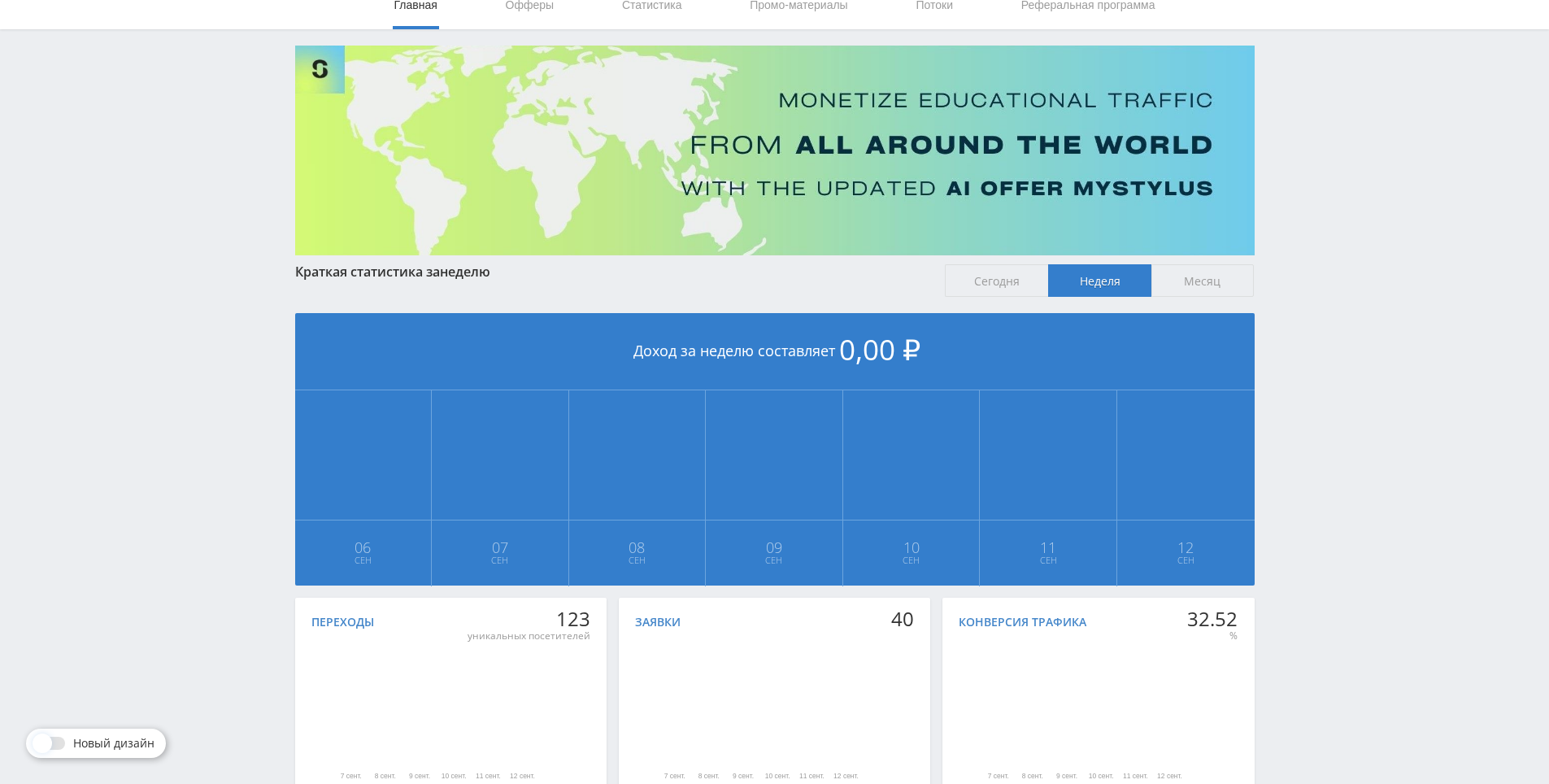
scroll to position [181, 0]
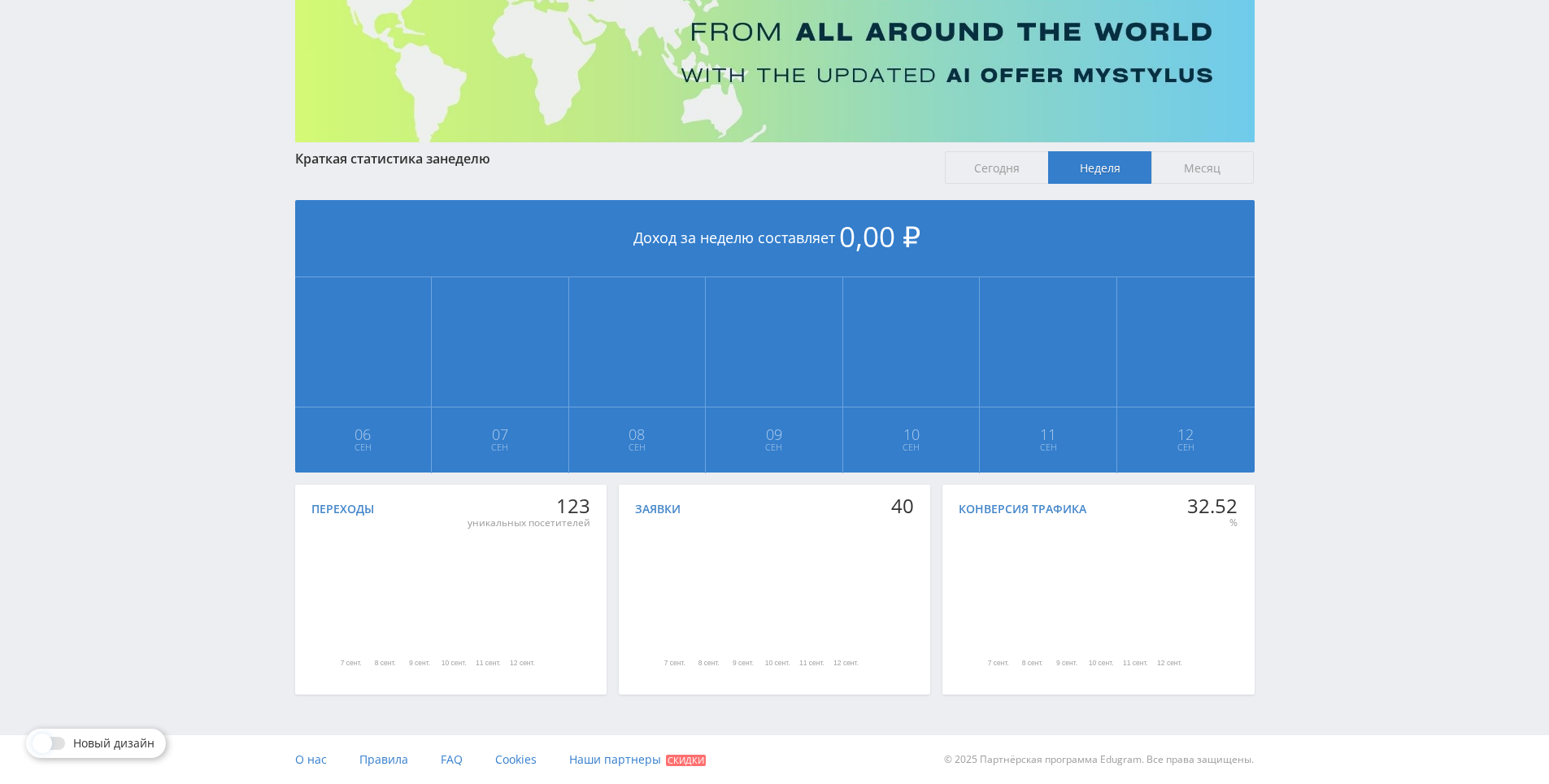
drag, startPoint x: 1311, startPoint y: 395, endPoint x: 1333, endPoint y: 547, distance: 153.6
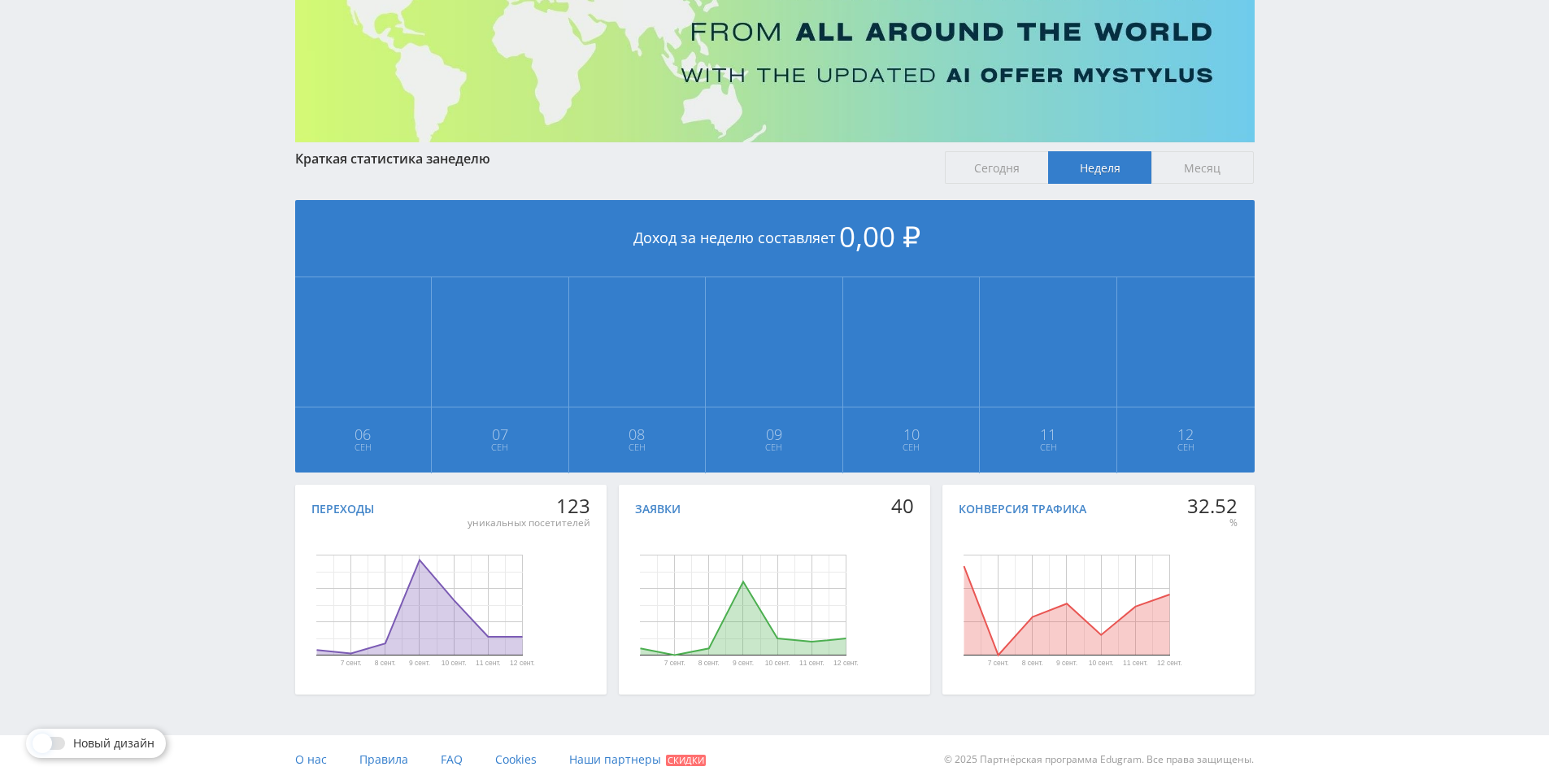
drag, startPoint x: 1336, startPoint y: 453, endPoint x: 1332, endPoint y: 377, distance: 76.1
click at [1328, 357] on div "Telegram-канал Инструменты База знаний Ваш менеджер: [PERSON_NAME] Online @edug…" at bounding box center [774, 301] width 1549 height 965
click at [1328, 356] on div "Telegram-канал Инструменты База знаний Ваш менеджер: [PERSON_NAME] Online @edug…" at bounding box center [774, 301] width 1549 height 965
click at [1330, 291] on div "Telegram-канал Инструменты База знаний Ваш менеджер: [PERSON_NAME] Online @edug…" at bounding box center [774, 301] width 1549 height 965
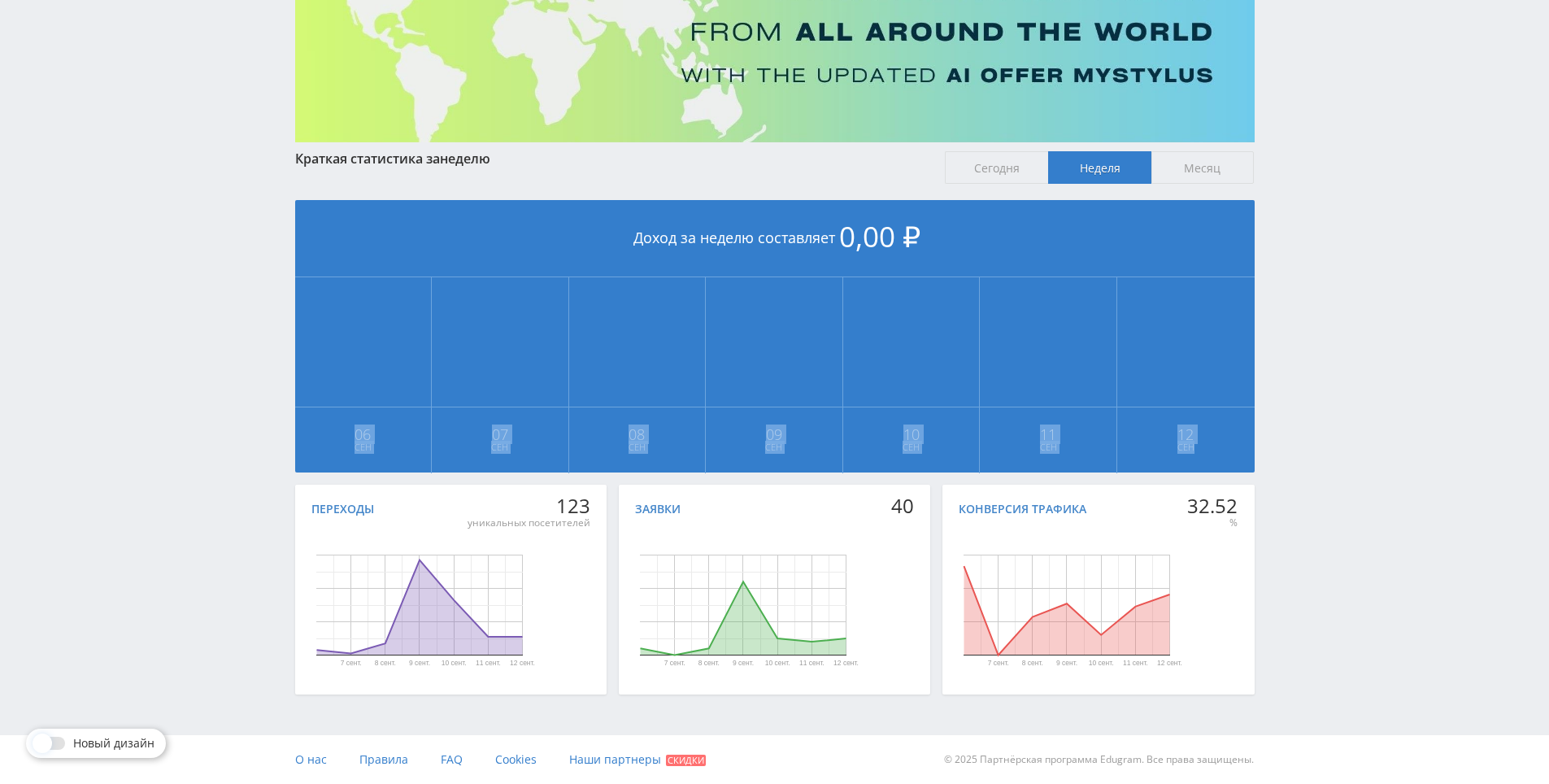
click at [1330, 291] on div "Telegram-канал Инструменты База знаний Ваш менеджер: [PERSON_NAME] Online @edug…" at bounding box center [774, 301] width 1549 height 965
click at [1344, 236] on div "Telegram-канал Инструменты База знаний Ваш менеджер: [PERSON_NAME] Online @edug…" at bounding box center [774, 301] width 1549 height 965
click at [1337, 243] on div "Telegram-канал Инструменты База знаний Ваш менеджер: [PERSON_NAME] Online @edug…" at bounding box center [774, 301] width 1549 height 965
drag, startPoint x: 1337, startPoint y: 243, endPoint x: 1313, endPoint y: 226, distance: 29.4
drag, startPoint x: 1313, startPoint y: 226, endPoint x: 1284, endPoint y: 224, distance: 29.1
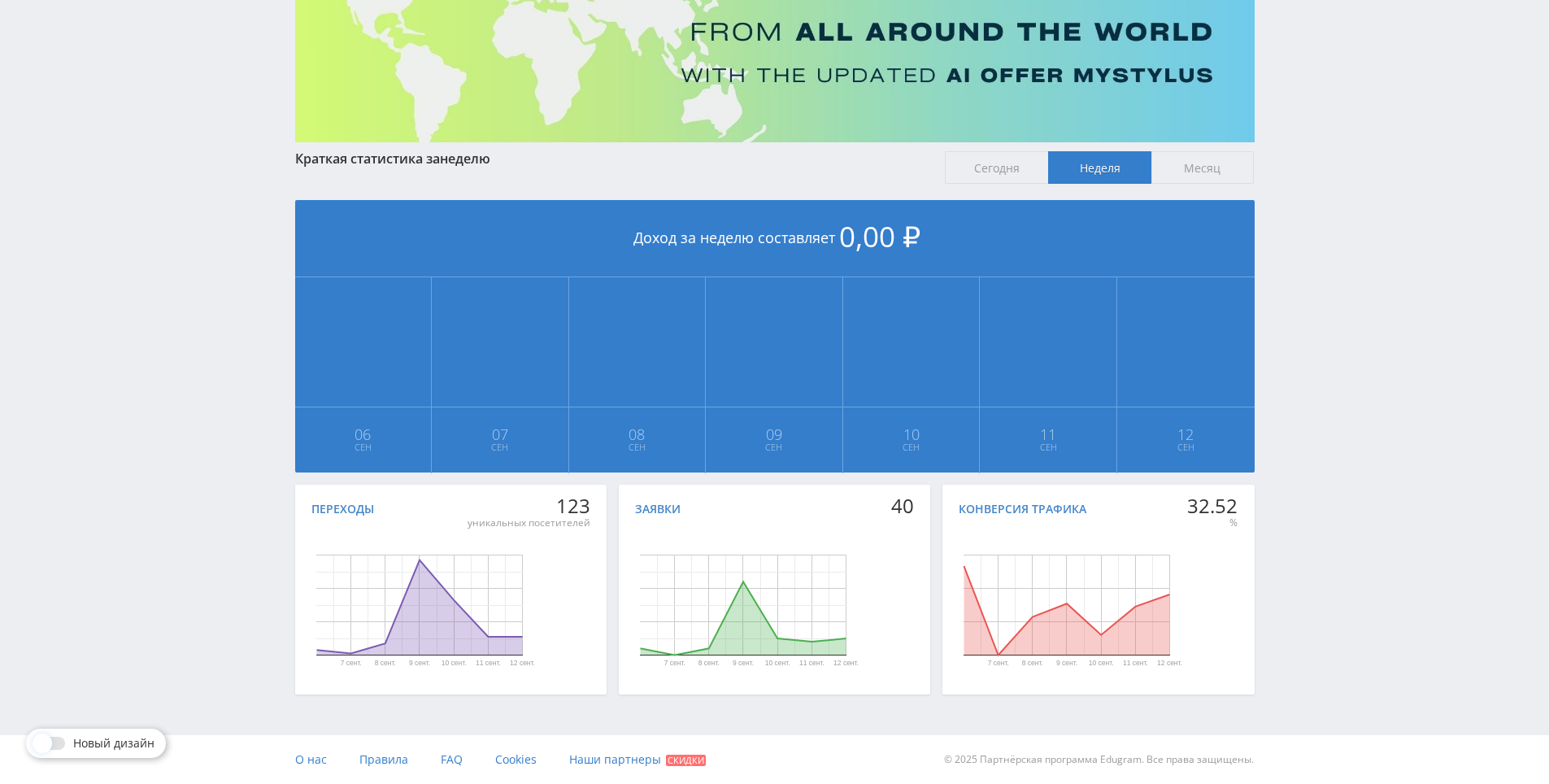
click at [1312, 224] on div "Telegram-канал Инструменты База знаний Ваш менеджер: [PERSON_NAME] Online @edug…" at bounding box center [774, 301] width 1549 height 965
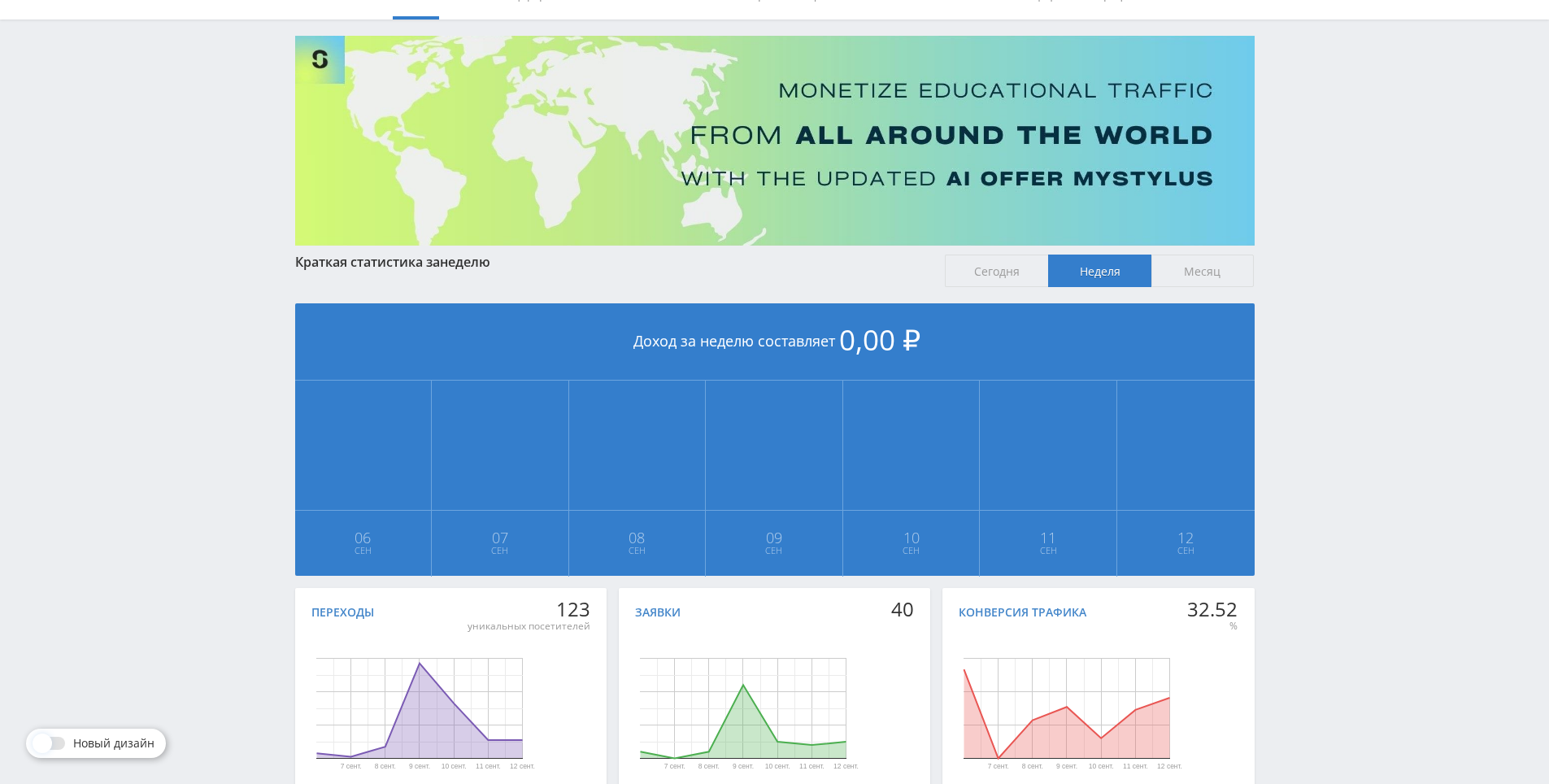
scroll to position [0, 0]
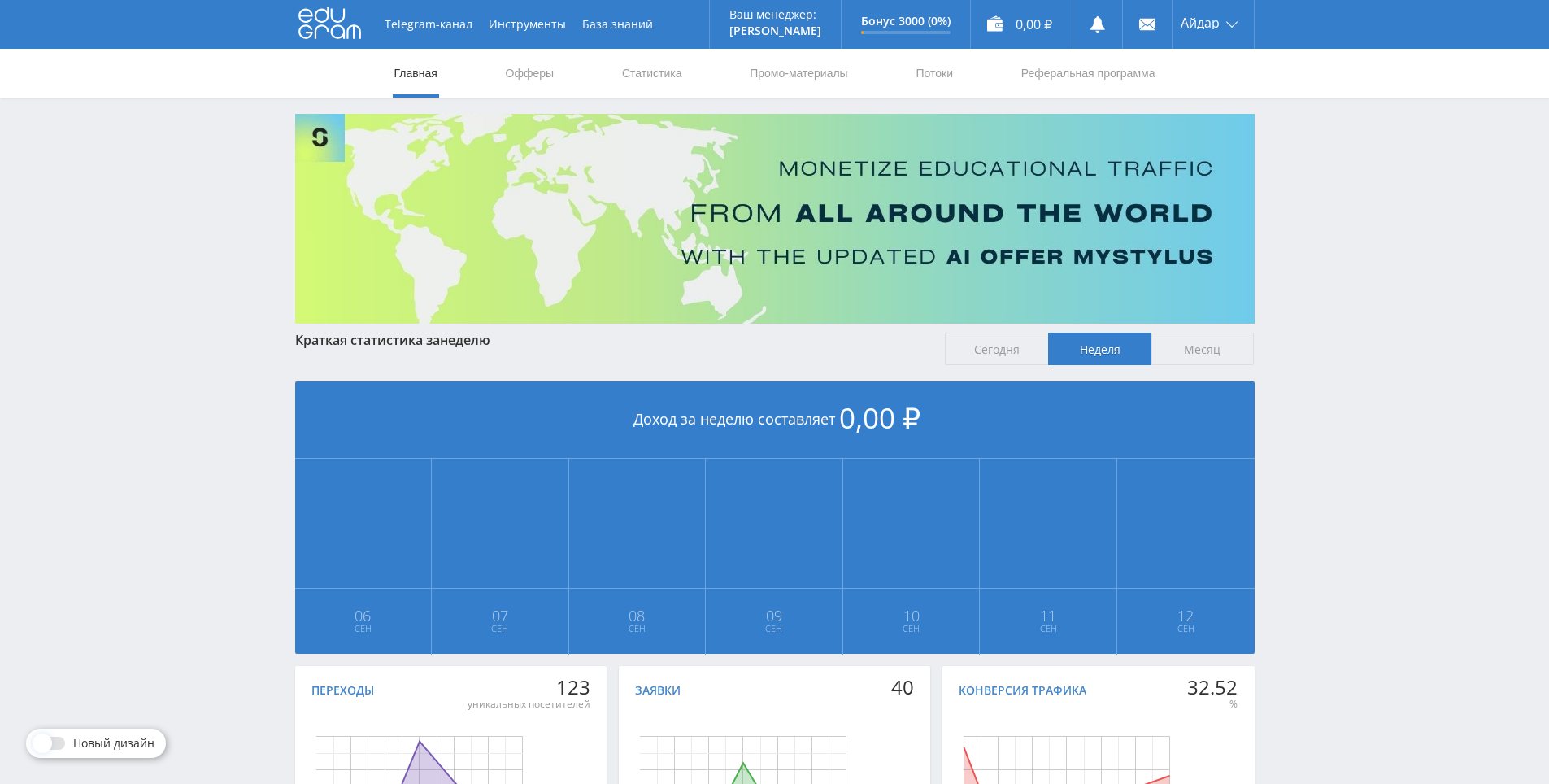
drag, startPoint x: 1394, startPoint y: 576, endPoint x: 1228, endPoint y: 308, distance: 315.2
click at [643, 67] on link "Статистика" at bounding box center [651, 74] width 63 height 49
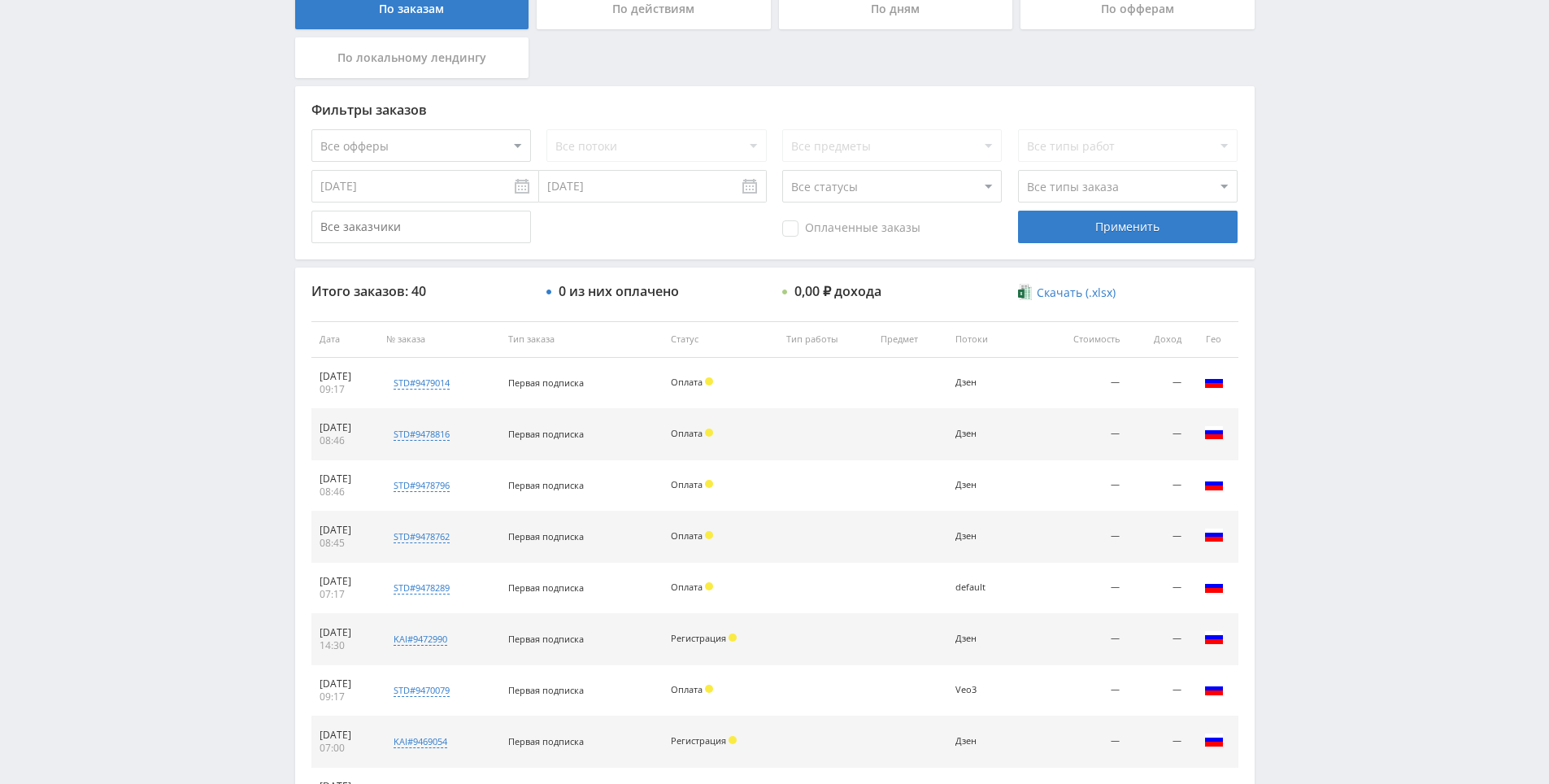
scroll to position [581, 0]
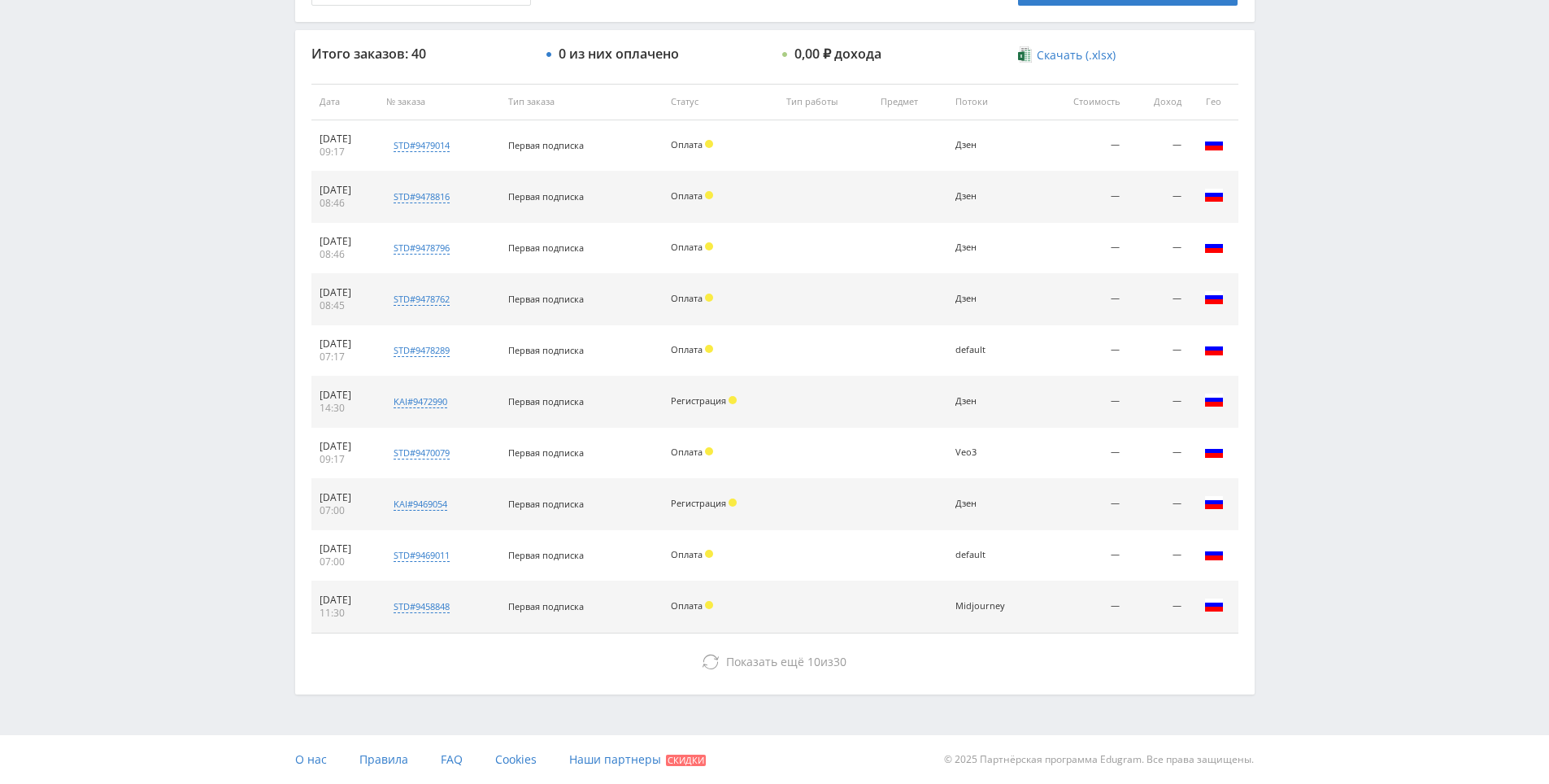
drag, startPoint x: 1357, startPoint y: 362, endPoint x: 1345, endPoint y: 452, distance: 90.8
drag, startPoint x: 1318, startPoint y: 403, endPoint x: 1305, endPoint y: 300, distance: 103.8
click at [1305, 300] on div "Telegram-канал Инструменты База знаний Ваш менеджер: [PERSON_NAME] Online @edug…" at bounding box center [774, 100] width 1549 height 1364
drag, startPoint x: 1309, startPoint y: 250, endPoint x: 922, endPoint y: 477, distance: 448.7
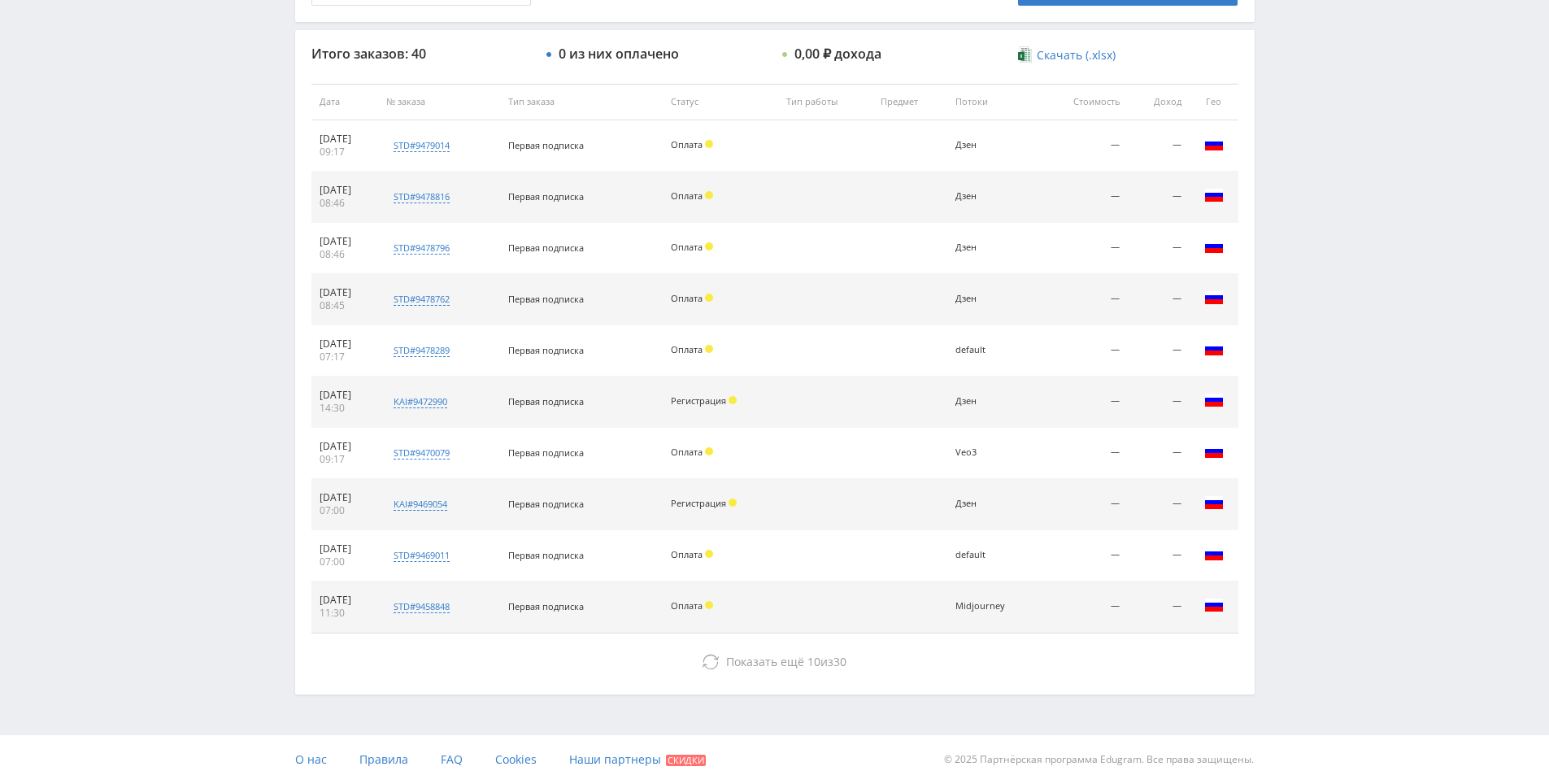
click at [1309, 250] on div "Telegram-канал Инструменты База знаний Ваш менеджер: [PERSON_NAME] Online @edug…" at bounding box center [774, 100] width 1549 height 1364
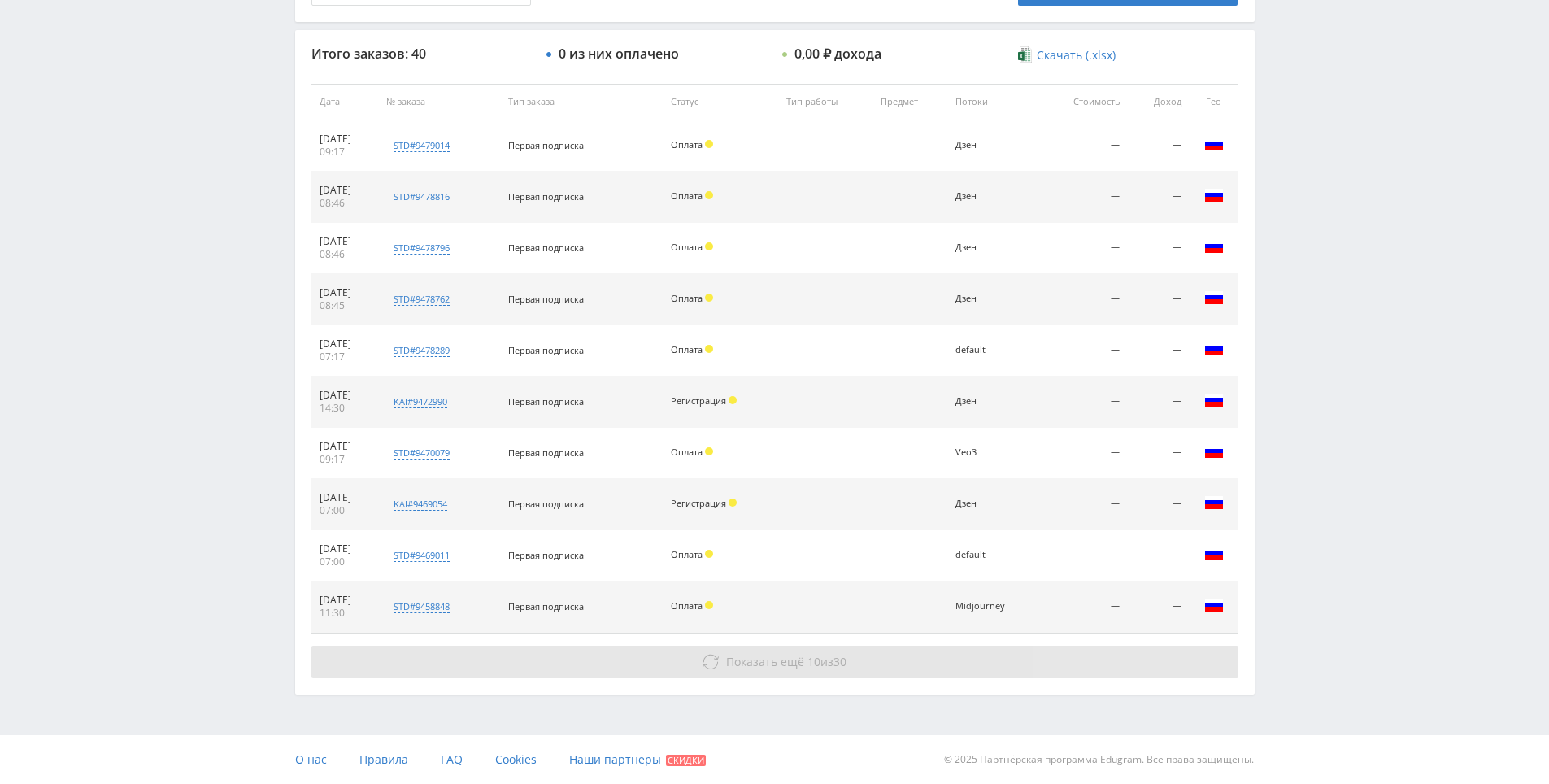
click at [715, 671] on button "Показать ещё 10 из 30" at bounding box center [774, 661] width 927 height 32
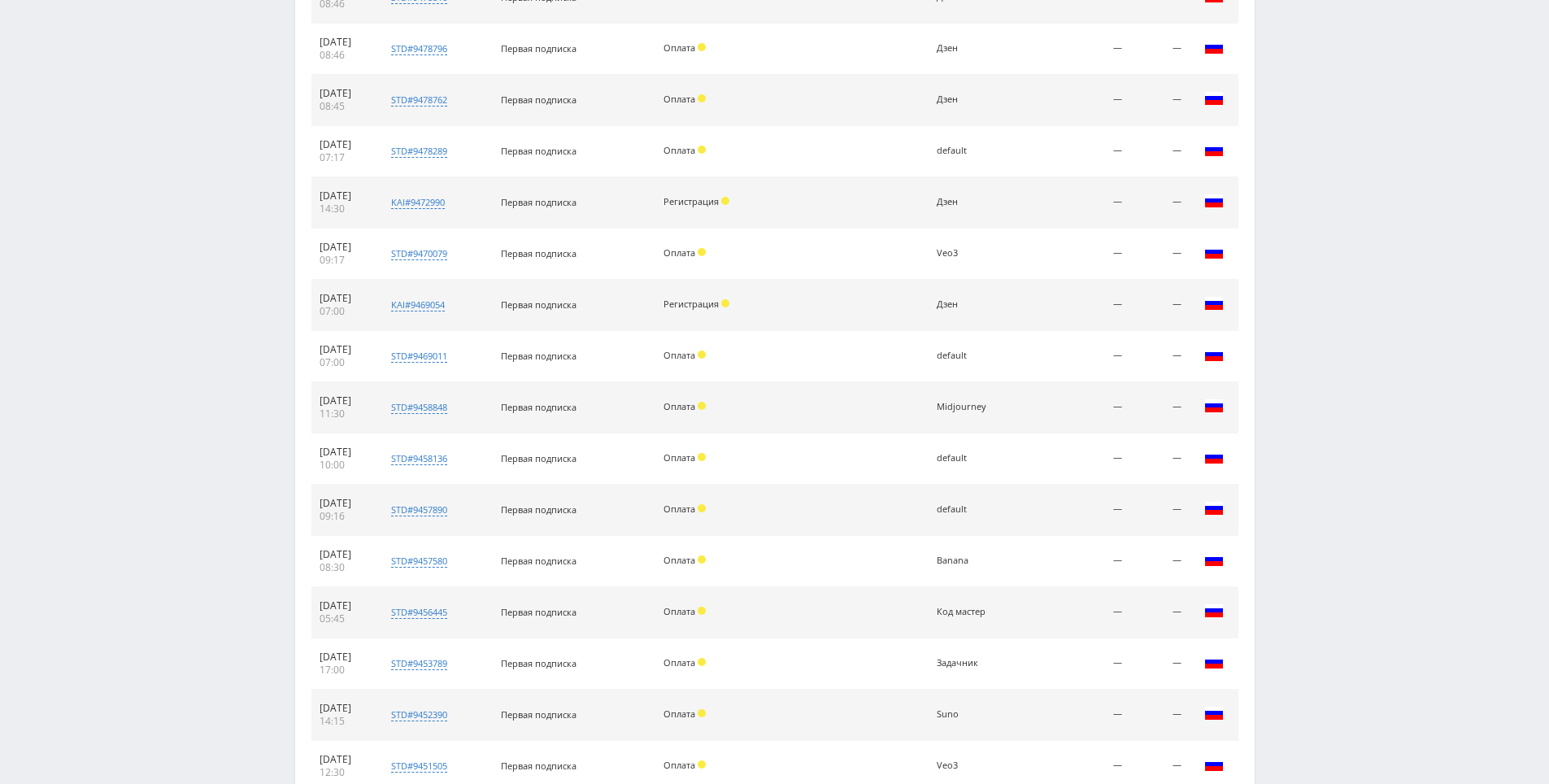
scroll to position [1093, 0]
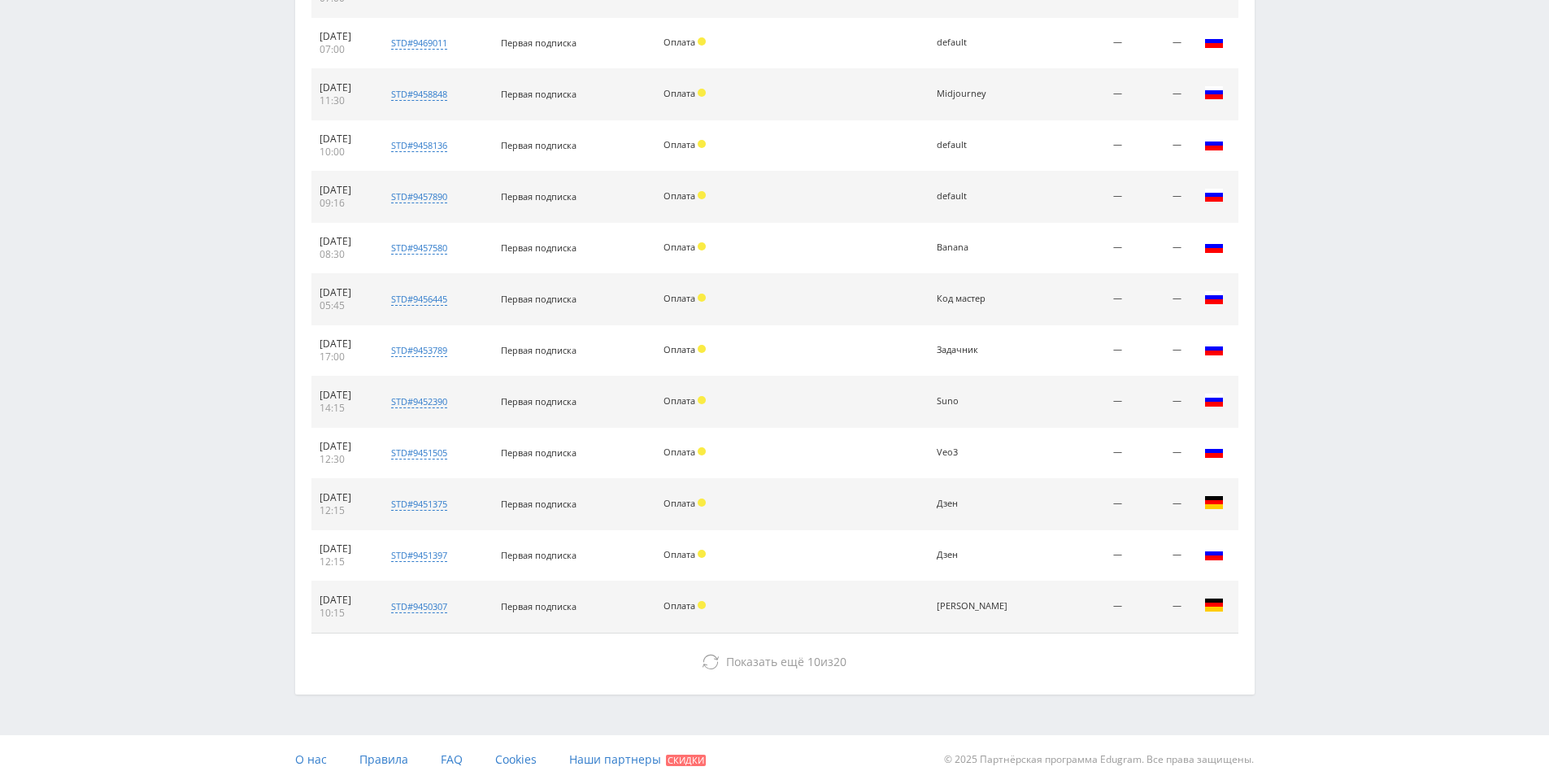
drag, startPoint x: 1394, startPoint y: 353, endPoint x: 1144, endPoint y: 546, distance: 315.8
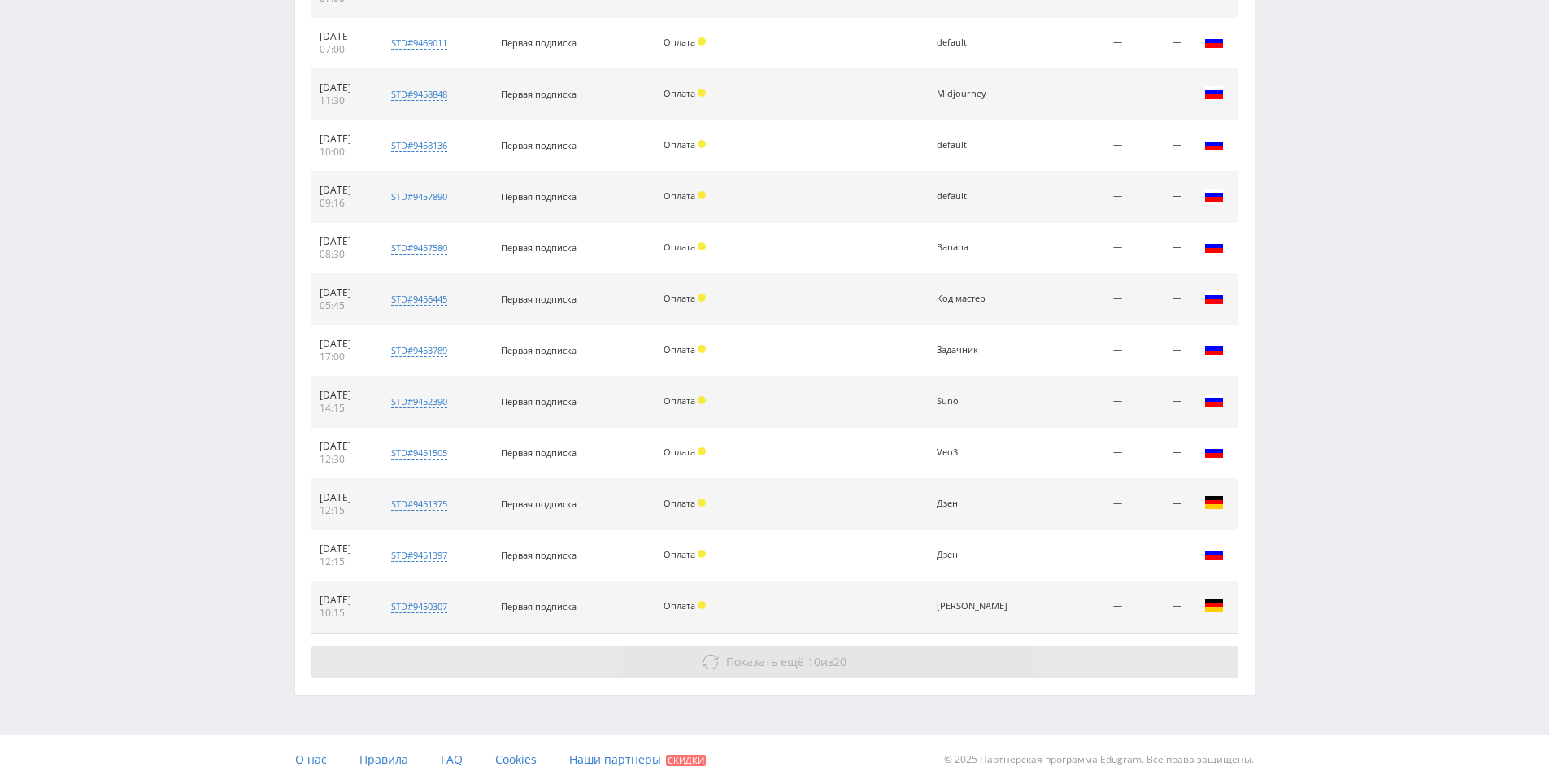
click at [913, 662] on button "Показать ещё 10 из 20" at bounding box center [774, 661] width 927 height 32
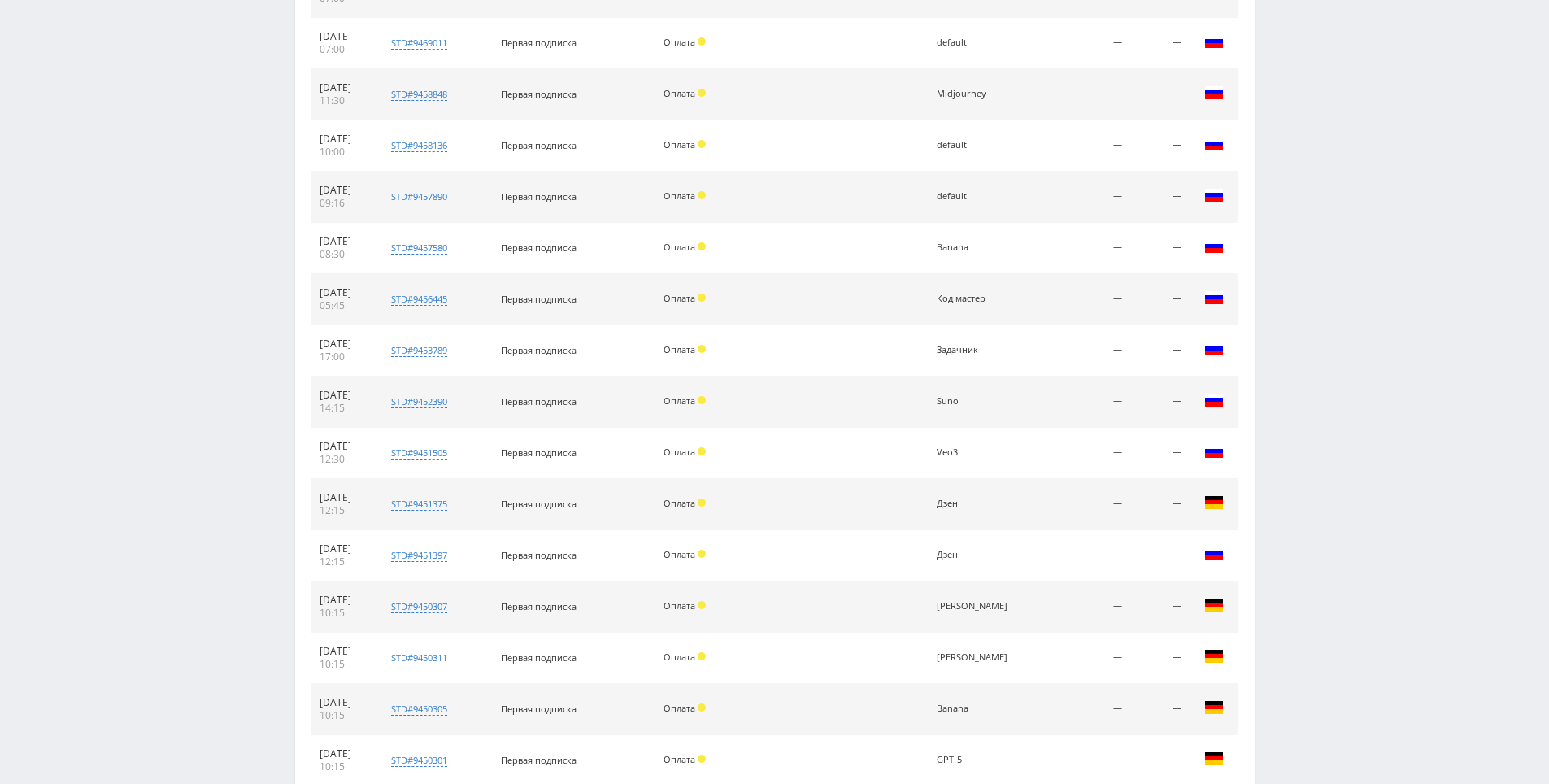
scroll to position [1605, 0]
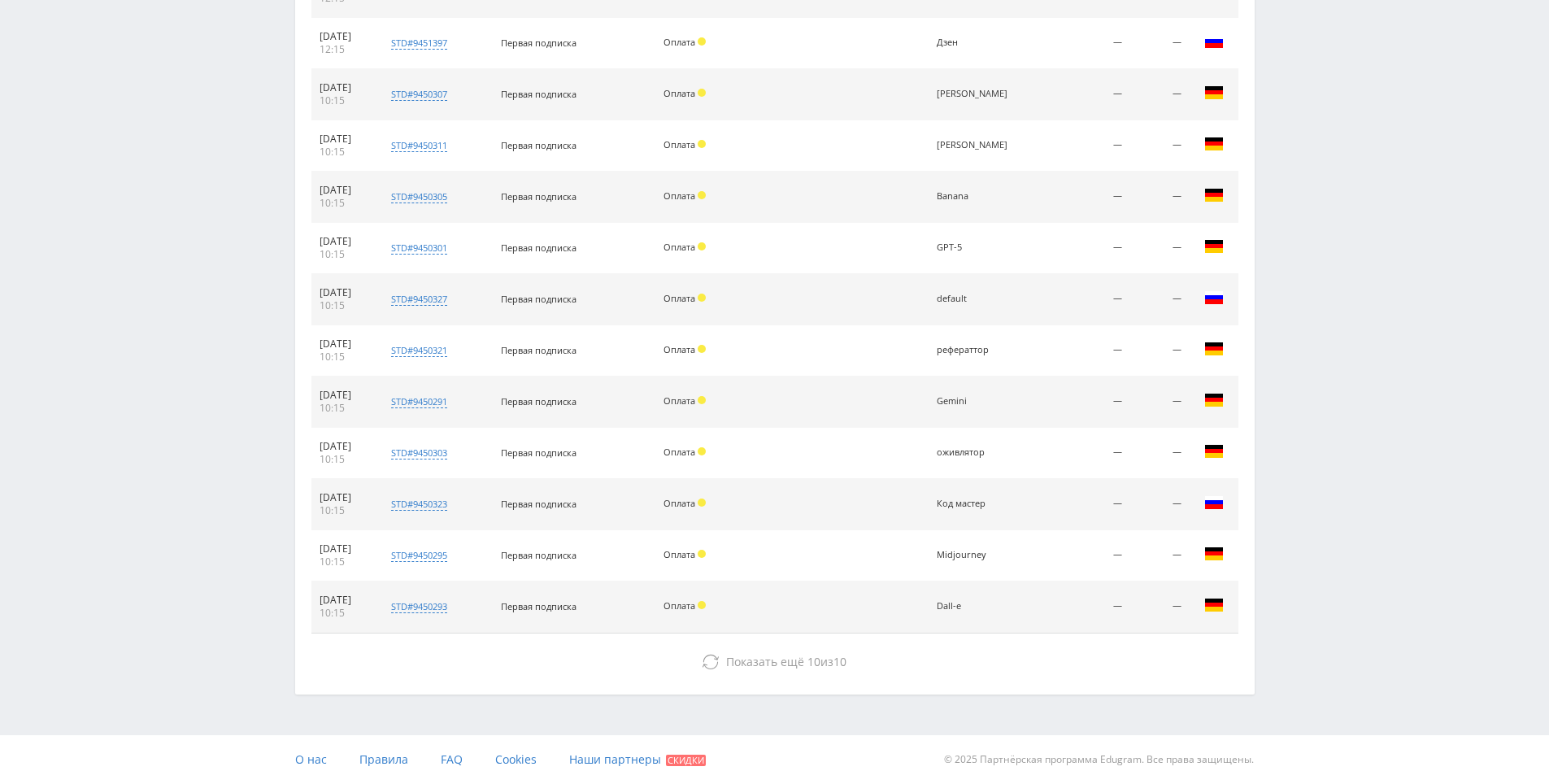
drag, startPoint x: 1347, startPoint y: 268, endPoint x: 1345, endPoint y: 525, distance: 257.0
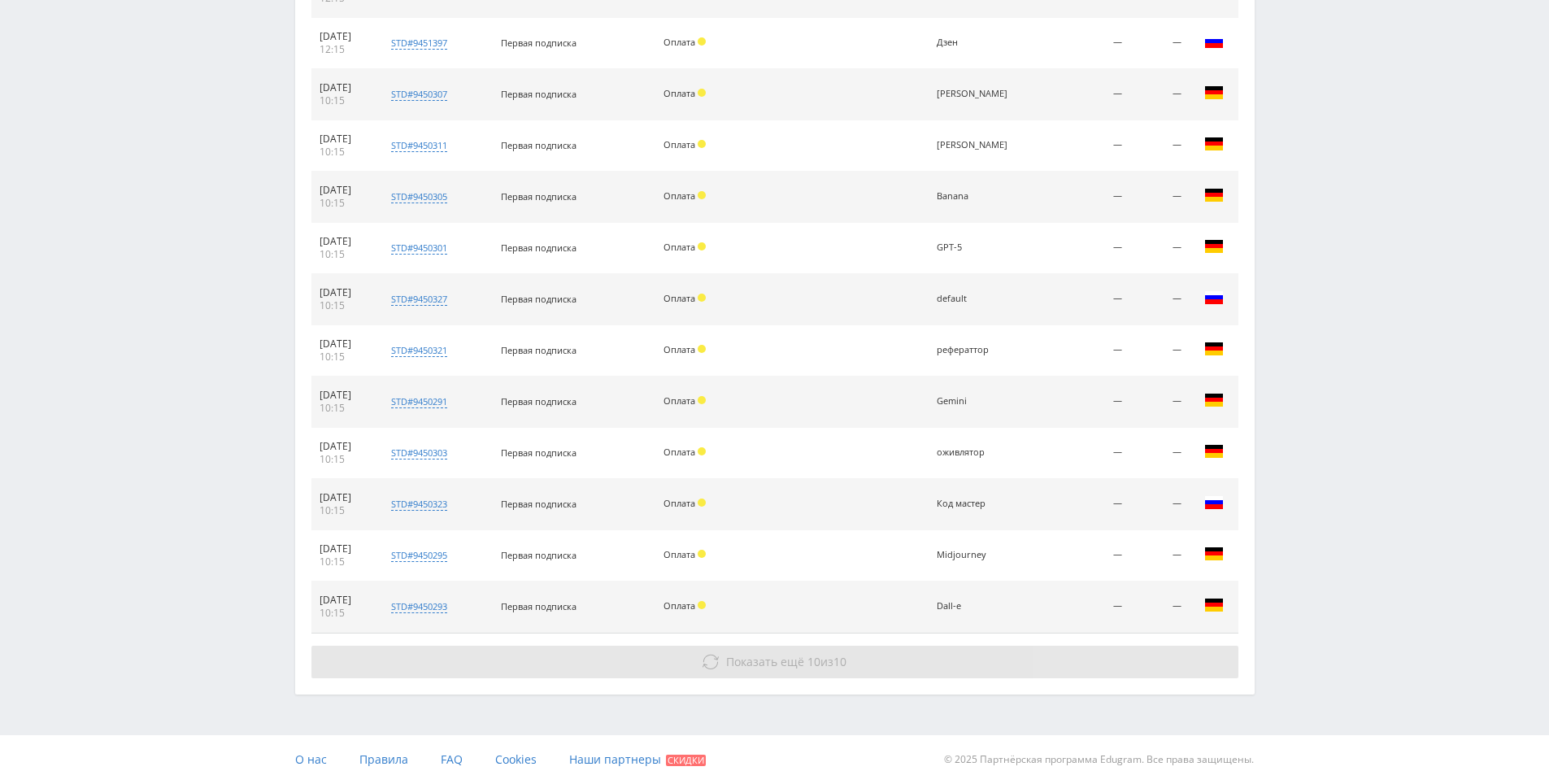
drag, startPoint x: 901, startPoint y: 638, endPoint x: 898, endPoint y: 662, distance: 24.2
click at [898, 662] on button "Показать ещё 10 из 10" at bounding box center [774, 661] width 927 height 32
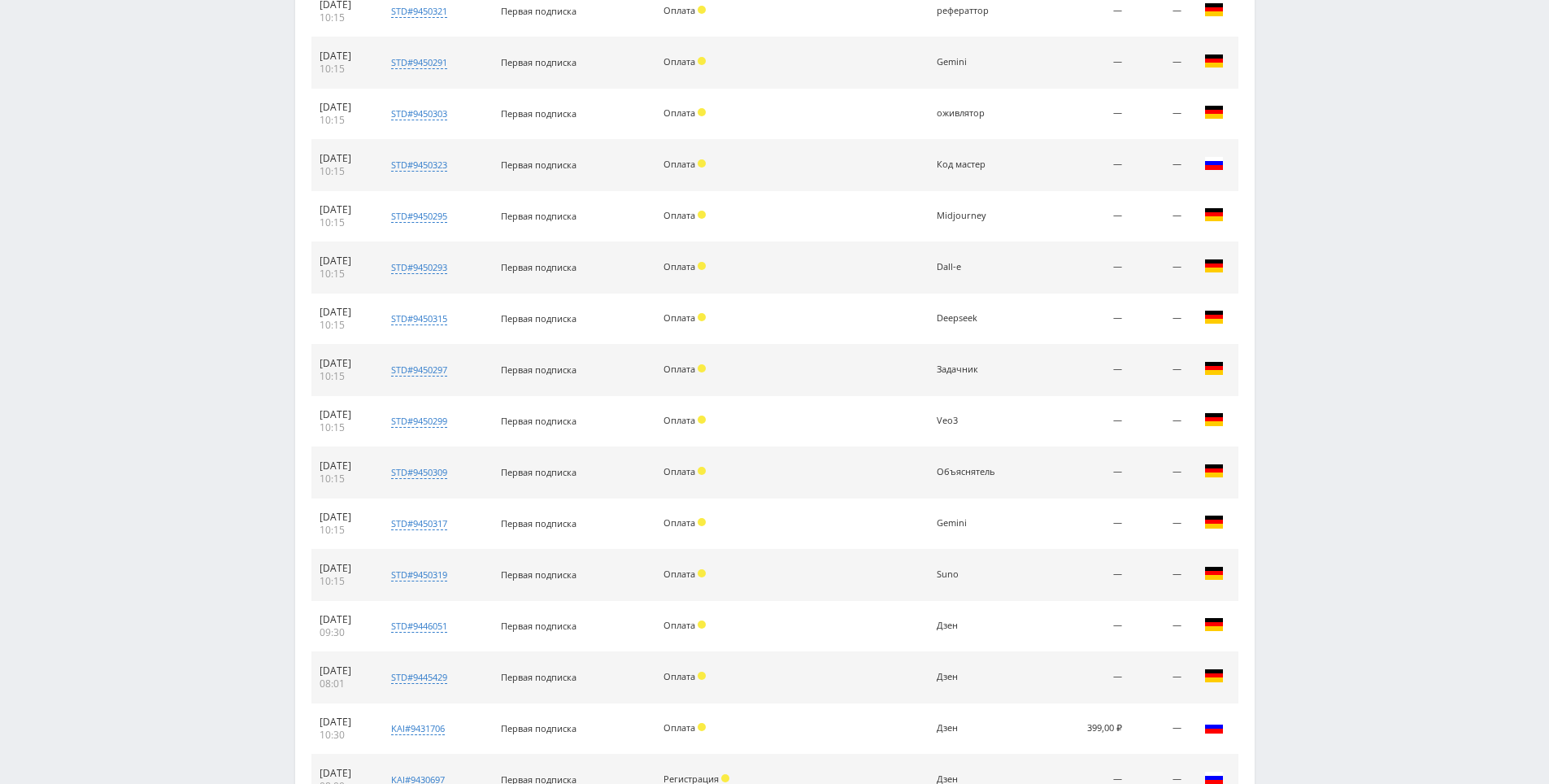
scroll to position [2084, 0]
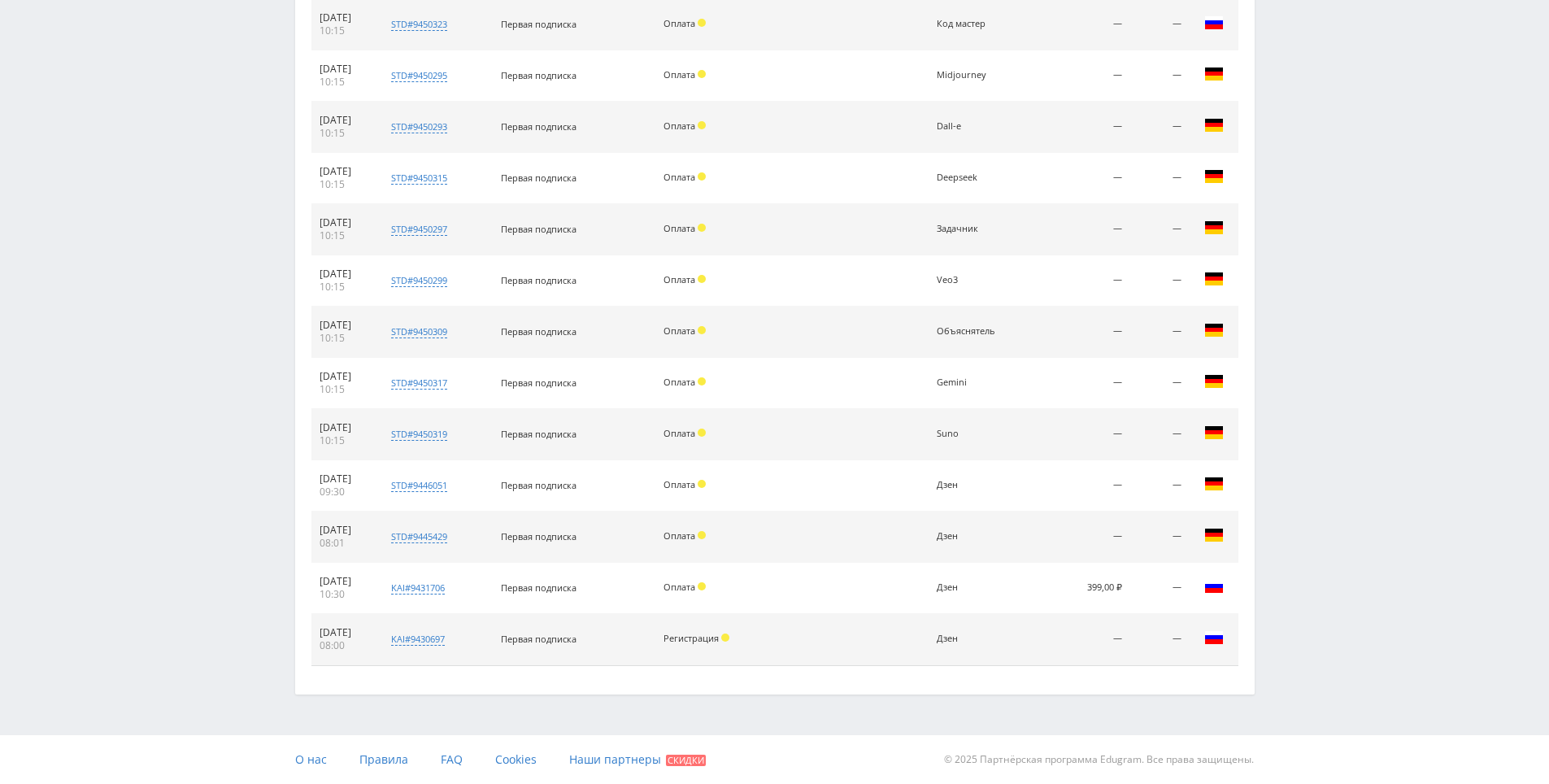
drag, startPoint x: 1381, startPoint y: 208, endPoint x: 1199, endPoint y: 531, distance: 370.7
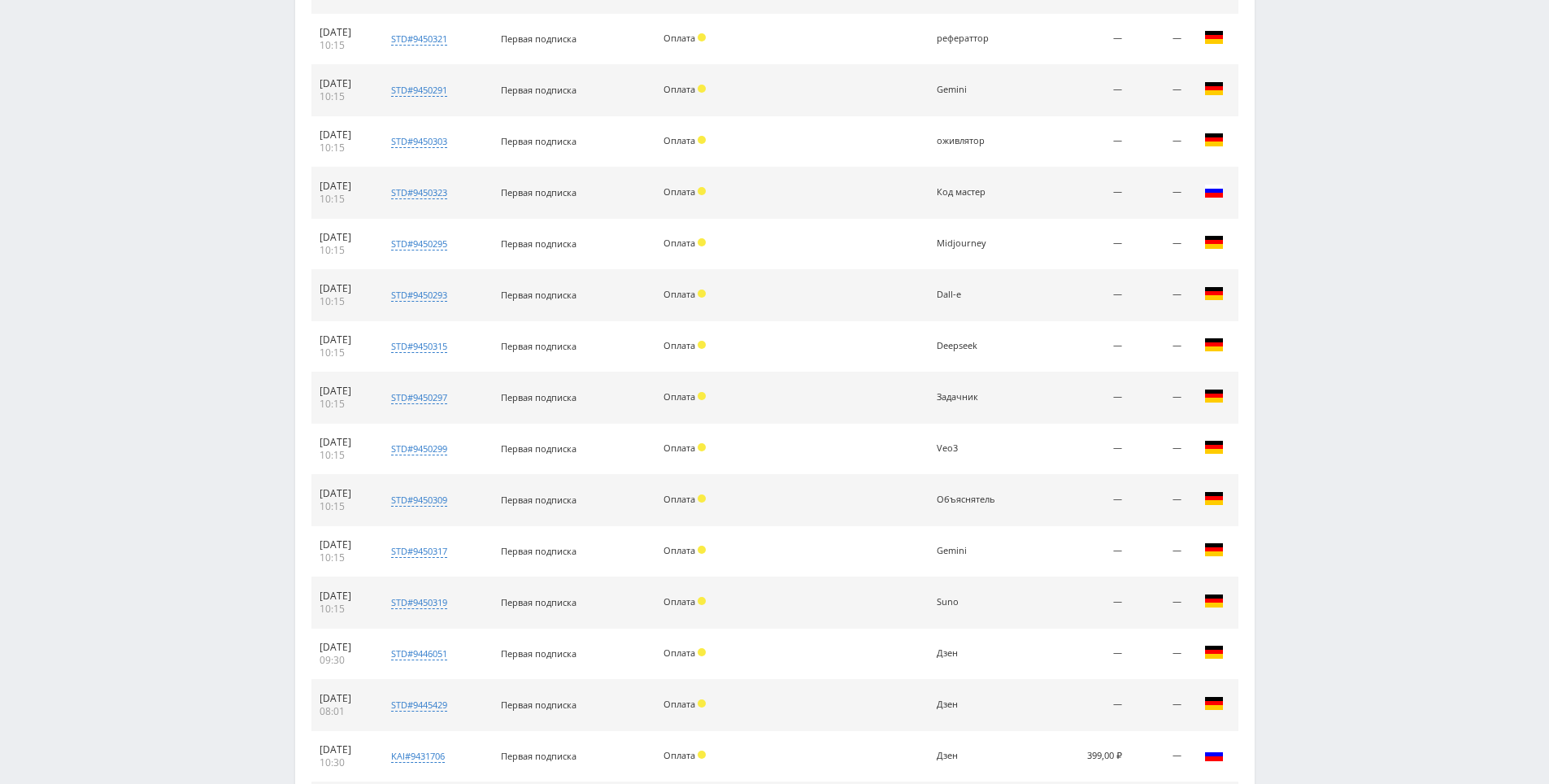
scroll to position [0, 0]
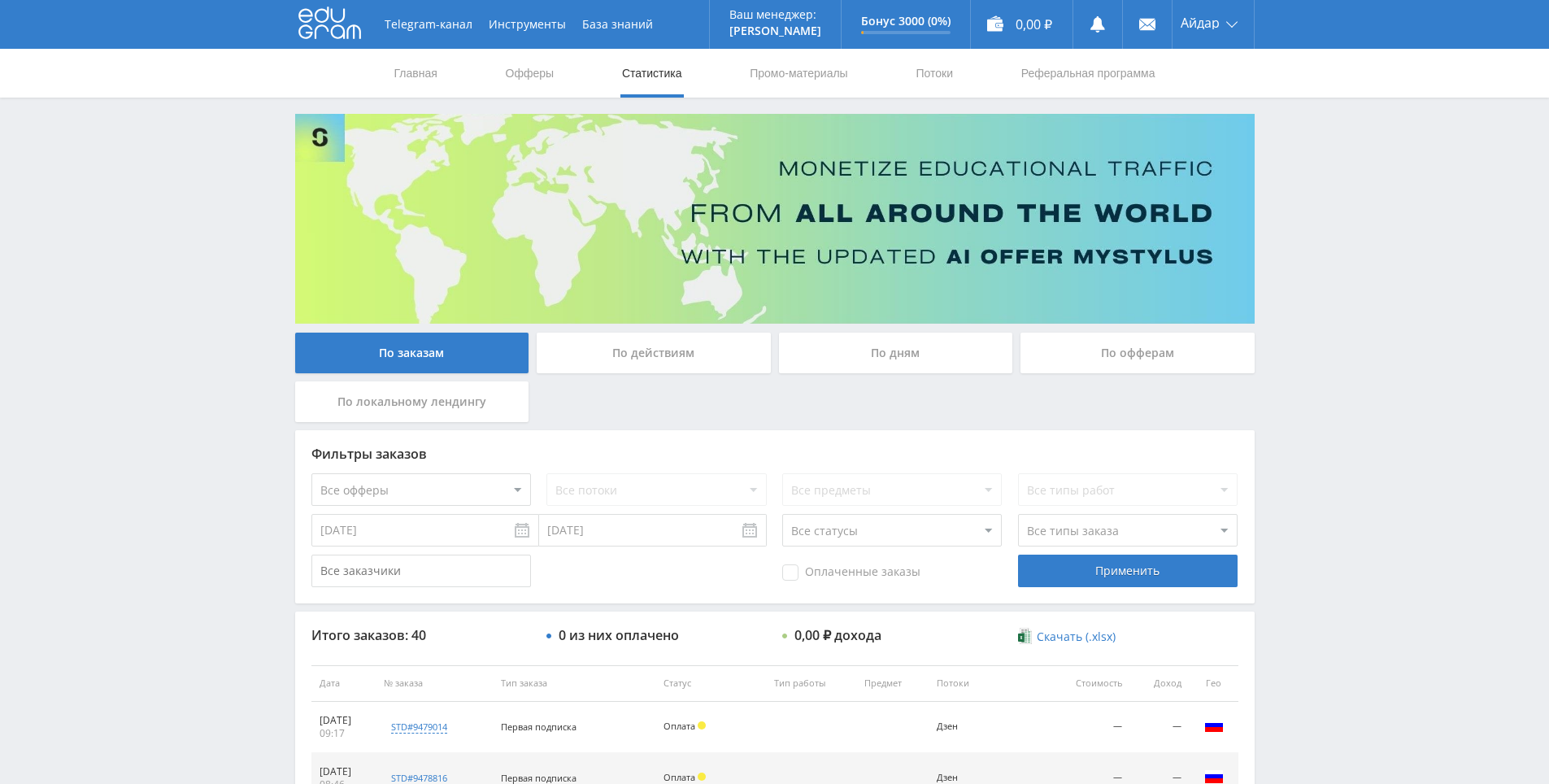
drag, startPoint x: 1381, startPoint y: 416, endPoint x: 1347, endPoint y: 163, distance: 255.3
drag, startPoint x: 1311, startPoint y: 292, endPoint x: 1314, endPoint y: 235, distance: 57.1
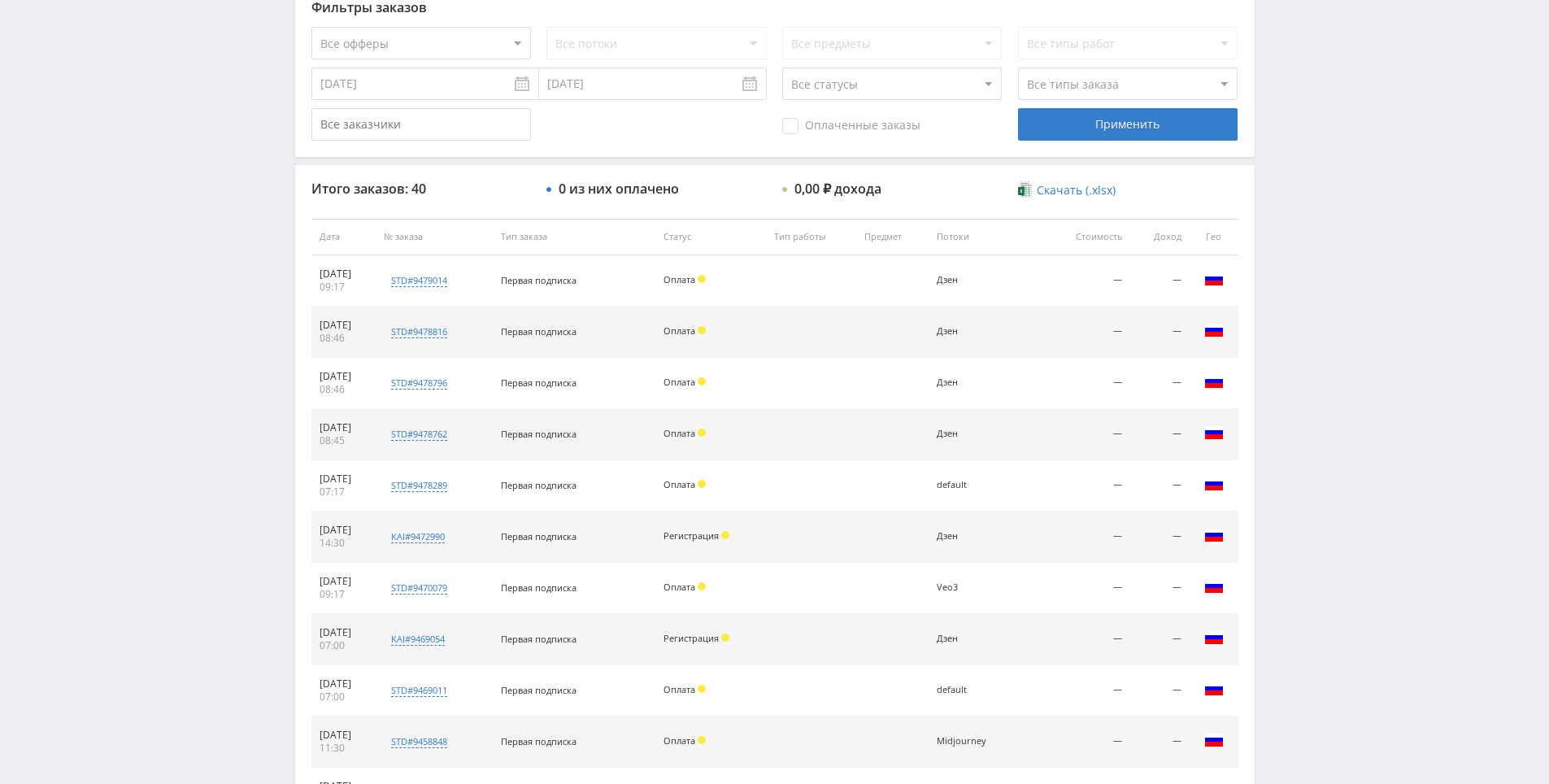
scroll to position [446, 0]
drag, startPoint x: 1307, startPoint y: 325, endPoint x: 1290, endPoint y: 255, distance: 72.0
drag, startPoint x: 1290, startPoint y: 255, endPoint x: 1290, endPoint y: 215, distance: 40.0
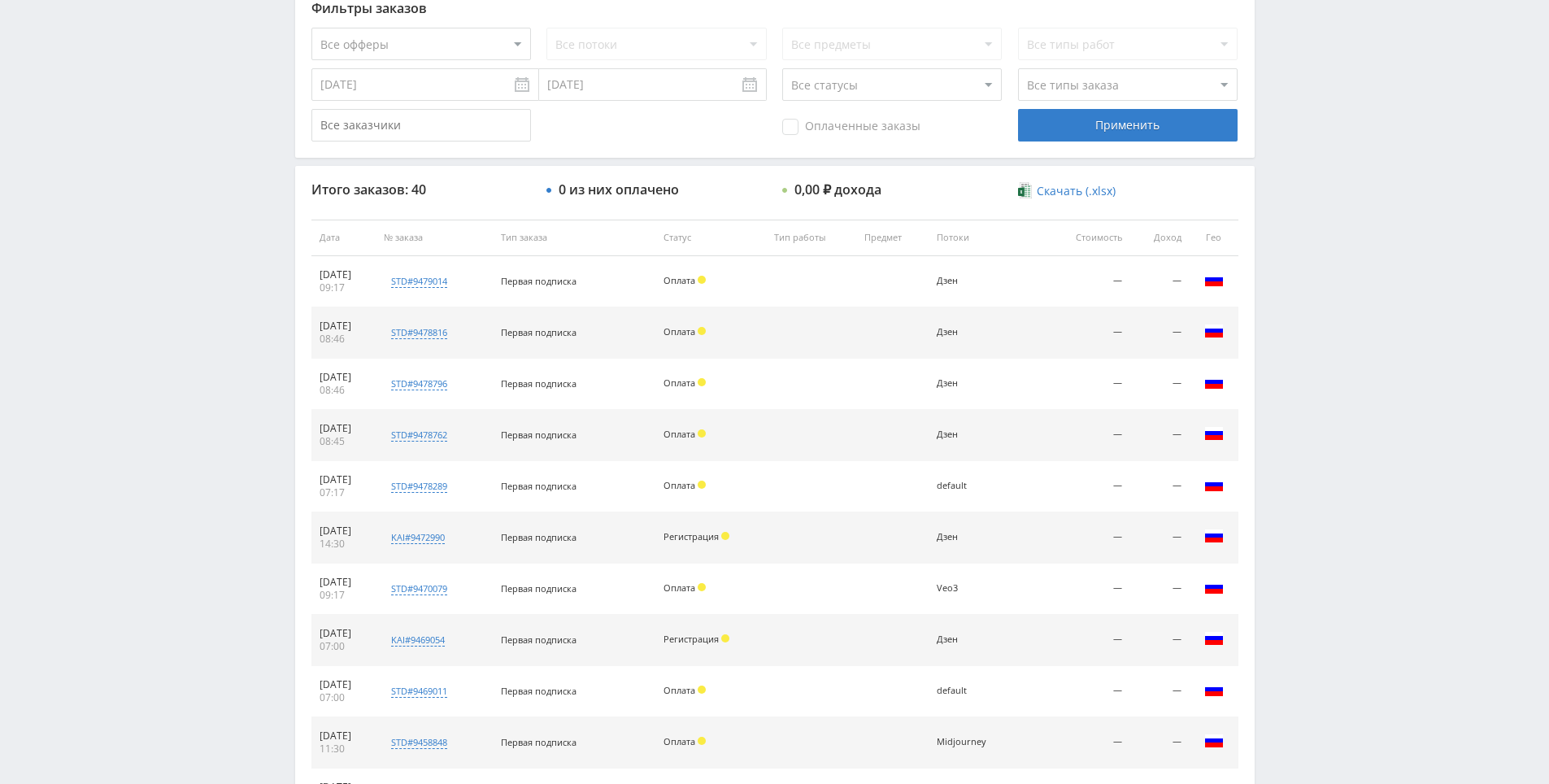
drag, startPoint x: 1342, startPoint y: 96, endPoint x: 1343, endPoint y: 105, distance: 9.1
drag, startPoint x: 1336, startPoint y: 142, endPoint x: 1332, endPoint y: 120, distance: 22.4
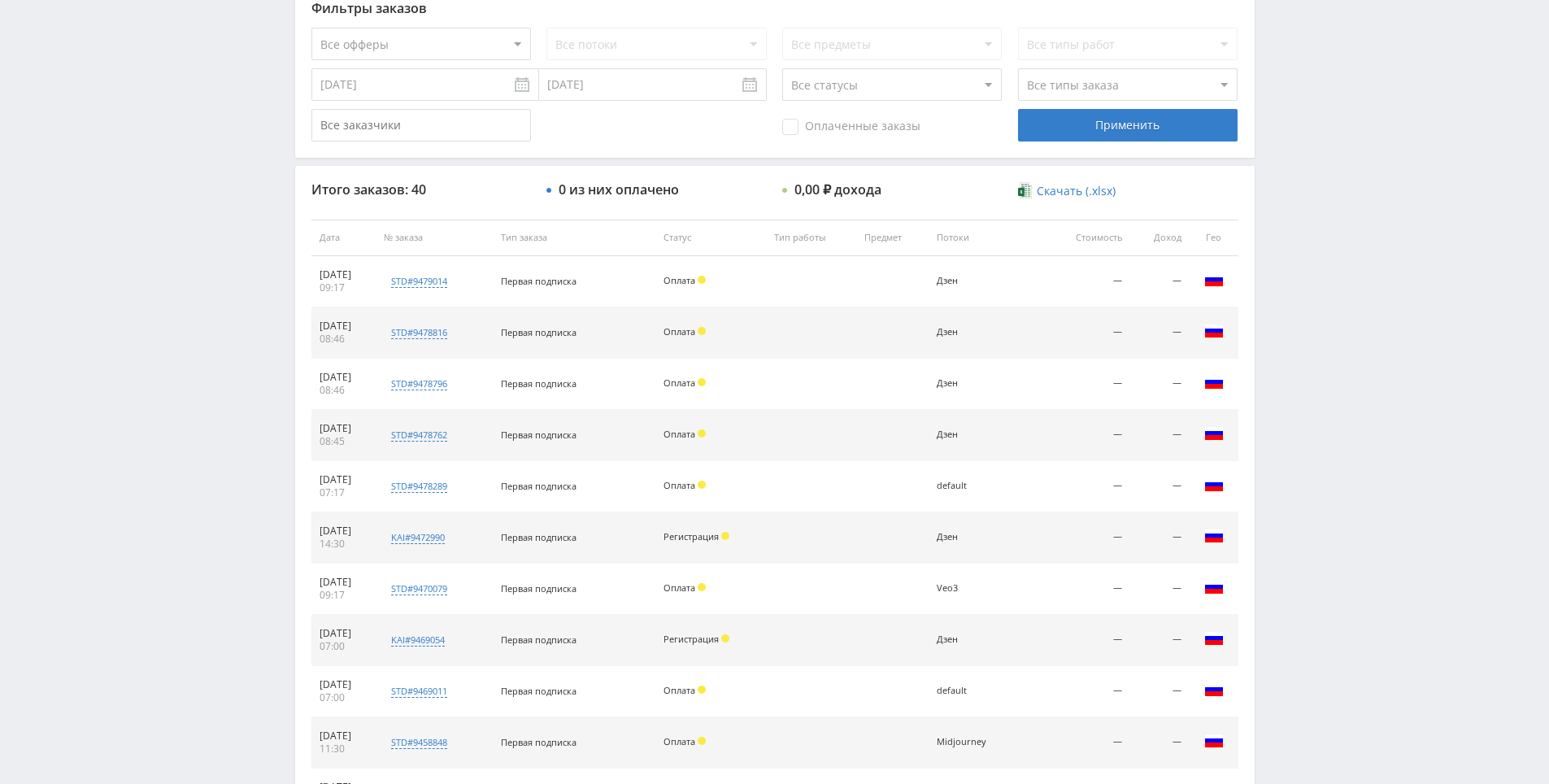
drag, startPoint x: 1332, startPoint y: 120, endPoint x: 1316, endPoint y: 103, distance: 23.3
drag, startPoint x: 1316, startPoint y: 103, endPoint x: 1294, endPoint y: 94, distance: 23.8
